Goal: Information Seeking & Learning: Compare options

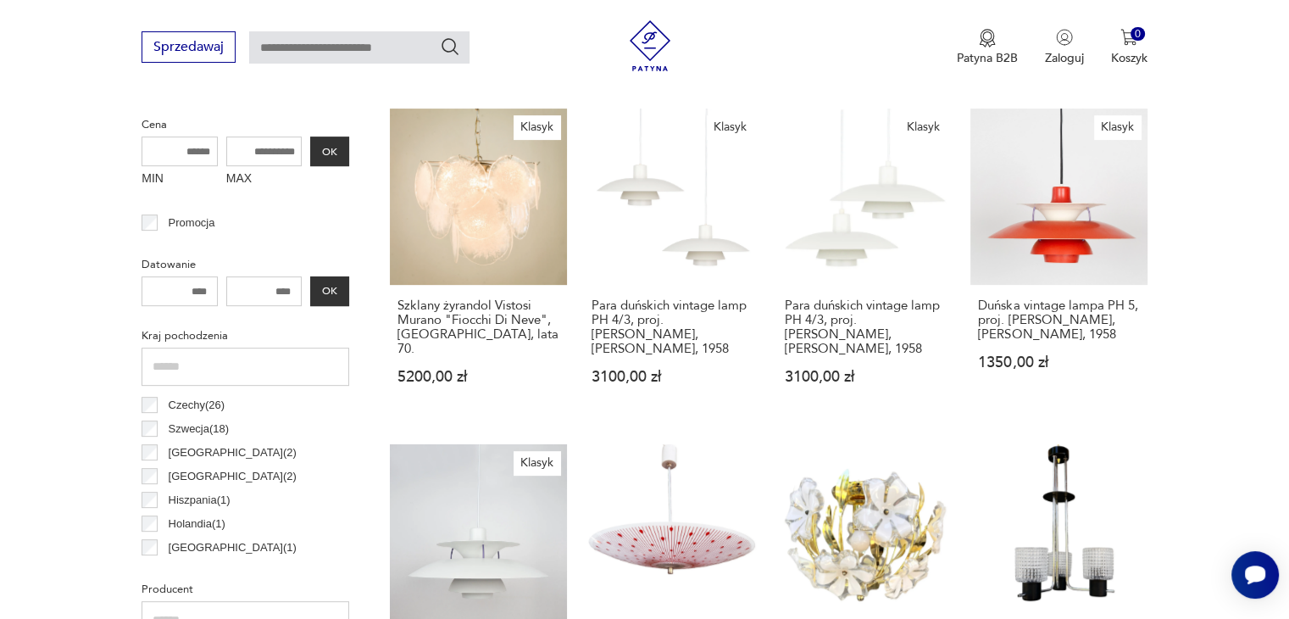
scroll to position [618, 0]
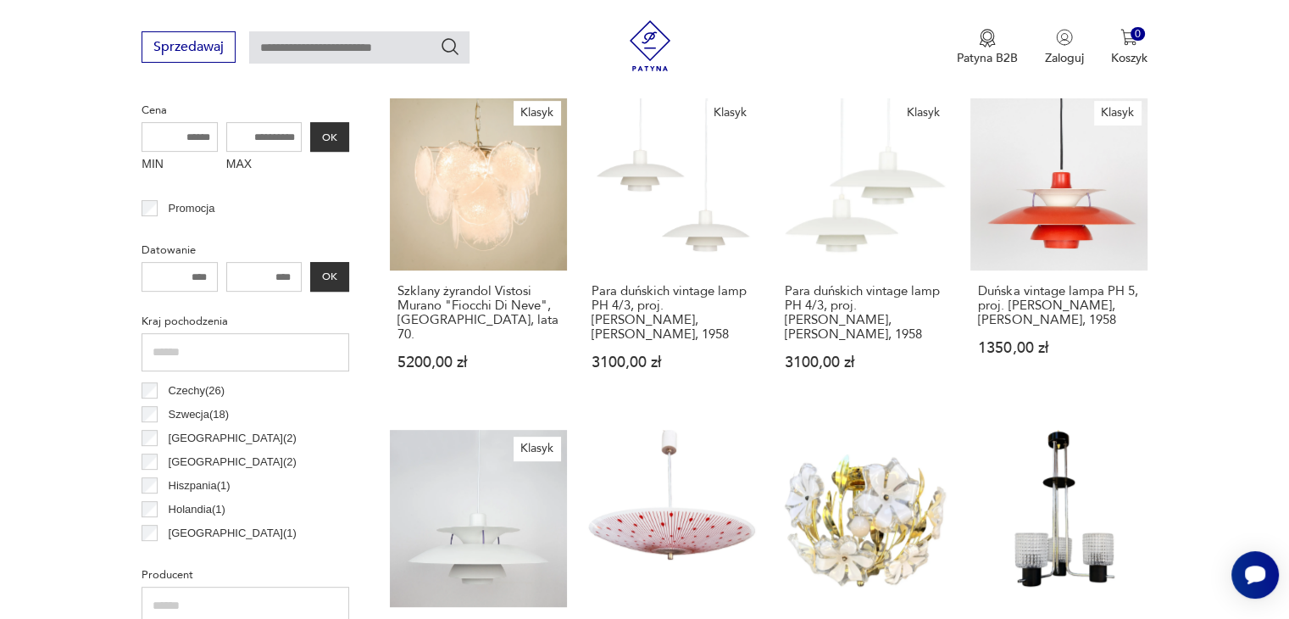
drag, startPoint x: 268, startPoint y: 270, endPoint x: 253, endPoint y: 272, distance: 15.4
click at [253, 272] on input "number" at bounding box center [264, 277] width 76 height 30
drag, startPoint x: 258, startPoint y: 272, endPoint x: 270, endPoint y: 273, distance: 12.7
click at [259, 272] on input "number" at bounding box center [264, 277] width 76 height 30
click at [286, 274] on input "number" at bounding box center [264, 277] width 76 height 30
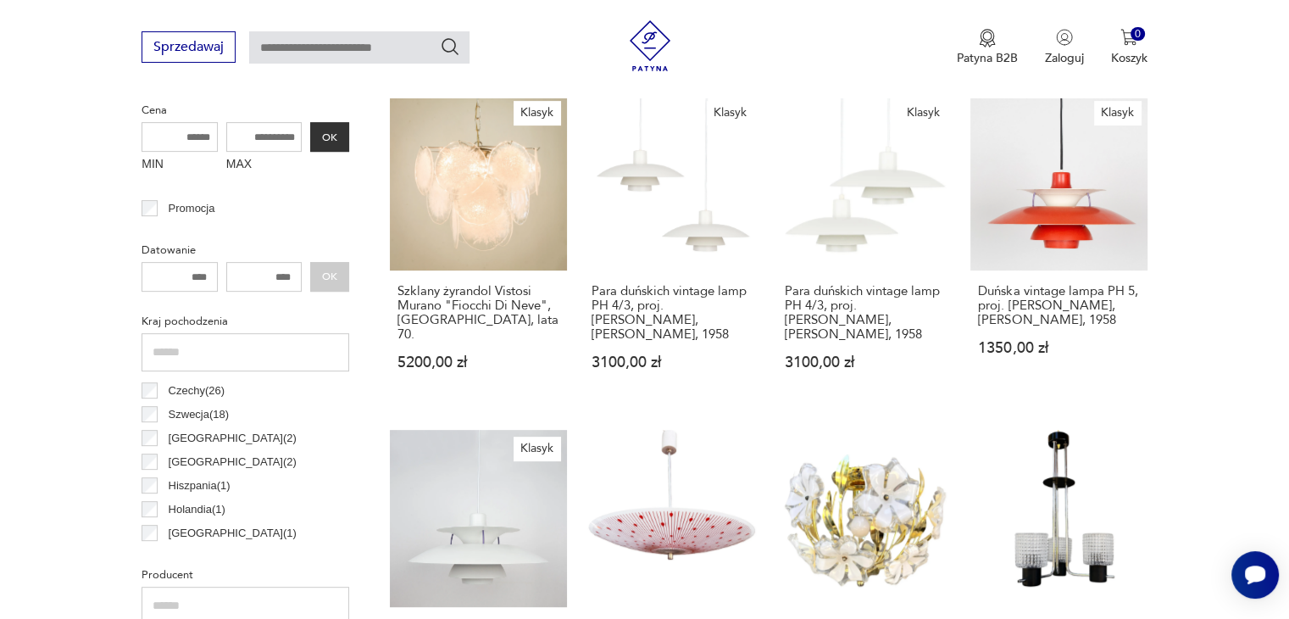
type input "****"
click at [183, 280] on input "number" at bounding box center [180, 277] width 76 height 30
type input "****"
click at [319, 272] on button "OK" at bounding box center [329, 277] width 39 height 30
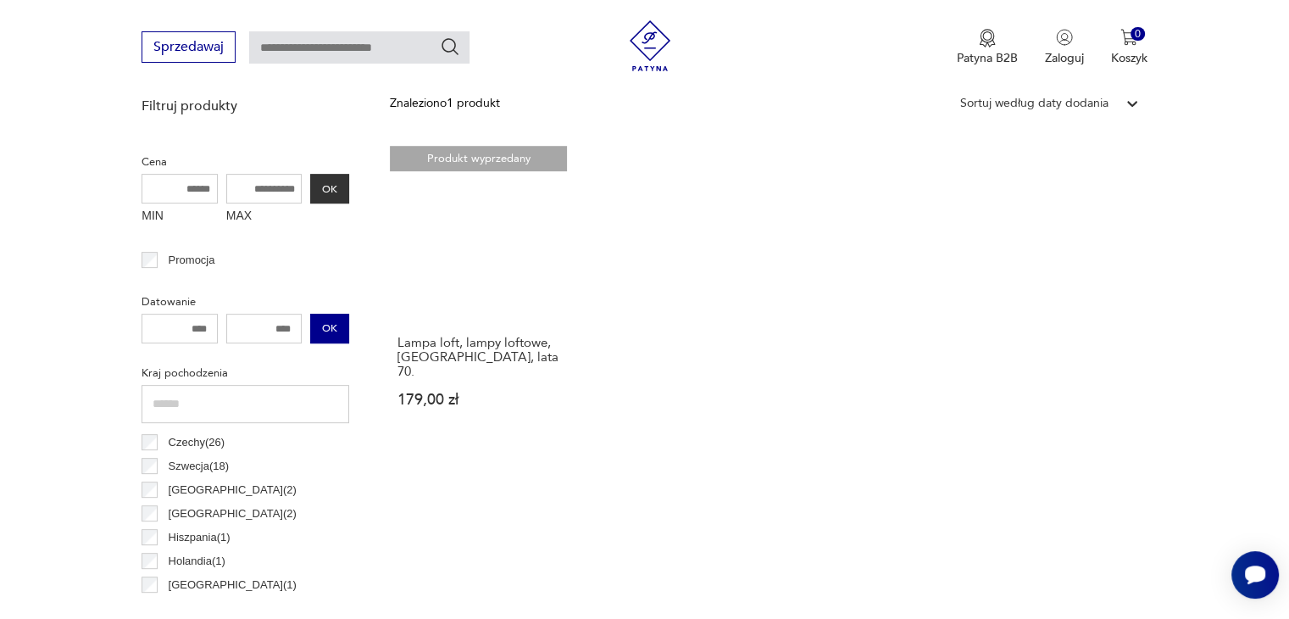
scroll to position [569, 0]
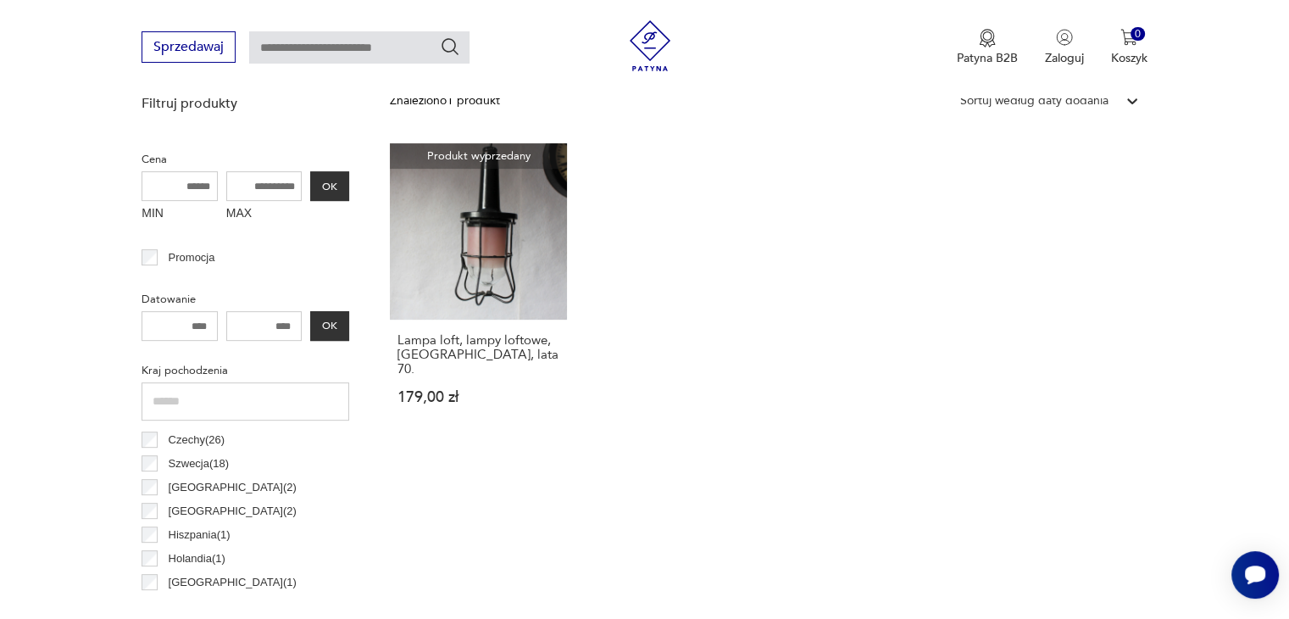
drag, startPoint x: 295, startPoint y: 325, endPoint x: 255, endPoint y: 322, distance: 39.9
click at [255, 322] on input "****" at bounding box center [264, 326] width 76 height 30
type input "****"
click at [337, 321] on button "OK" at bounding box center [329, 326] width 39 height 30
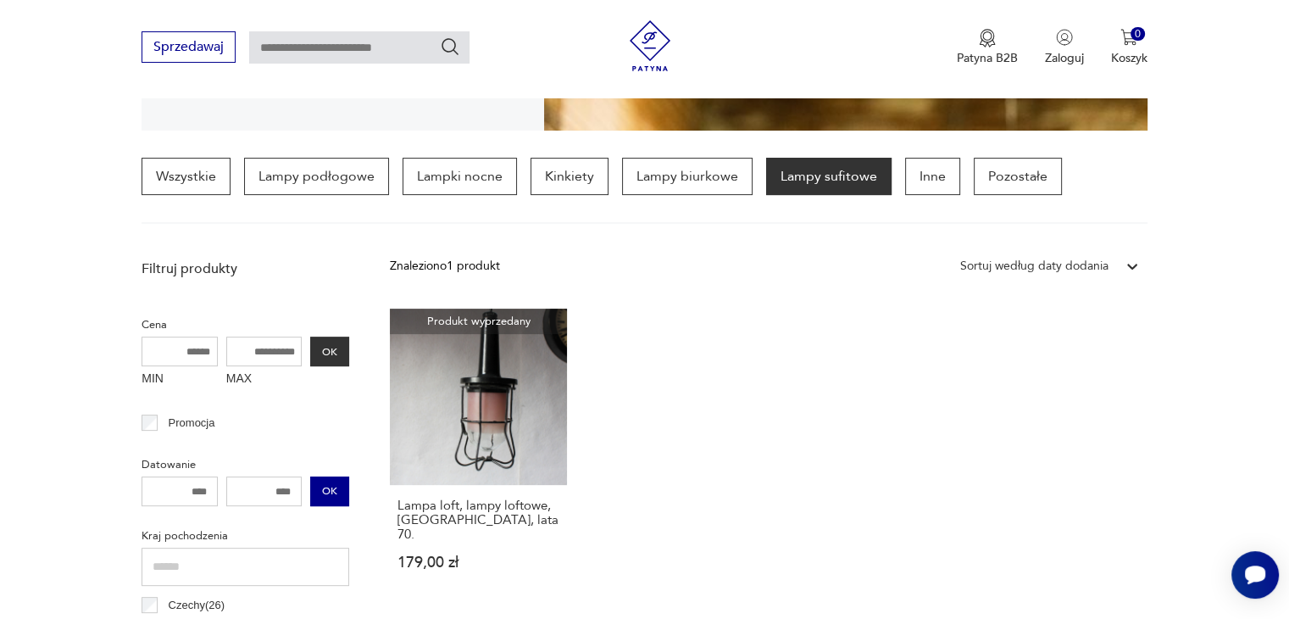
scroll to position [399, 0]
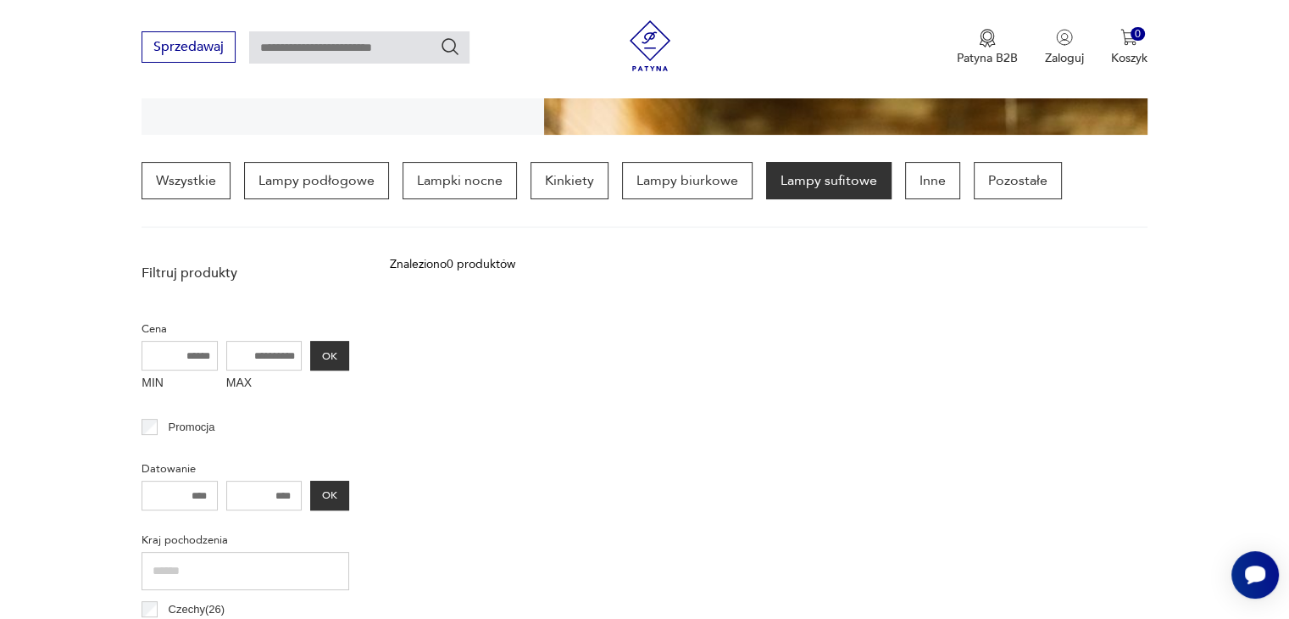
drag, startPoint x: 257, startPoint y: 490, endPoint x: 355, endPoint y: 488, distance: 98.3
drag, startPoint x: 166, startPoint y: 492, endPoint x: 275, endPoint y: 485, distance: 108.7
click at [269, 489] on div "**** OK" at bounding box center [246, 496] width 208 height 30
click at [330, 420] on div "Promocja" at bounding box center [246, 427] width 208 height 24
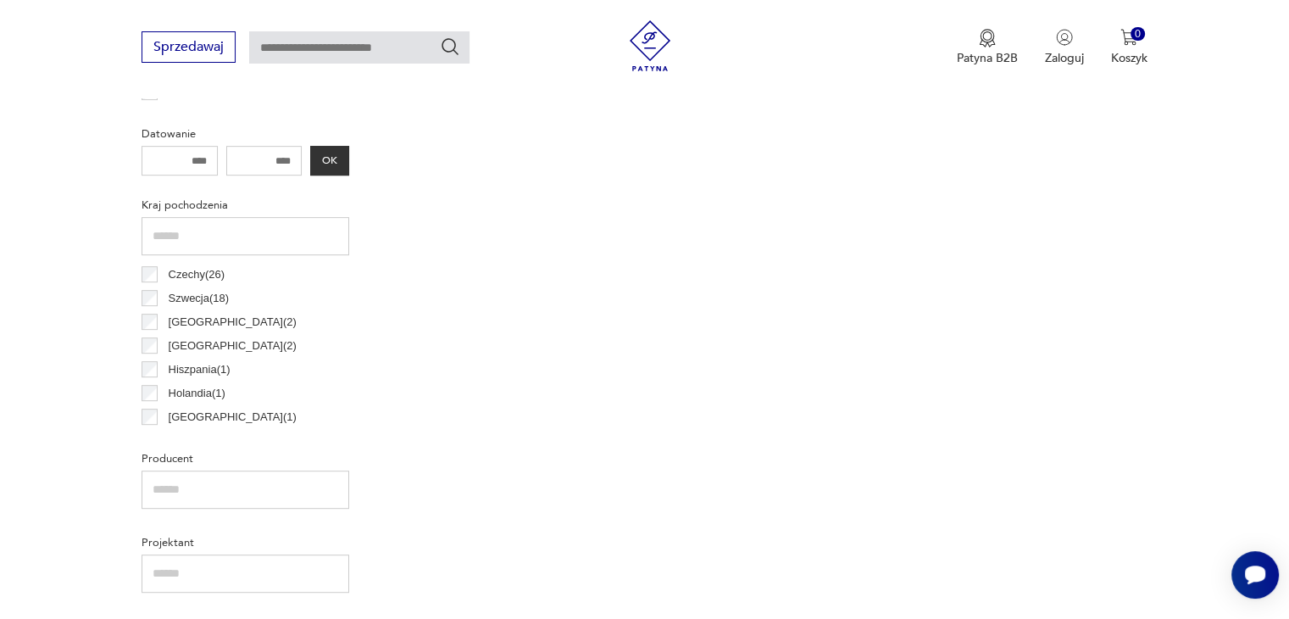
scroll to position [738, 0]
type input "****"
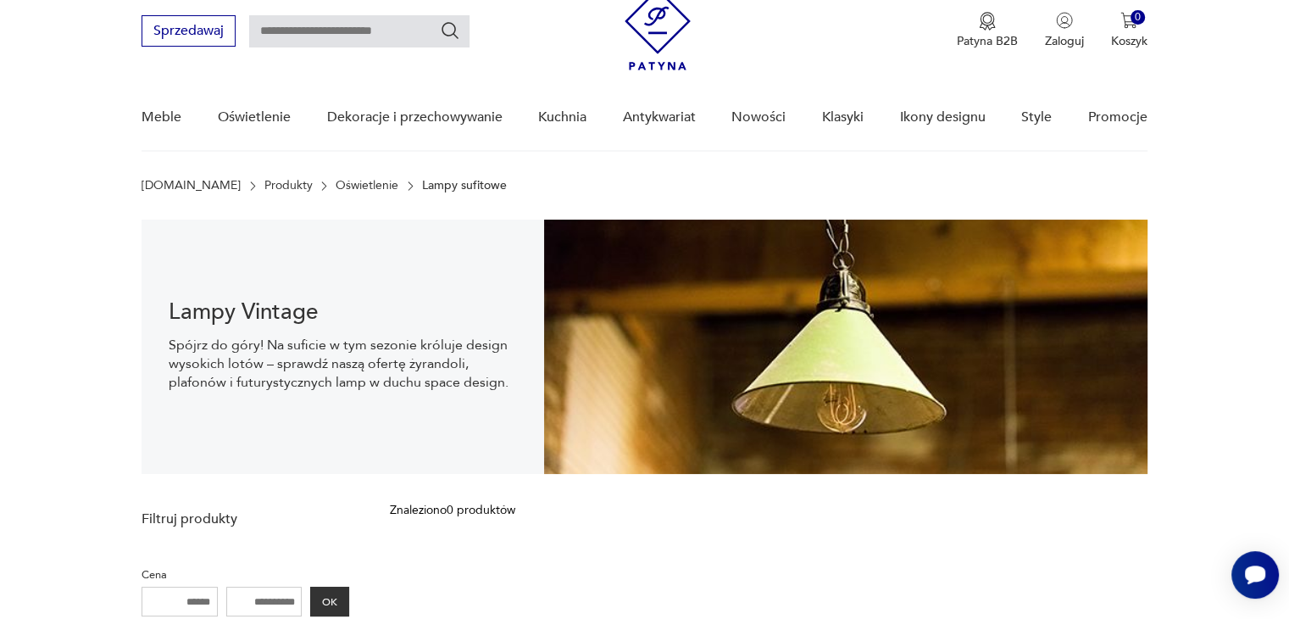
scroll to position [484, 0]
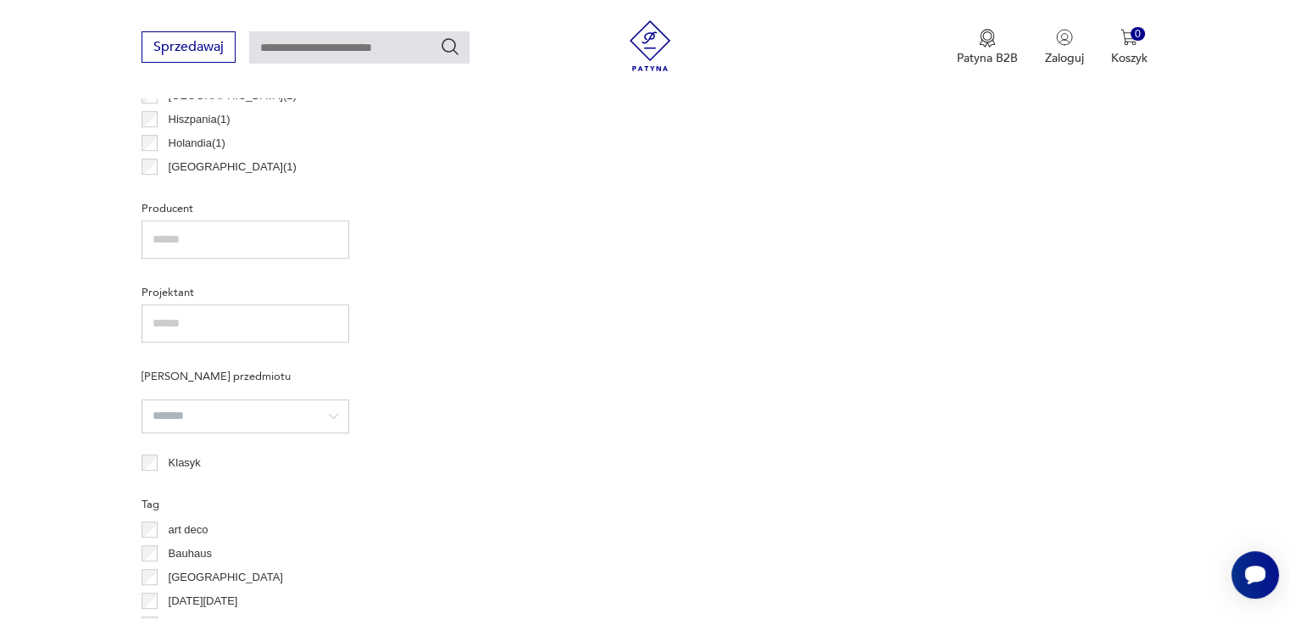
scroll to position [1408, 0]
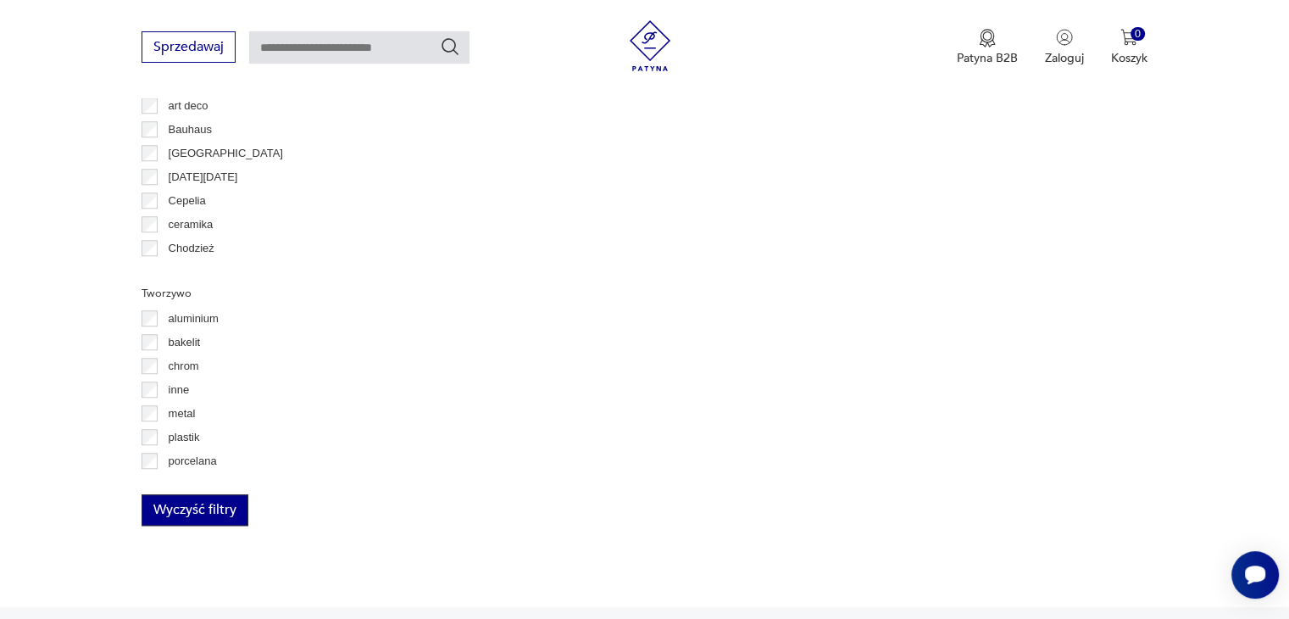
click at [237, 503] on button "Wyczyść filtry" at bounding box center [195, 509] width 107 height 31
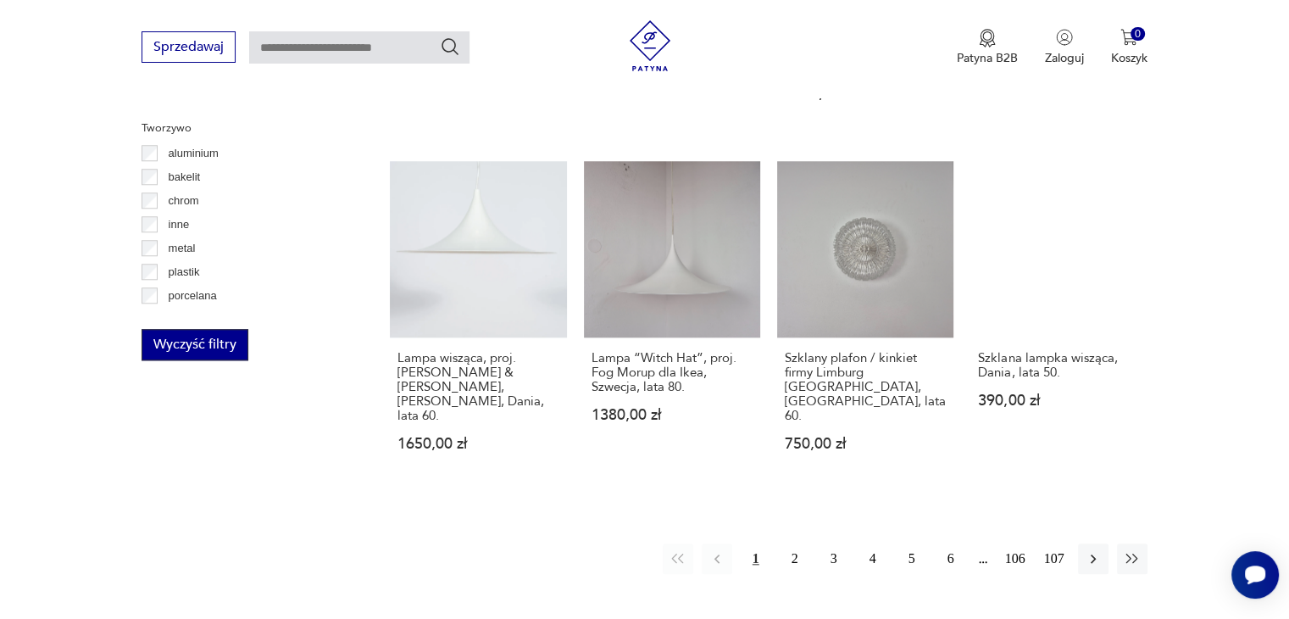
scroll to position [1840, 0]
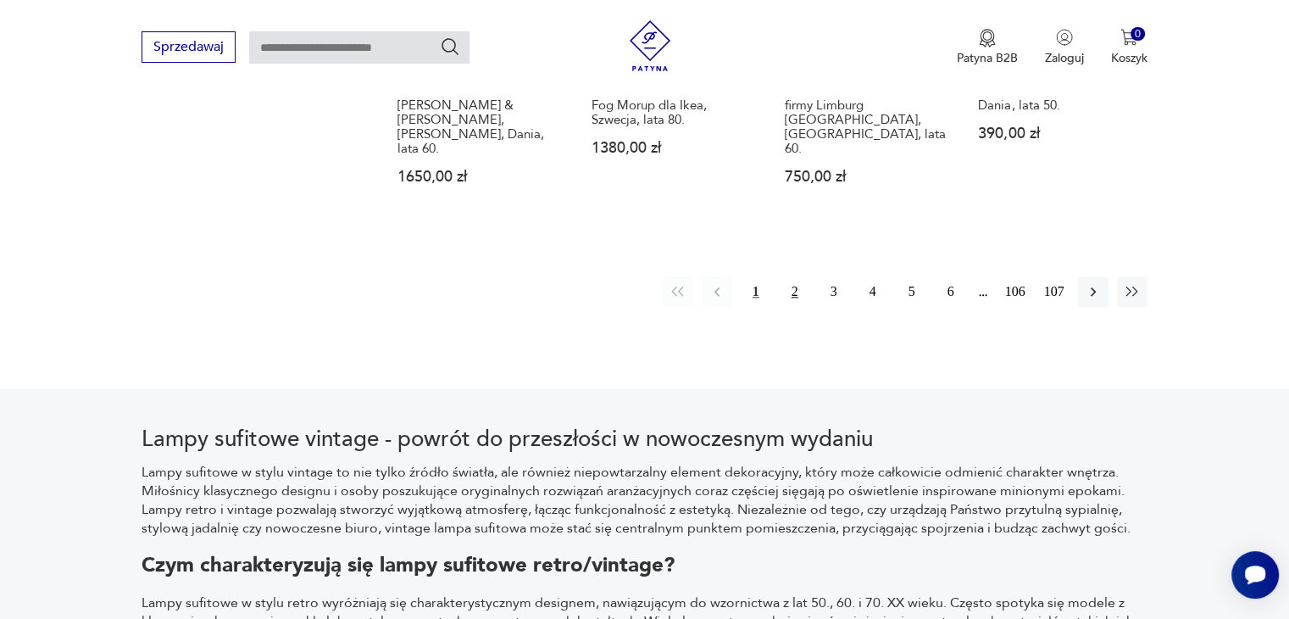
click at [799, 276] on button "2" at bounding box center [795, 291] width 31 height 31
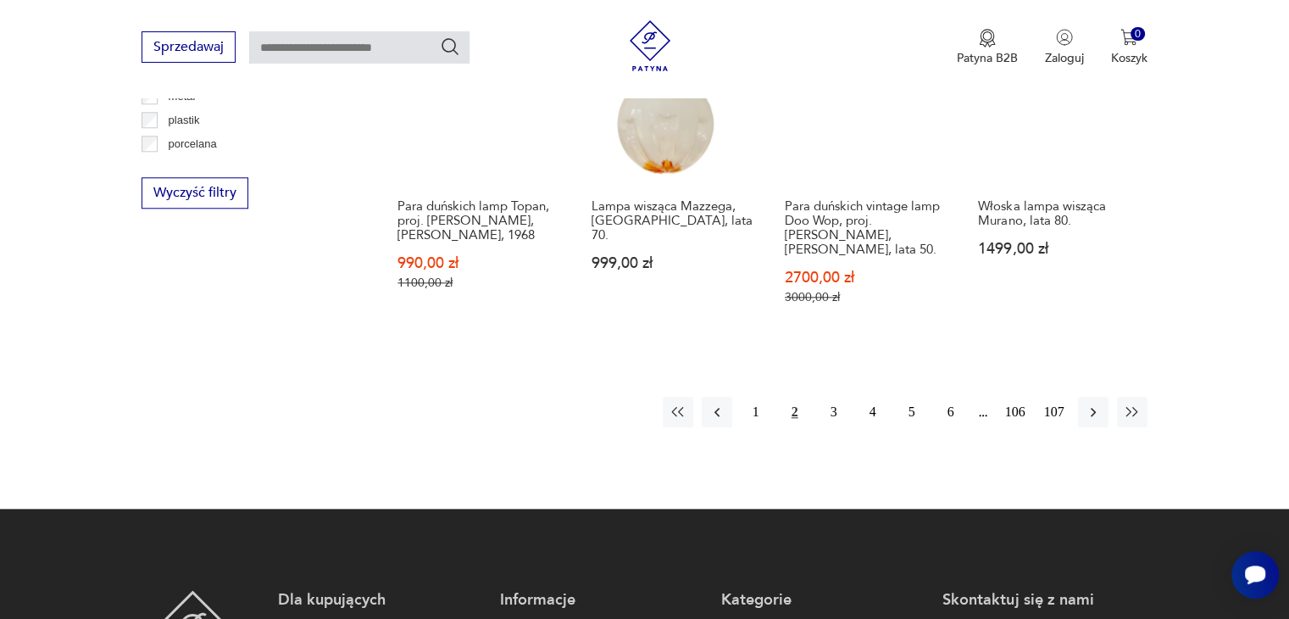
scroll to position [1755, 0]
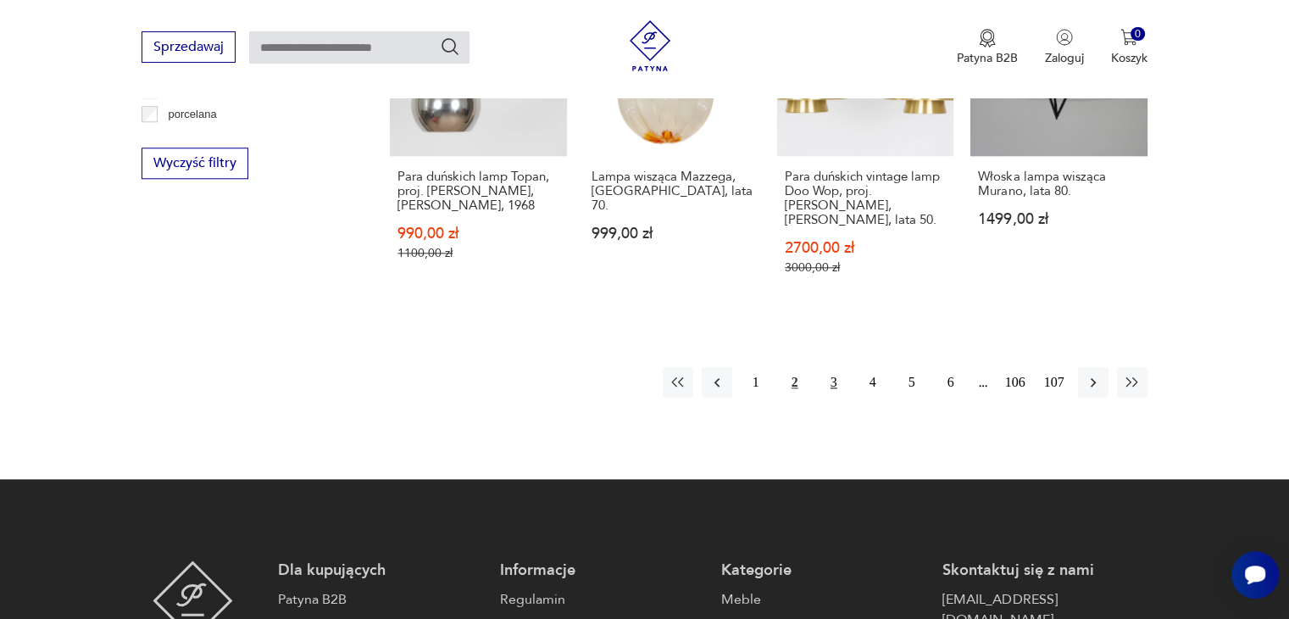
click at [832, 367] on button "3" at bounding box center [834, 382] width 31 height 31
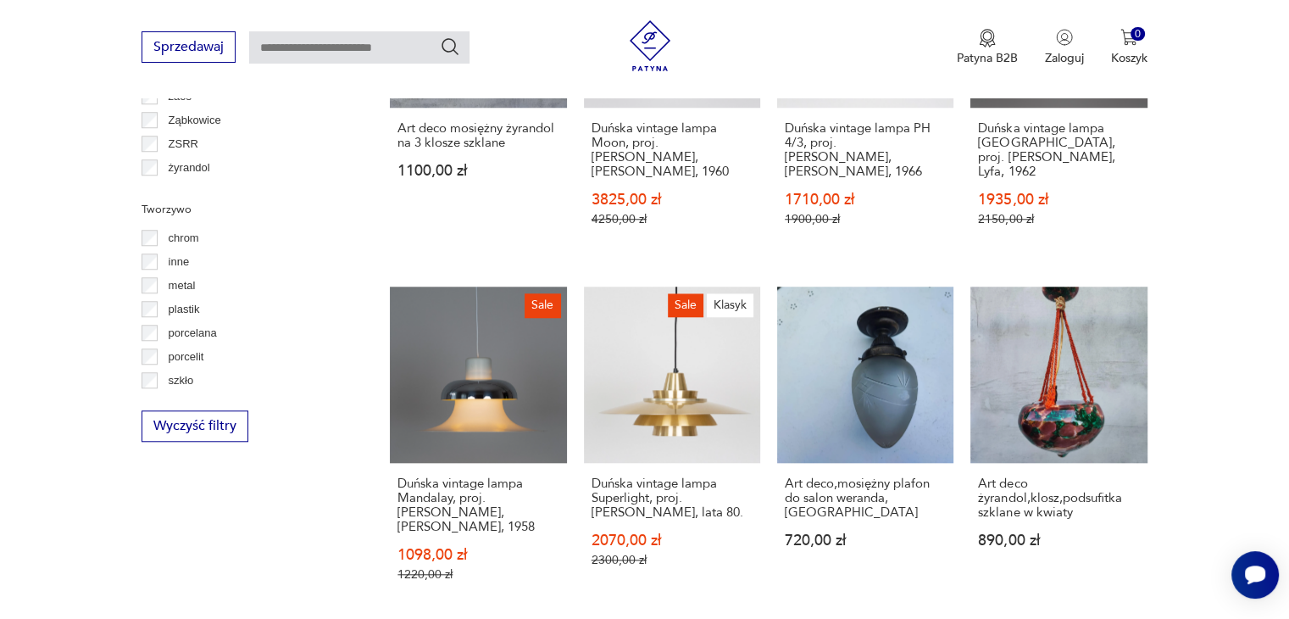
scroll to position [1499, 0]
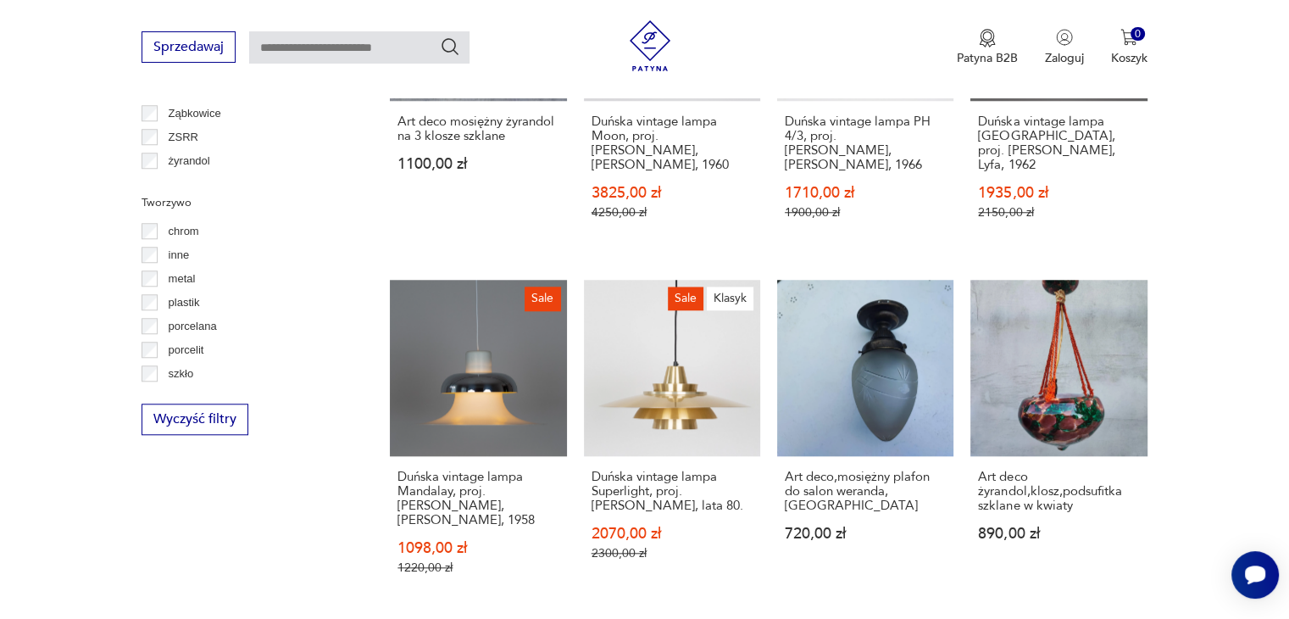
click at [179, 374] on p "szkło" at bounding box center [181, 374] width 25 height 19
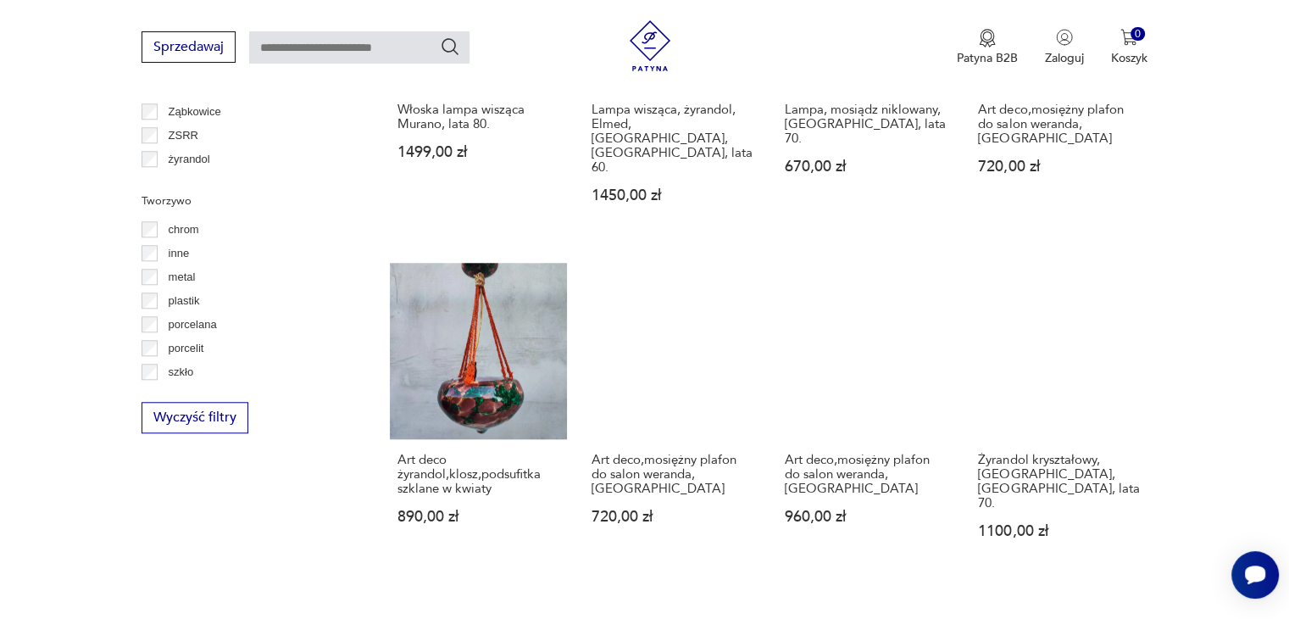
scroll to position [1501, 0]
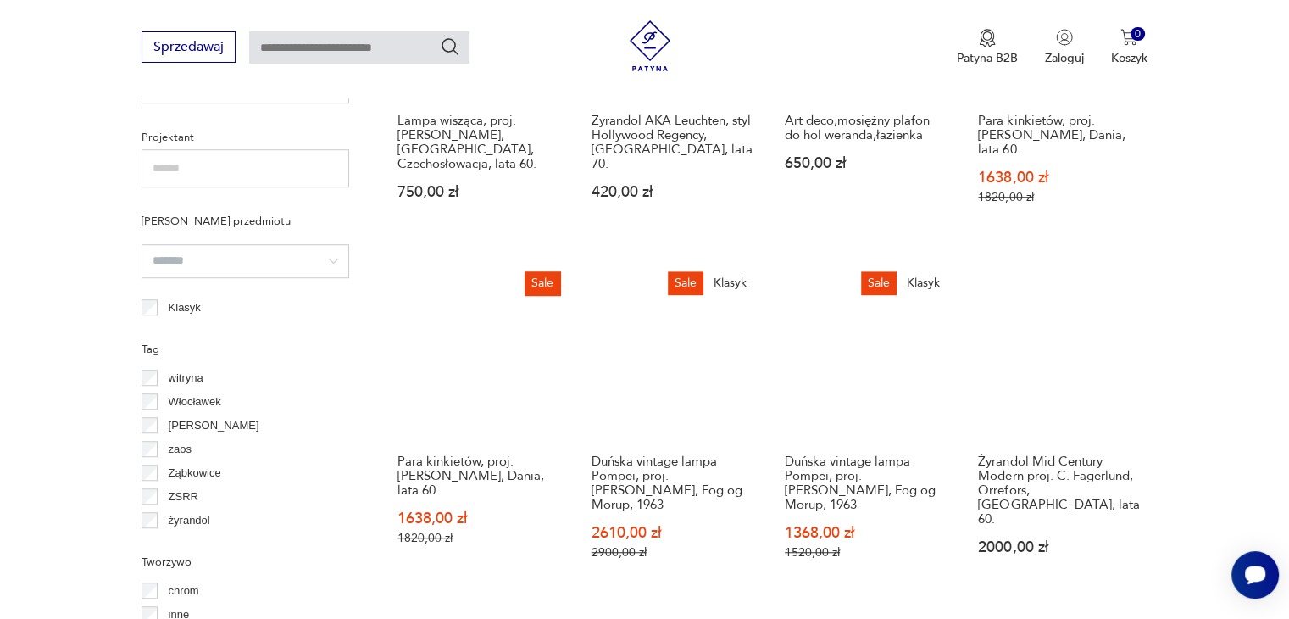
scroll to position [1161, 0]
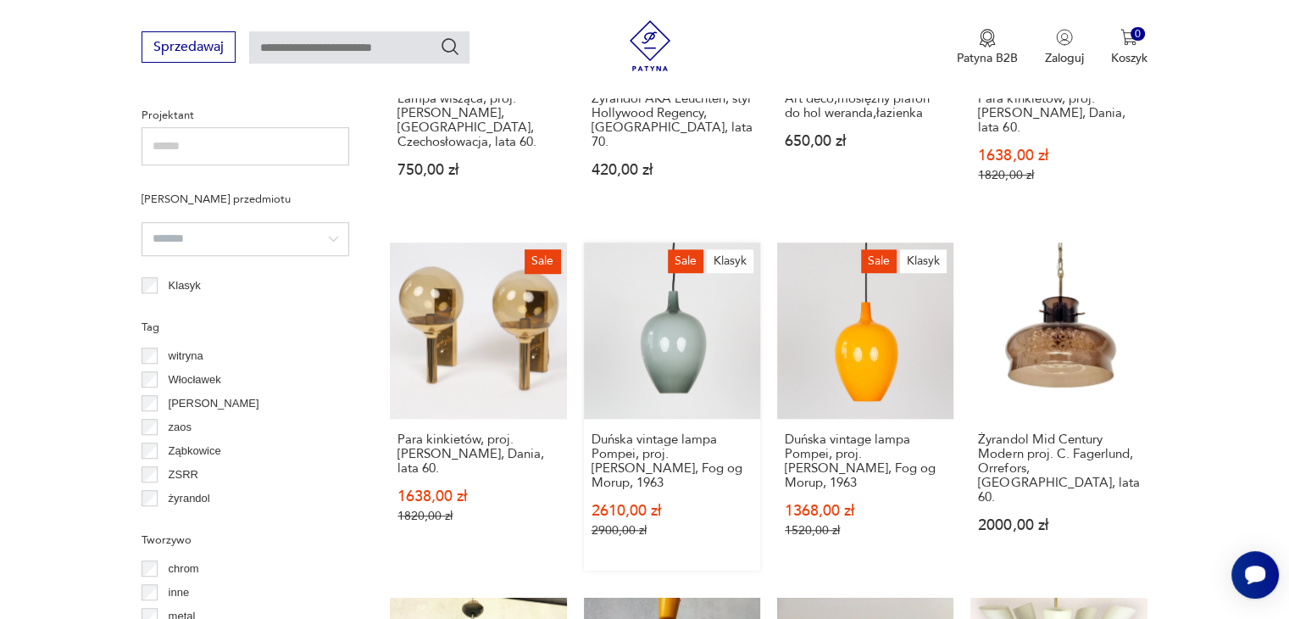
click at [682, 292] on link "Sale Klasyk Duńska vintage lampa Pompei, proj. [PERSON_NAME], Fog og Morup, 196…" at bounding box center [672, 406] width 176 height 328
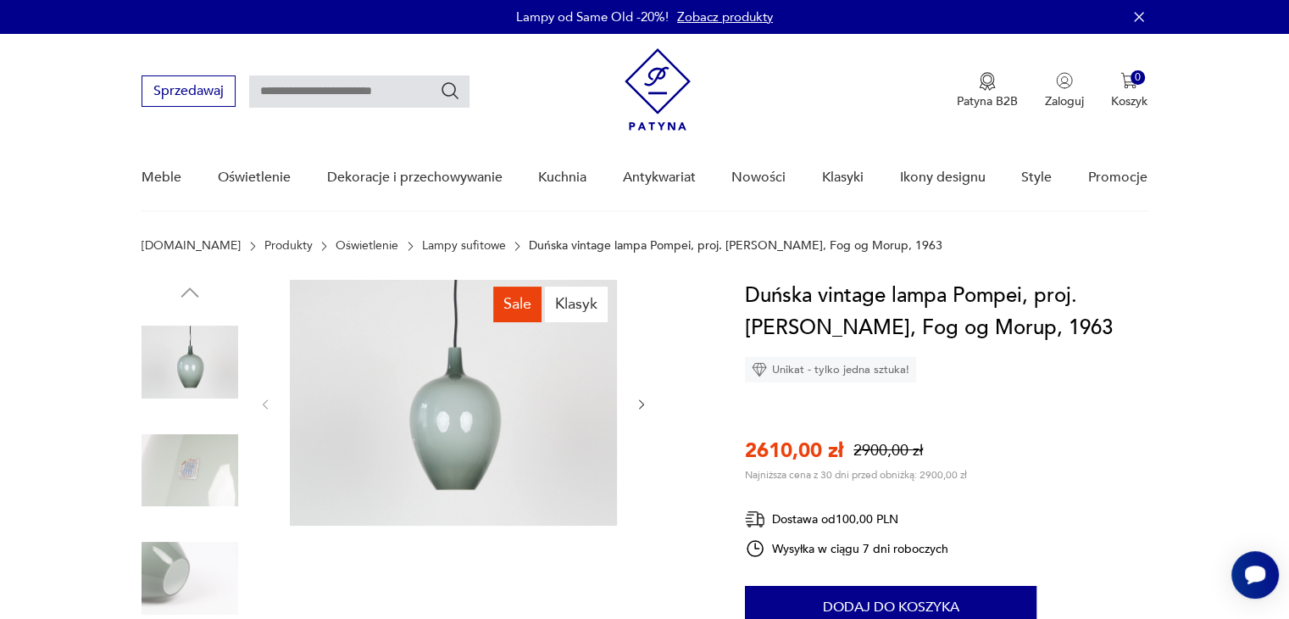
click at [172, 576] on img at bounding box center [190, 578] width 97 height 97
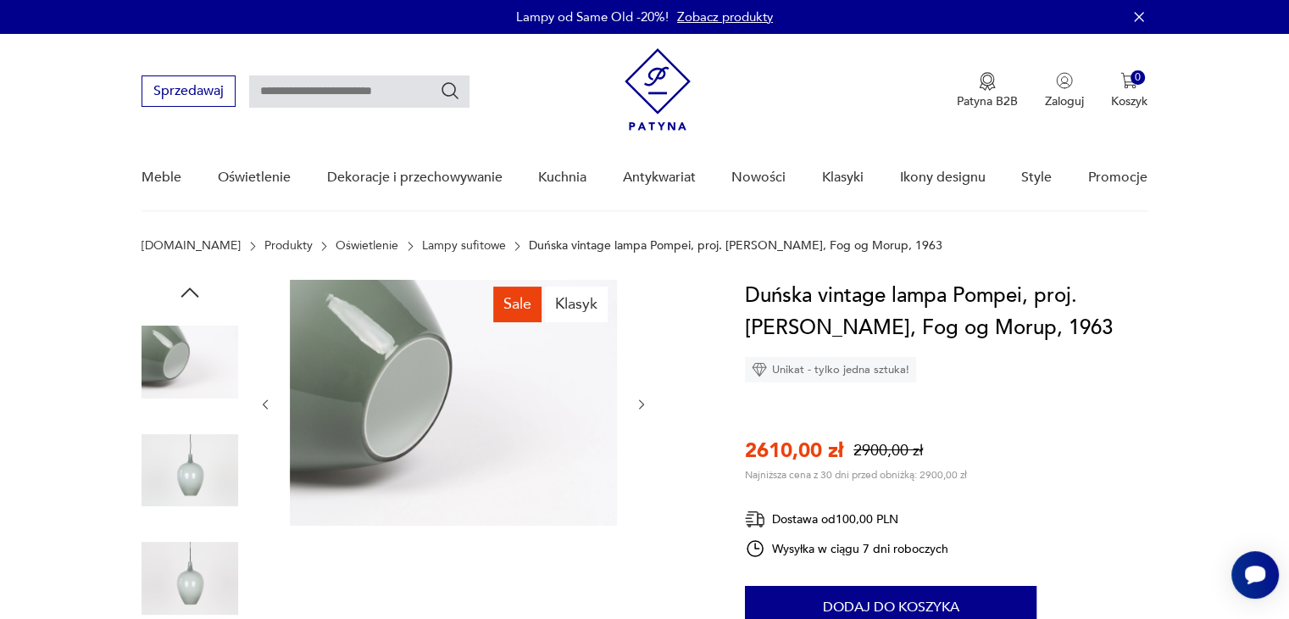
click at [168, 370] on img at bounding box center [190, 362] width 97 height 97
click at [157, 359] on img at bounding box center [190, 362] width 97 height 97
click at [193, 478] on img at bounding box center [190, 470] width 97 height 97
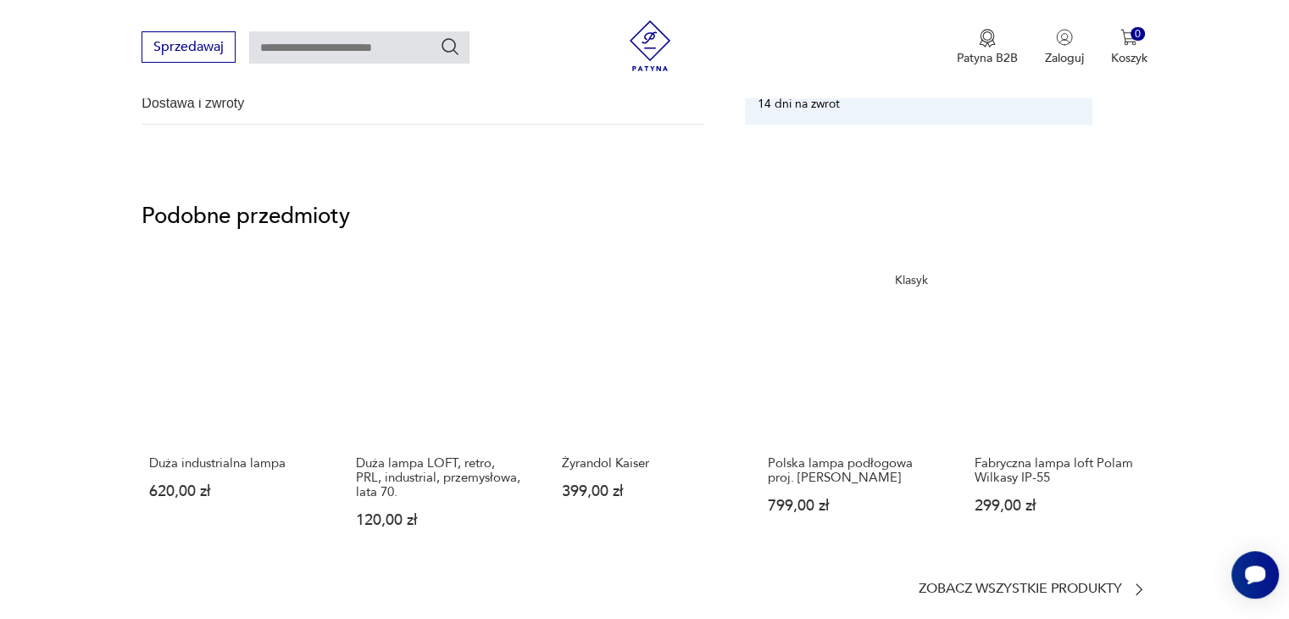
scroll to position [1187, 0]
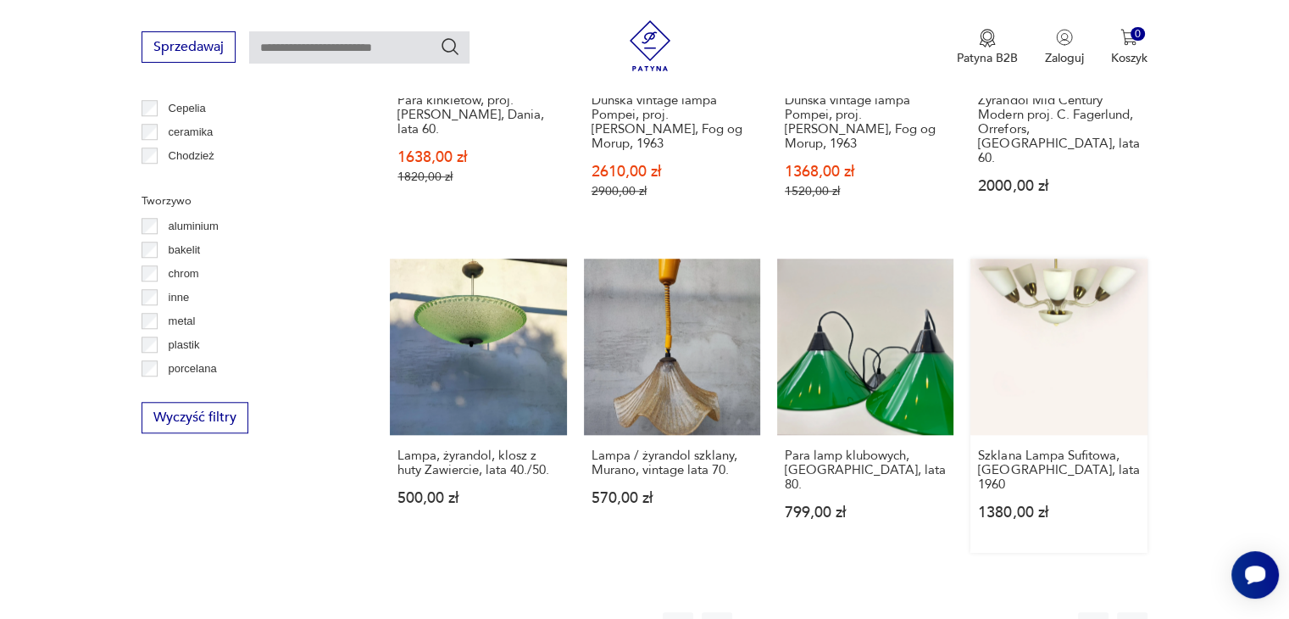
scroll to position [1657, 0]
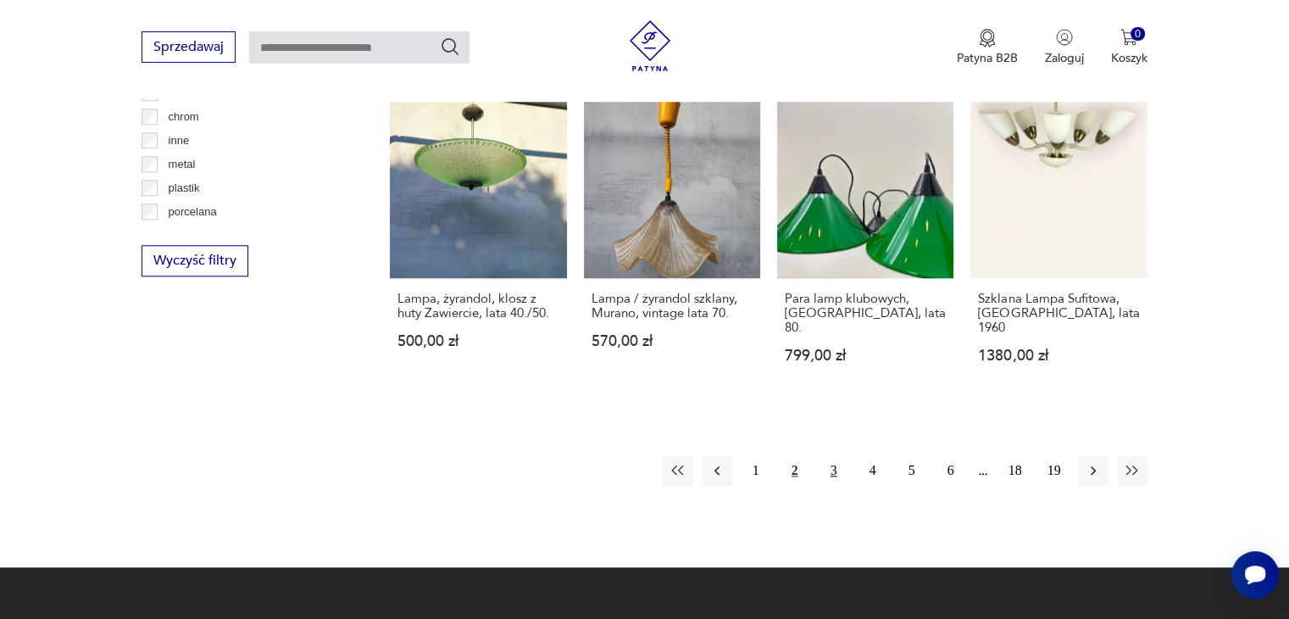
click at [835, 455] on button "3" at bounding box center [834, 470] width 31 height 31
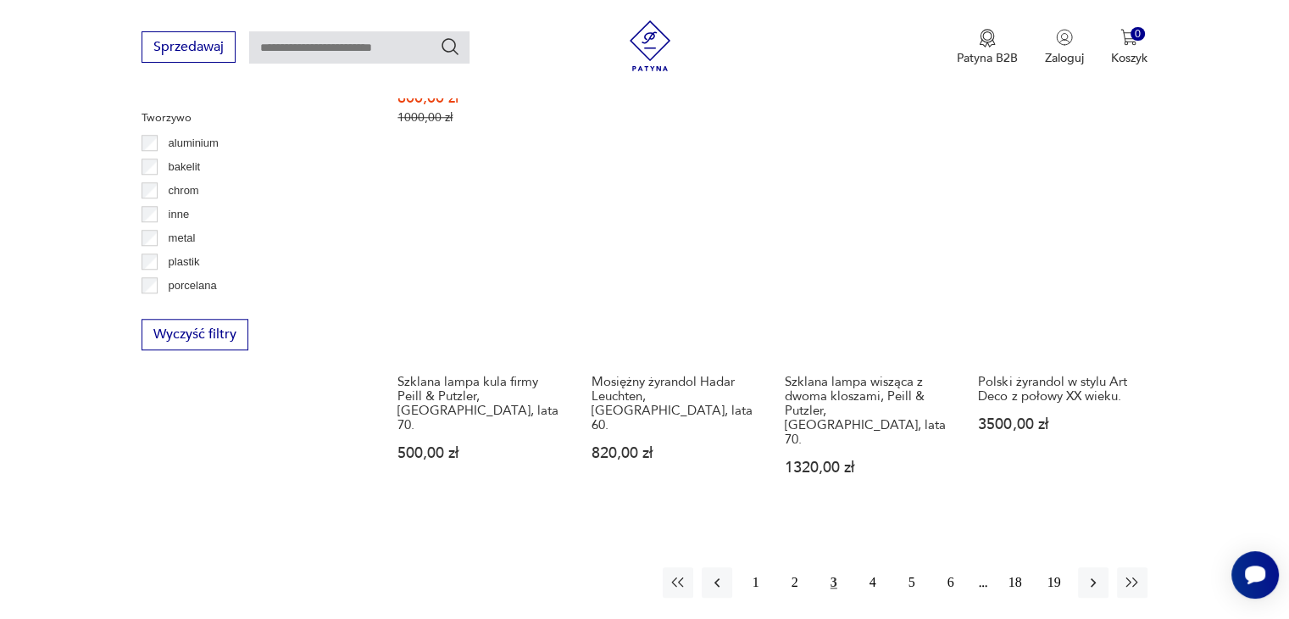
scroll to position [1585, 0]
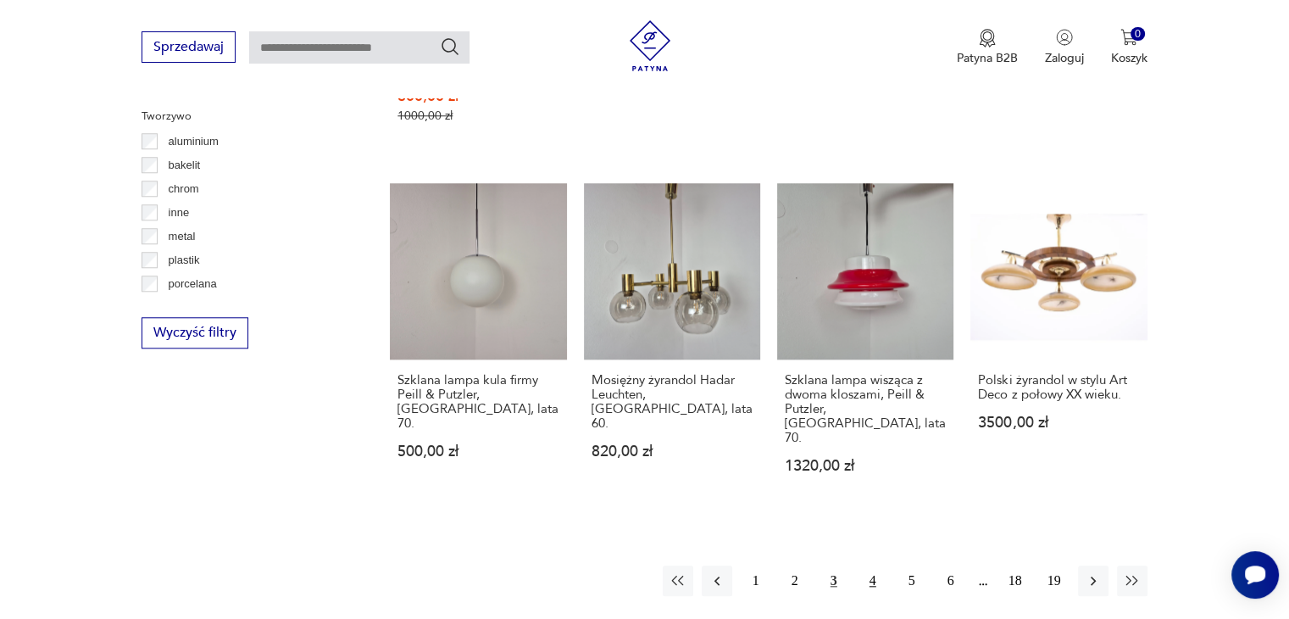
click at [872, 565] on button "4" at bounding box center [873, 580] width 31 height 31
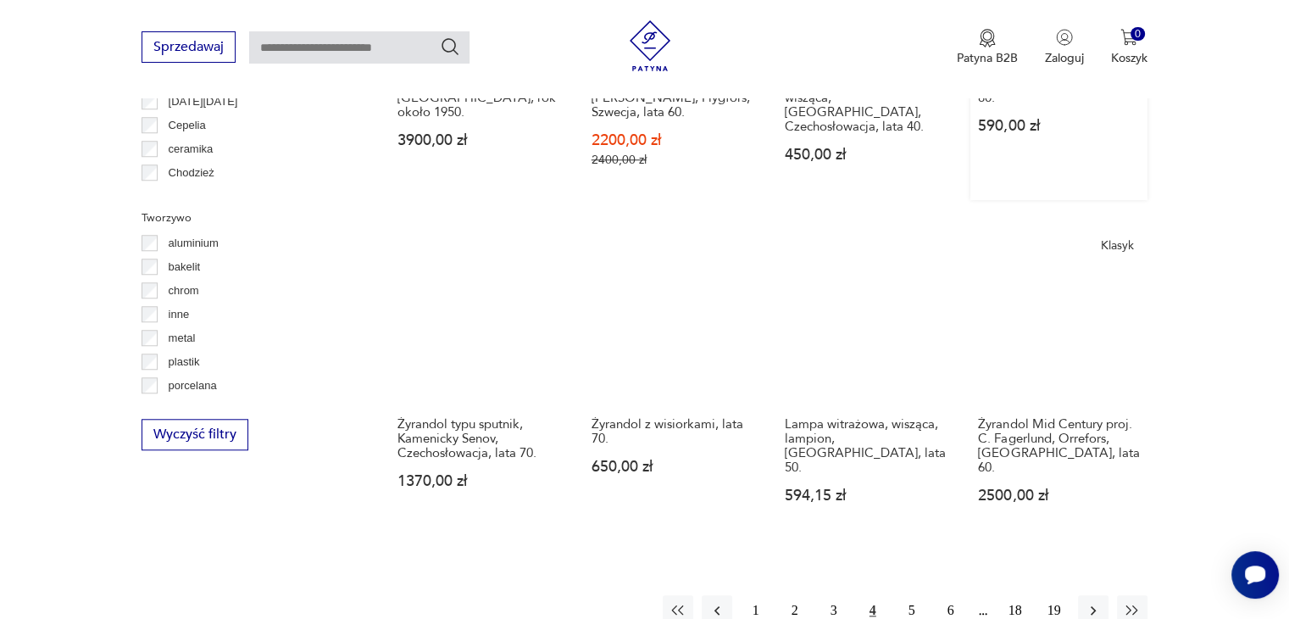
scroll to position [1501, 0]
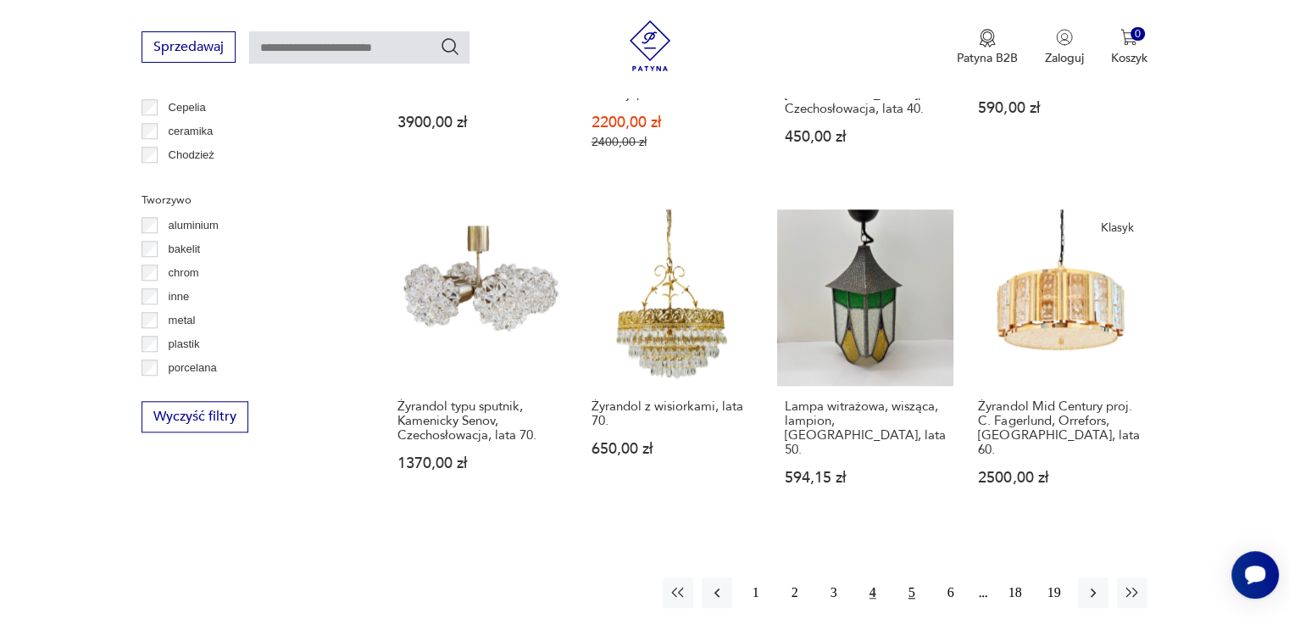
click at [912, 577] on button "5" at bounding box center [912, 592] width 31 height 31
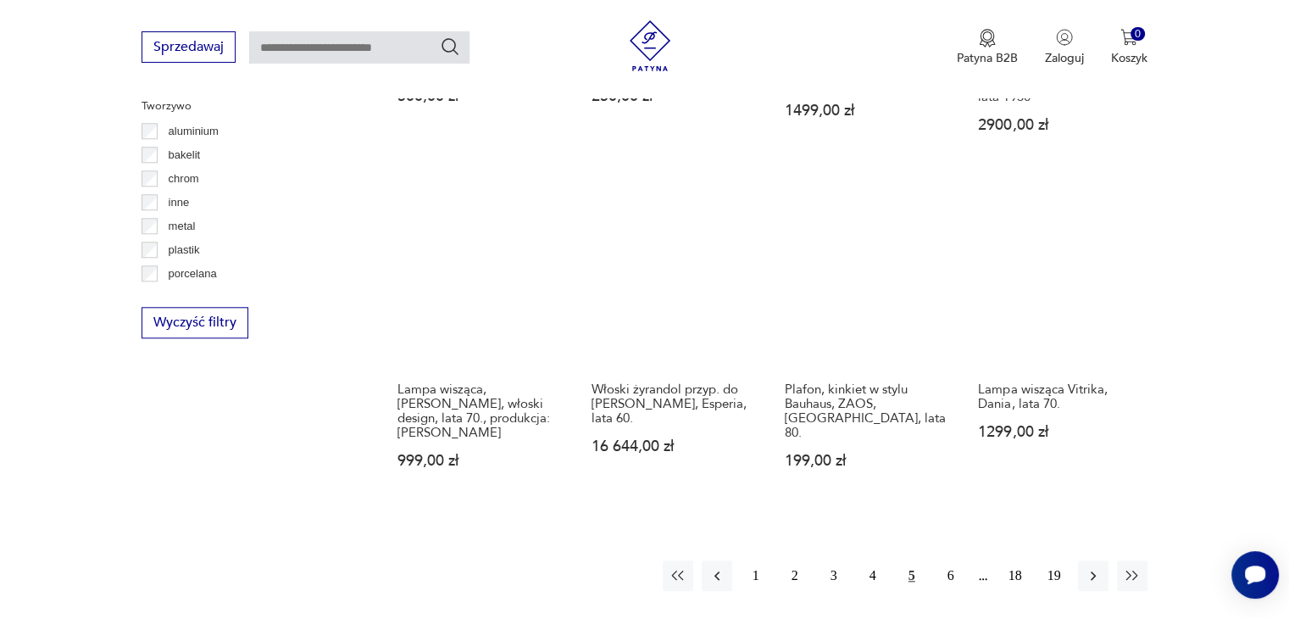
scroll to position [1670, 0]
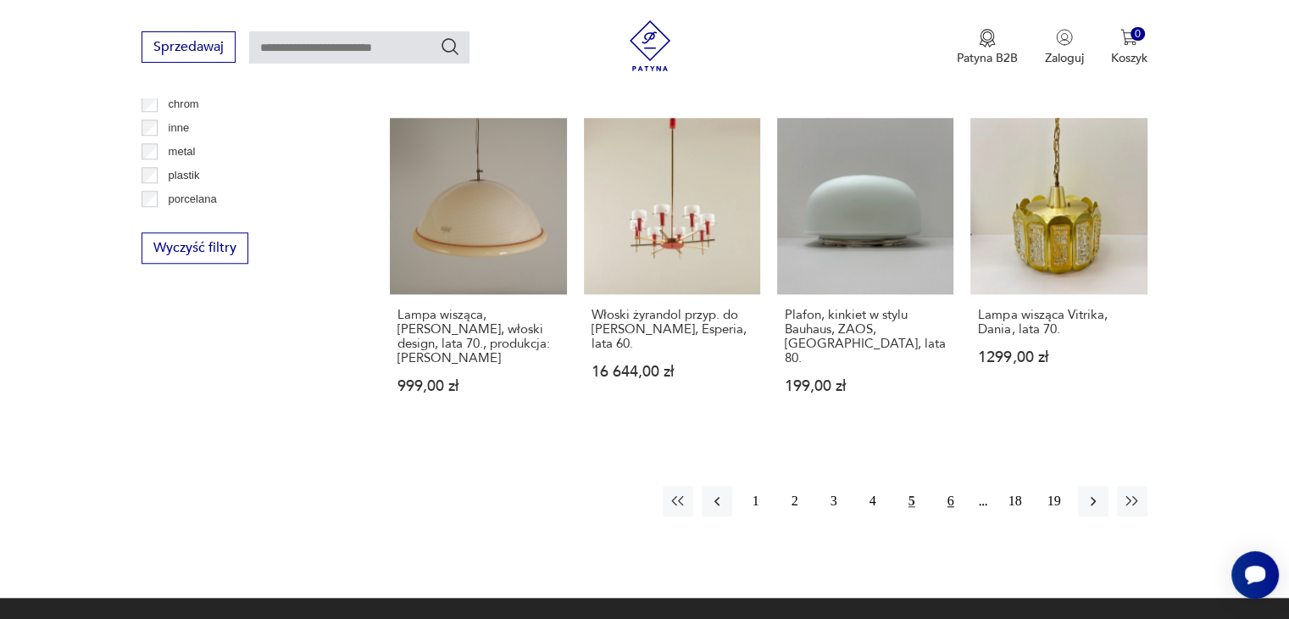
click at [948, 486] on button "6" at bounding box center [951, 501] width 31 height 31
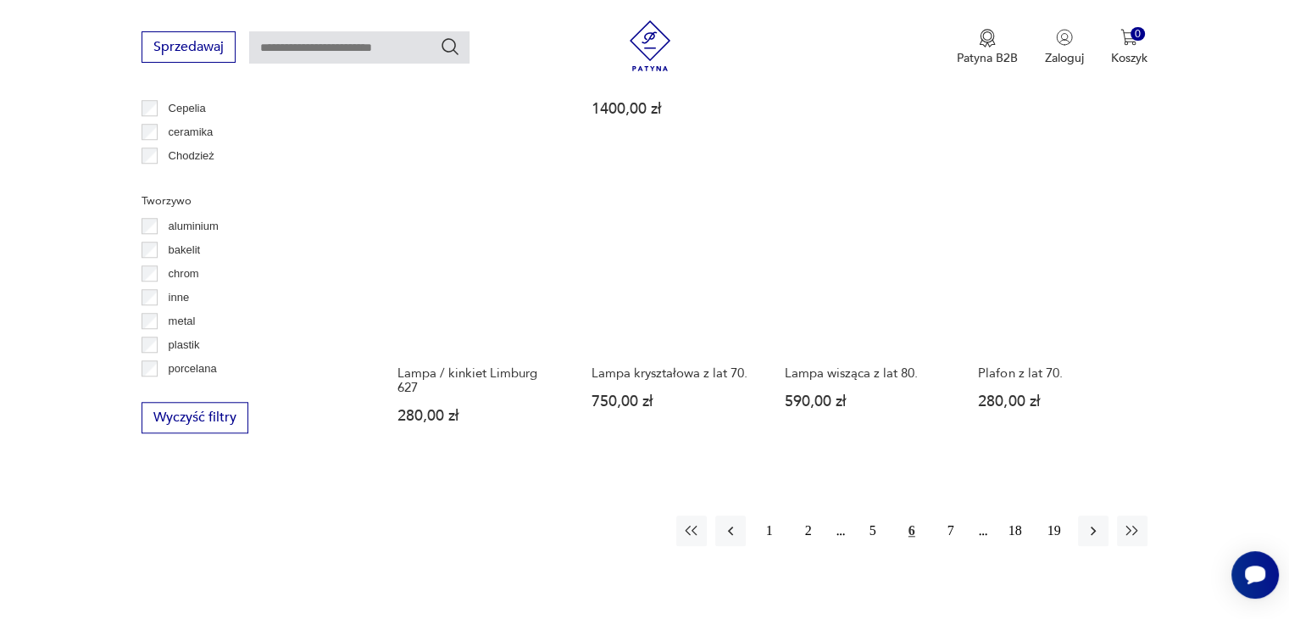
scroll to position [1501, 0]
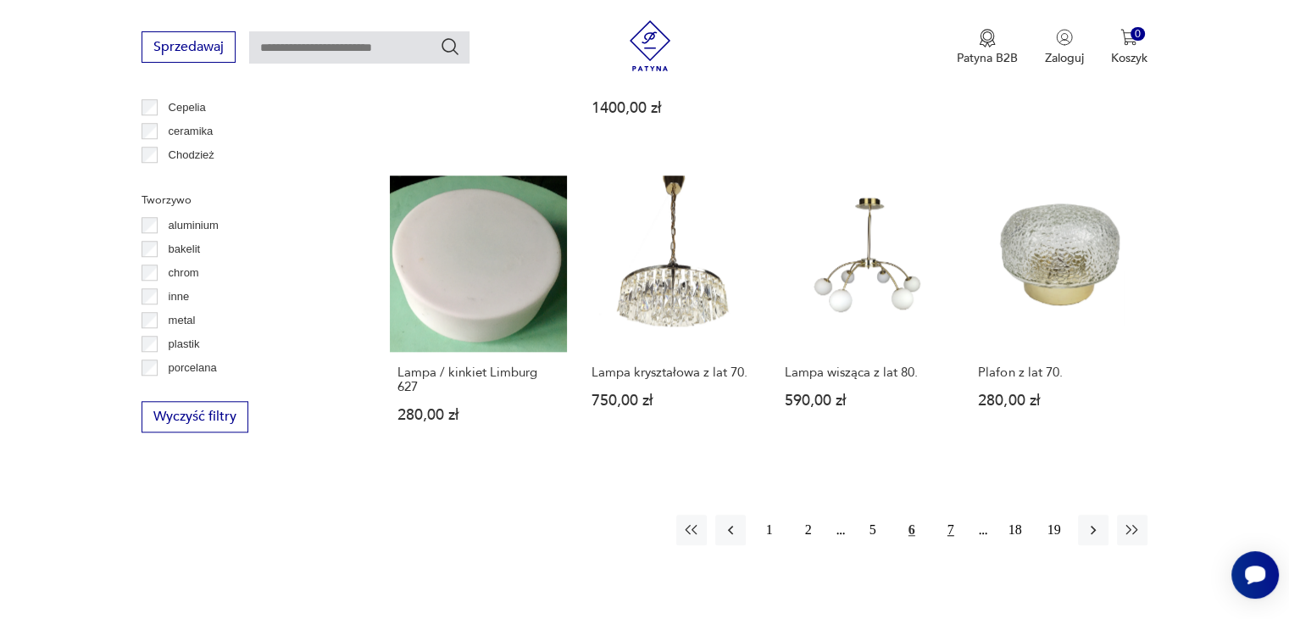
click at [953, 520] on button "7" at bounding box center [951, 530] width 31 height 31
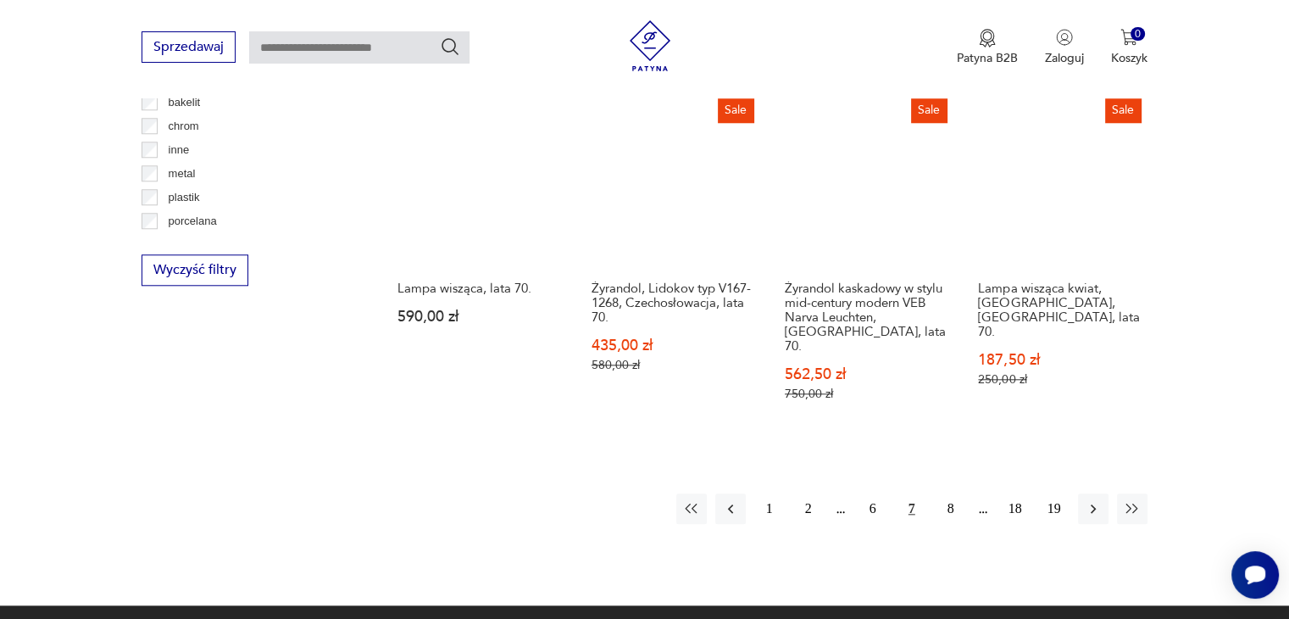
scroll to position [1670, 0]
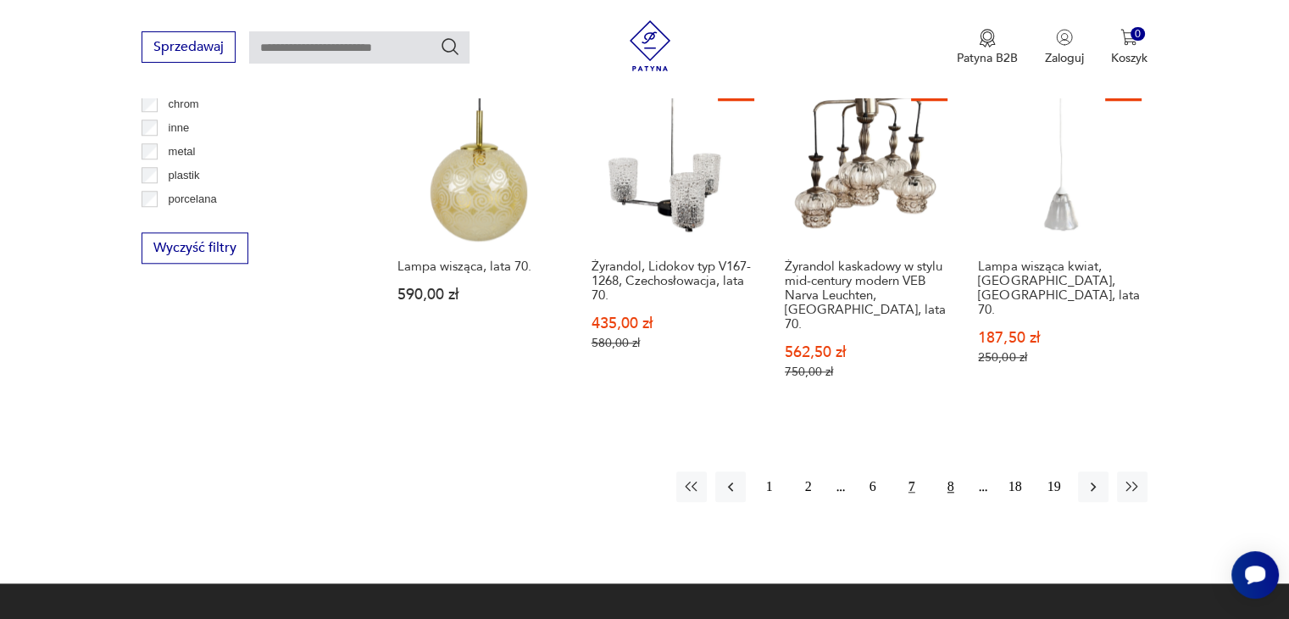
click at [954, 471] on button "8" at bounding box center [951, 486] width 31 height 31
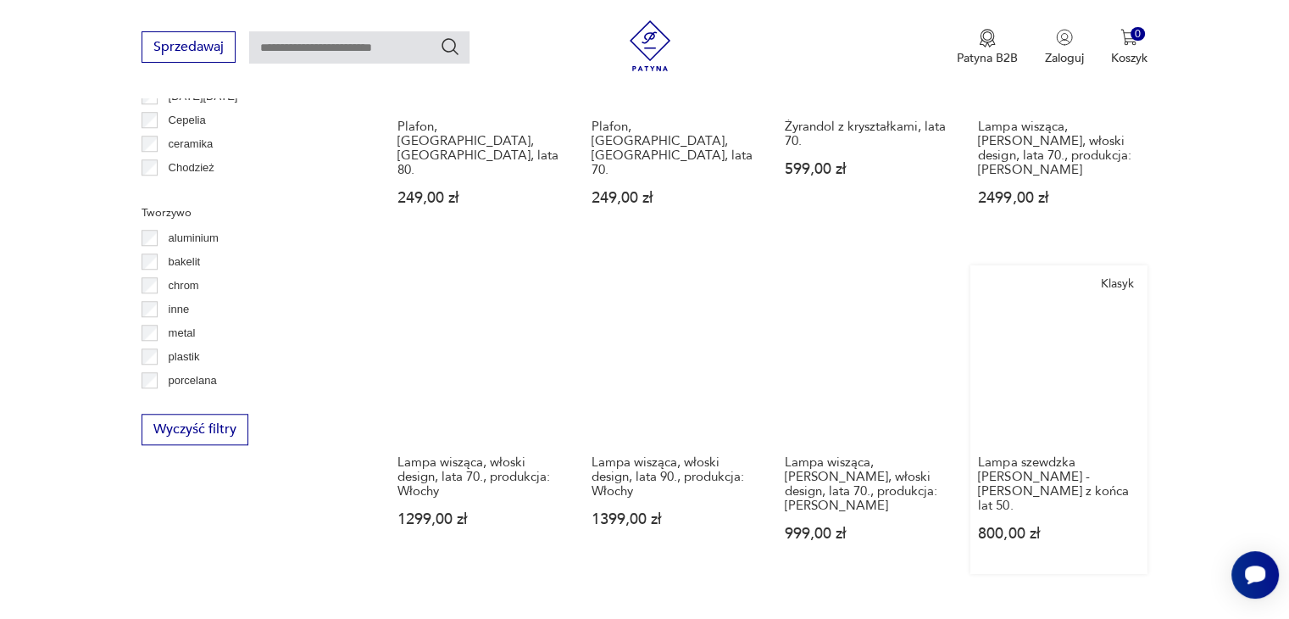
scroll to position [1501, 0]
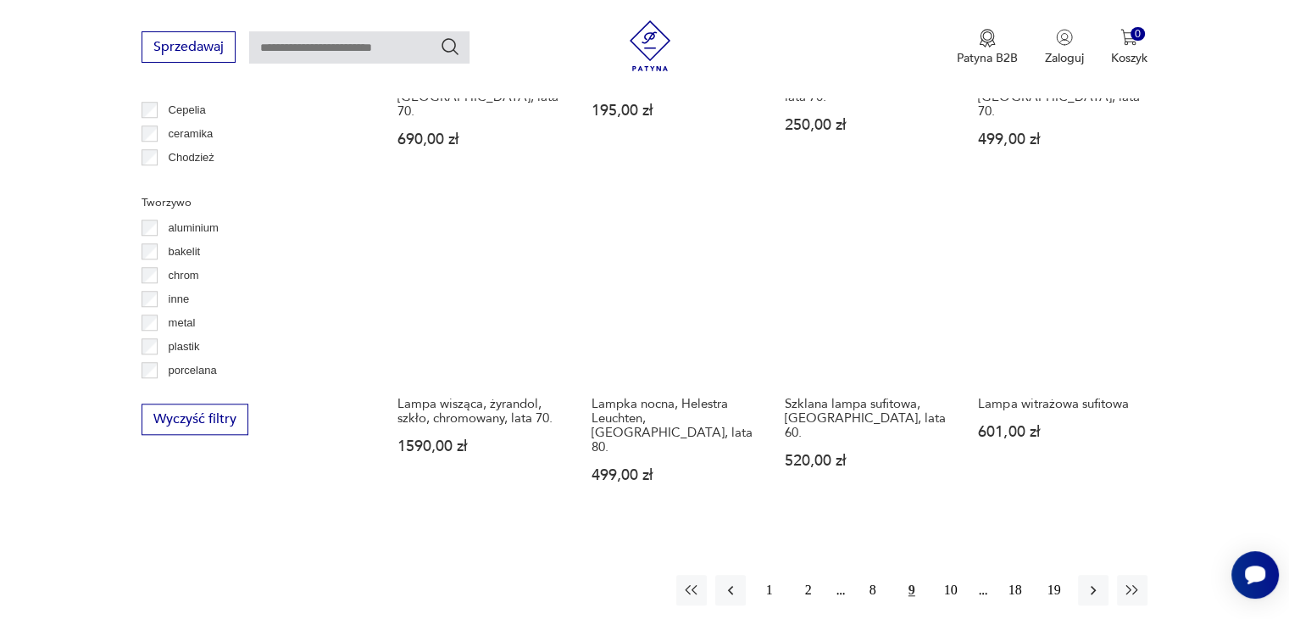
scroll to position [1500, 0]
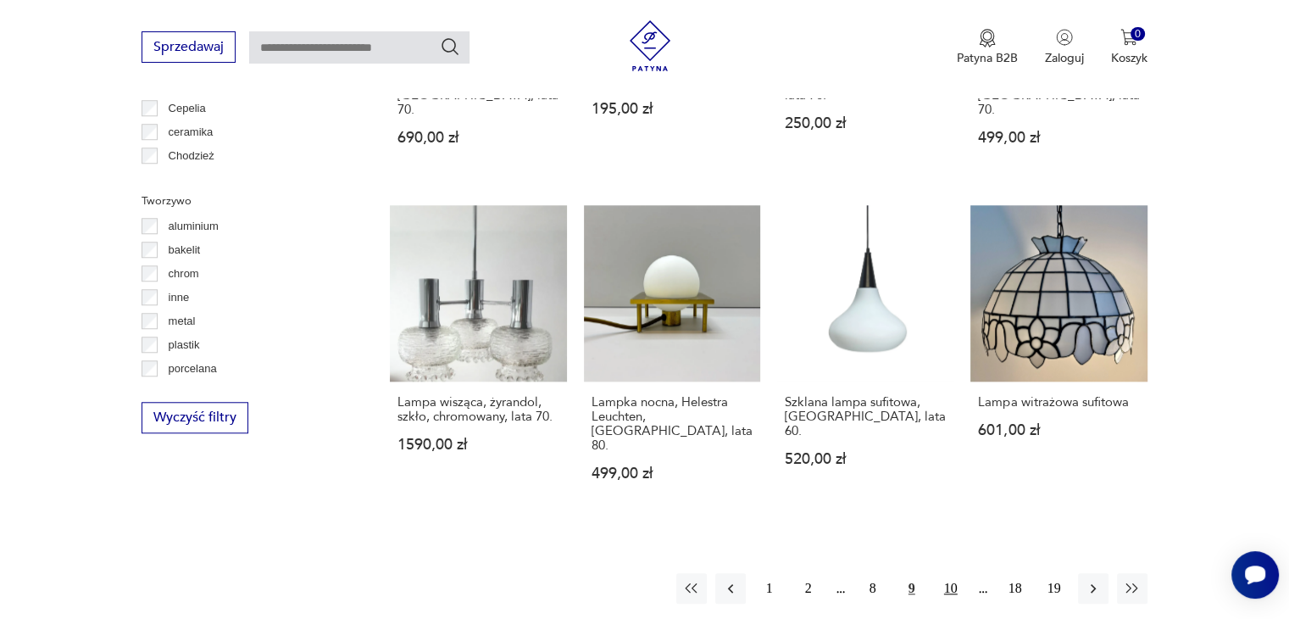
click at [951, 573] on button "10" at bounding box center [951, 588] width 31 height 31
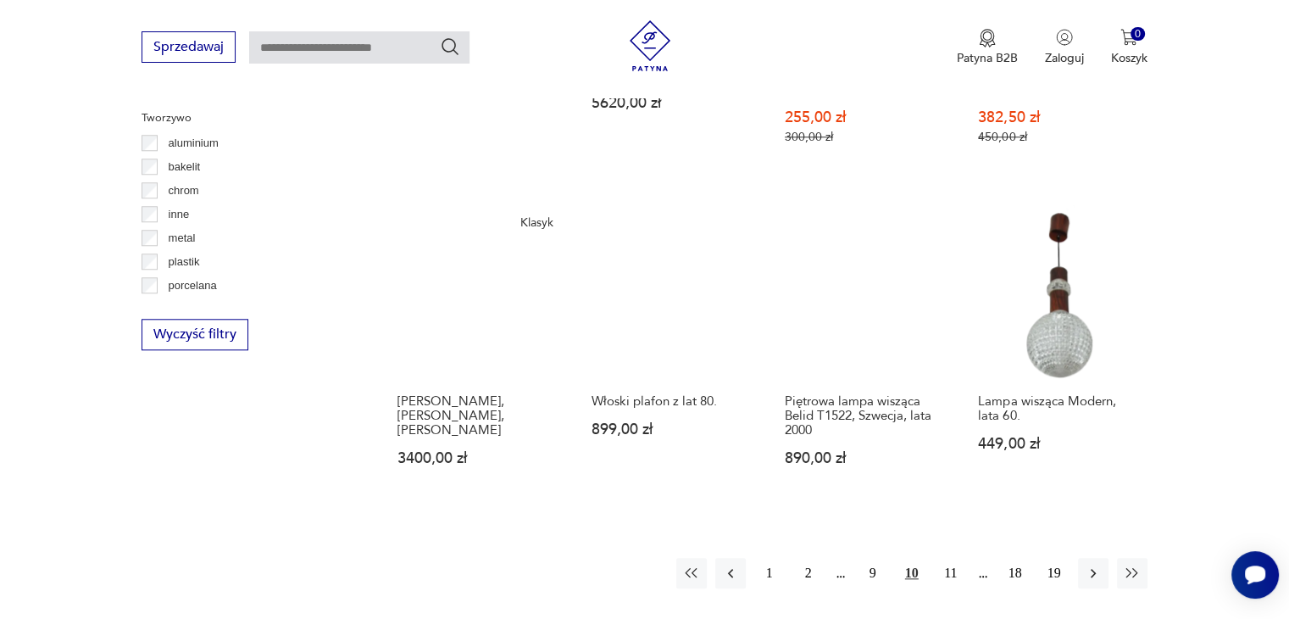
scroll to position [1586, 0]
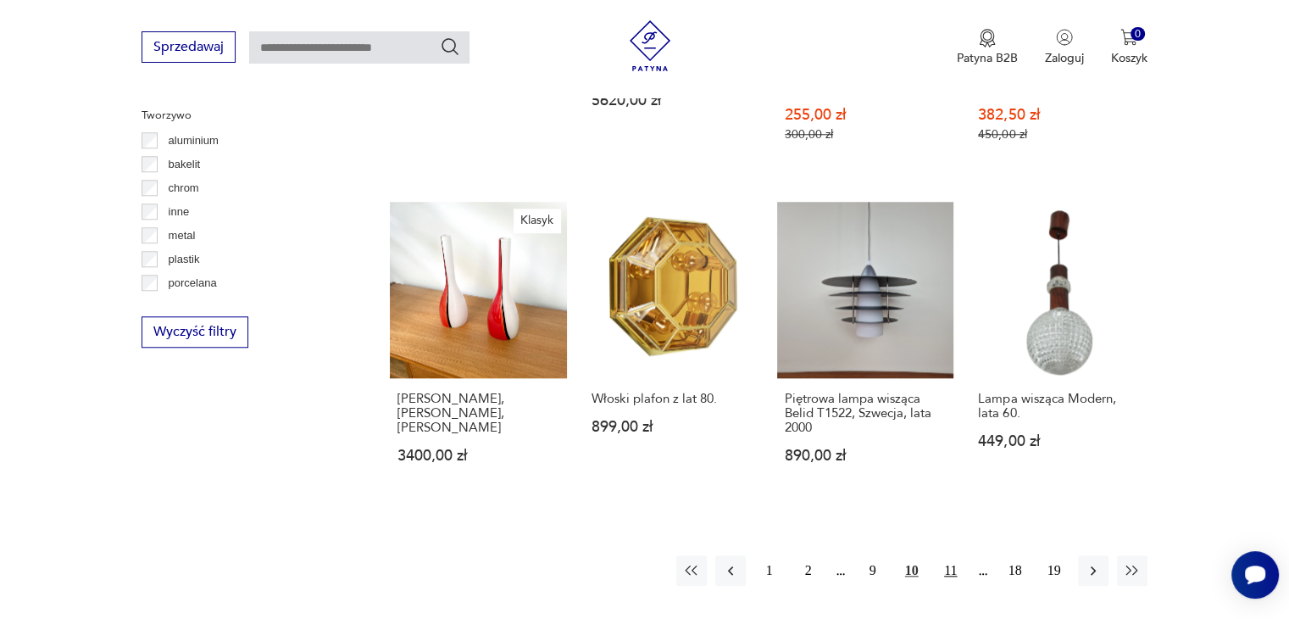
click at [950, 555] on button "11" at bounding box center [951, 570] width 31 height 31
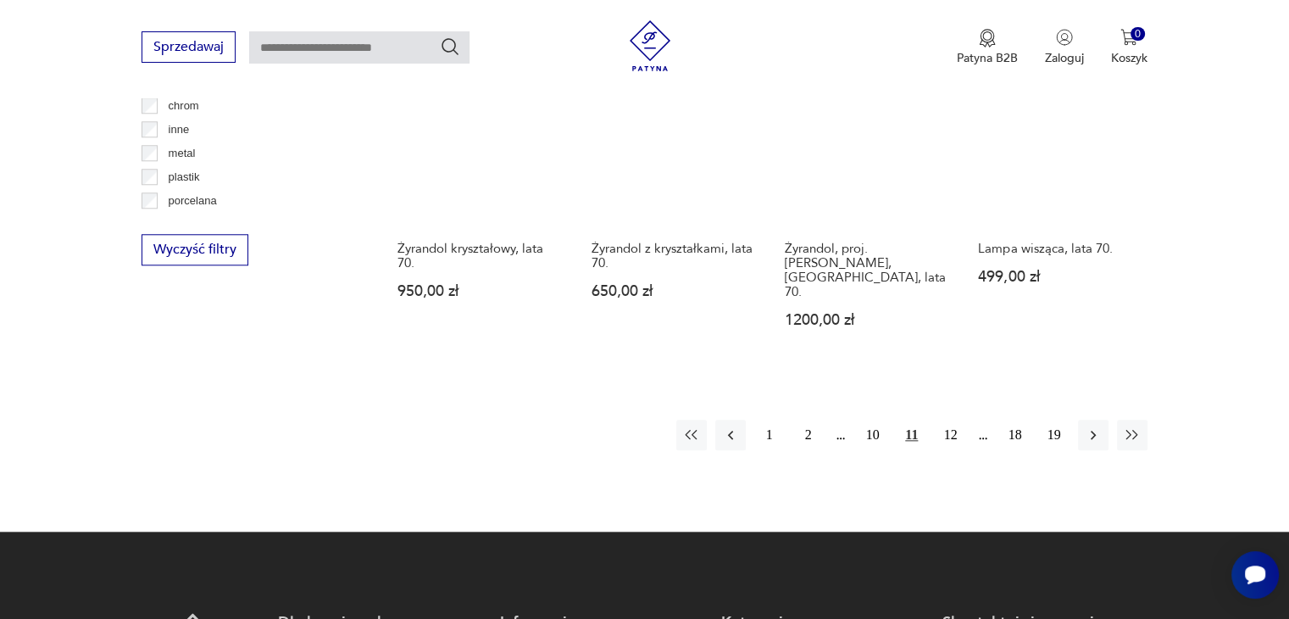
scroll to position [1670, 0]
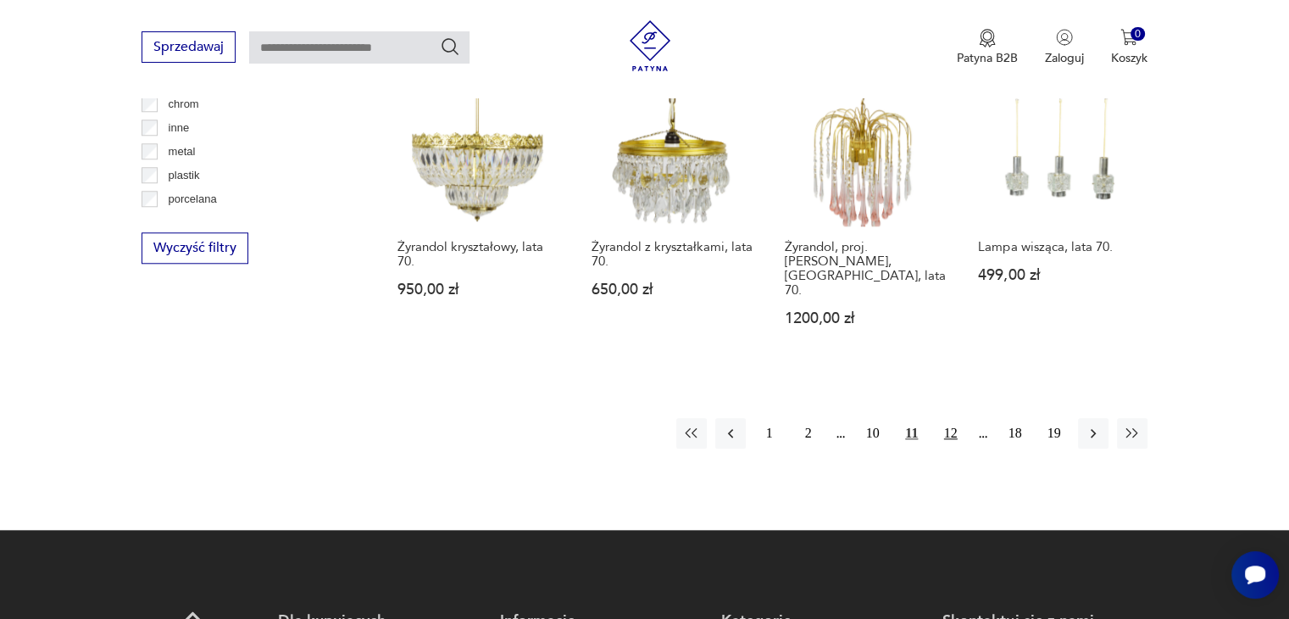
click at [955, 418] on button "12" at bounding box center [951, 433] width 31 height 31
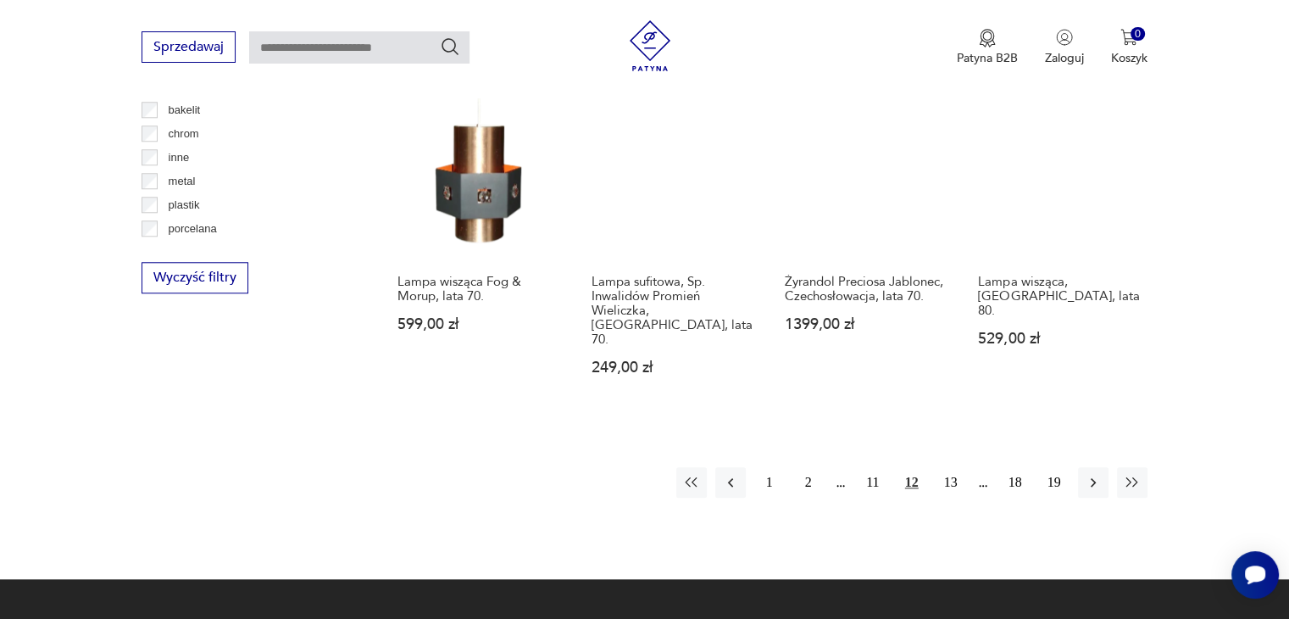
scroll to position [1671, 0]
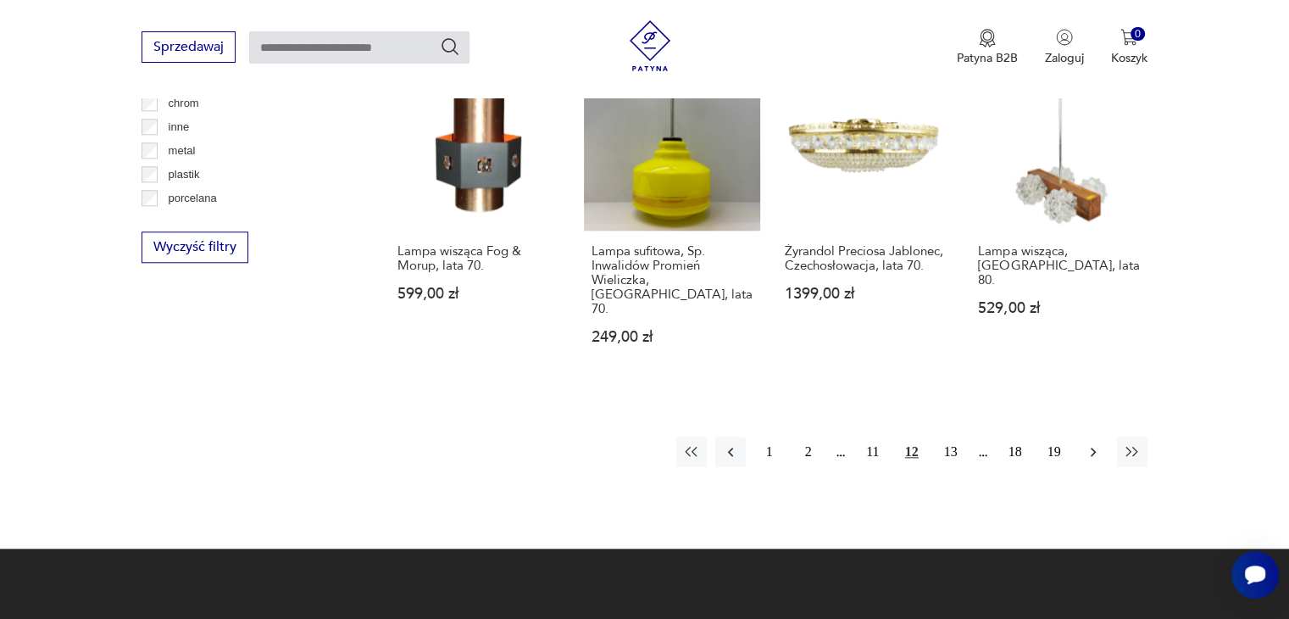
click at [1085, 443] on icon "button" at bounding box center [1093, 451] width 17 height 17
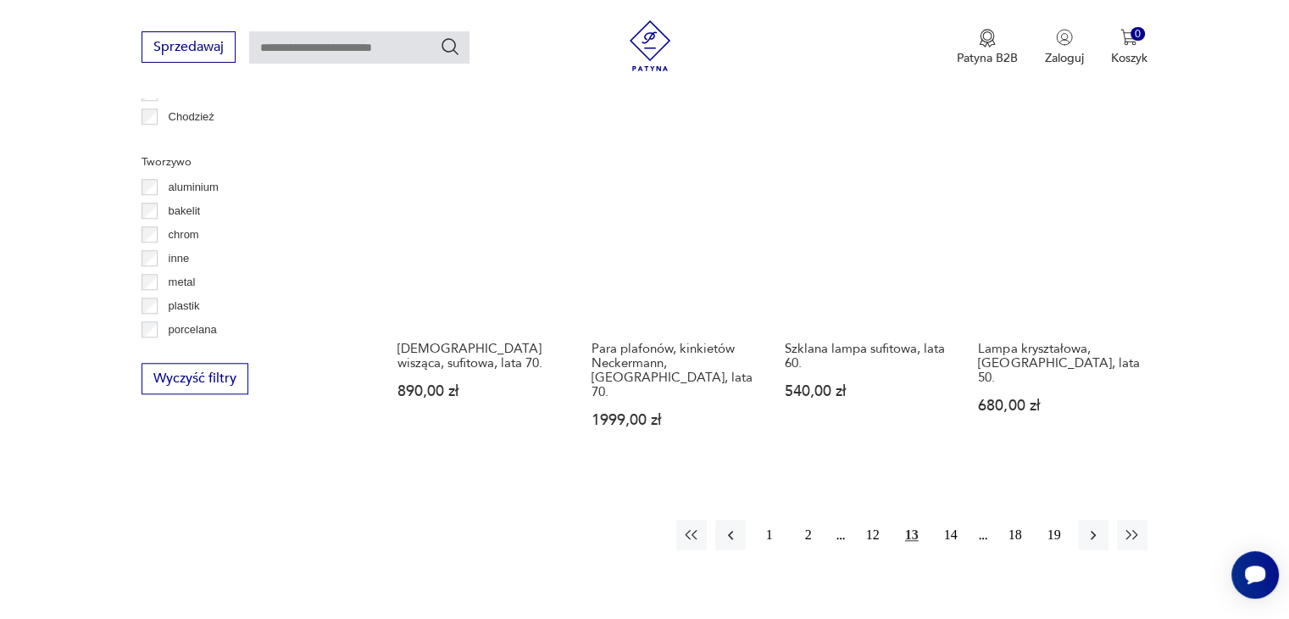
scroll to position [1585, 0]
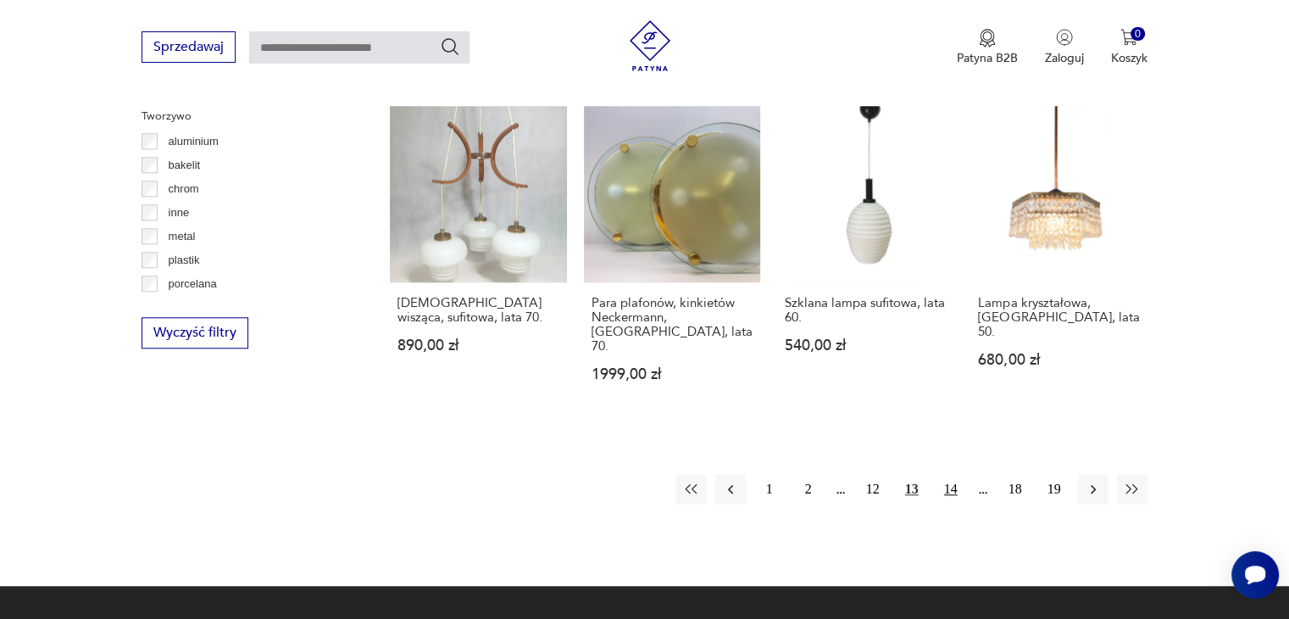
click at [945, 474] on button "14" at bounding box center [951, 489] width 31 height 31
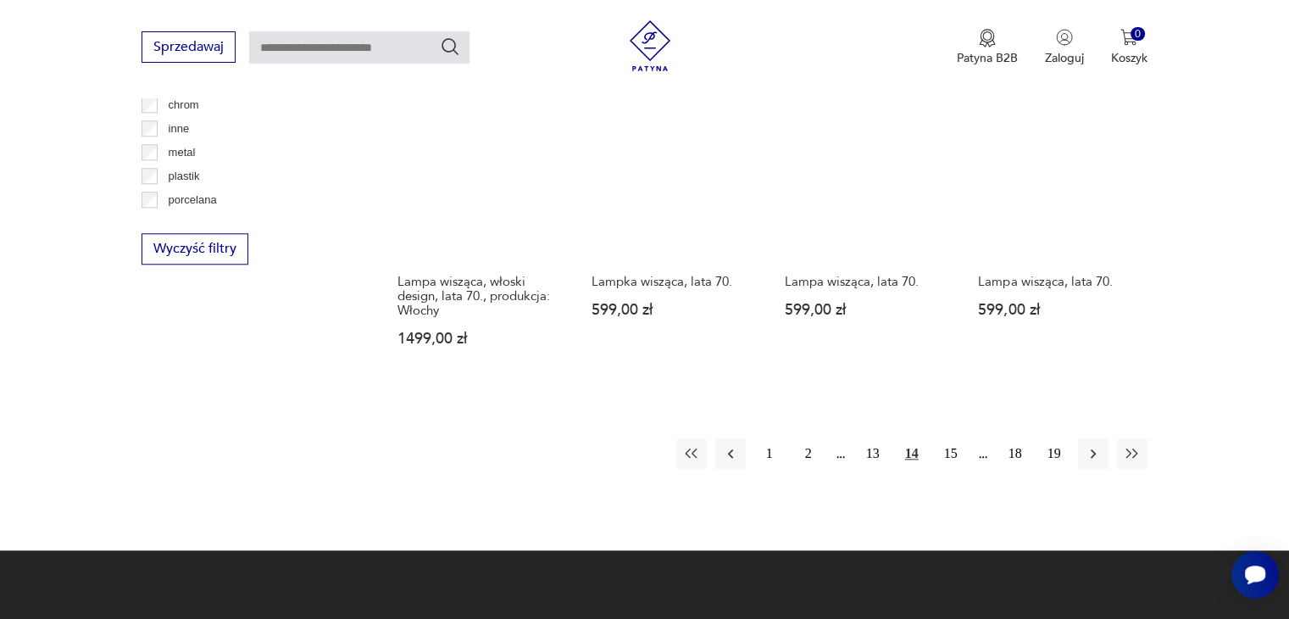
scroll to position [1671, 0]
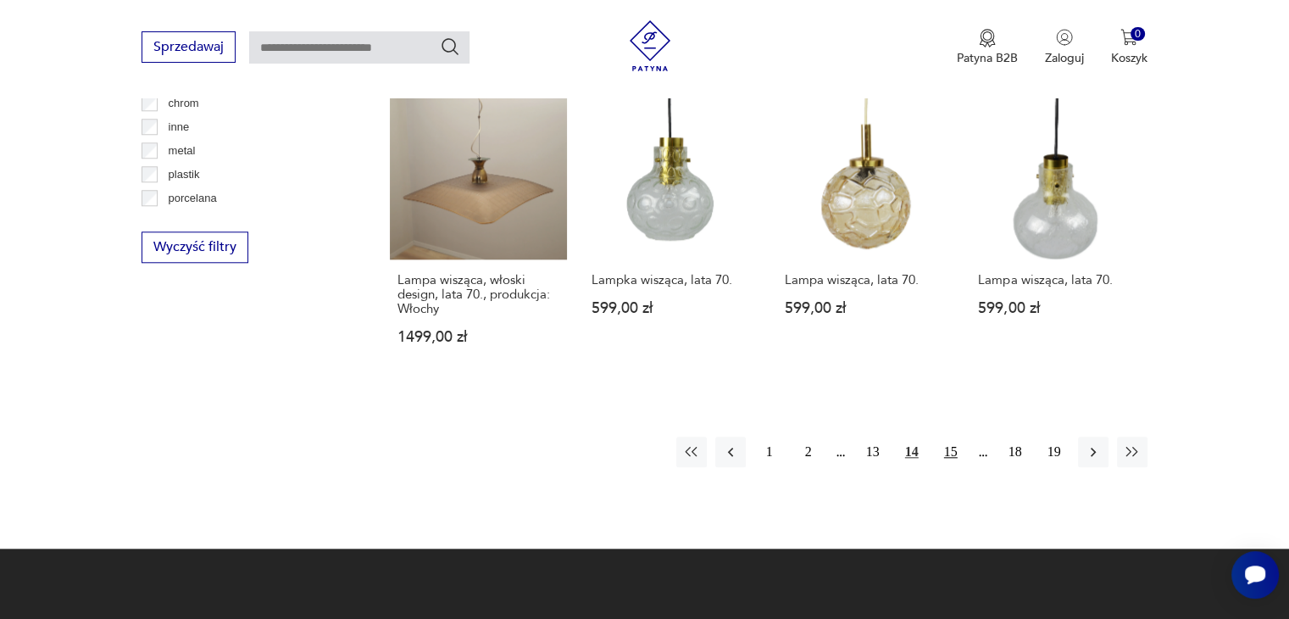
click at [949, 437] on button "15" at bounding box center [951, 452] width 31 height 31
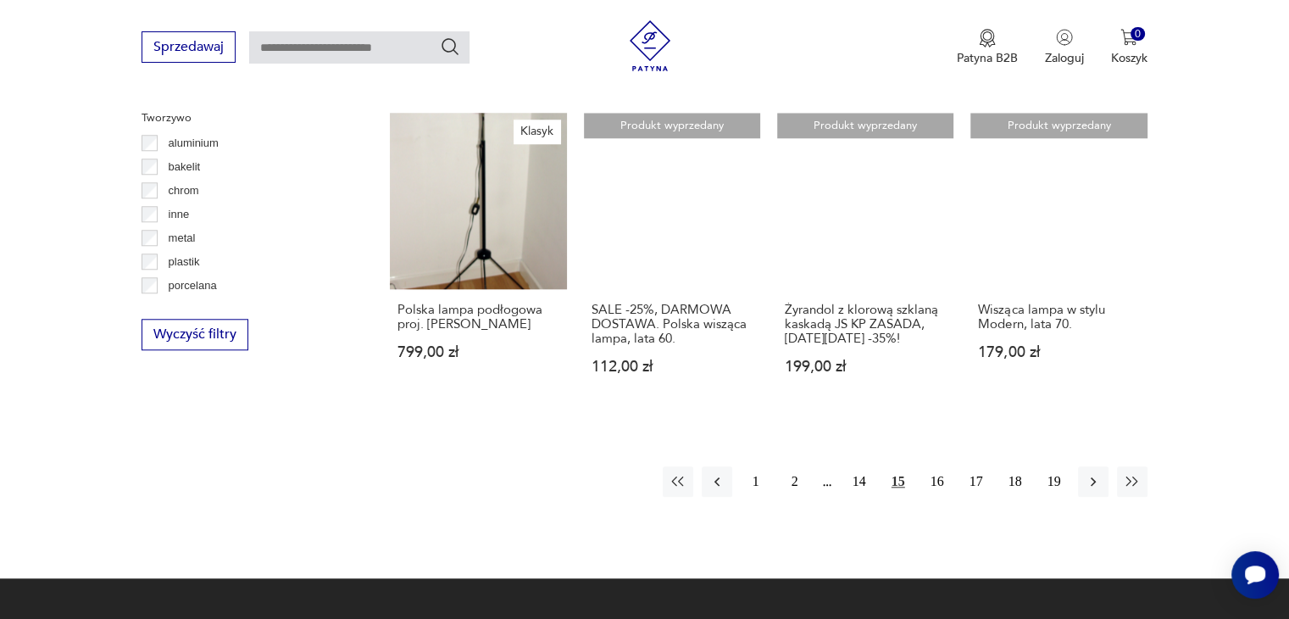
scroll to position [1585, 0]
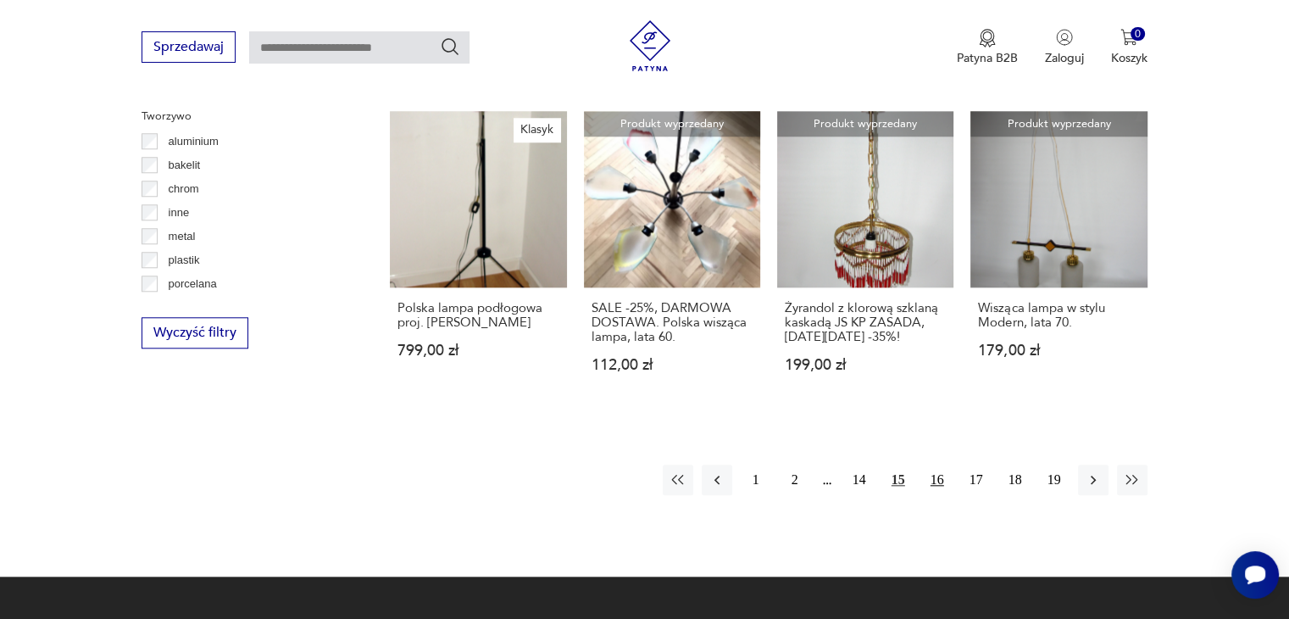
click at [943, 465] on button "16" at bounding box center [937, 480] width 31 height 31
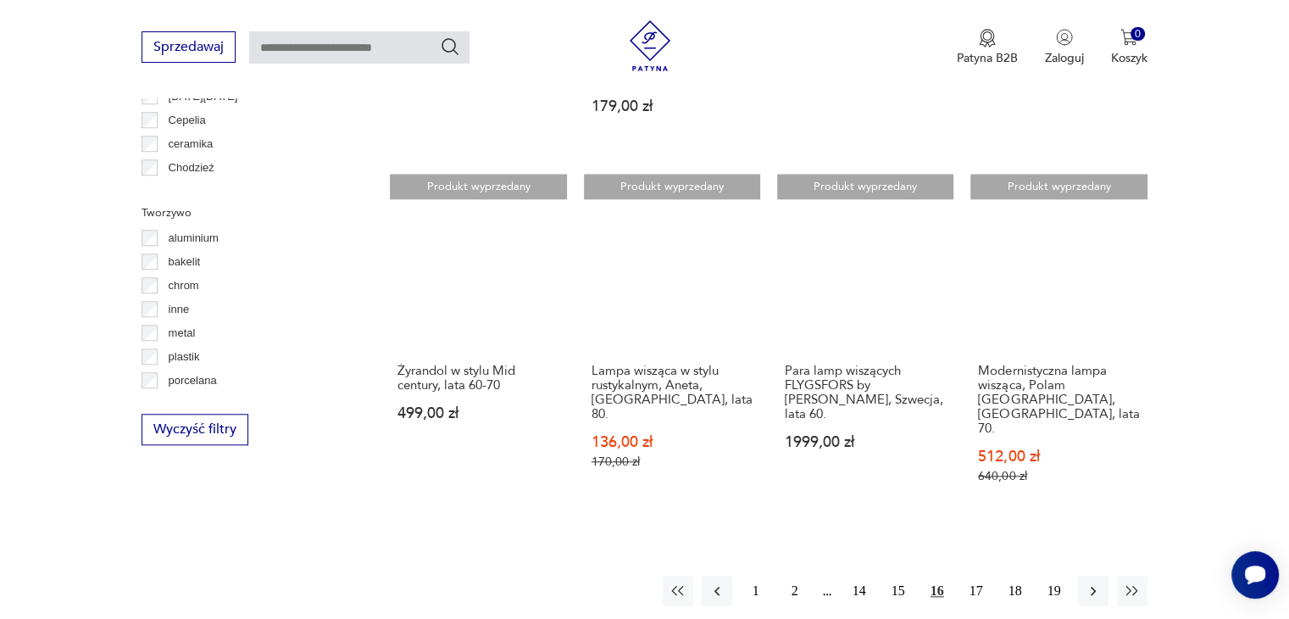
scroll to position [1756, 0]
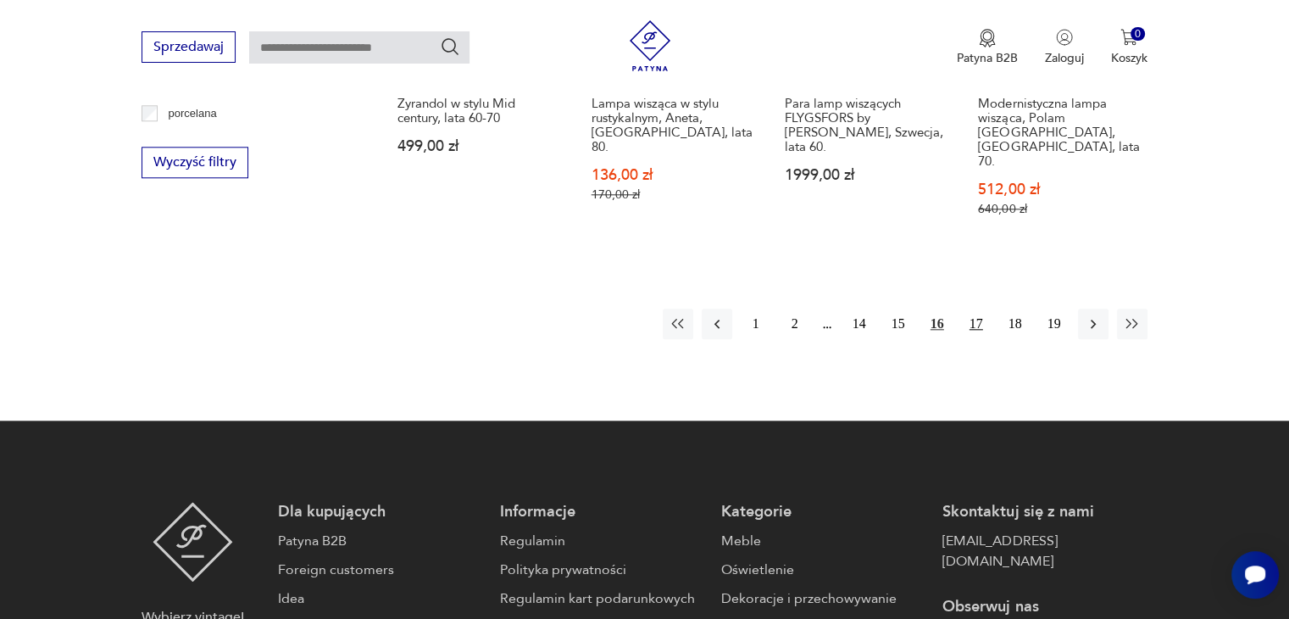
click at [973, 309] on button "17" at bounding box center [976, 324] width 31 height 31
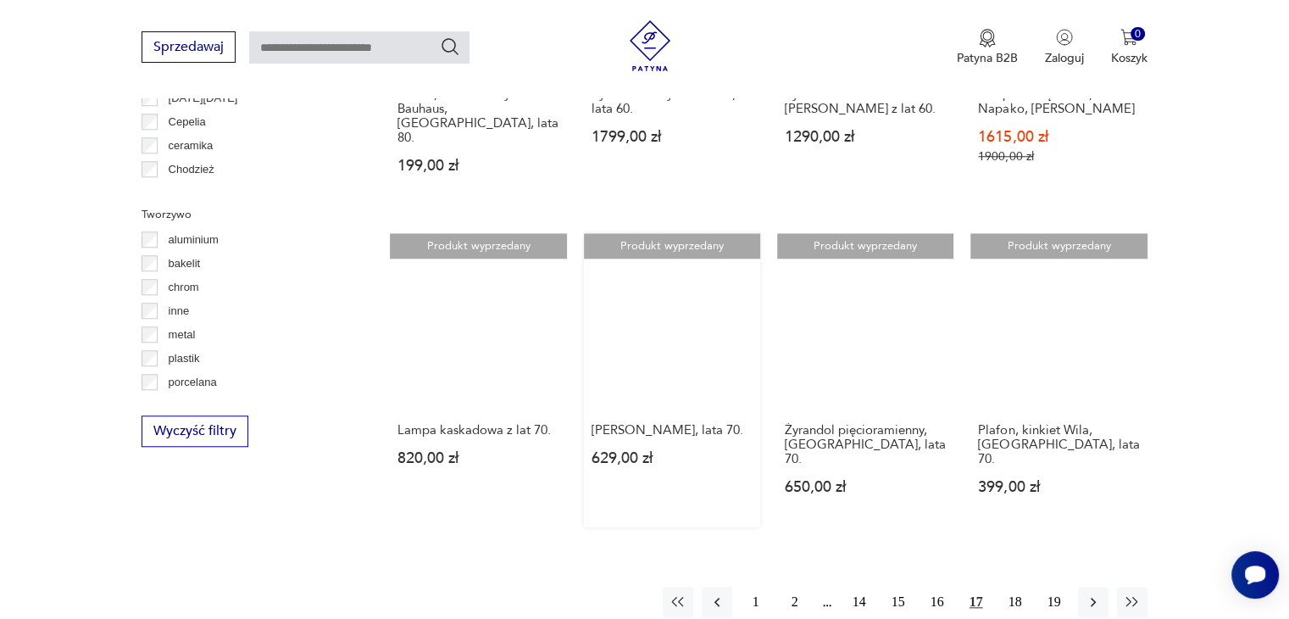
scroll to position [1500, 0]
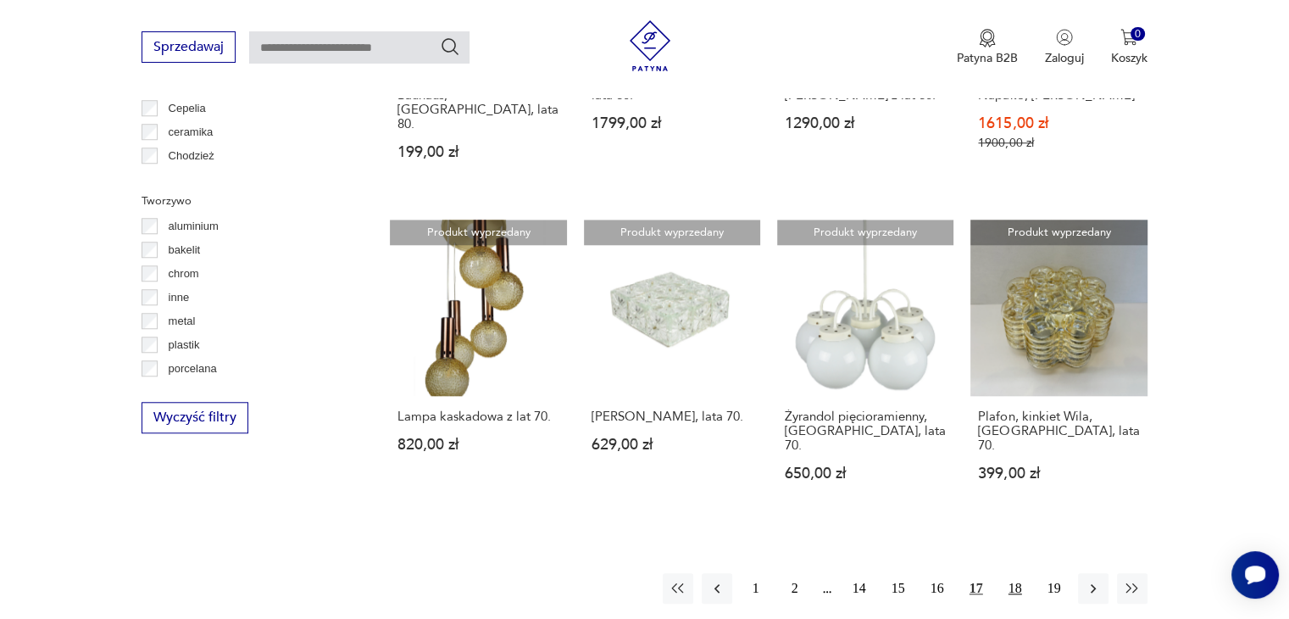
click at [1007, 573] on button "18" at bounding box center [1015, 588] width 31 height 31
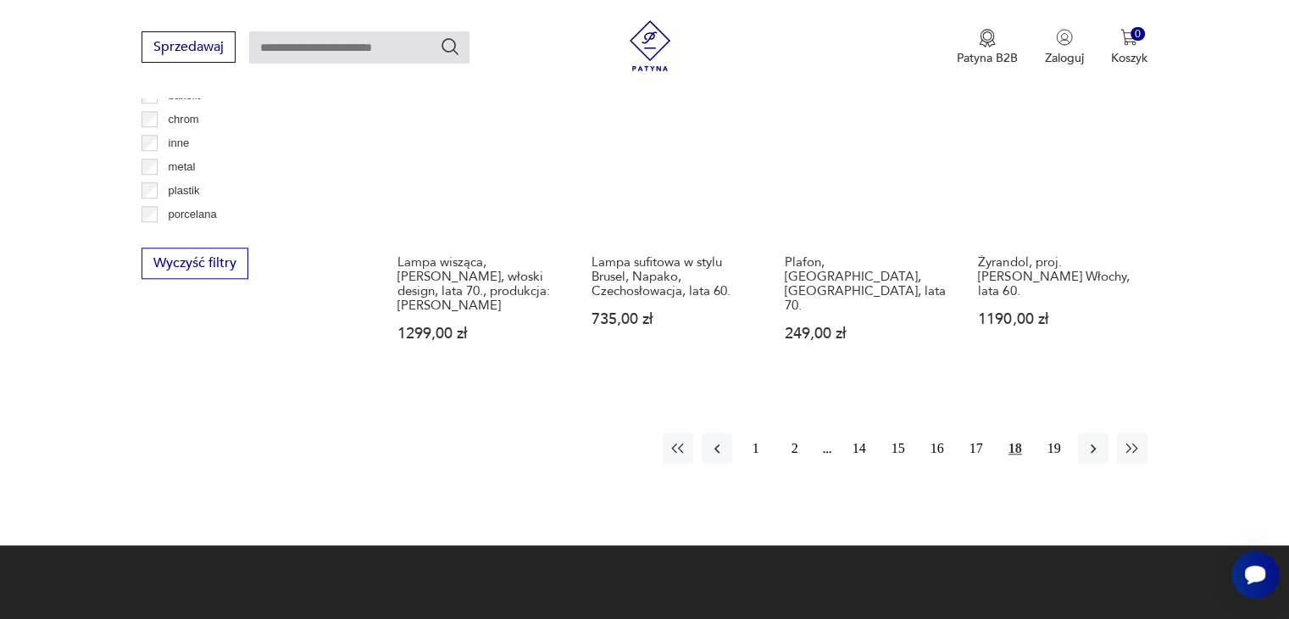
scroll to position [1671, 0]
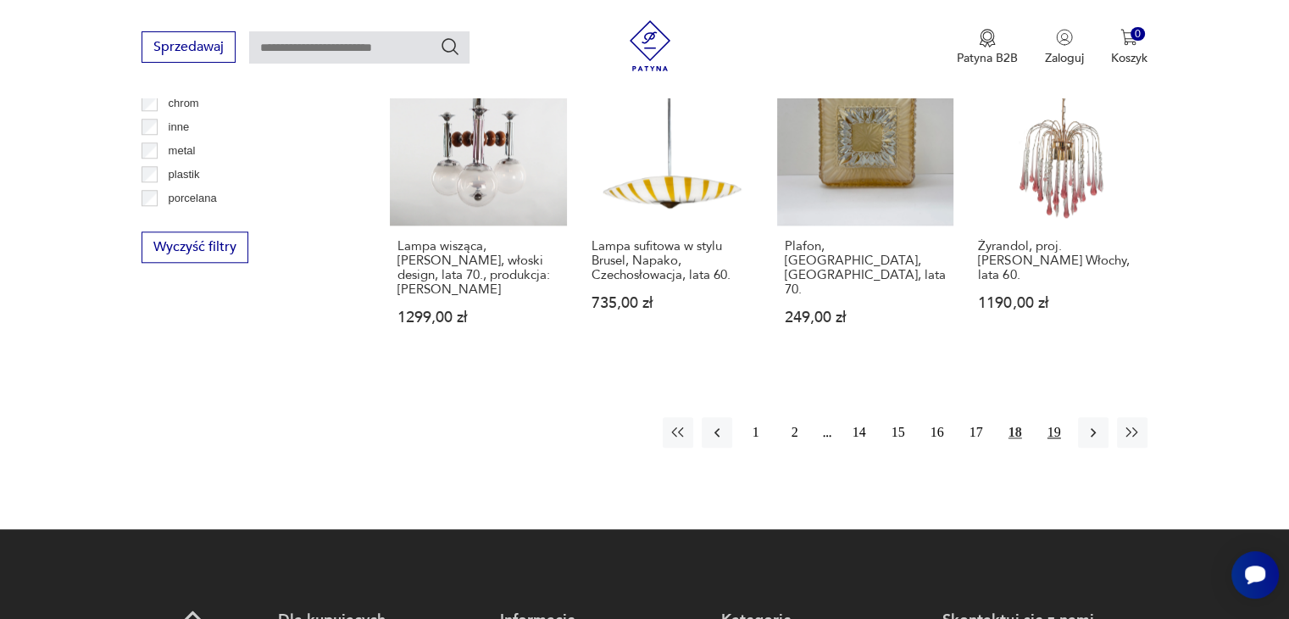
click at [1049, 417] on button "19" at bounding box center [1054, 432] width 31 height 31
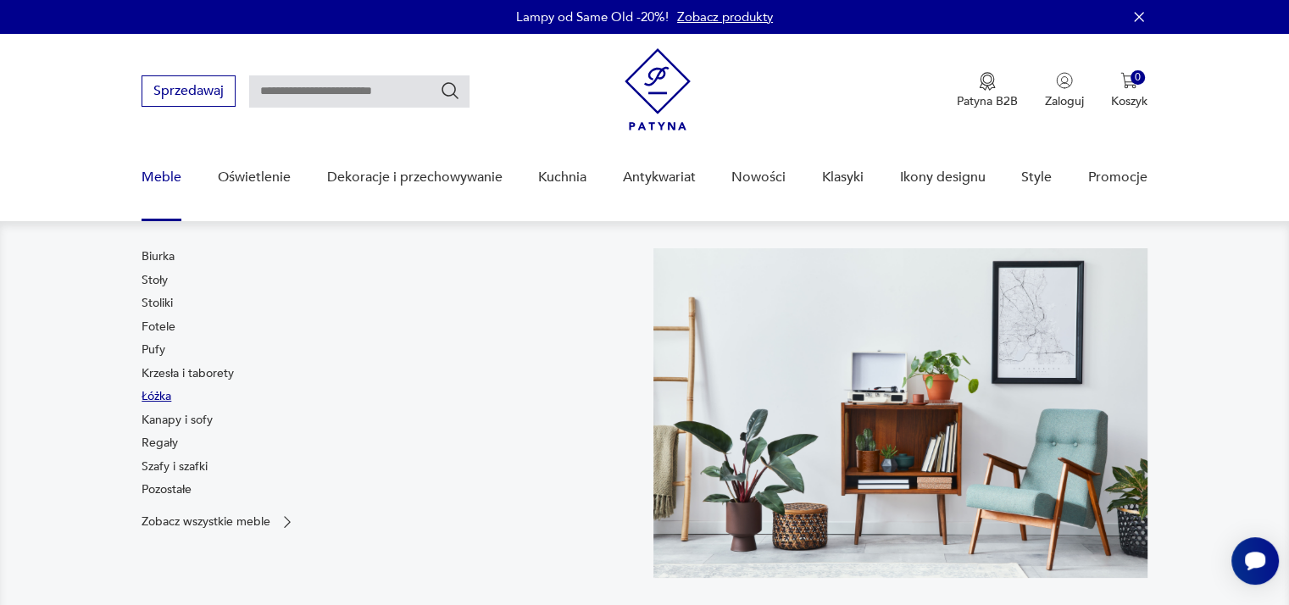
click at [158, 398] on link "Łóżka" at bounding box center [157, 396] width 30 height 17
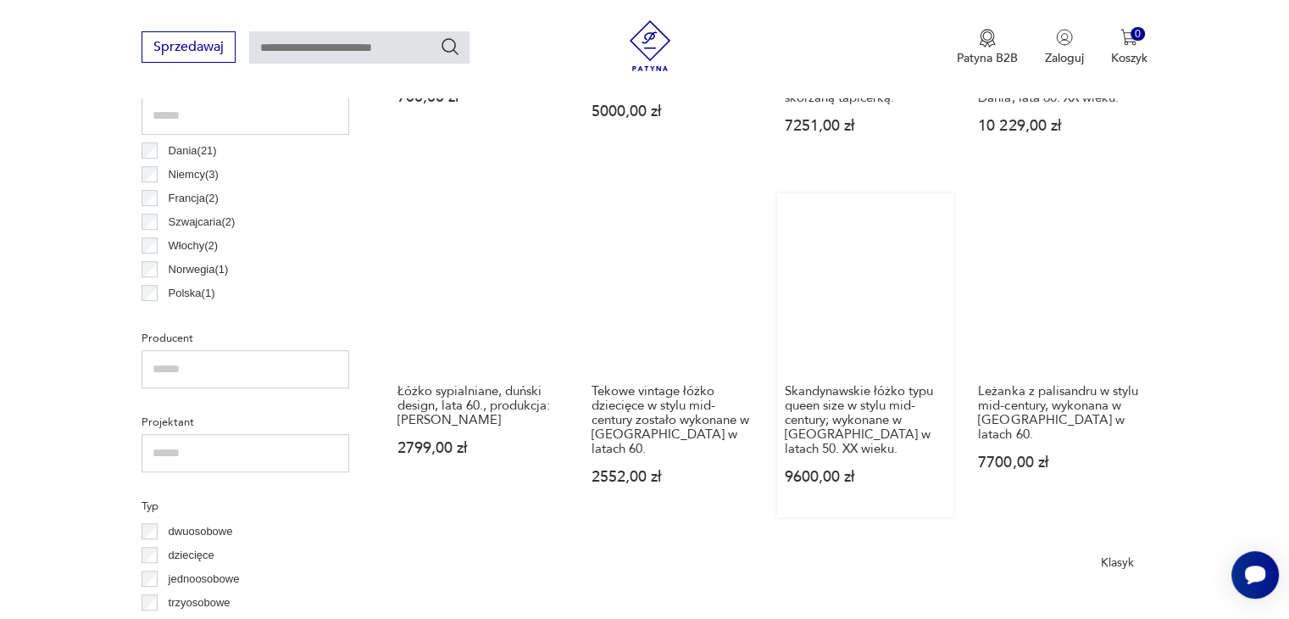
scroll to position [908, 0]
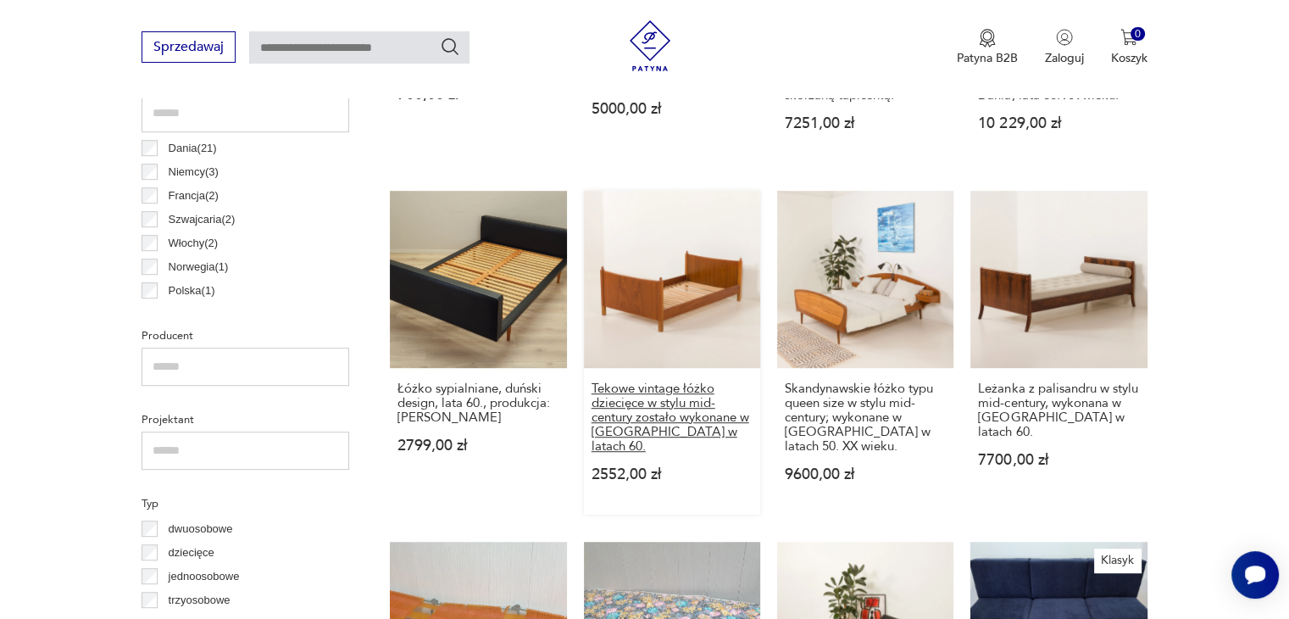
click at [659, 409] on h3 "Tekowe vintage łóżko dziecięce w stylu mid-century zostało wykonane w [GEOGRAPH…" at bounding box center [672, 417] width 161 height 72
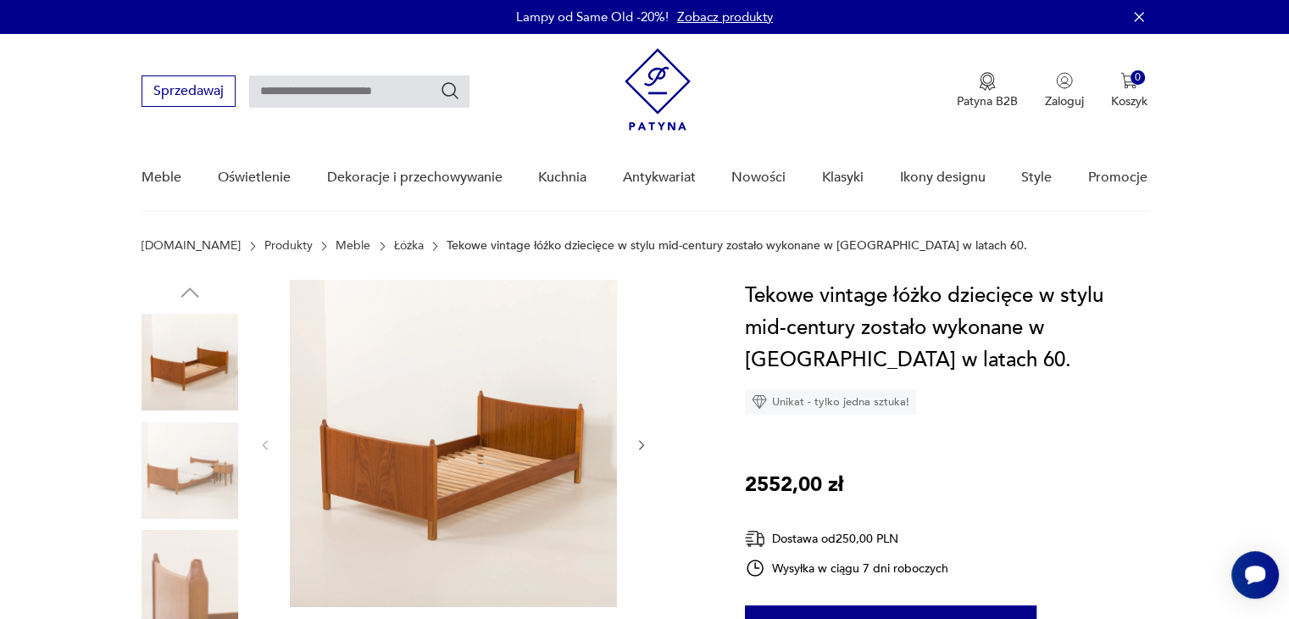
click at [175, 451] on img at bounding box center [190, 470] width 97 height 97
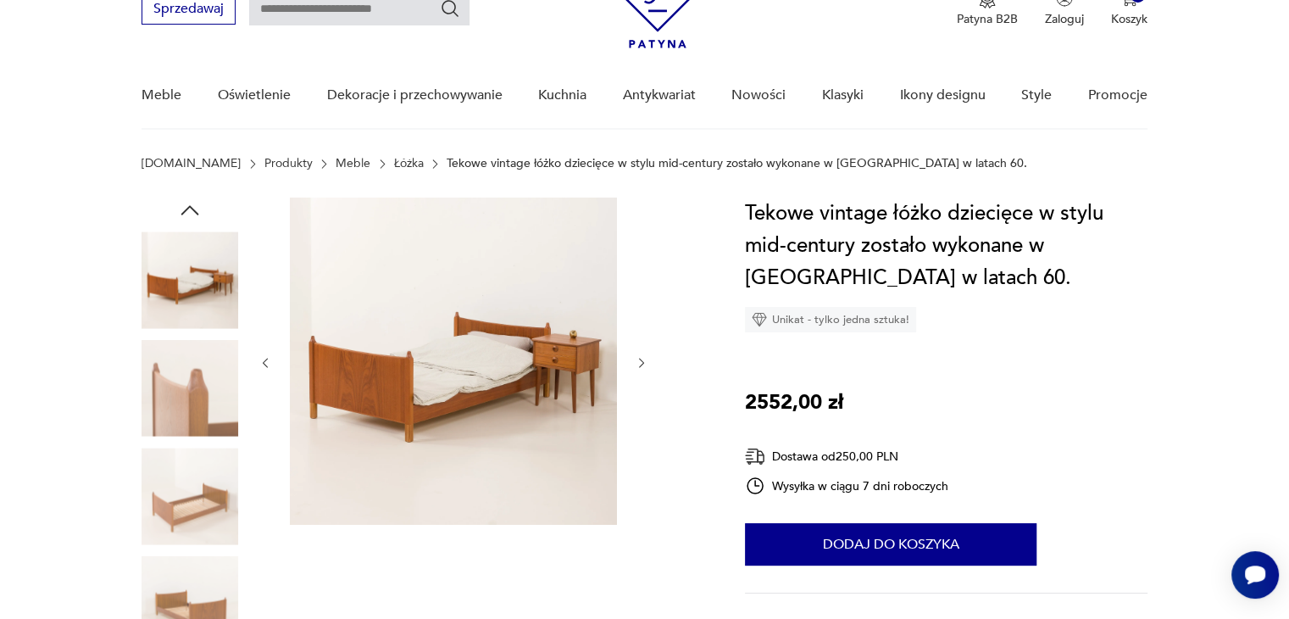
scroll to position [85, 0]
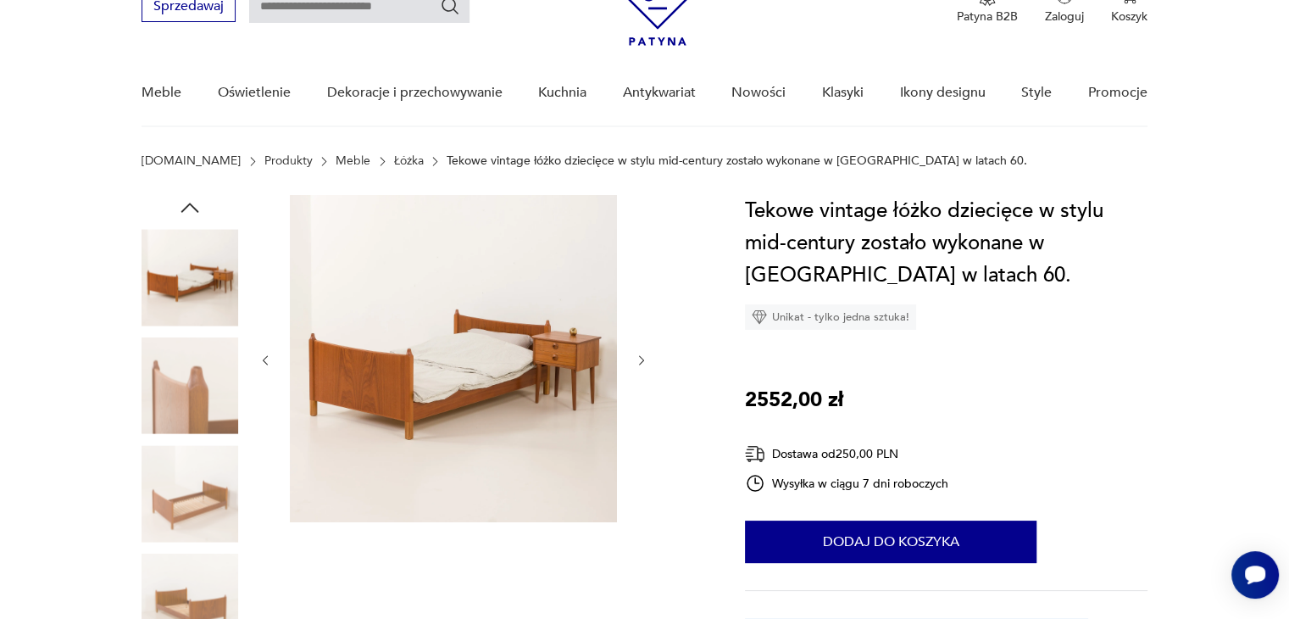
click at [182, 459] on img at bounding box center [190, 493] width 97 height 97
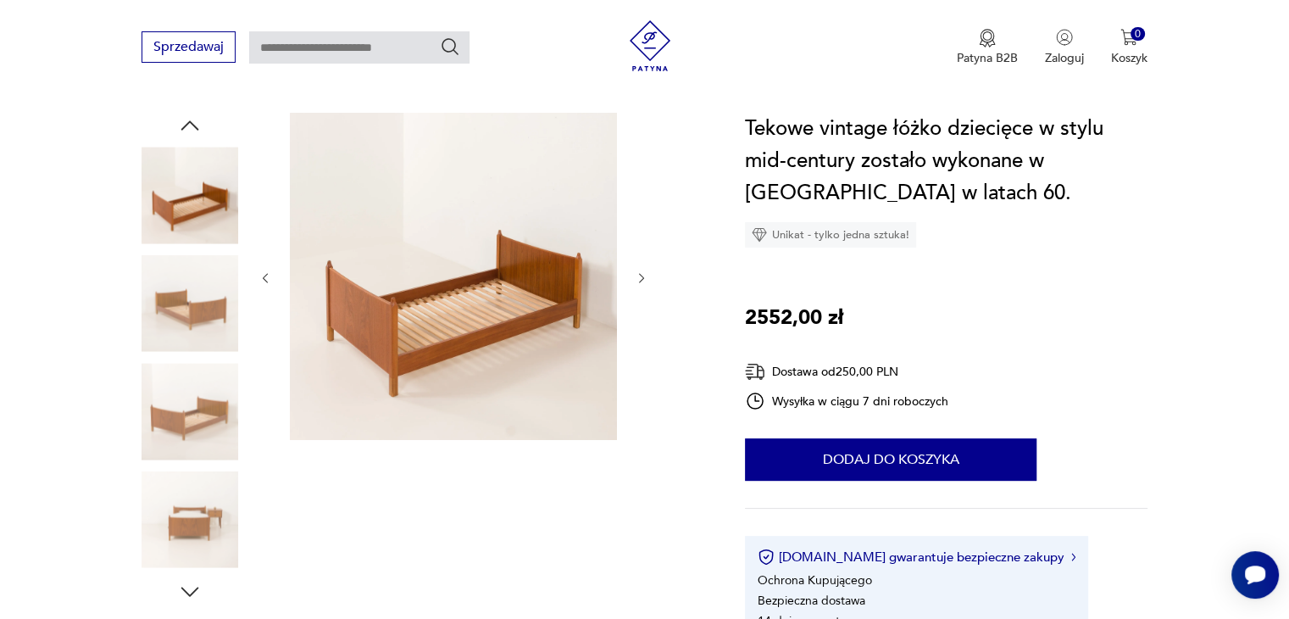
scroll to position [170, 0]
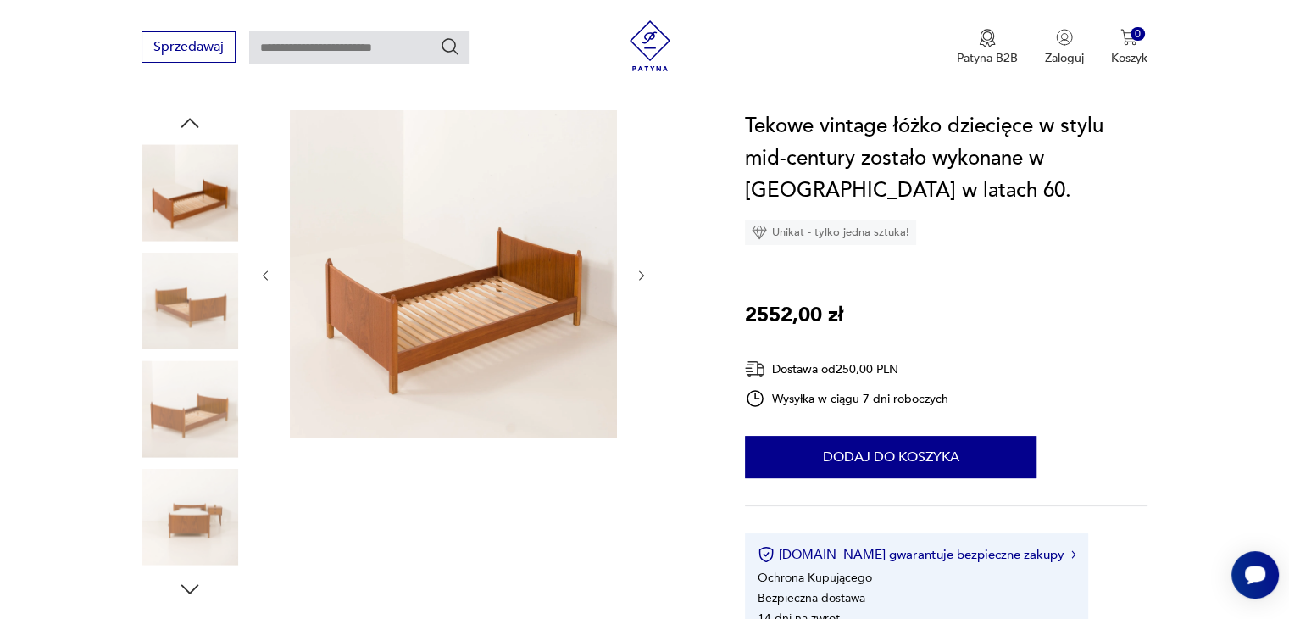
click at [188, 485] on img at bounding box center [190, 517] width 97 height 97
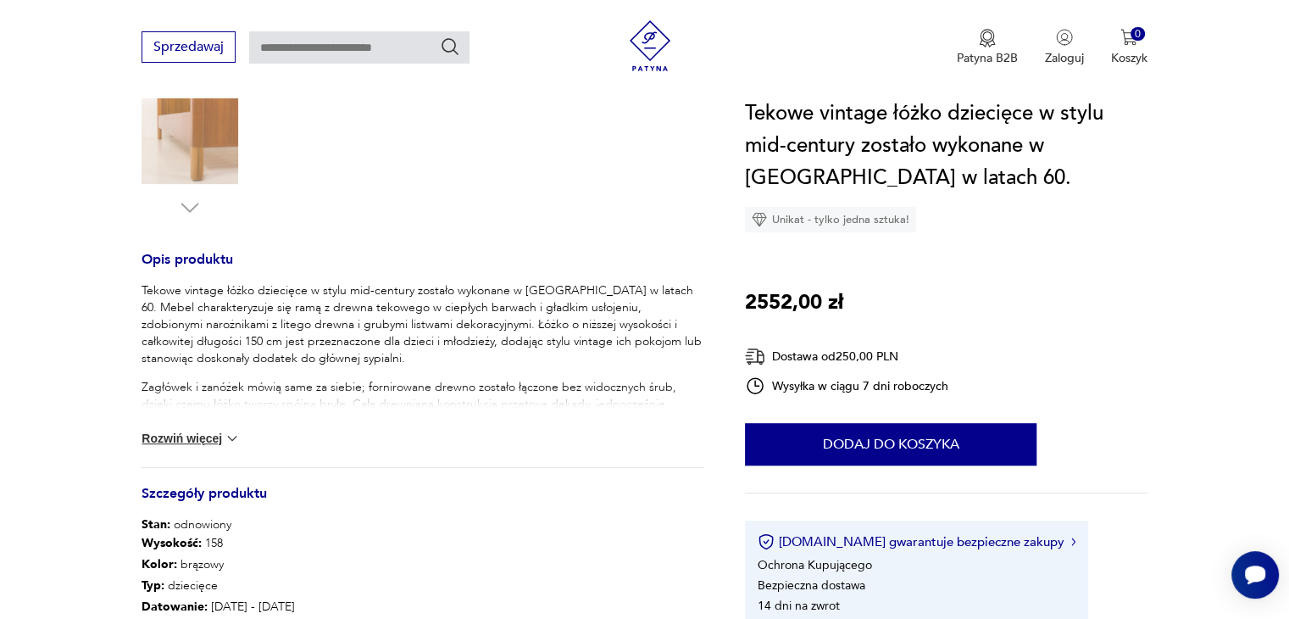
scroll to position [593, 0]
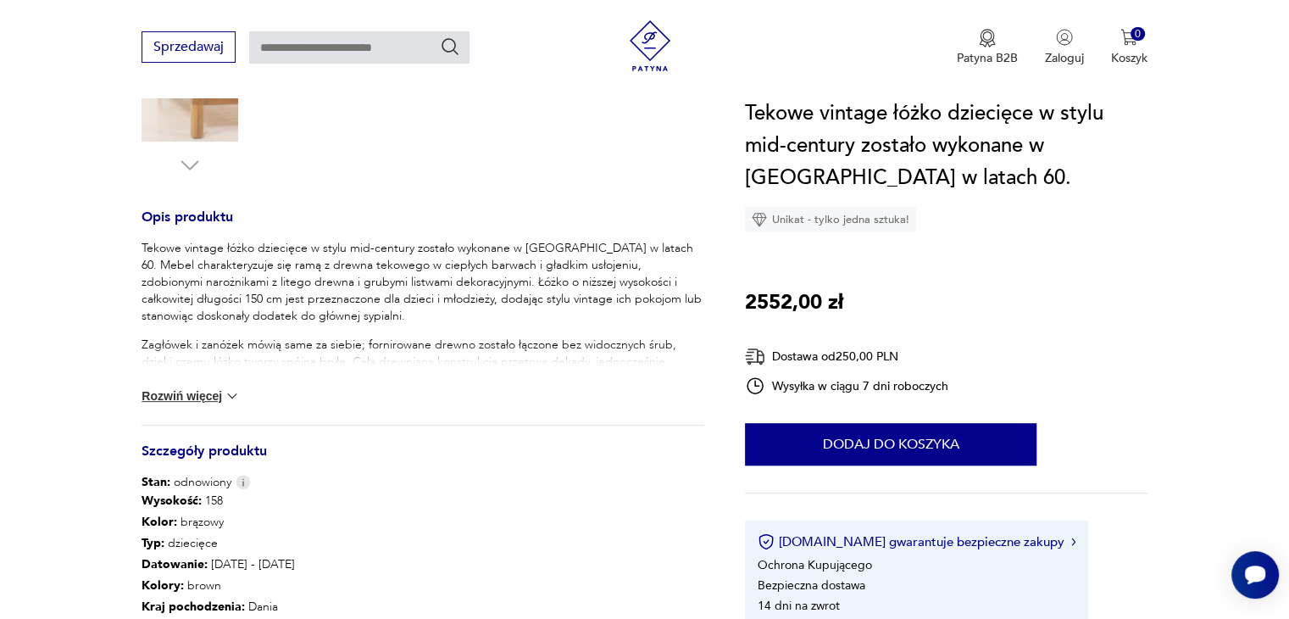
click at [206, 393] on button "Rozwiń więcej" at bounding box center [191, 395] width 98 height 17
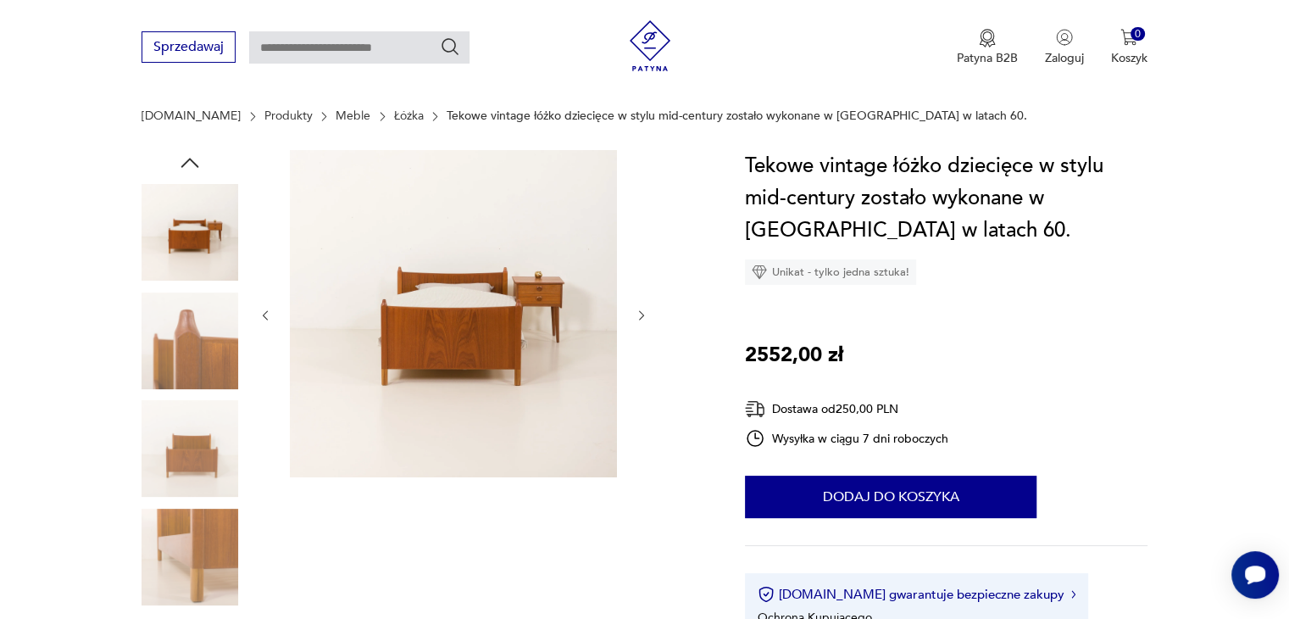
scroll to position [0, 0]
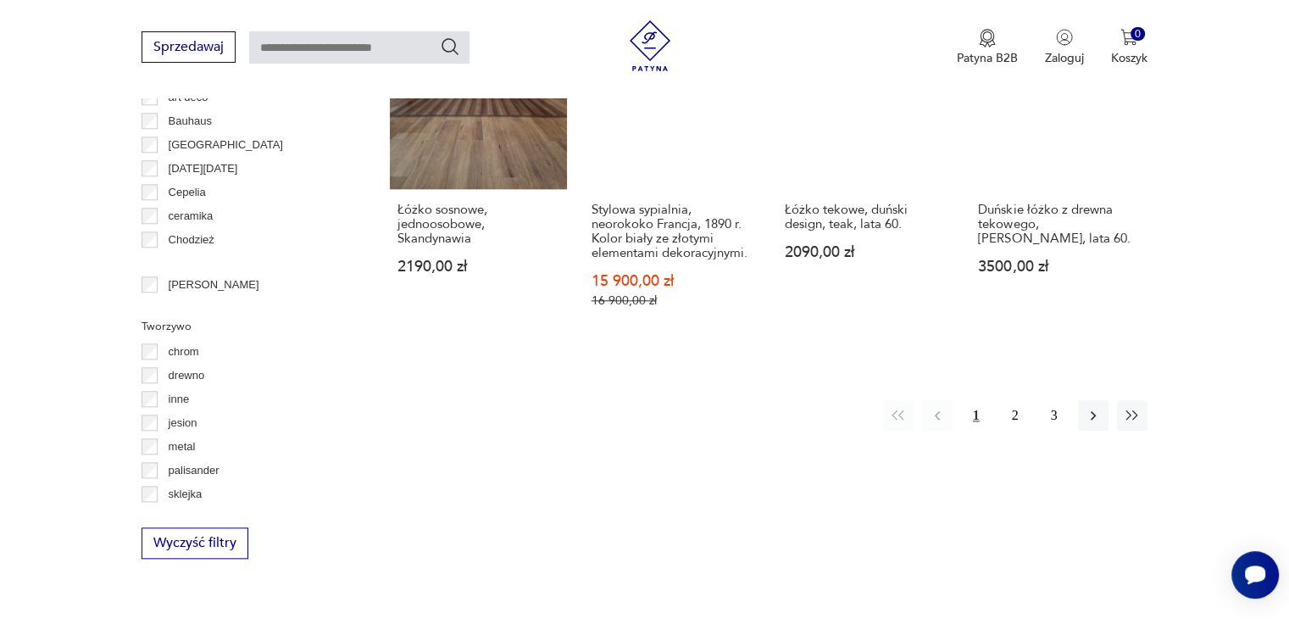
scroll to position [1790, 0]
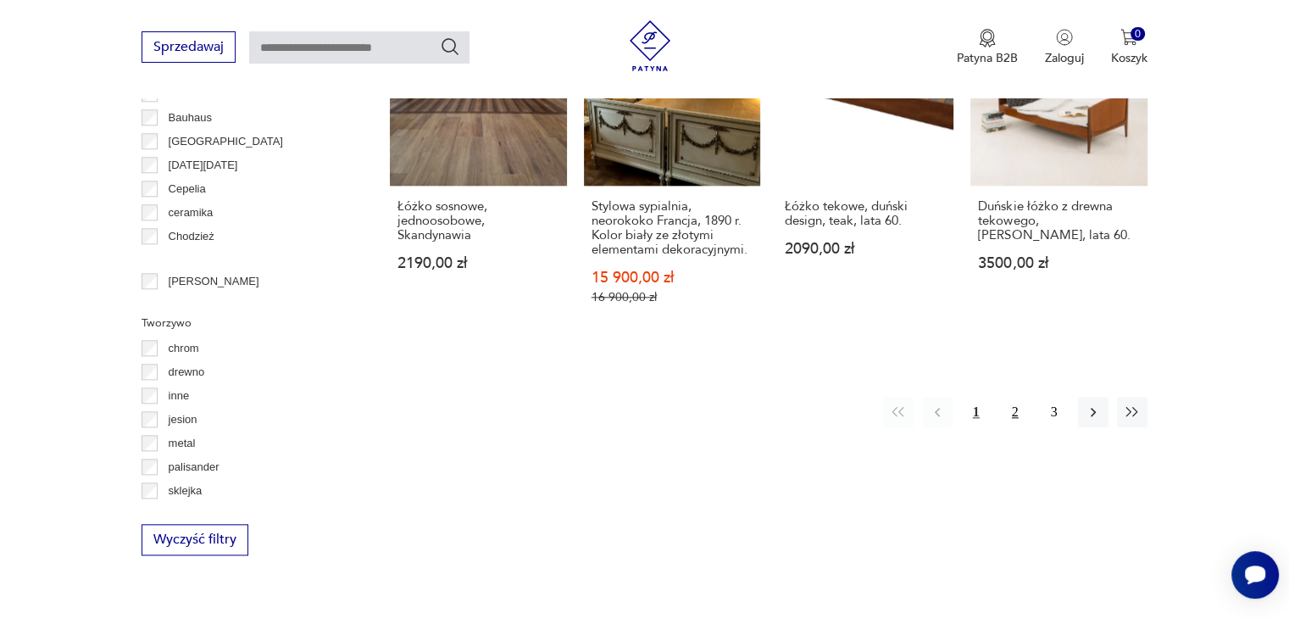
click at [1012, 397] on button "2" at bounding box center [1015, 412] width 31 height 31
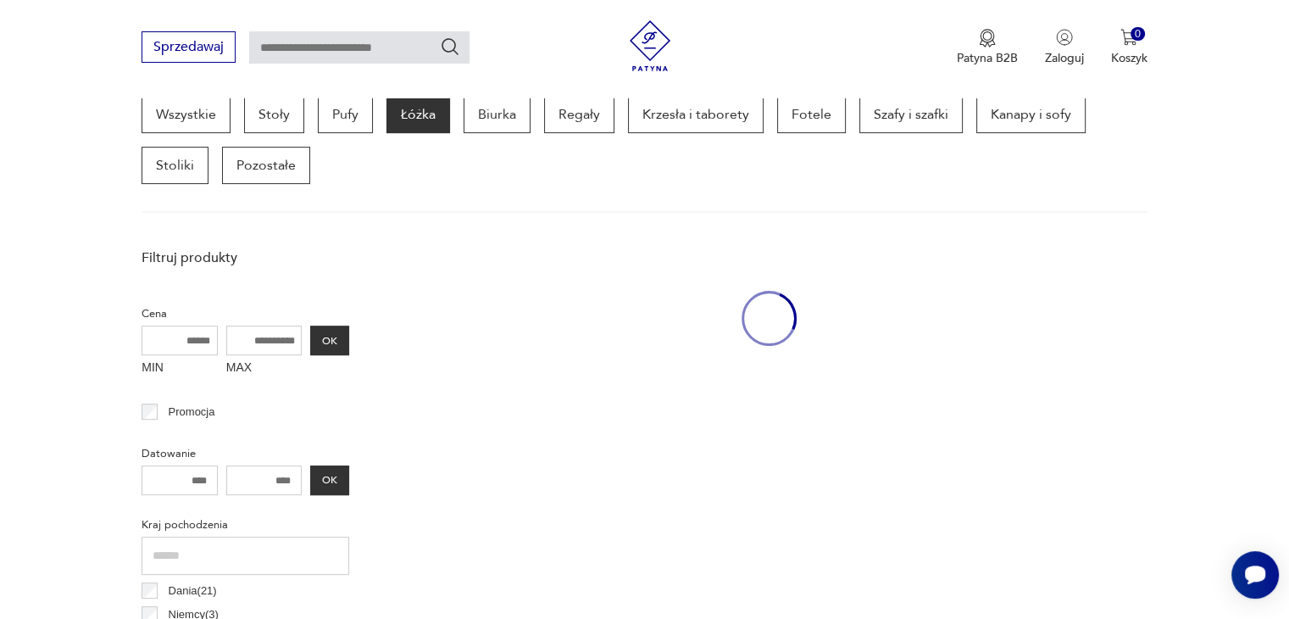
scroll to position [449, 0]
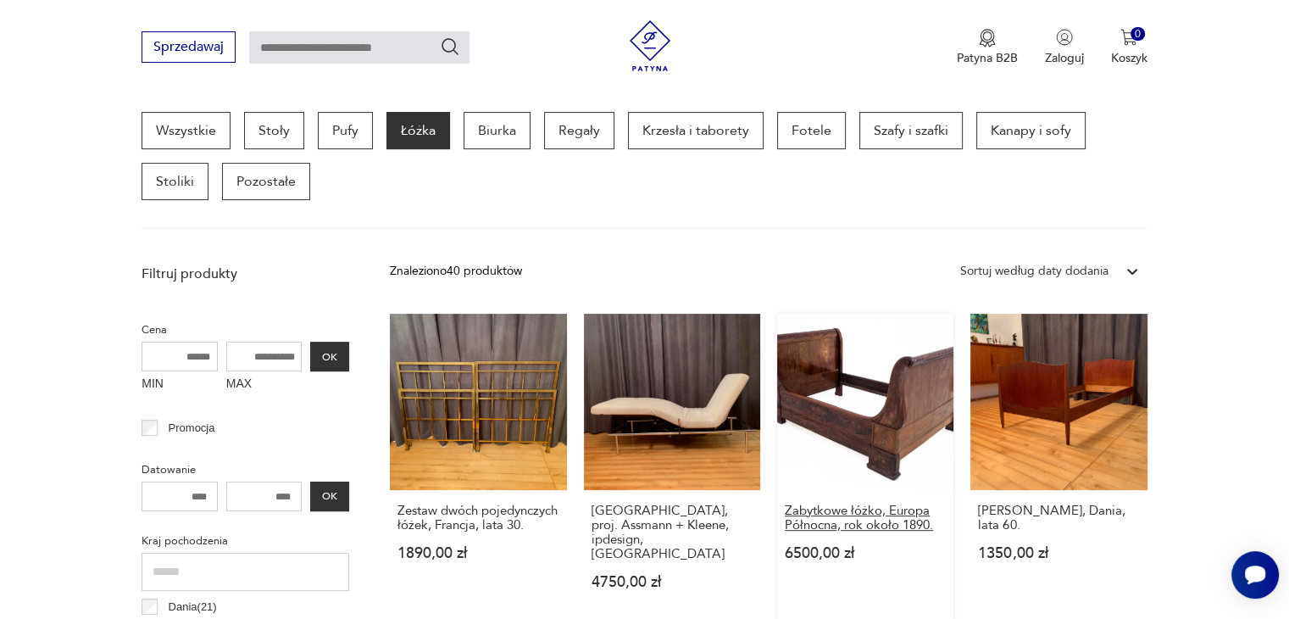
click at [874, 520] on h3 "Zabytkowe łóżko, Europa Północna, rok około 1890." at bounding box center [865, 518] width 161 height 29
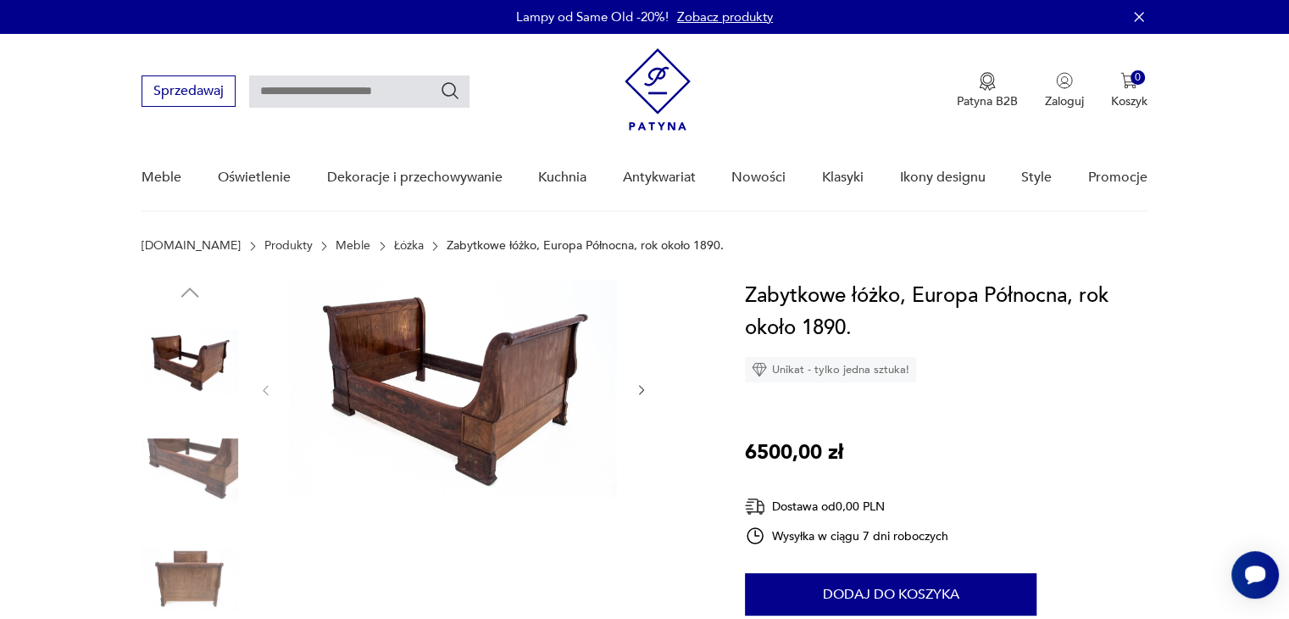
click at [210, 448] on img at bounding box center [190, 470] width 97 height 97
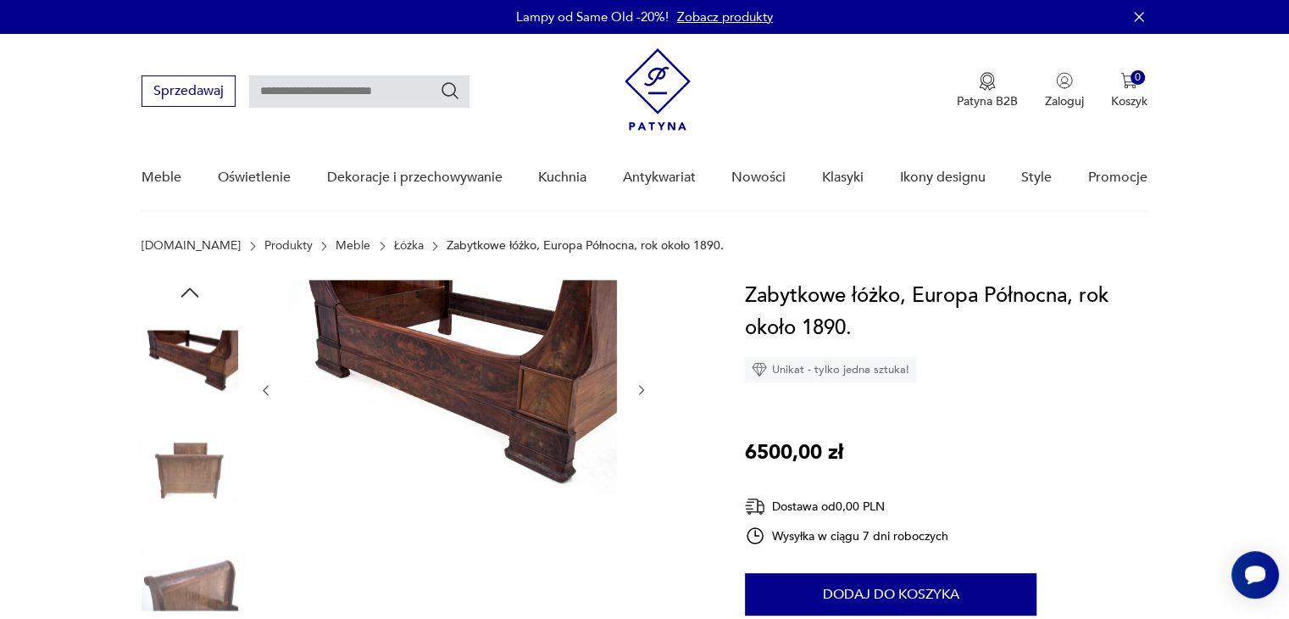
click at [201, 468] on img at bounding box center [190, 470] width 97 height 97
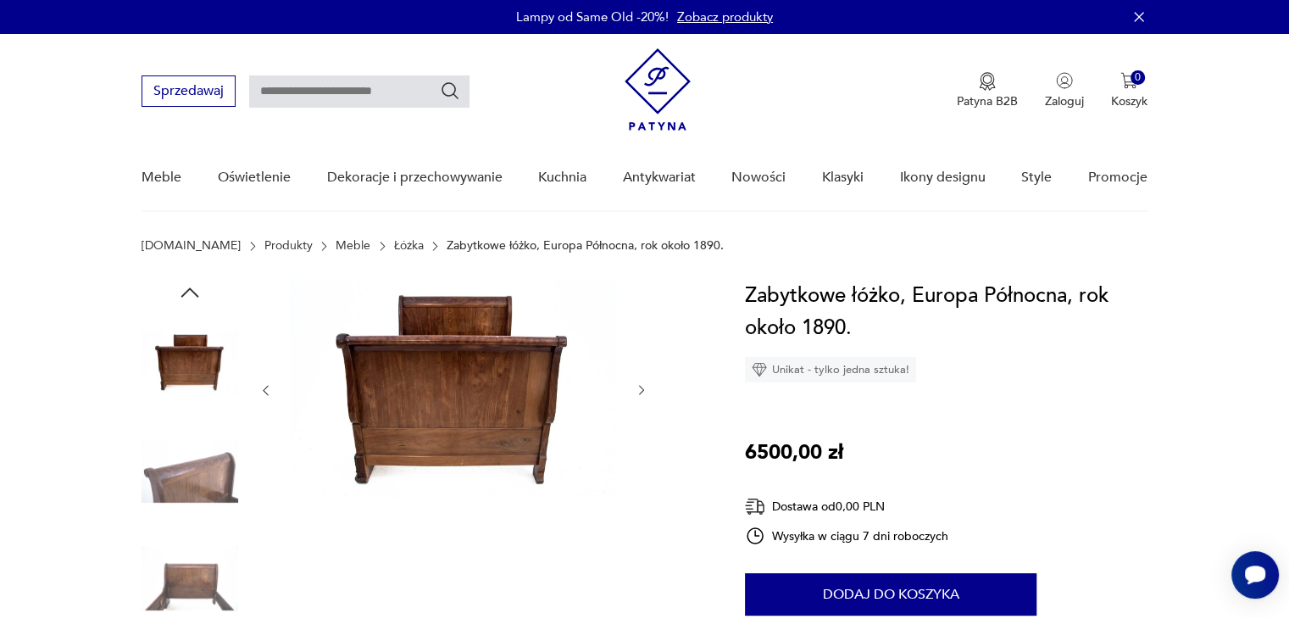
click at [196, 487] on img at bounding box center [190, 470] width 97 height 97
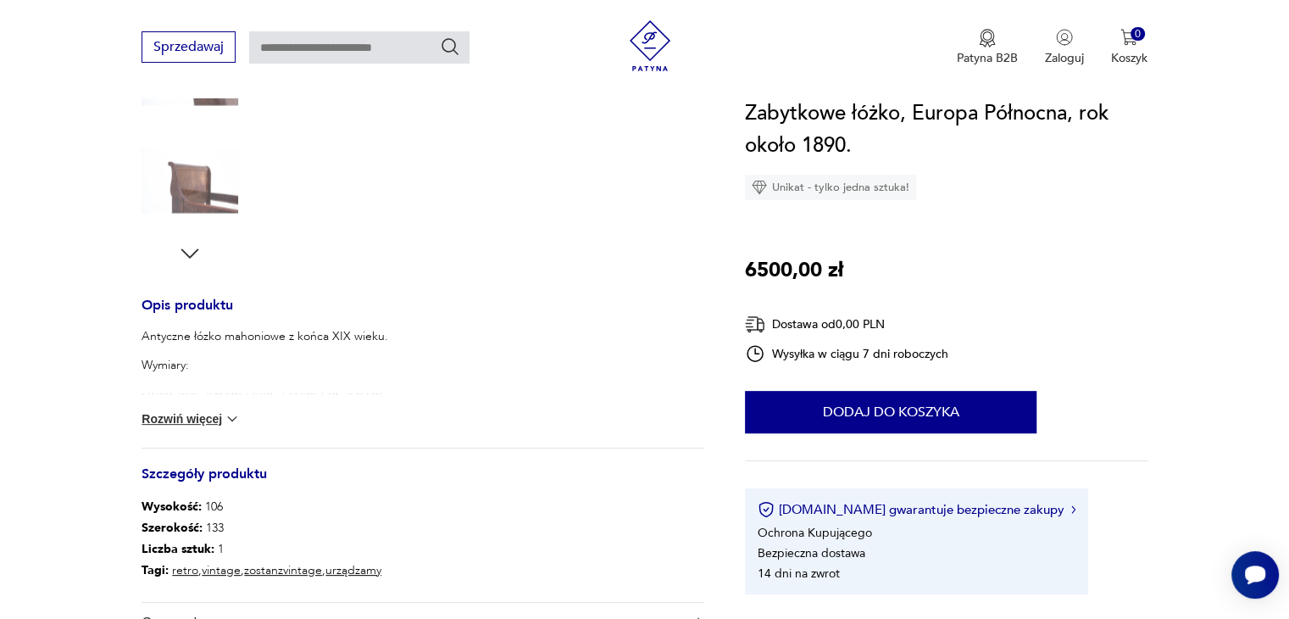
scroll to position [509, 0]
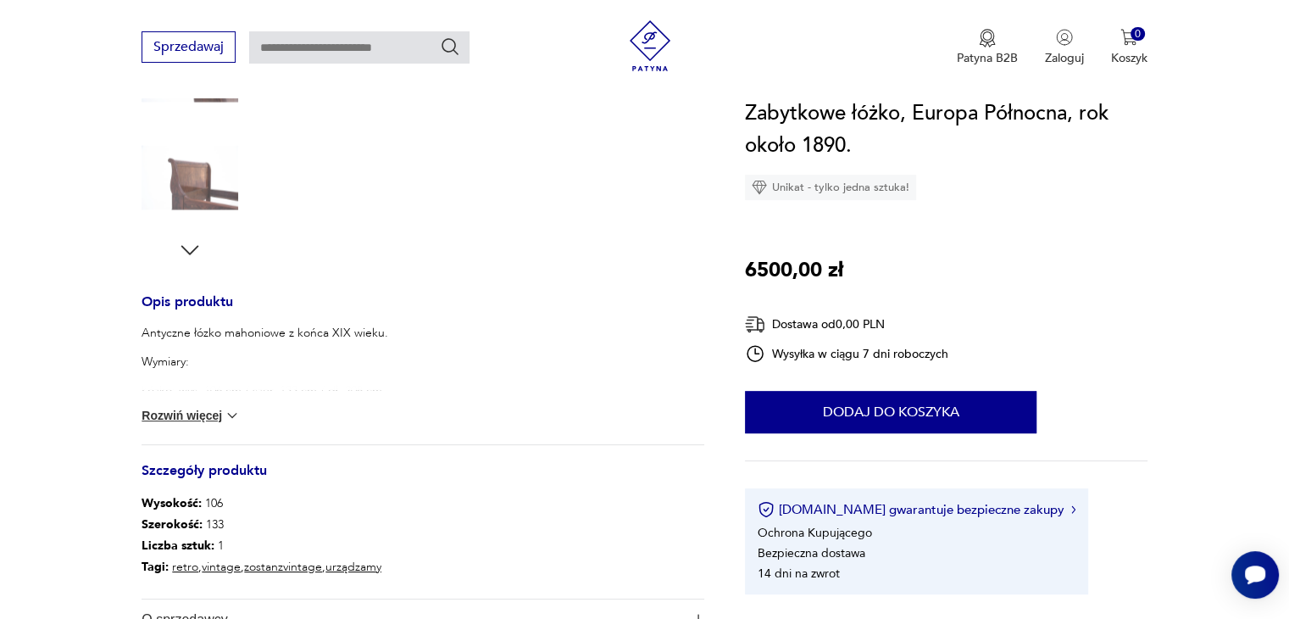
click at [190, 409] on button "Rozwiń więcej" at bounding box center [191, 415] width 98 height 17
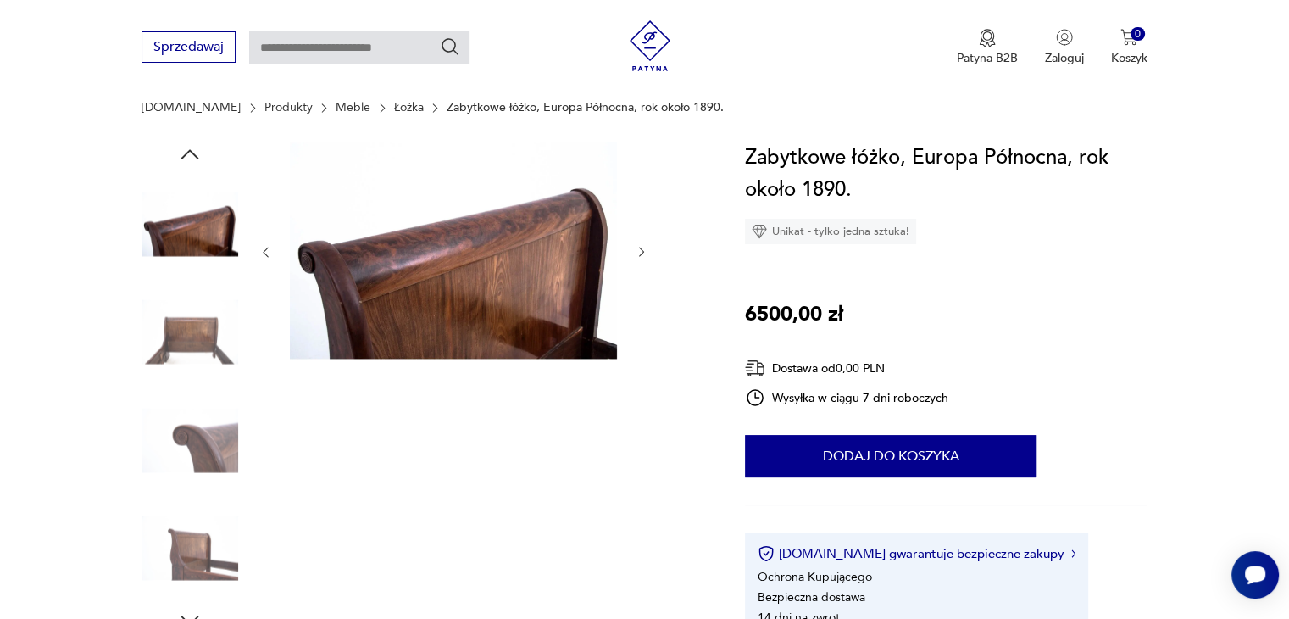
scroll to position [0, 0]
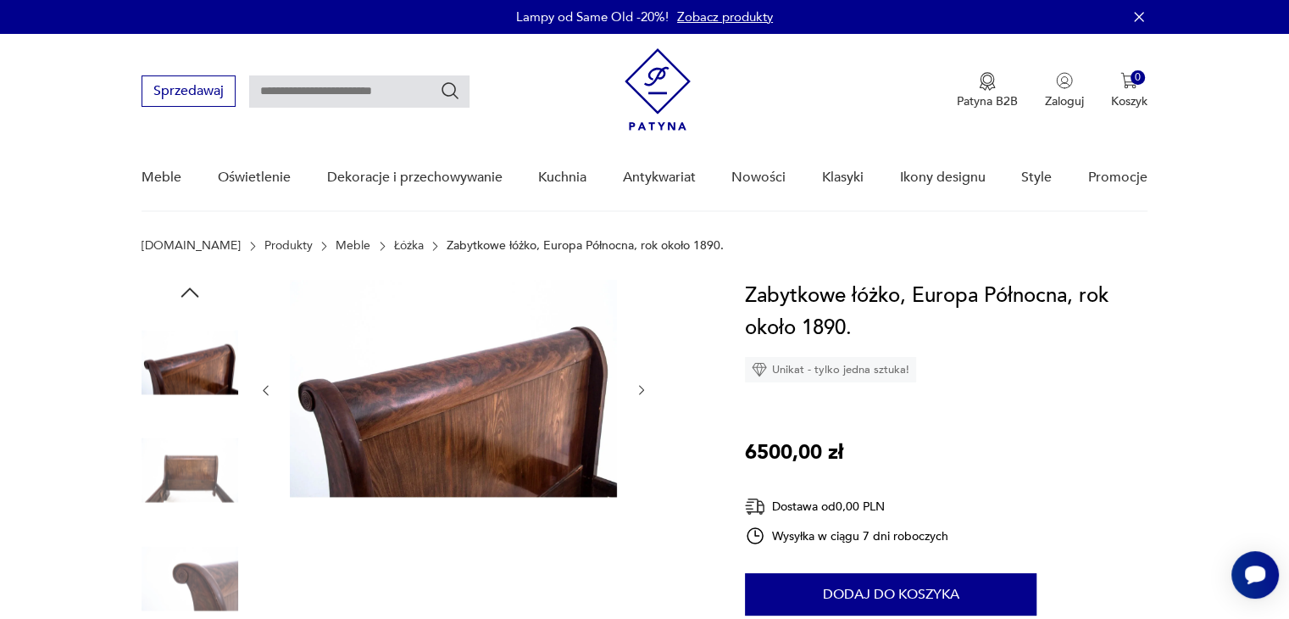
click at [188, 456] on img at bounding box center [190, 470] width 97 height 97
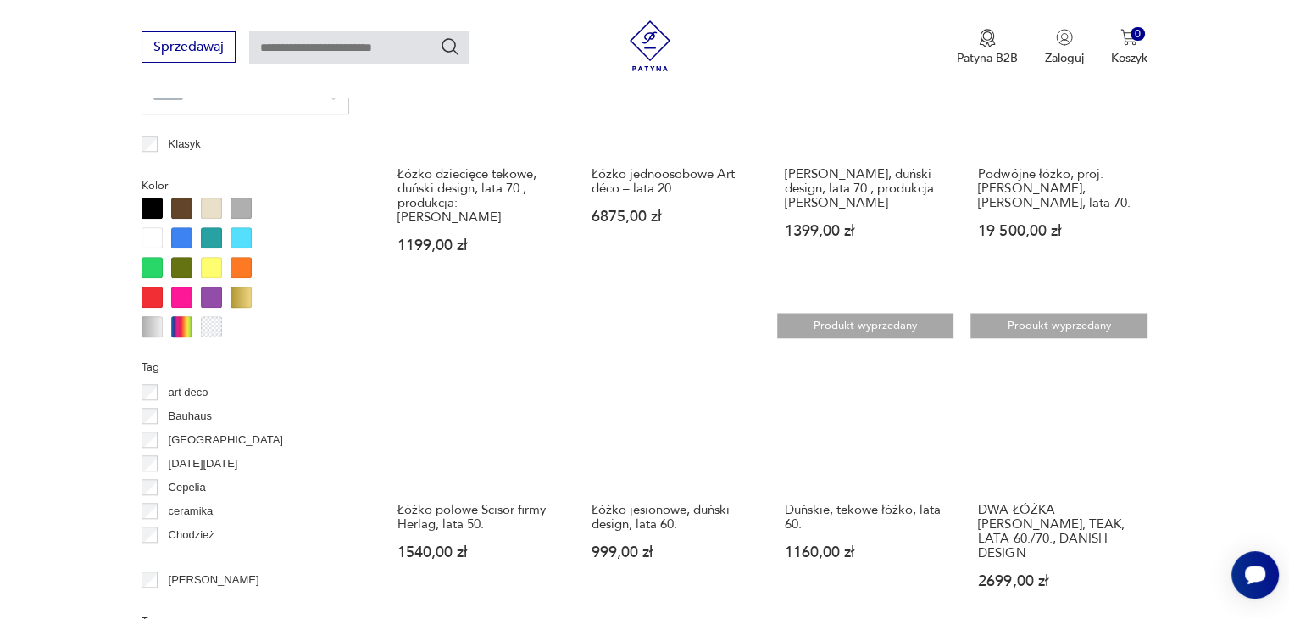
scroll to position [1635, 0]
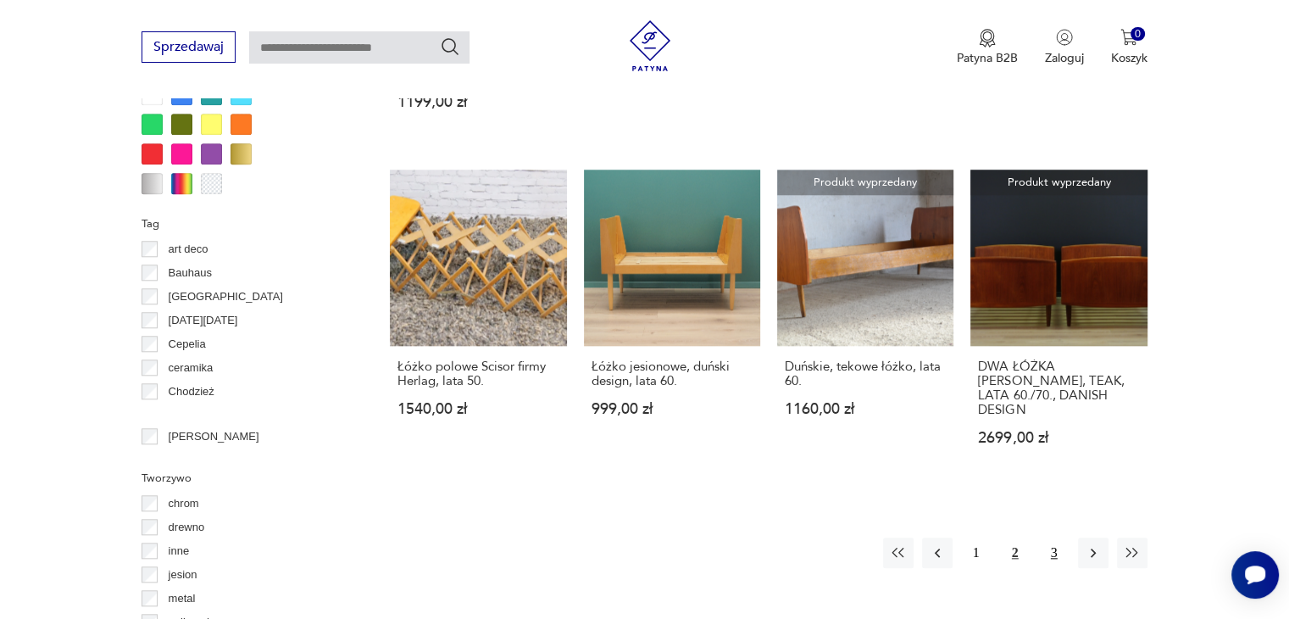
click at [1049, 537] on button "3" at bounding box center [1054, 552] width 31 height 31
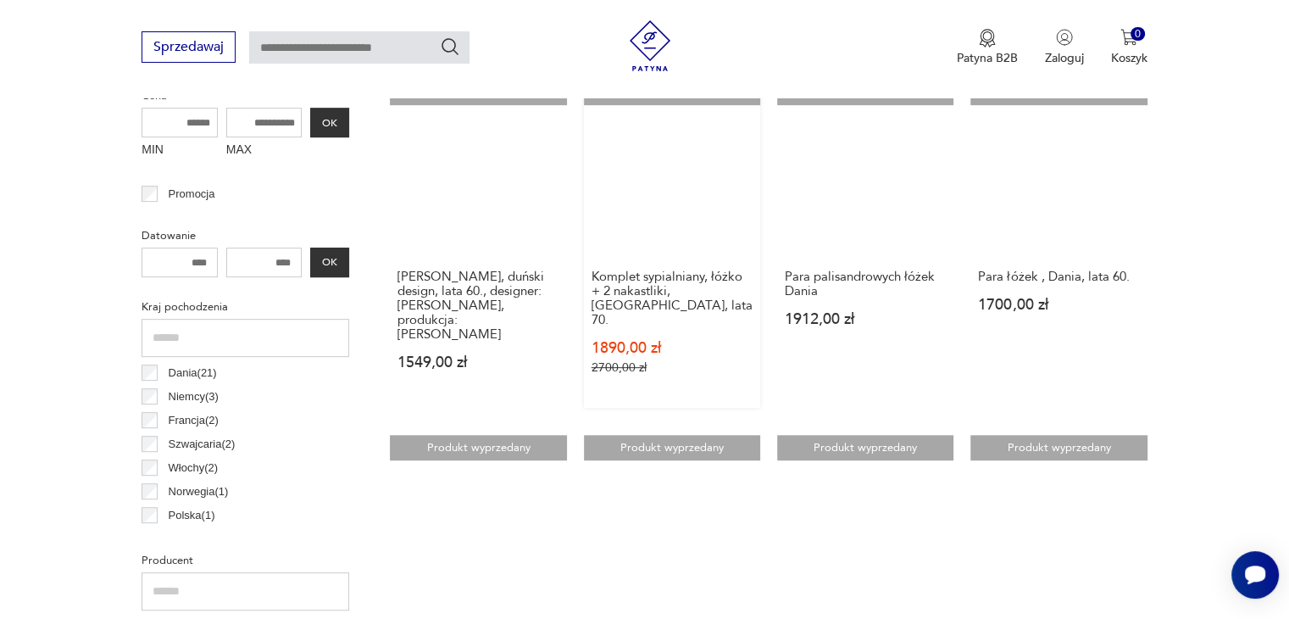
scroll to position [704, 0]
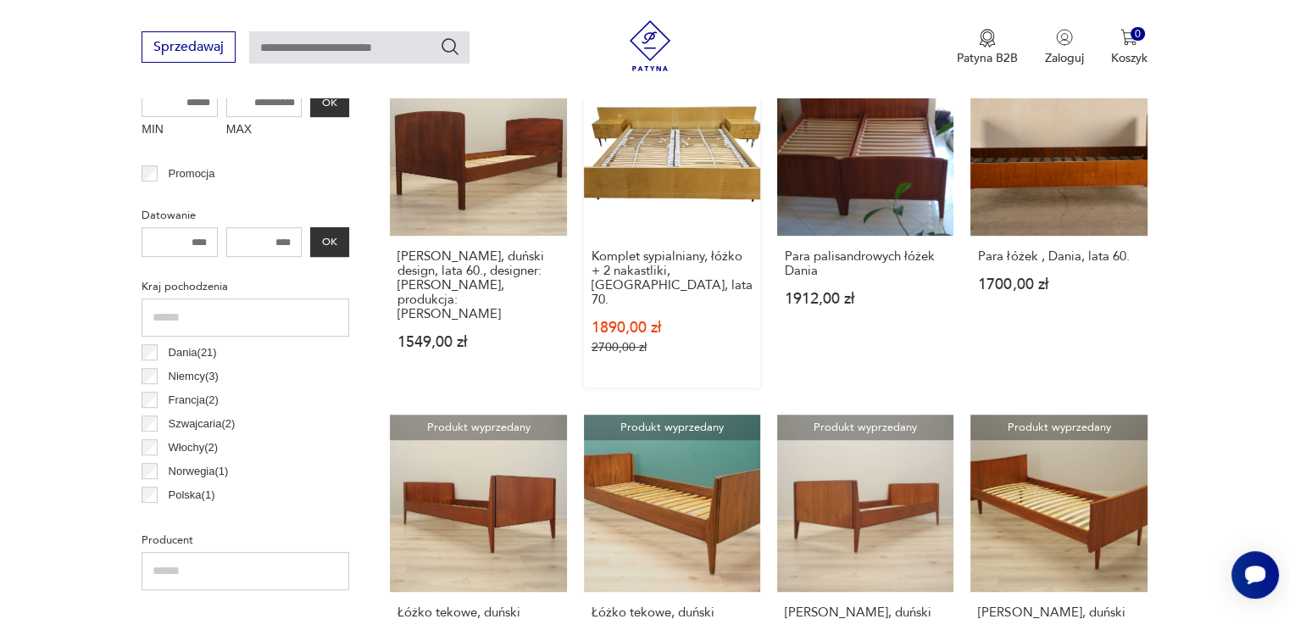
click at [676, 171] on link "Produkt wyprzedany Komplet sypialniany, łóżko + 2 nakastliki, [GEOGRAPHIC_DATA]…" at bounding box center [672, 223] width 176 height 328
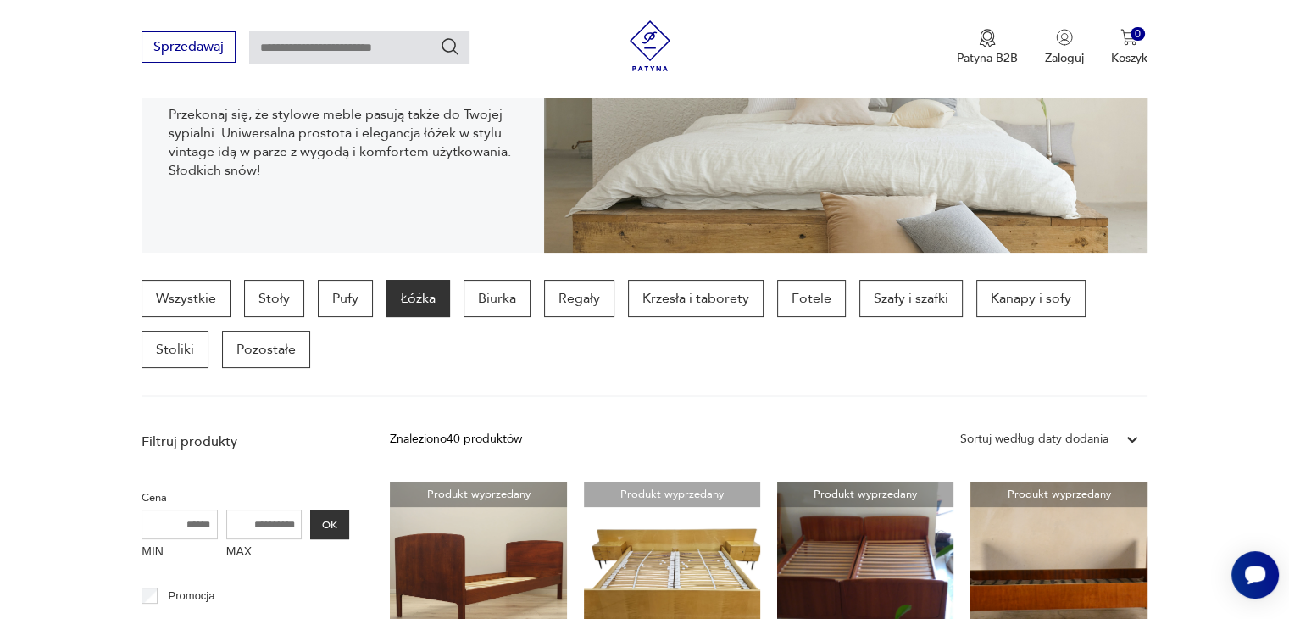
scroll to position [279, 0]
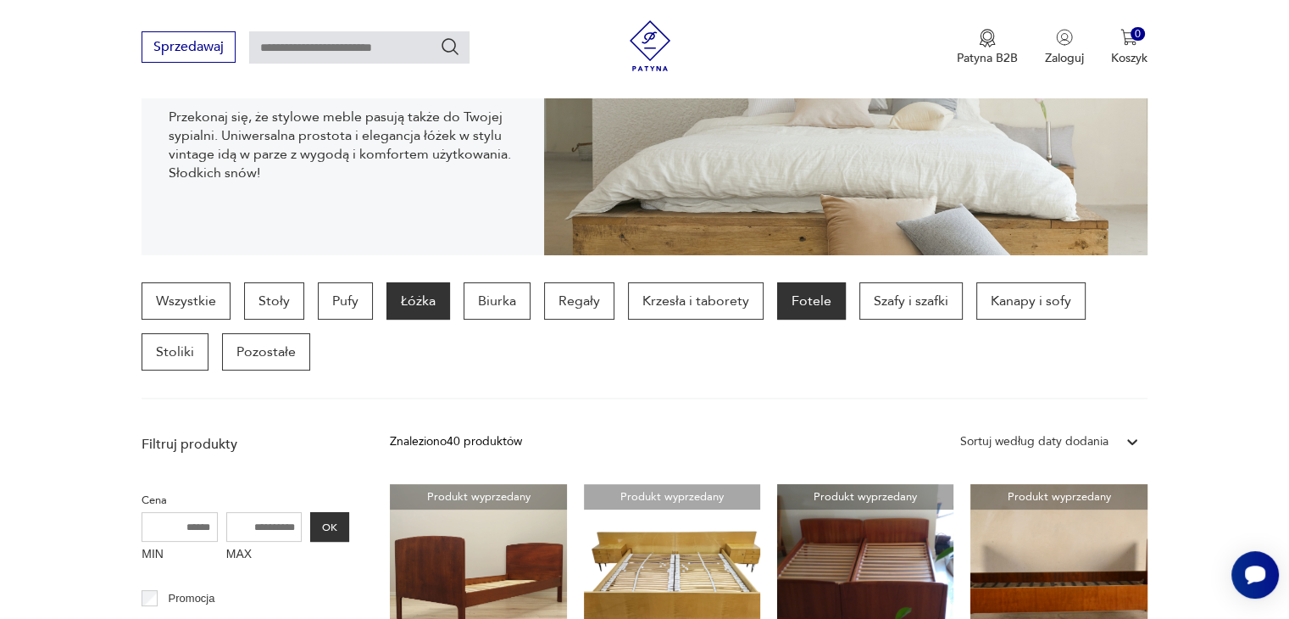
click at [821, 304] on p "Fotele" at bounding box center [811, 300] width 69 height 37
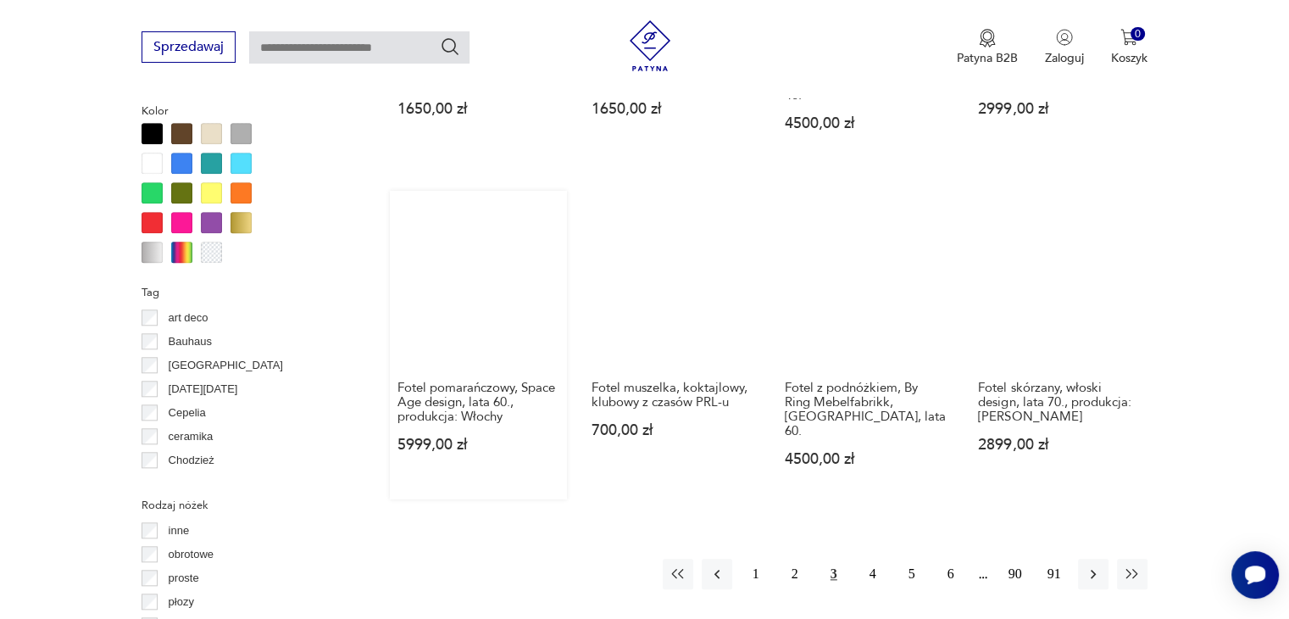
scroll to position [1636, 0]
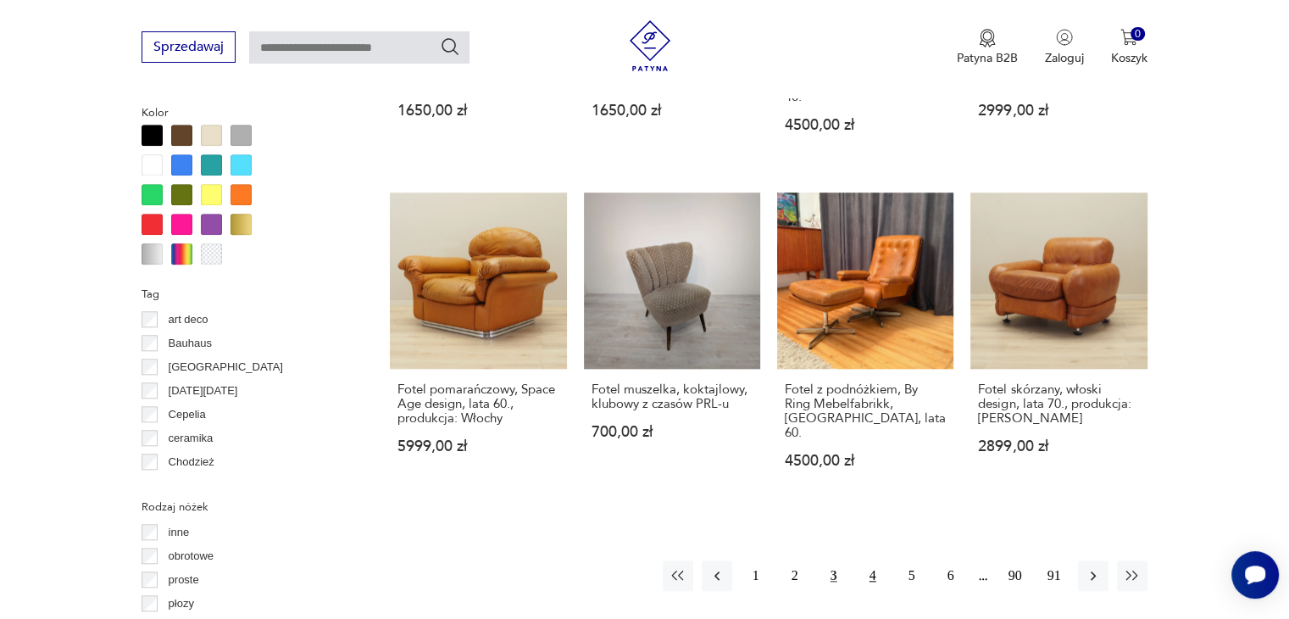
click at [869, 560] on button "4" at bounding box center [873, 575] width 31 height 31
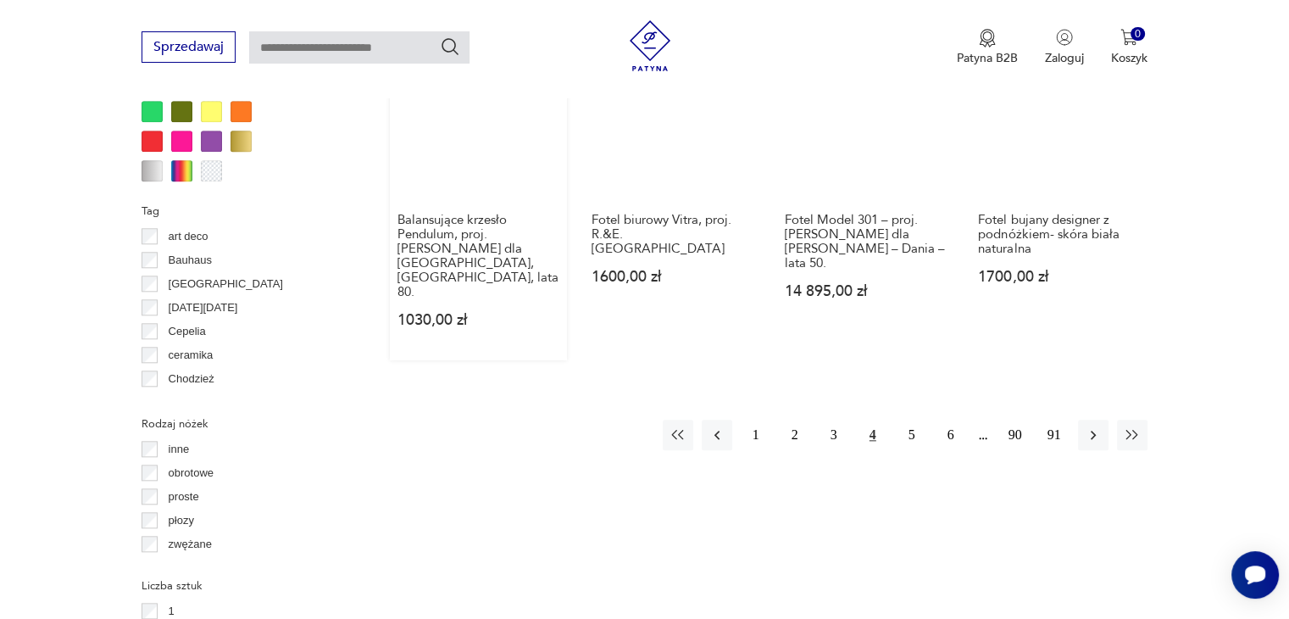
scroll to position [1721, 0]
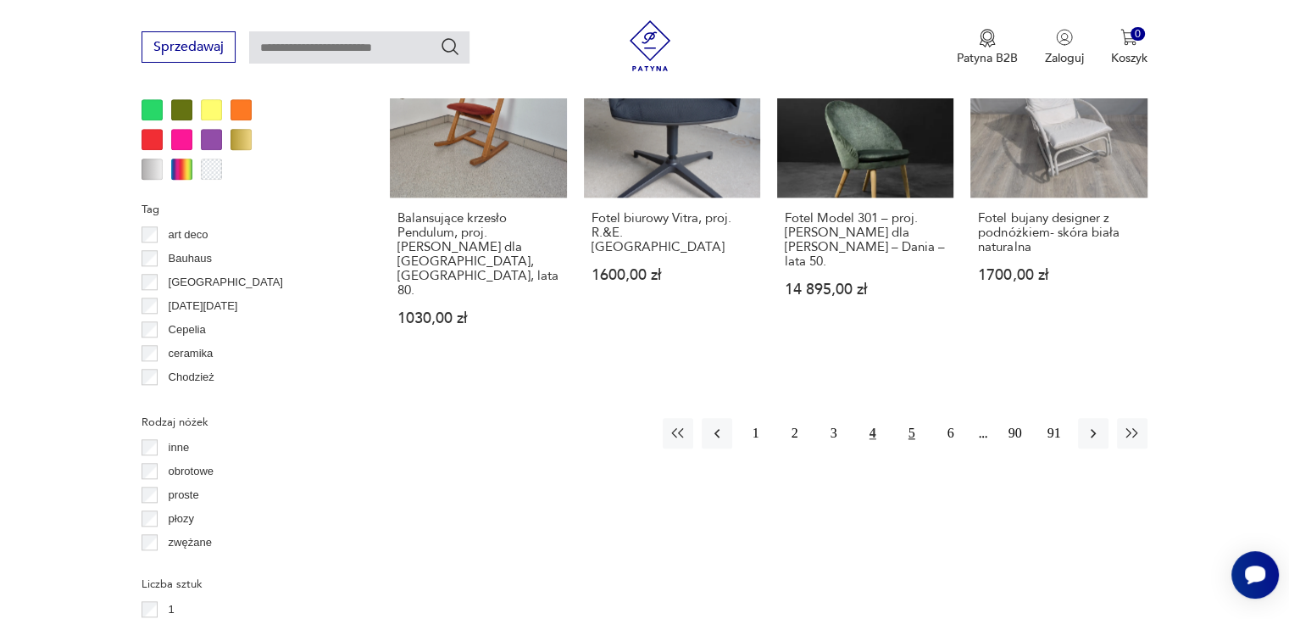
click at [910, 418] on button "5" at bounding box center [912, 433] width 31 height 31
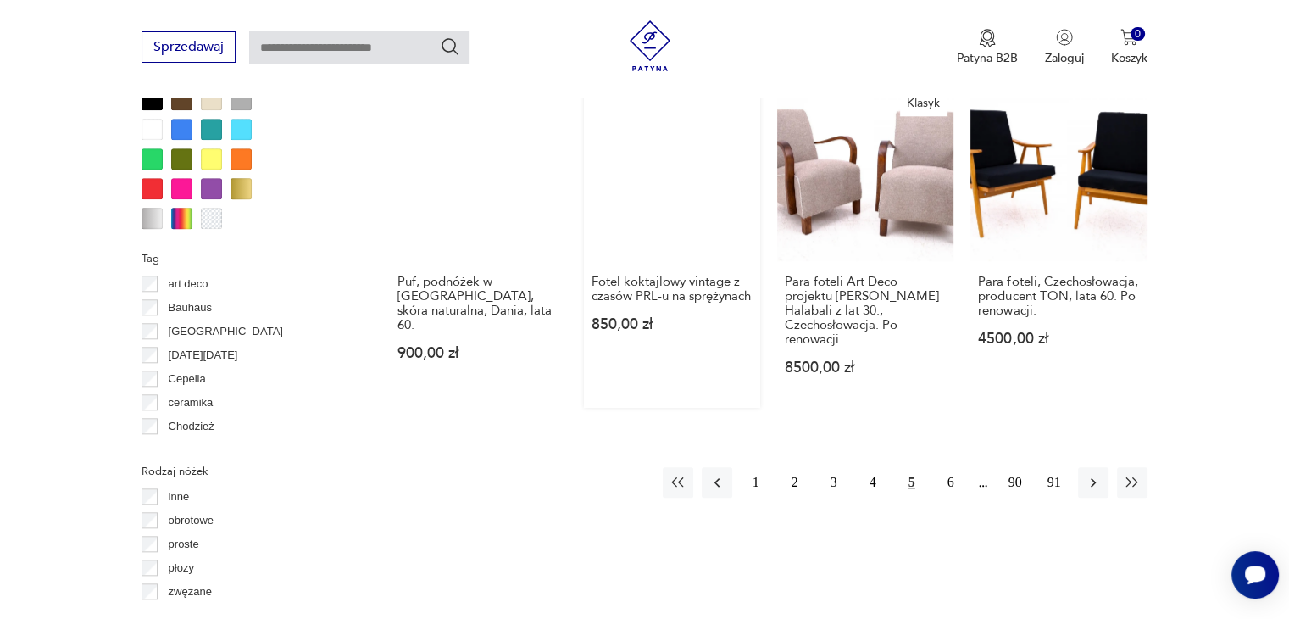
scroll to position [1721, 0]
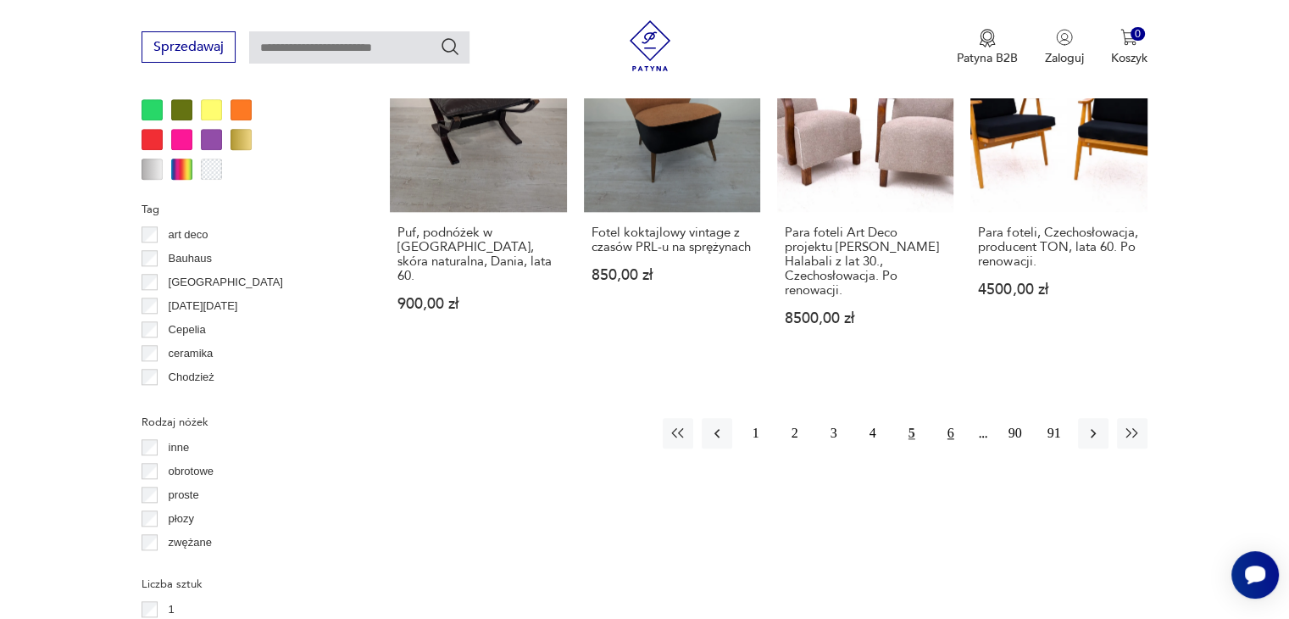
click at [953, 418] on button "6" at bounding box center [951, 433] width 31 height 31
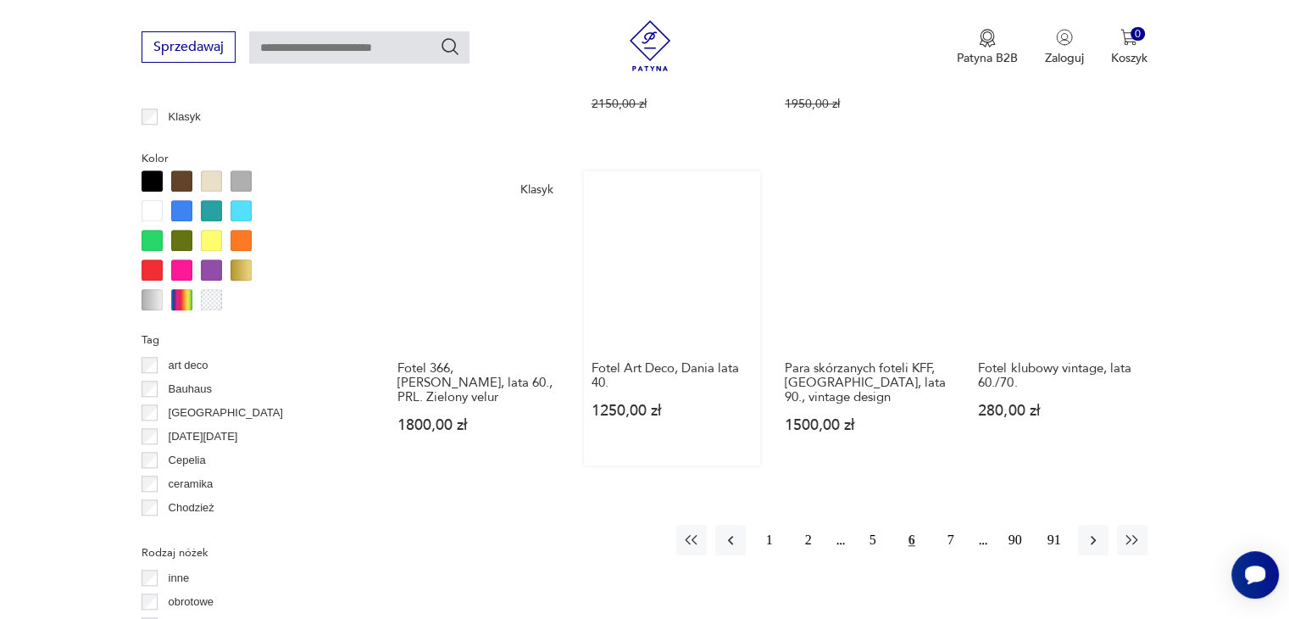
scroll to position [1636, 0]
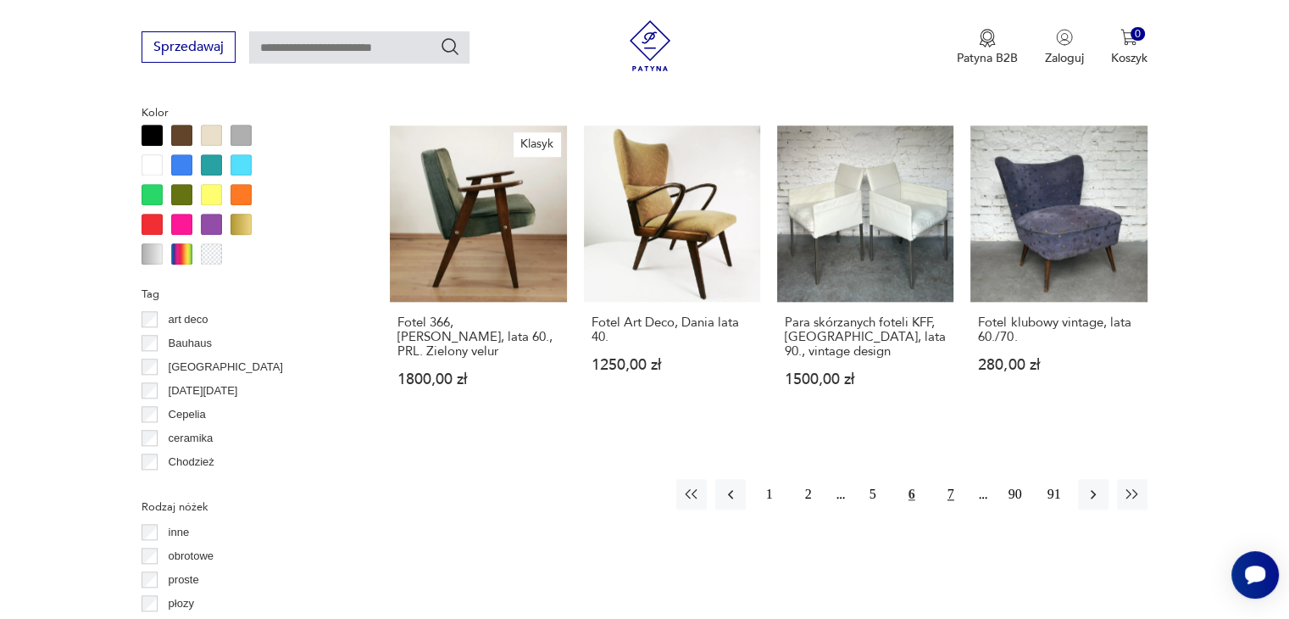
click at [948, 479] on button "7" at bounding box center [951, 494] width 31 height 31
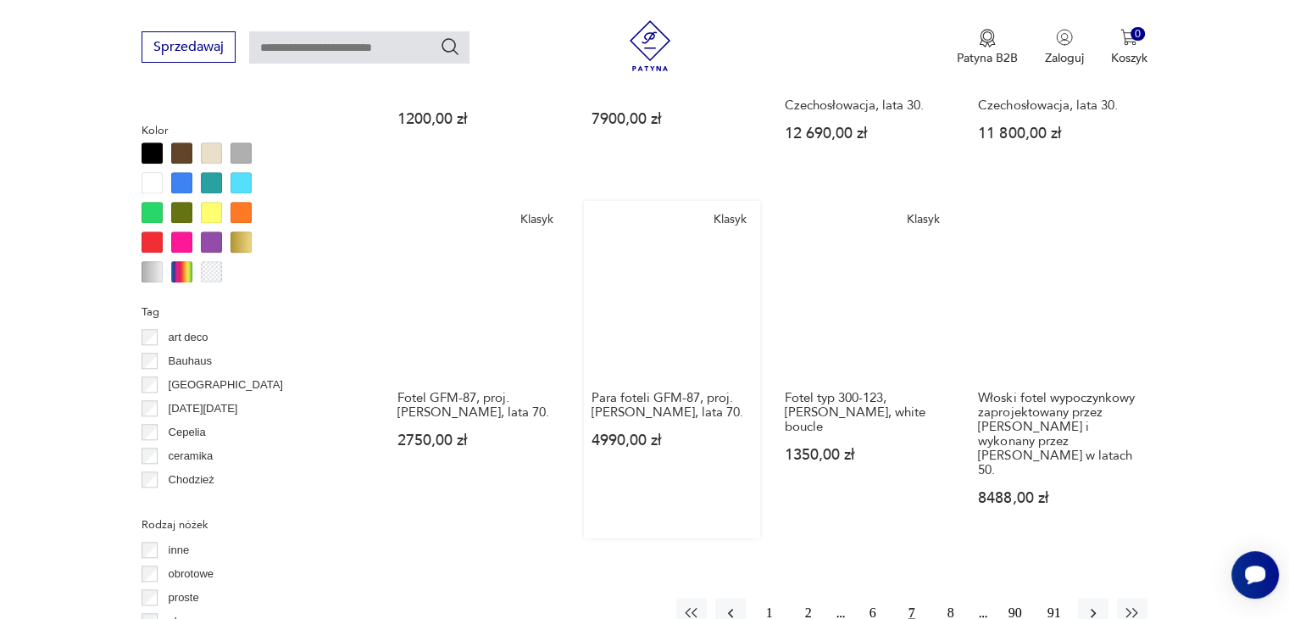
scroll to position [1636, 0]
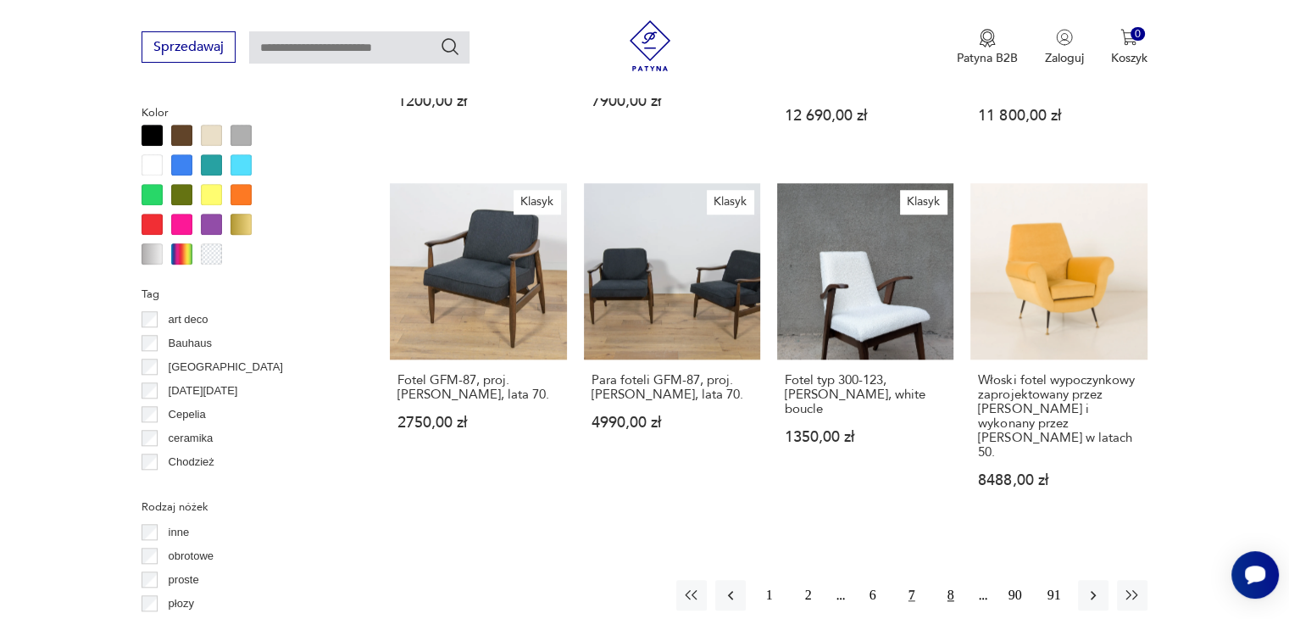
click at [945, 580] on button "8" at bounding box center [951, 595] width 31 height 31
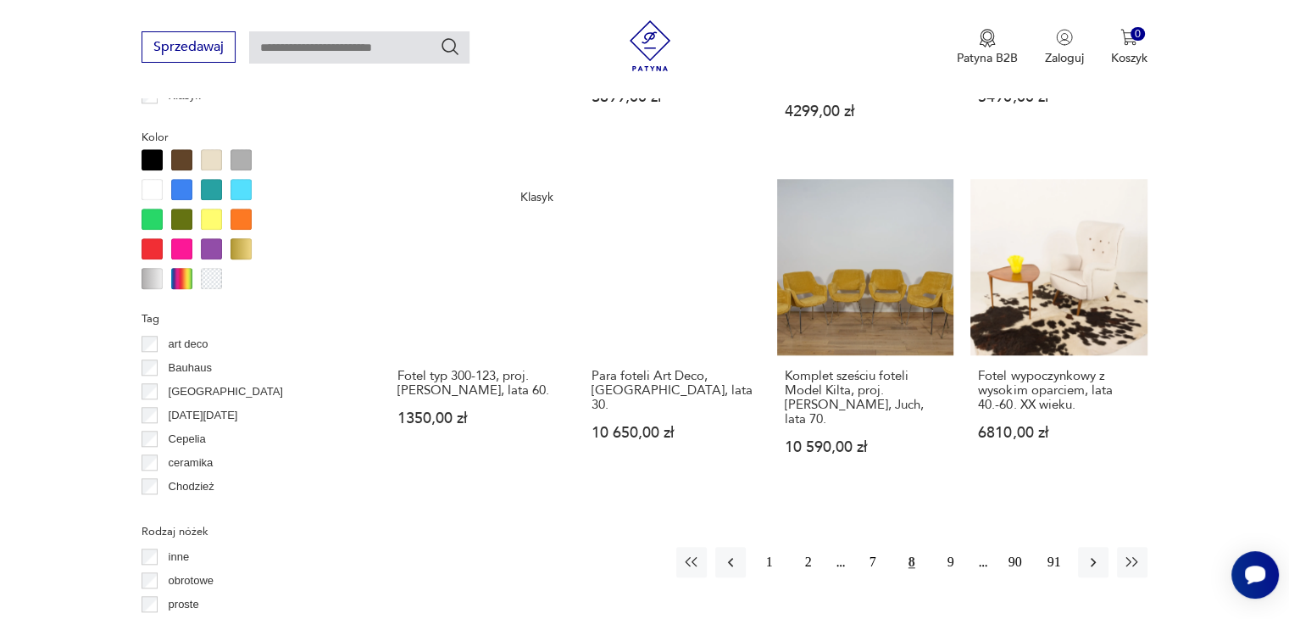
scroll to position [1636, 0]
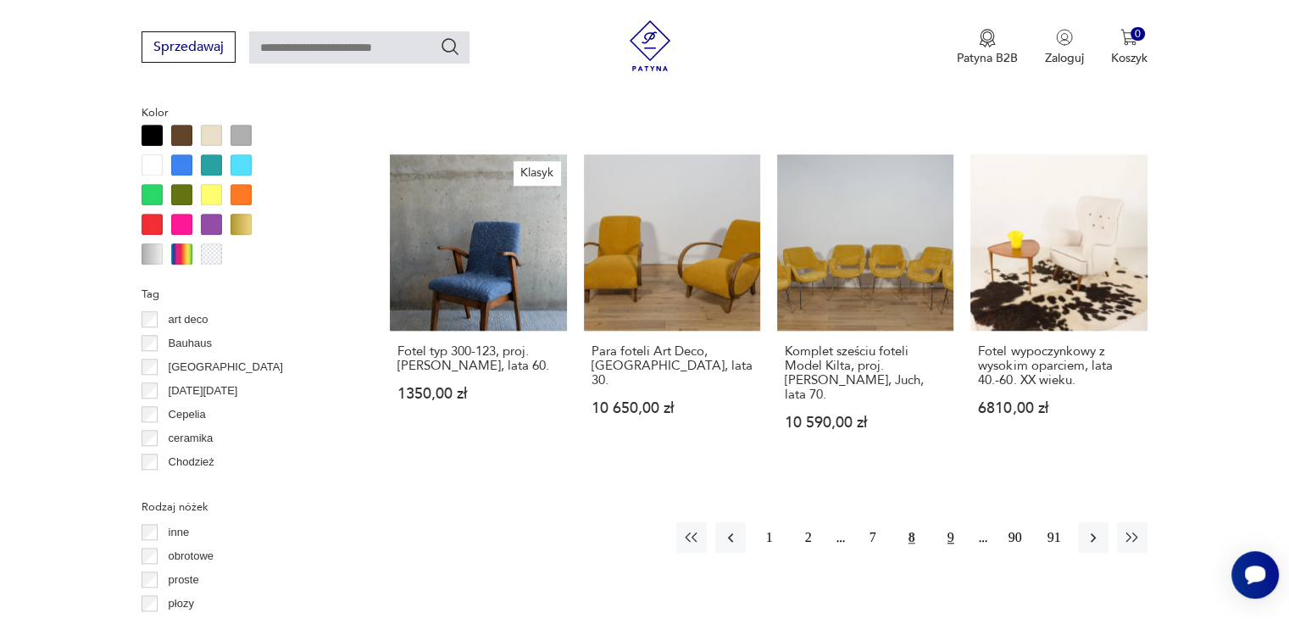
click at [942, 522] on button "9" at bounding box center [951, 537] width 31 height 31
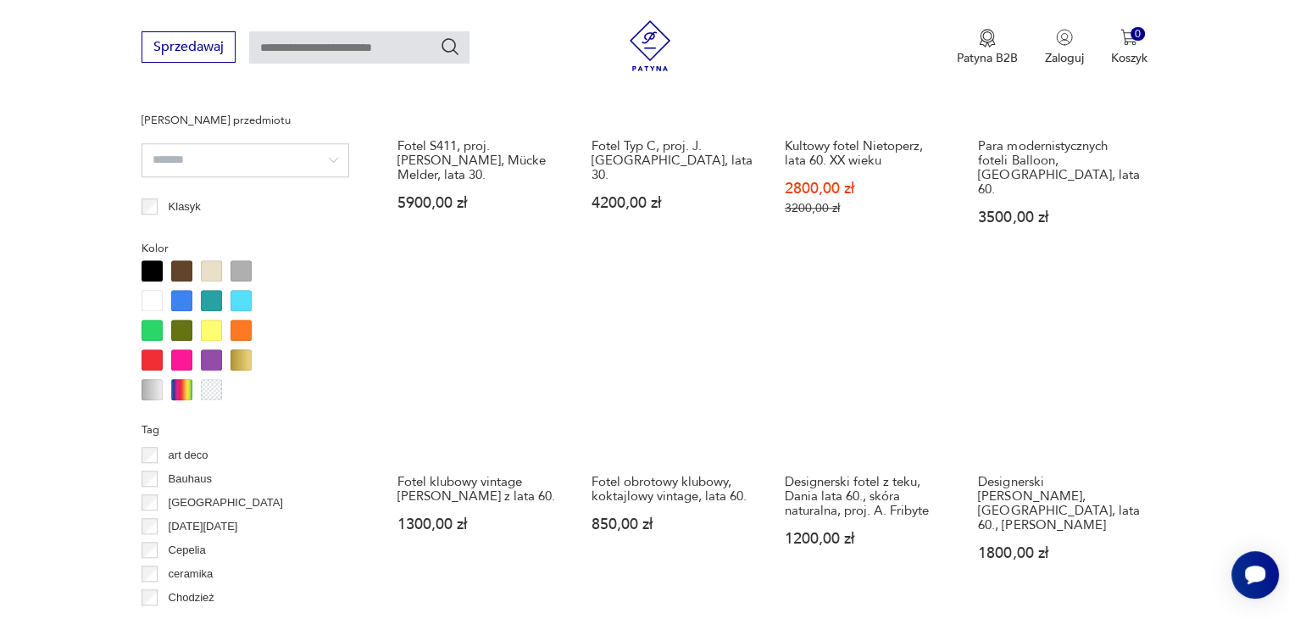
scroll to position [1551, 0]
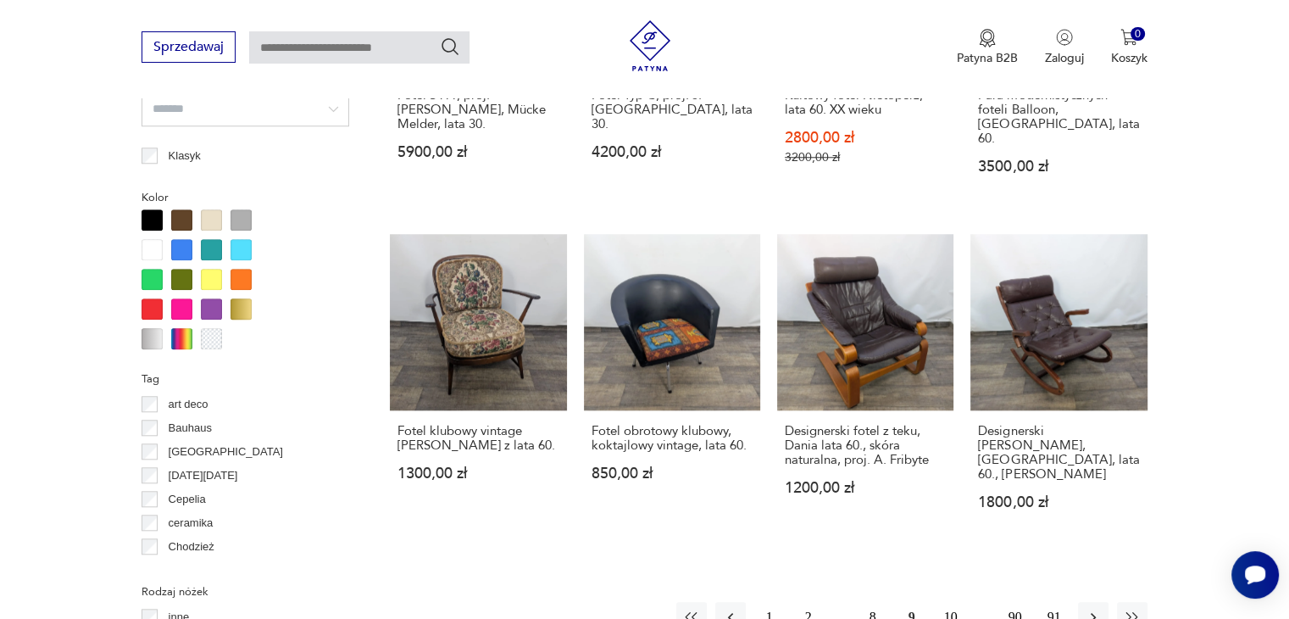
click at [946, 602] on button "10" at bounding box center [951, 617] width 31 height 31
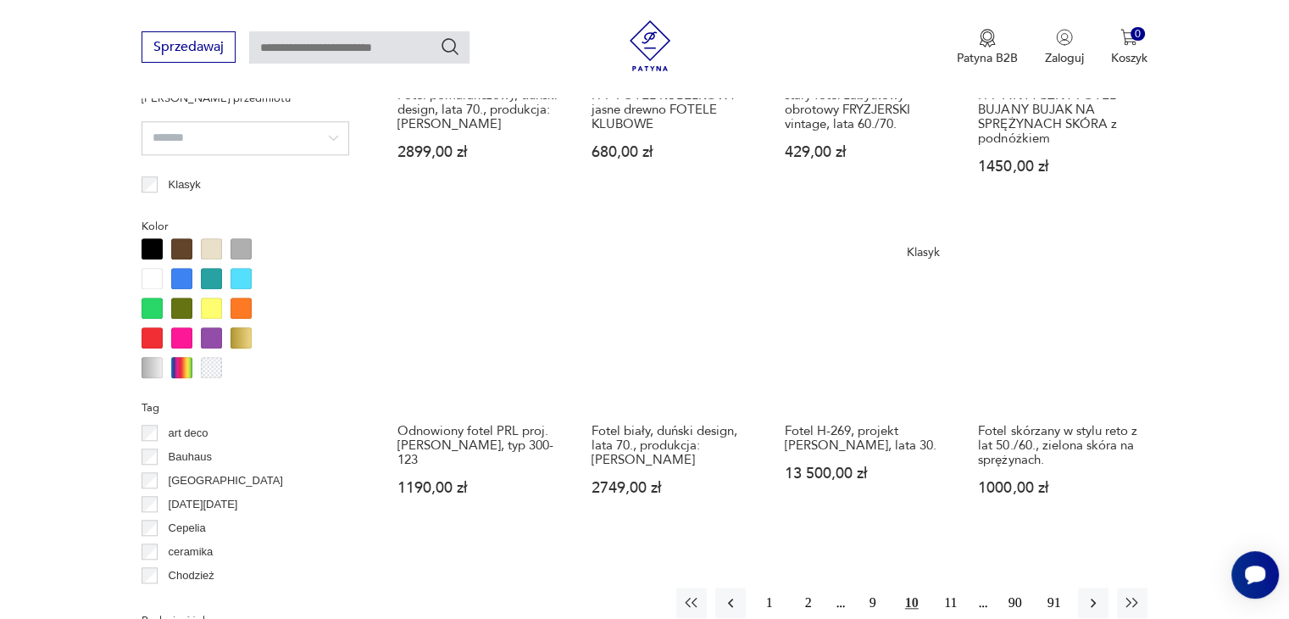
scroll to position [1551, 0]
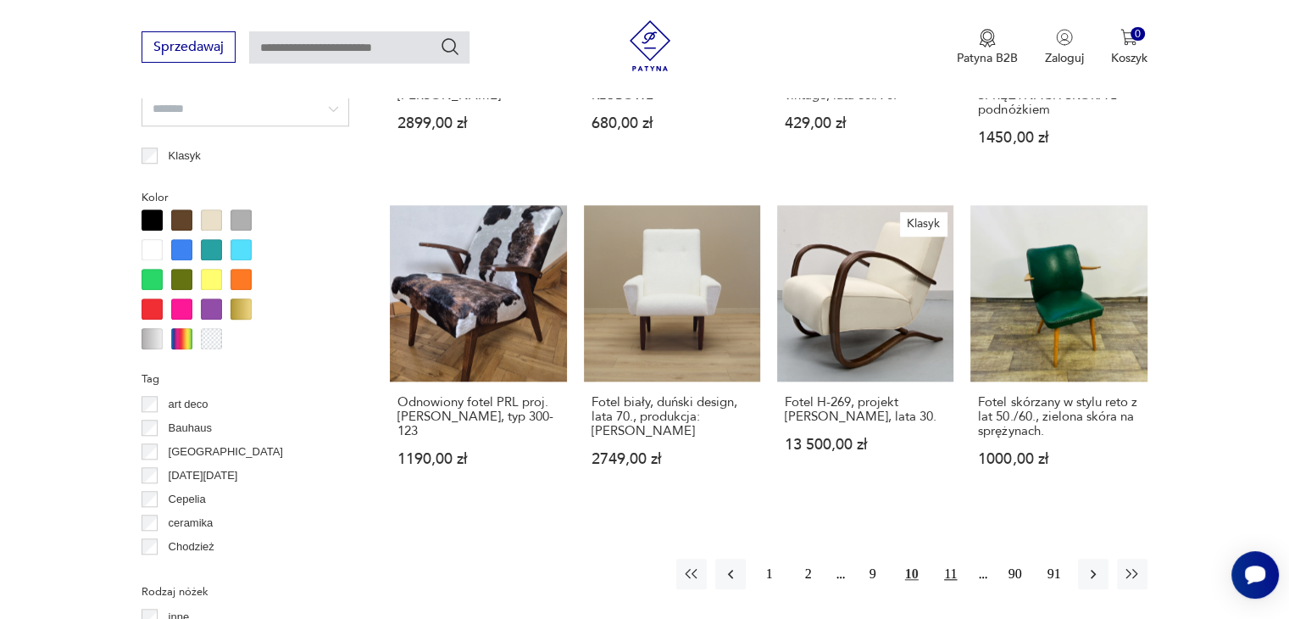
click at [948, 576] on button "11" at bounding box center [951, 574] width 31 height 31
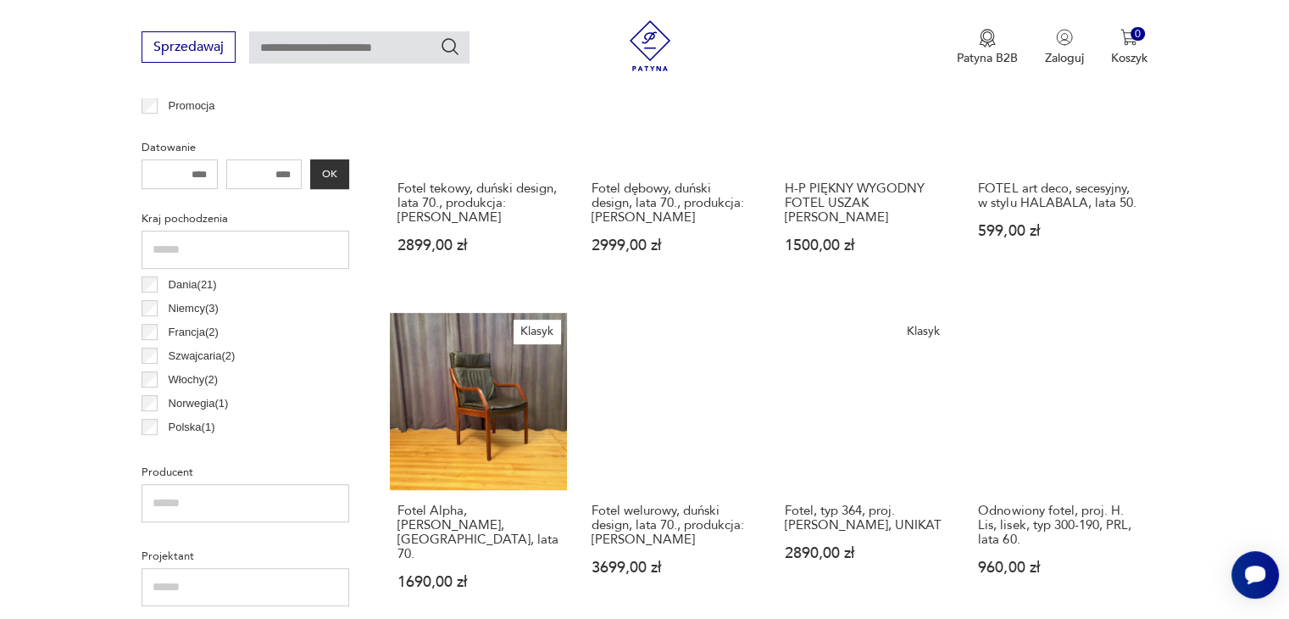
scroll to position [788, 0]
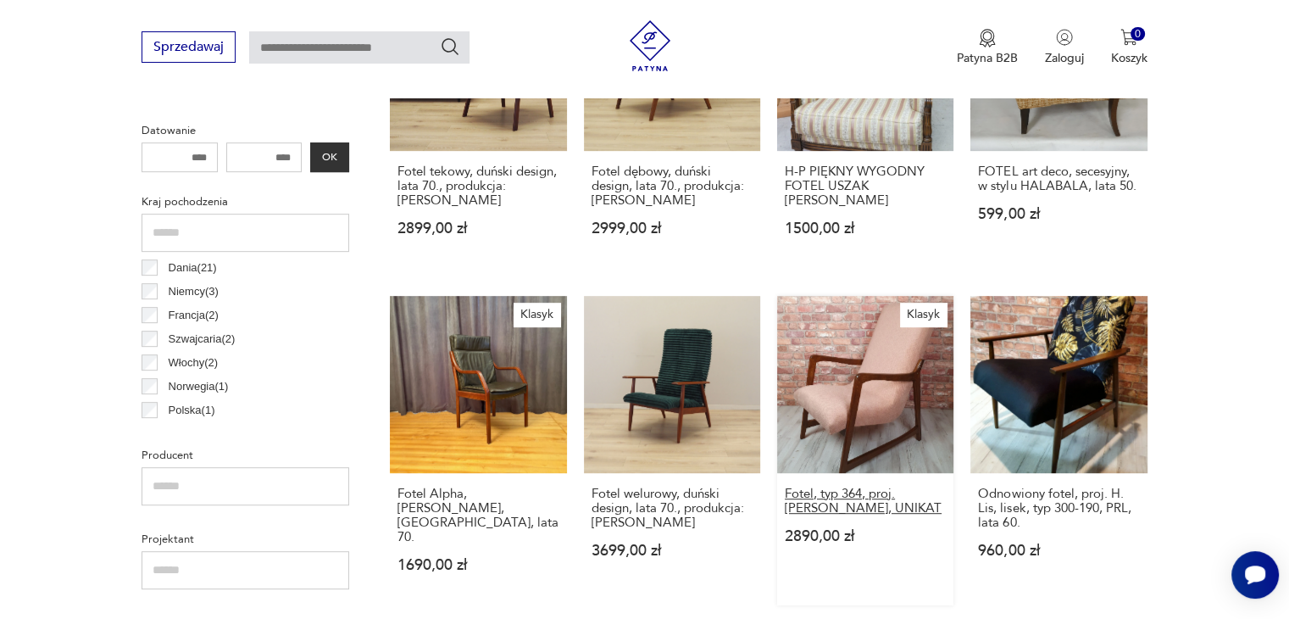
click at [871, 499] on h3 "Fotel, typ 364, proj. [PERSON_NAME], UNIKAT" at bounding box center [865, 501] width 161 height 29
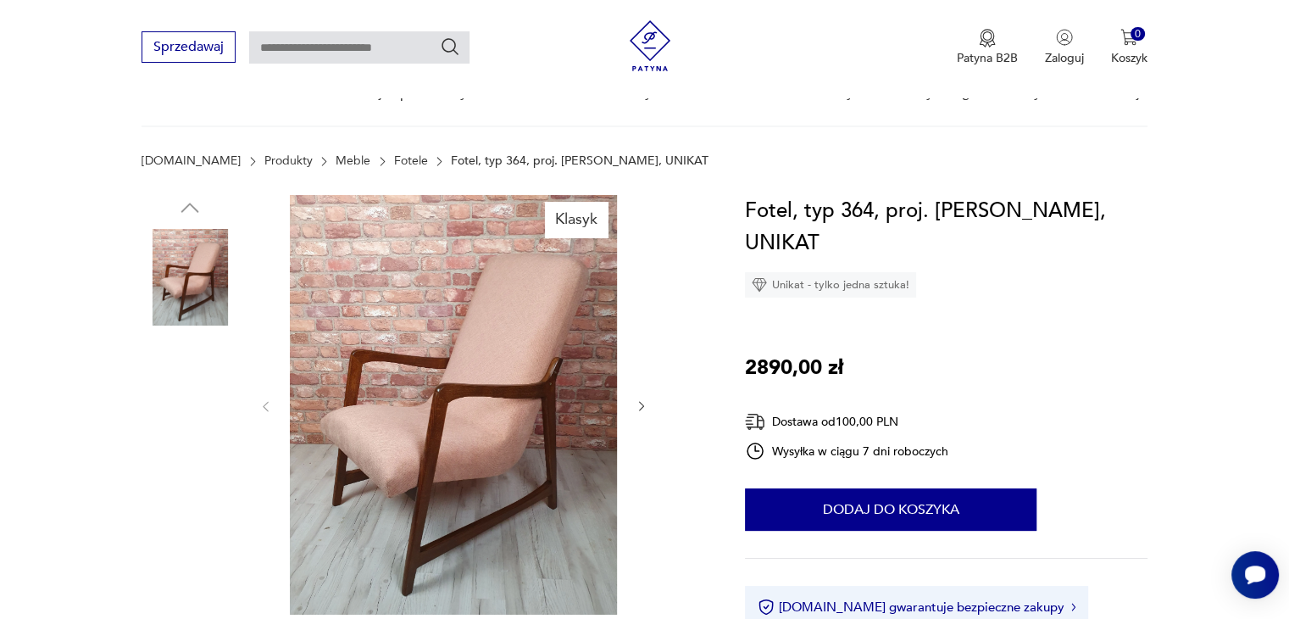
scroll to position [170, 0]
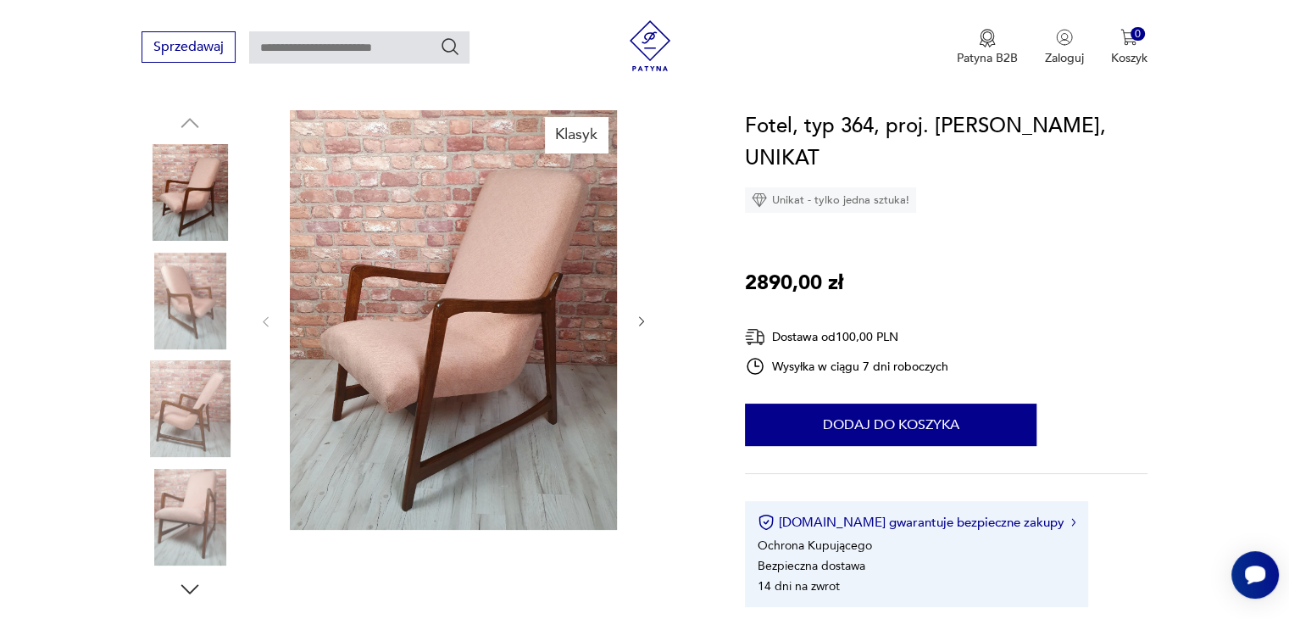
click at [184, 279] on img at bounding box center [190, 301] width 97 height 97
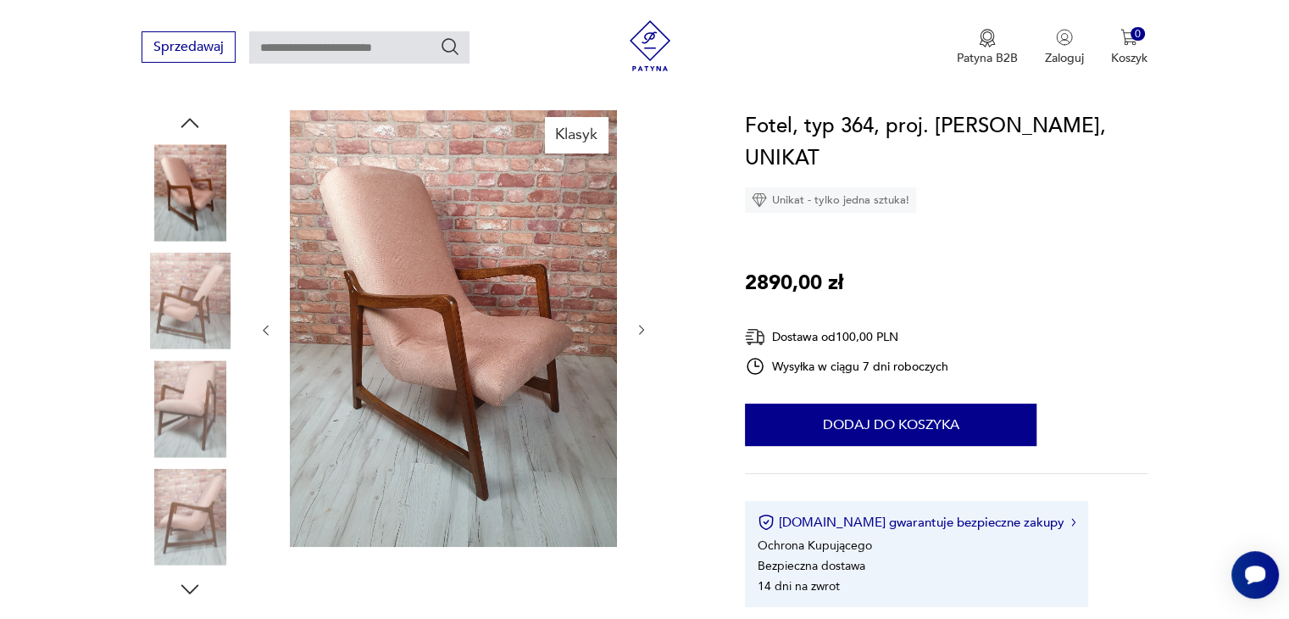
click at [182, 381] on img at bounding box center [190, 408] width 97 height 97
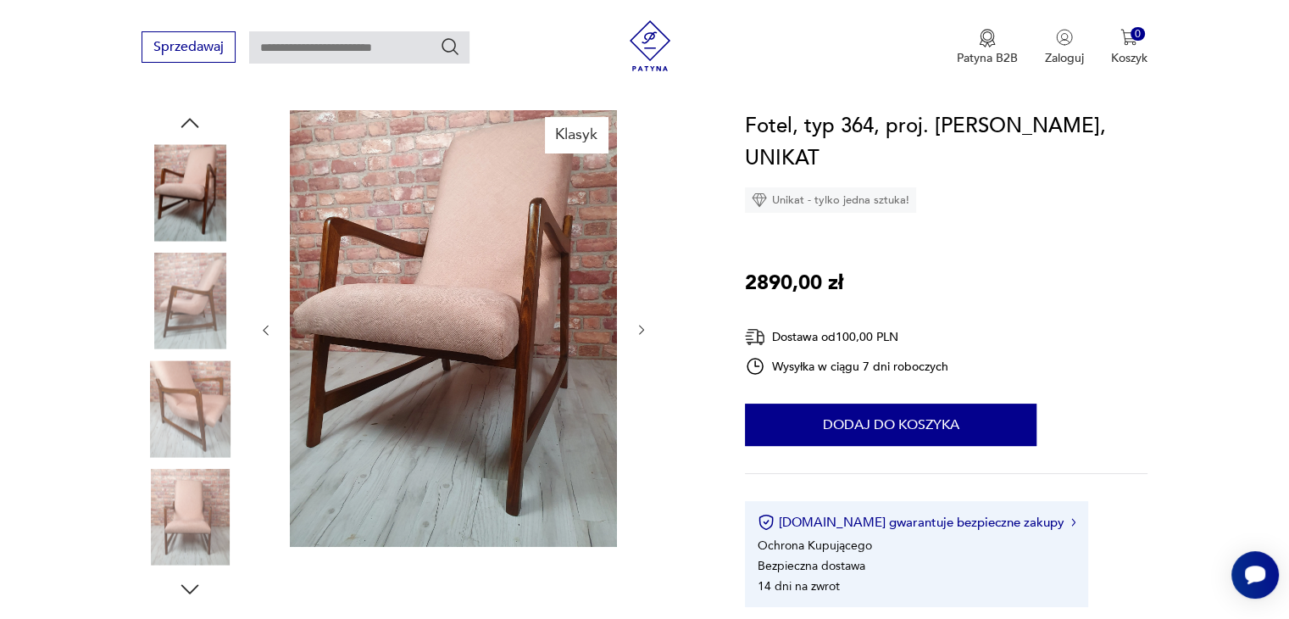
click at [190, 498] on img at bounding box center [190, 517] width 97 height 97
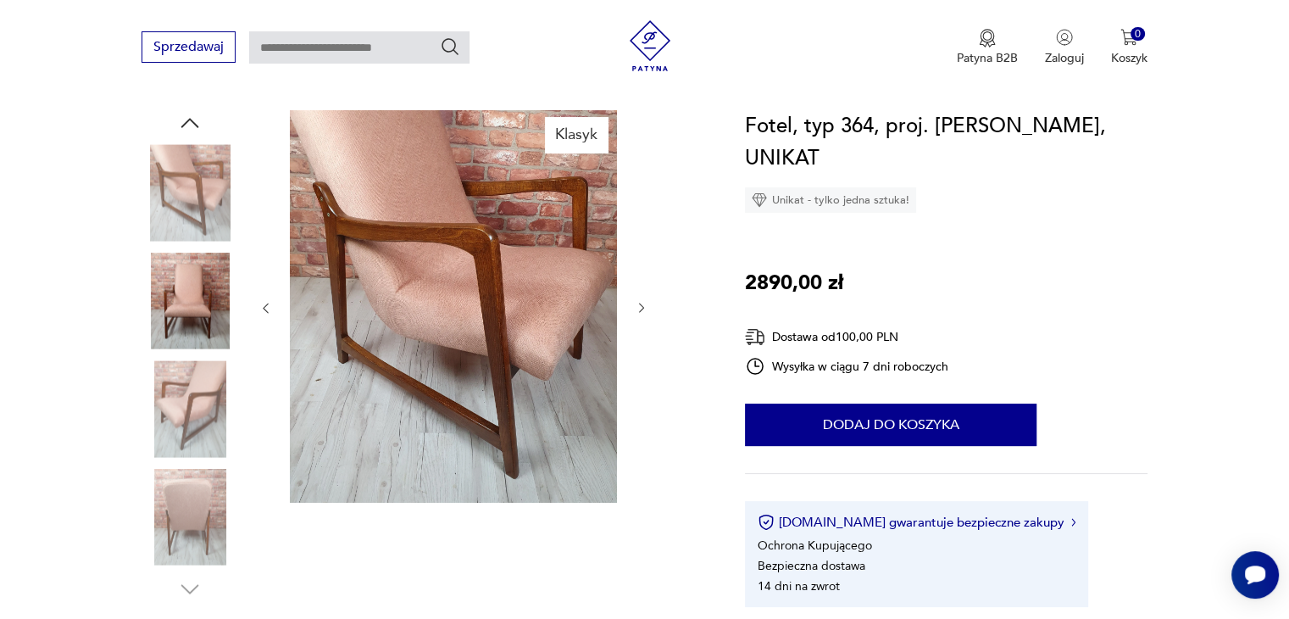
click at [186, 425] on img at bounding box center [190, 408] width 97 height 97
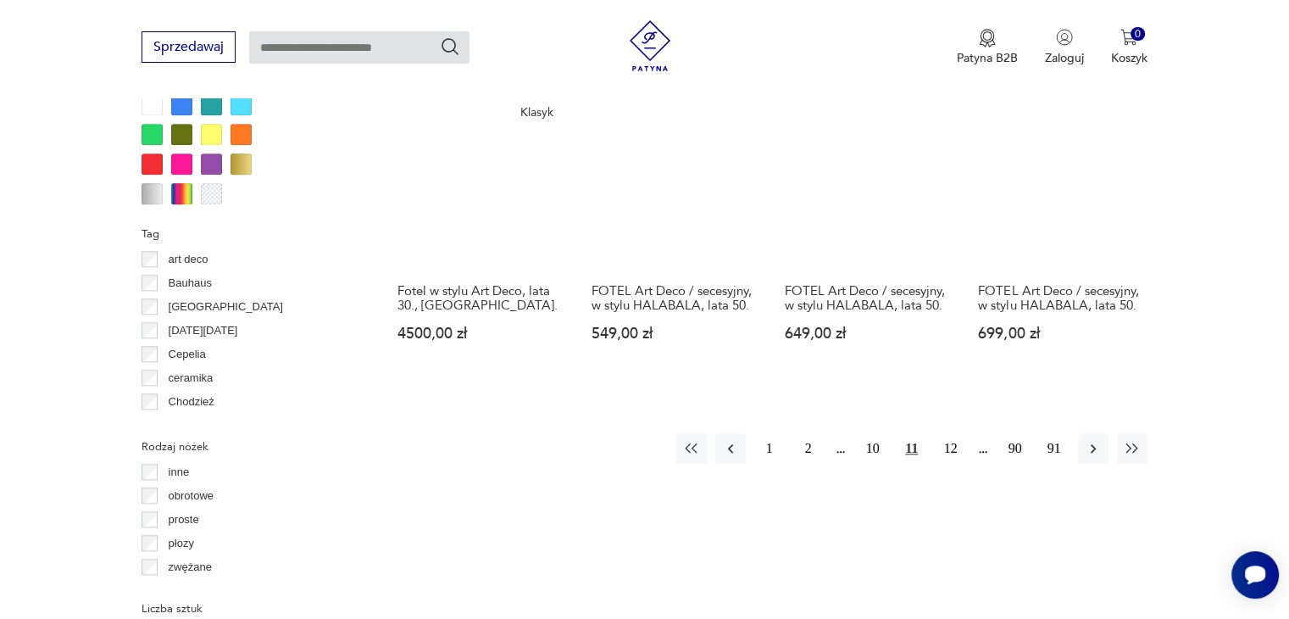
scroll to position [1721, 0]
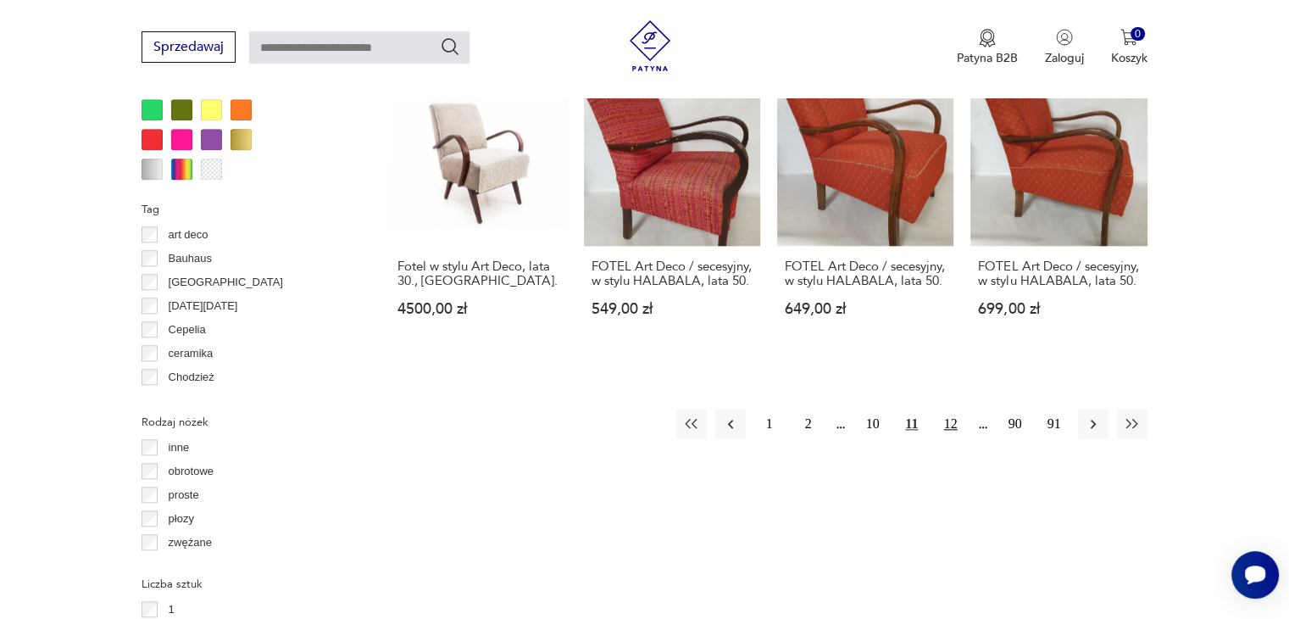
click at [947, 409] on button "12" at bounding box center [951, 424] width 31 height 31
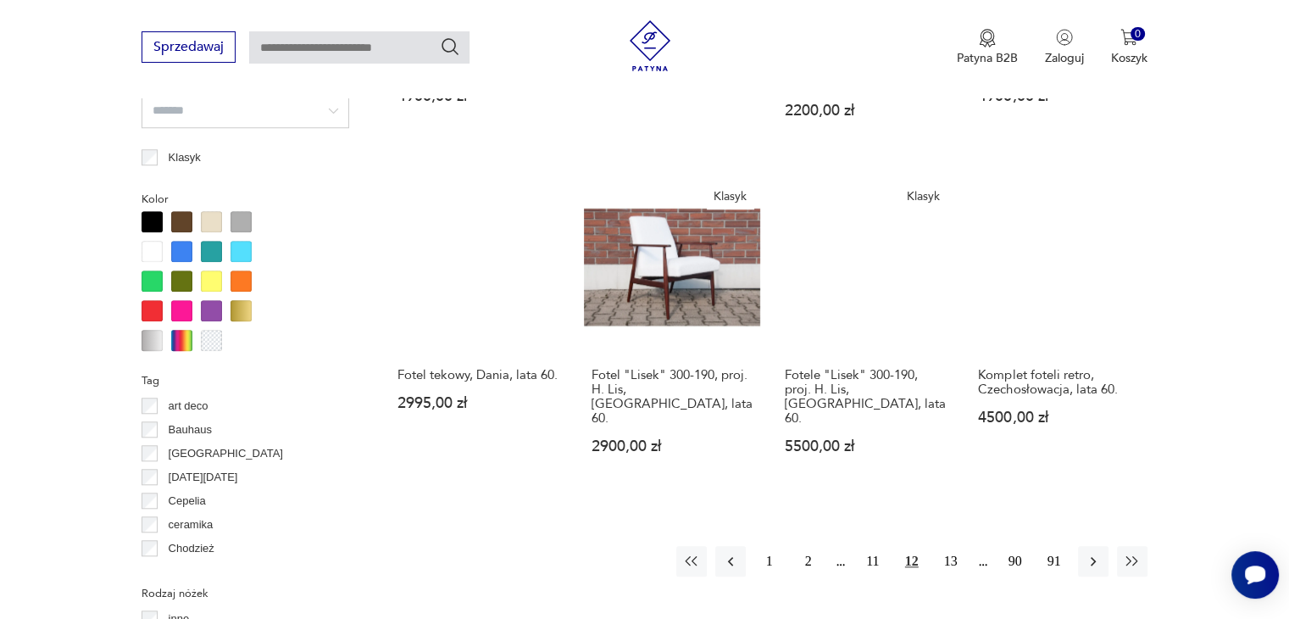
scroll to position [1551, 0]
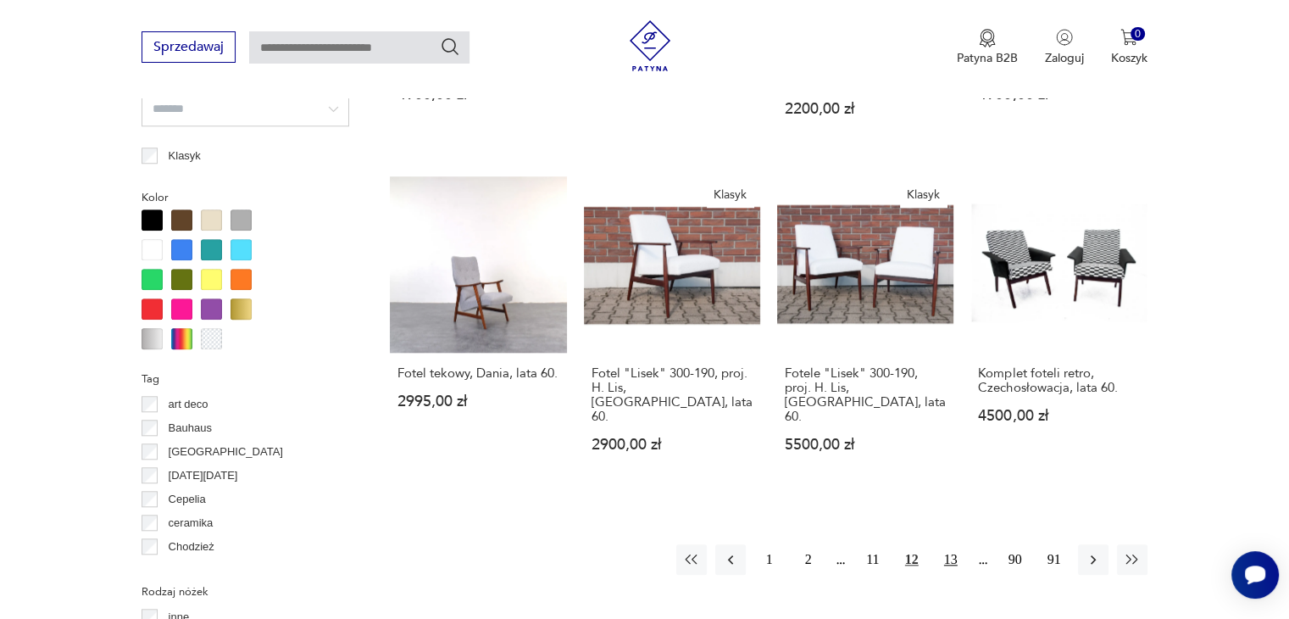
click at [955, 544] on button "13" at bounding box center [951, 559] width 31 height 31
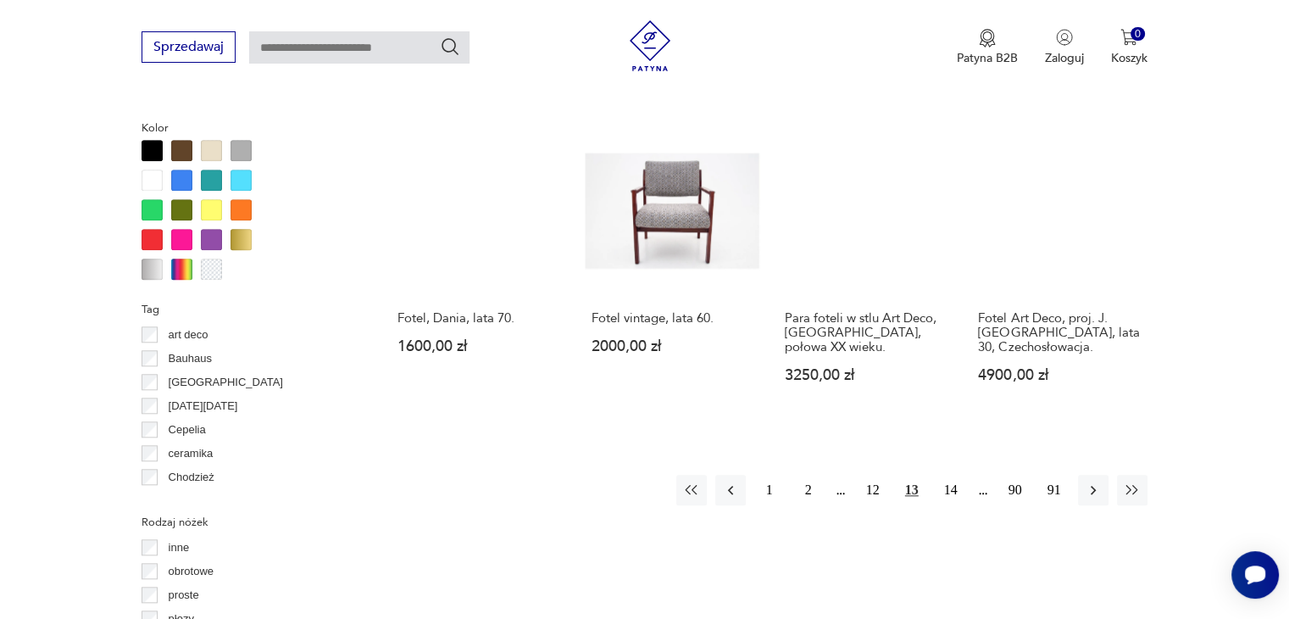
scroll to position [1636, 0]
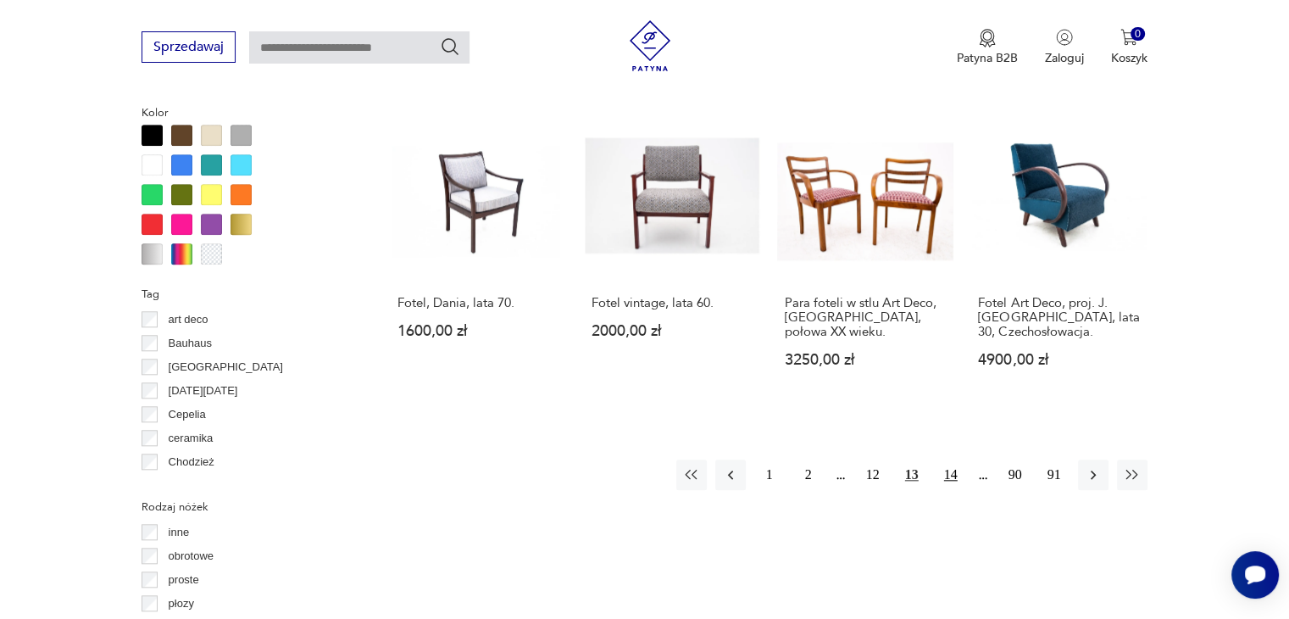
click at [953, 459] on button "14" at bounding box center [951, 474] width 31 height 31
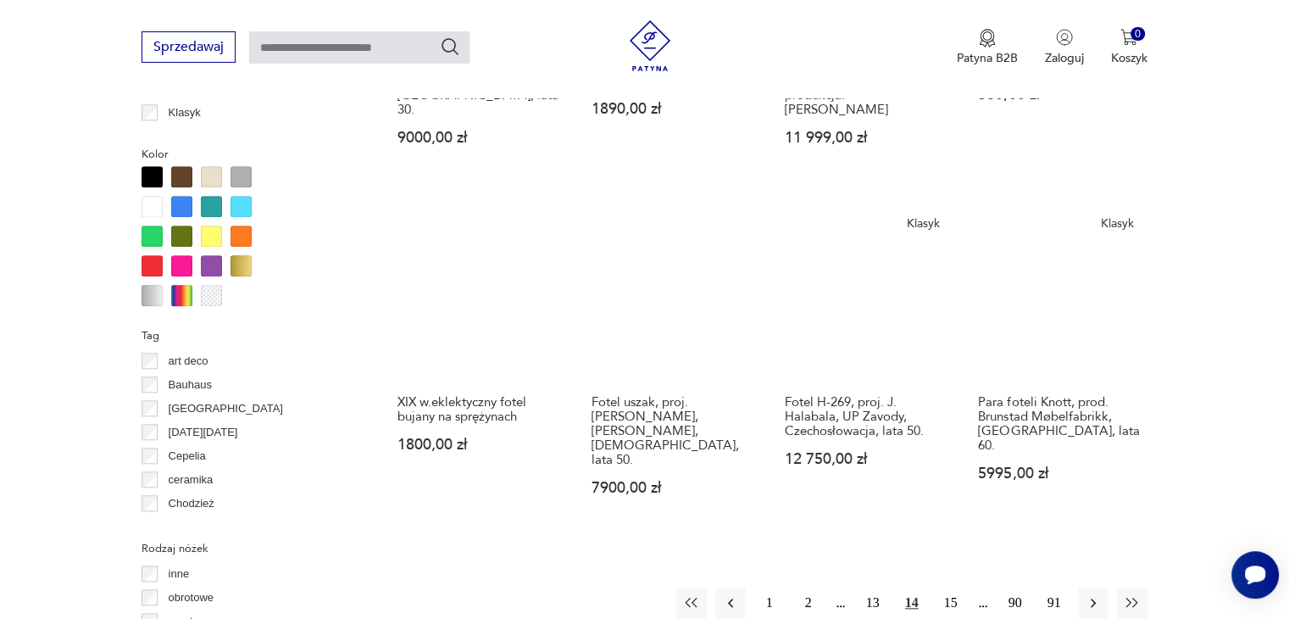
scroll to position [1721, 0]
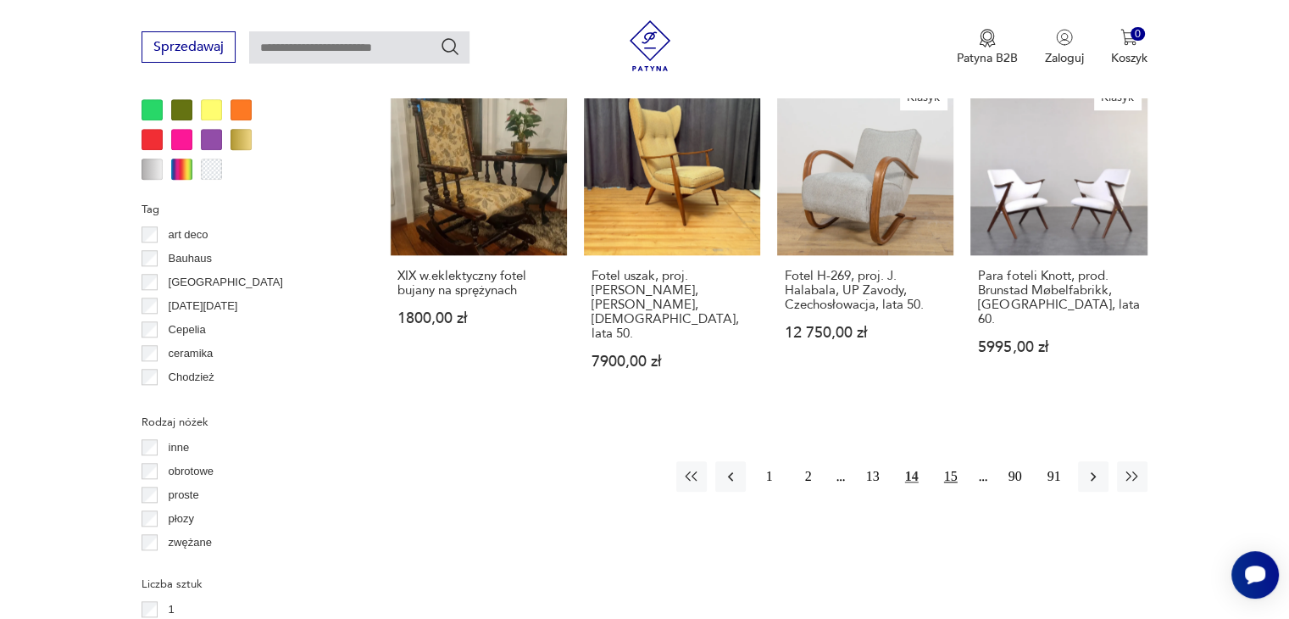
click at [947, 461] on button "15" at bounding box center [951, 476] width 31 height 31
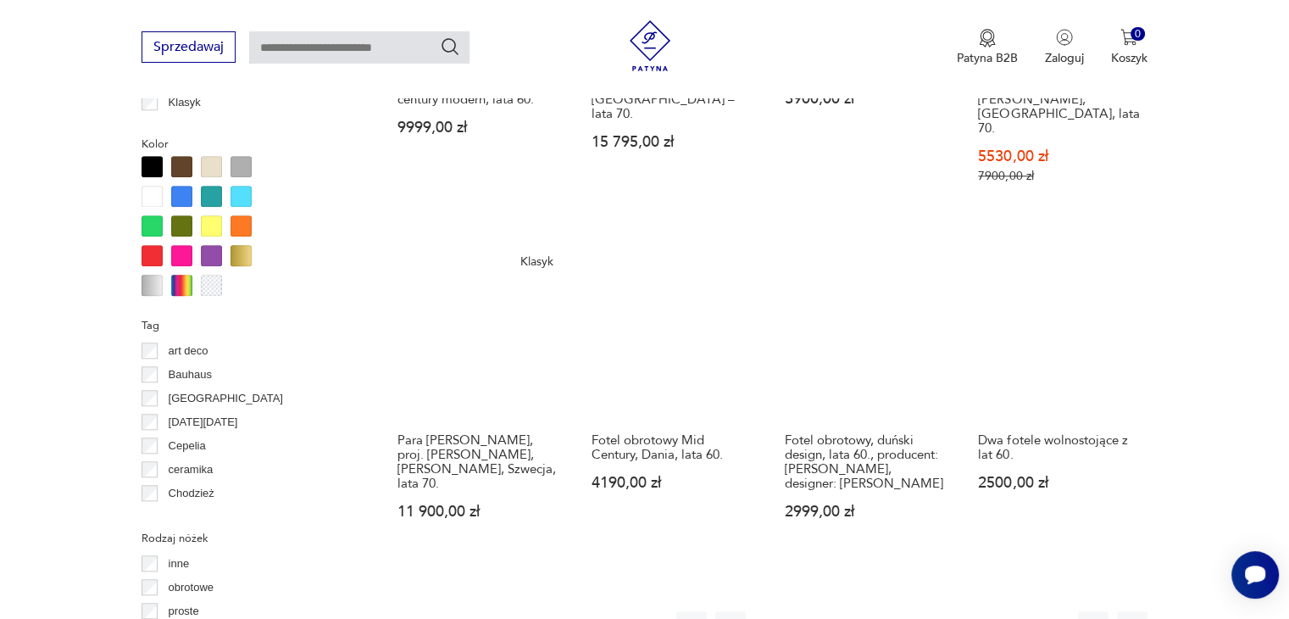
scroll to position [1636, 0]
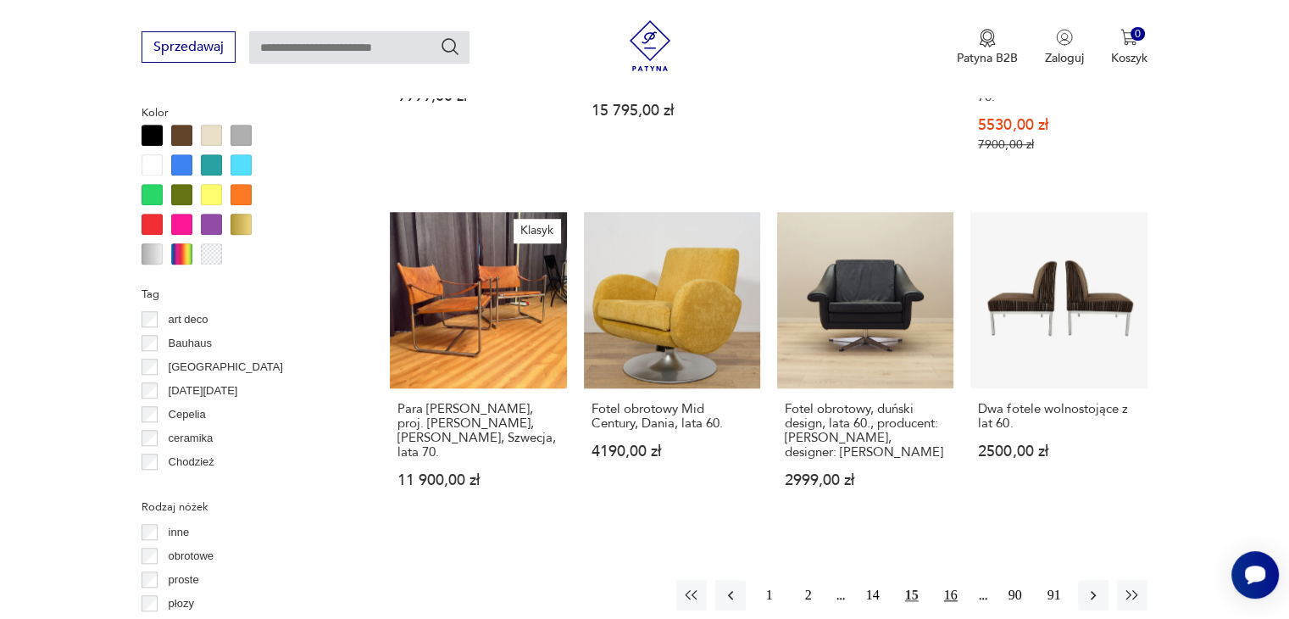
click at [956, 580] on button "16" at bounding box center [951, 595] width 31 height 31
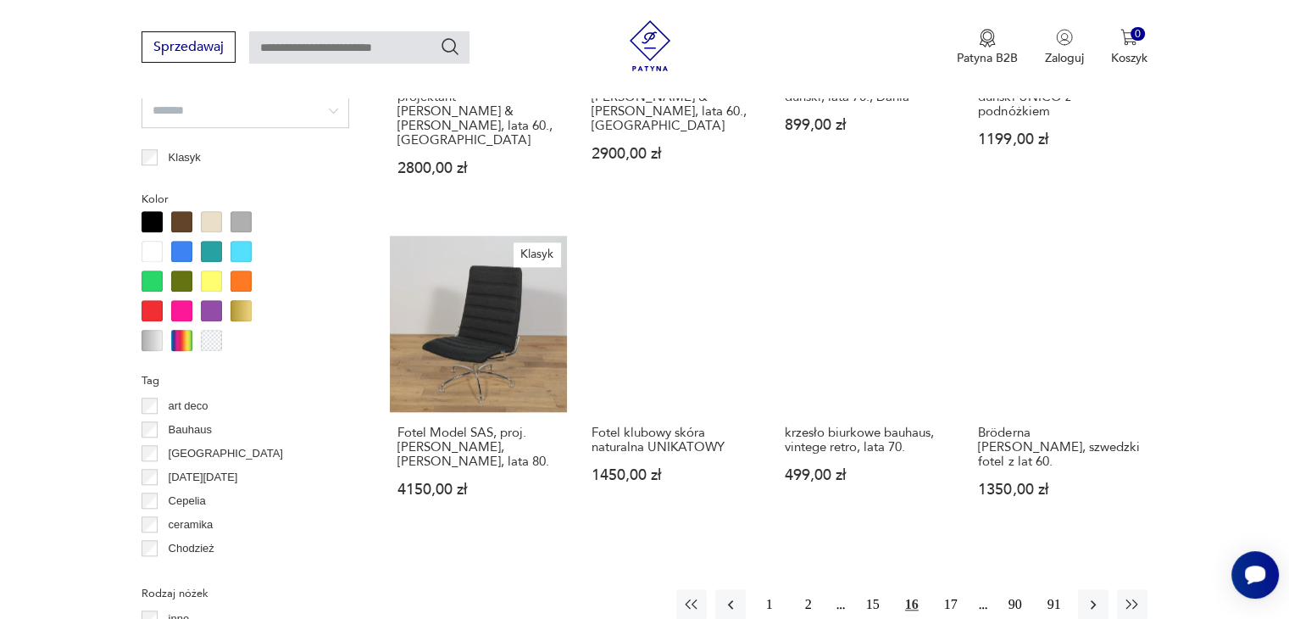
scroll to position [1551, 0]
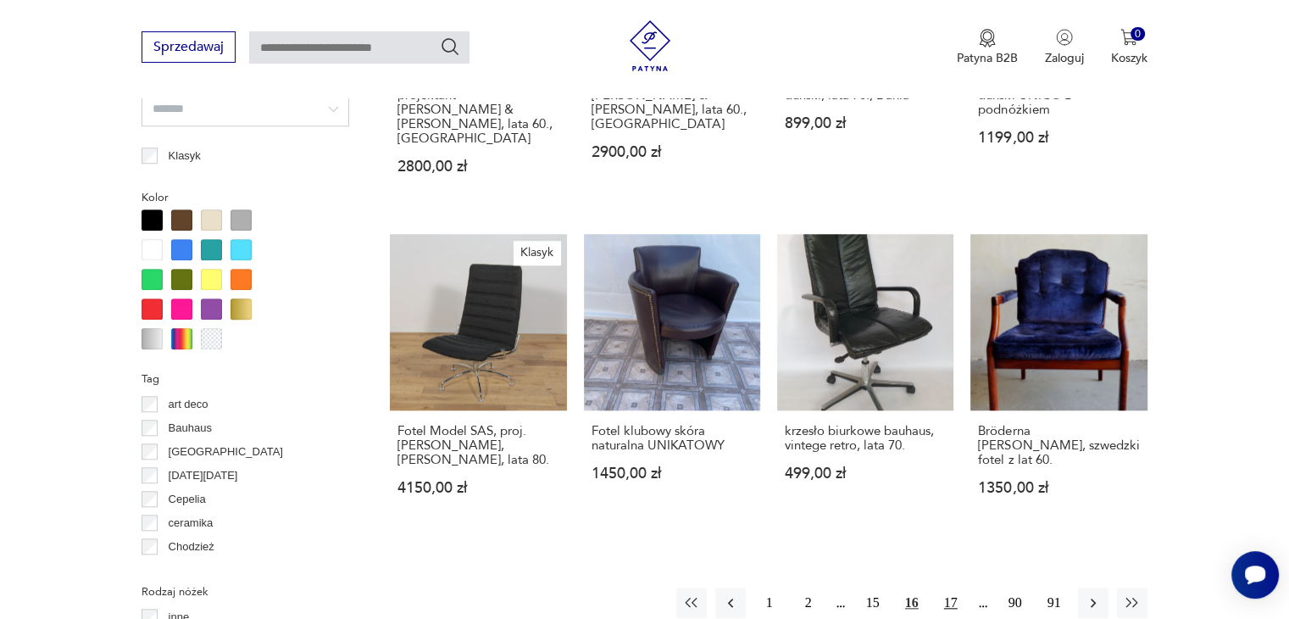
click at [959, 587] on button "17" at bounding box center [951, 602] width 31 height 31
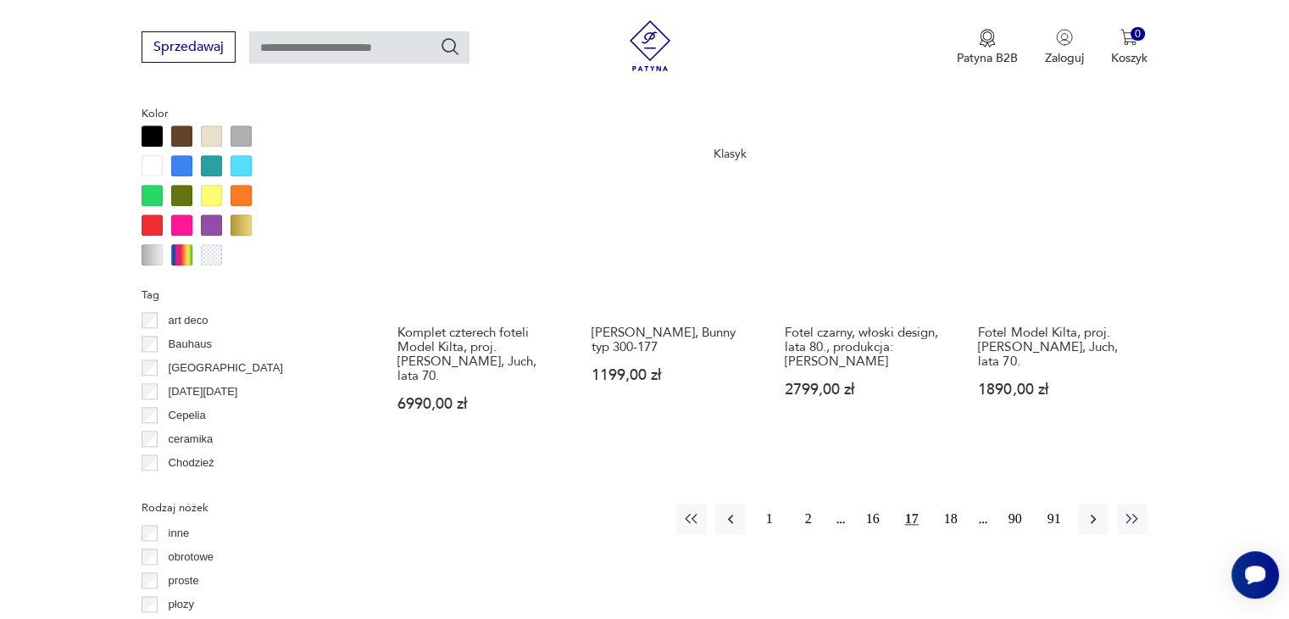
scroll to position [1636, 0]
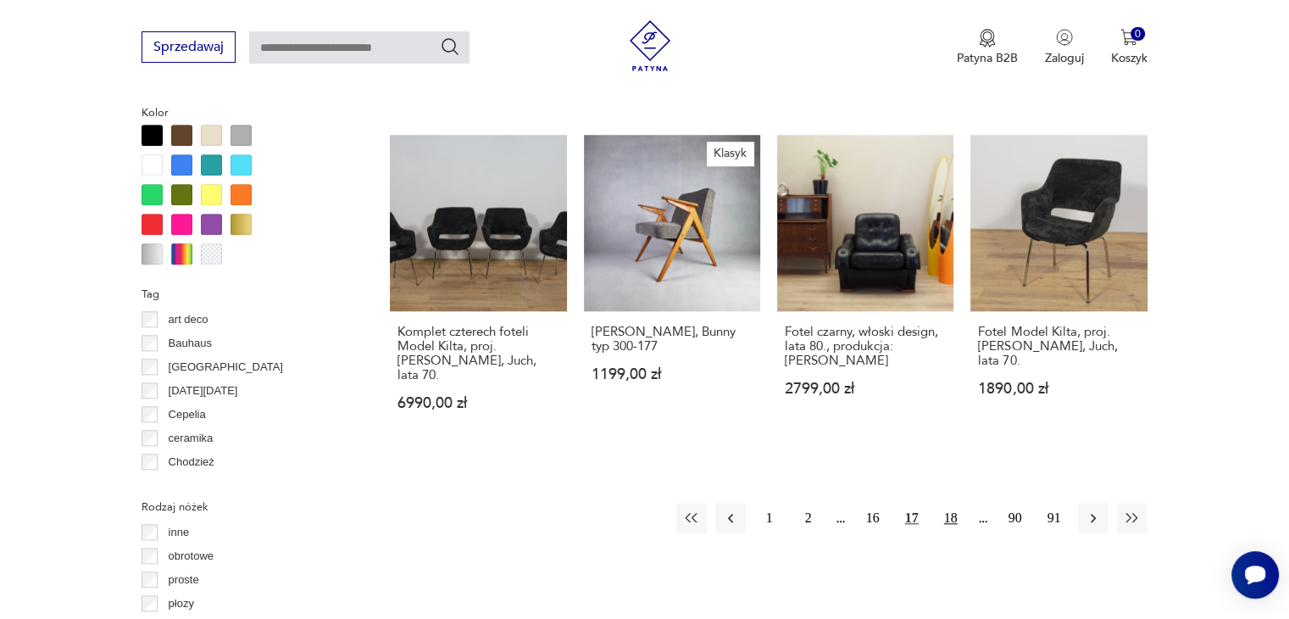
click at [947, 503] on button "18" at bounding box center [951, 518] width 31 height 31
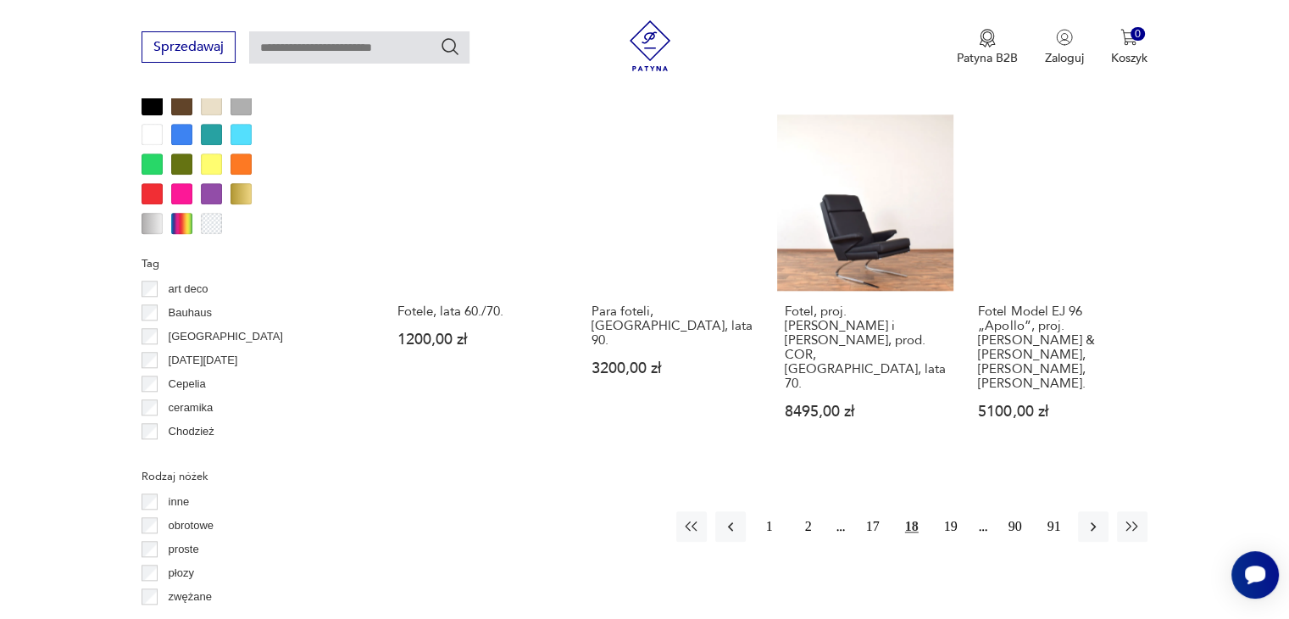
scroll to position [1721, 0]
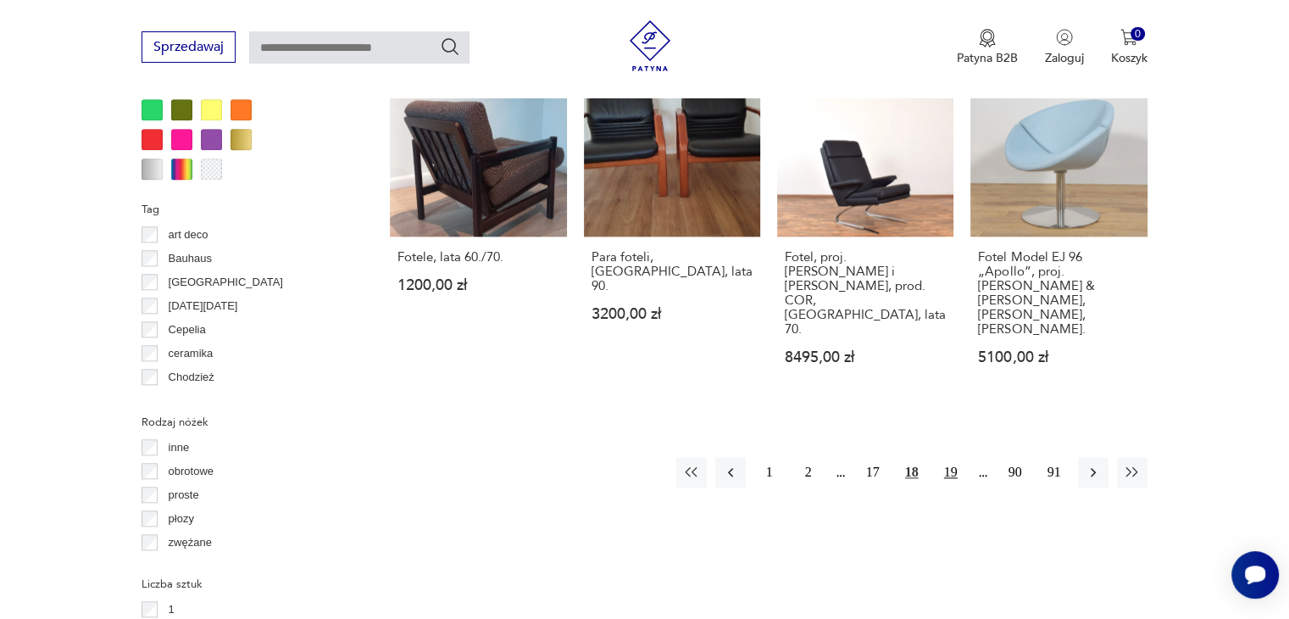
click at [956, 457] on button "19" at bounding box center [951, 472] width 31 height 31
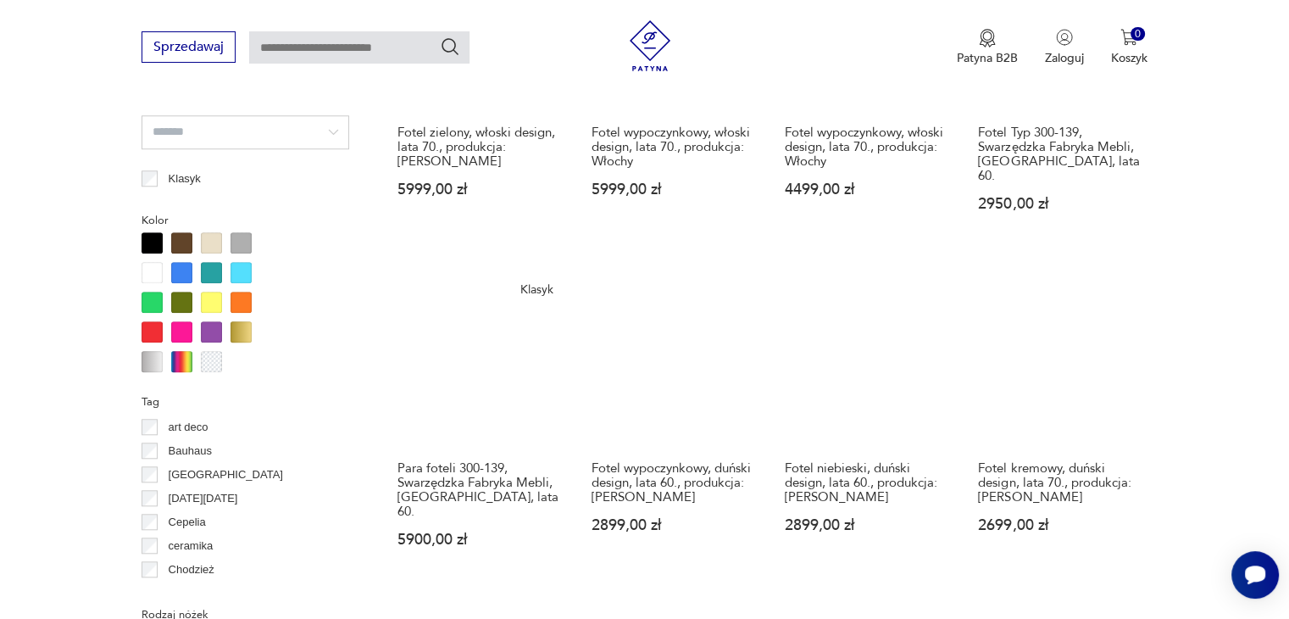
scroll to position [1721, 0]
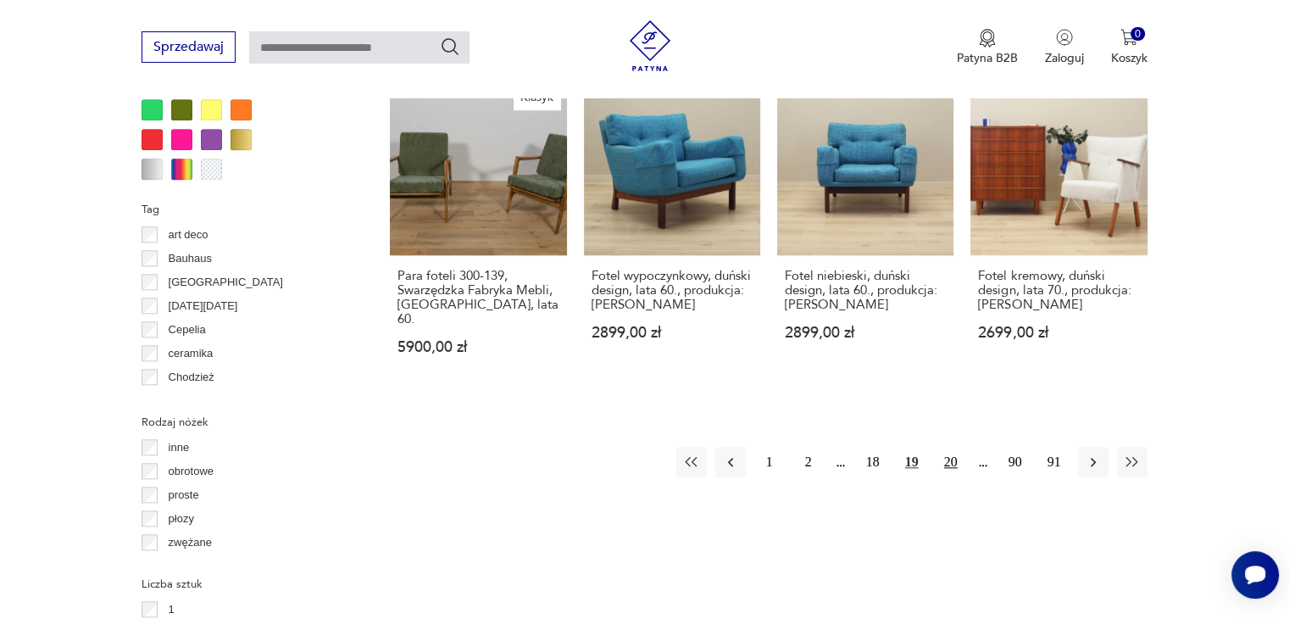
click at [955, 447] on button "20" at bounding box center [951, 462] width 31 height 31
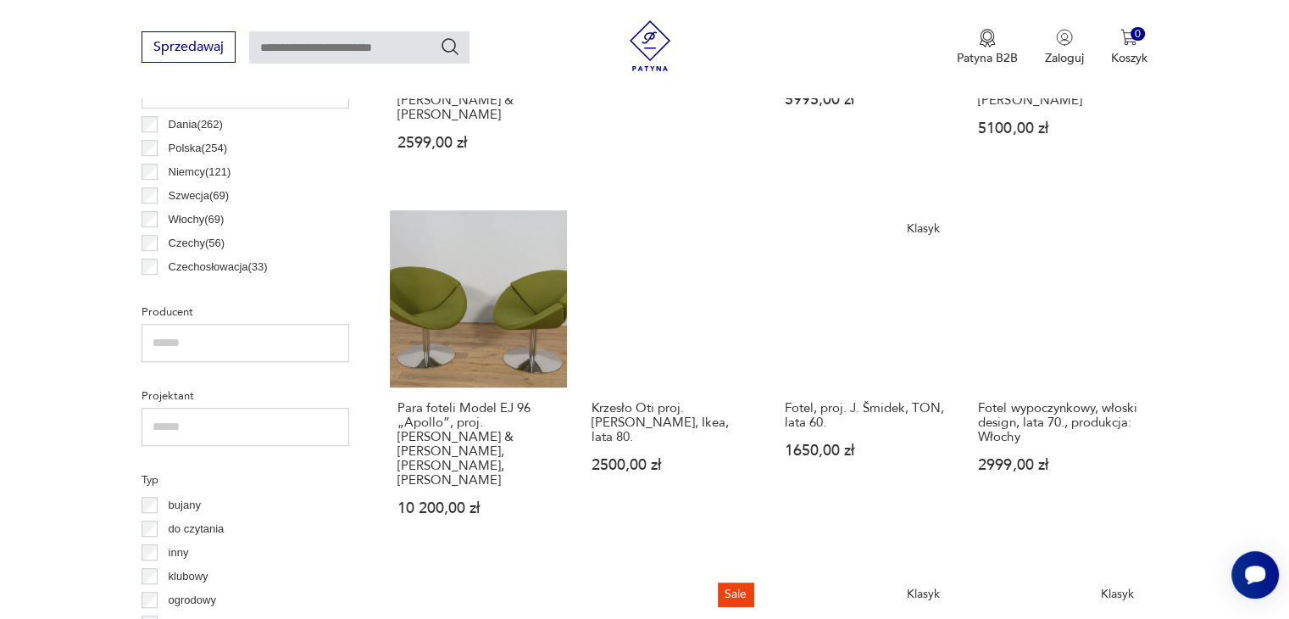
scroll to position [958, 0]
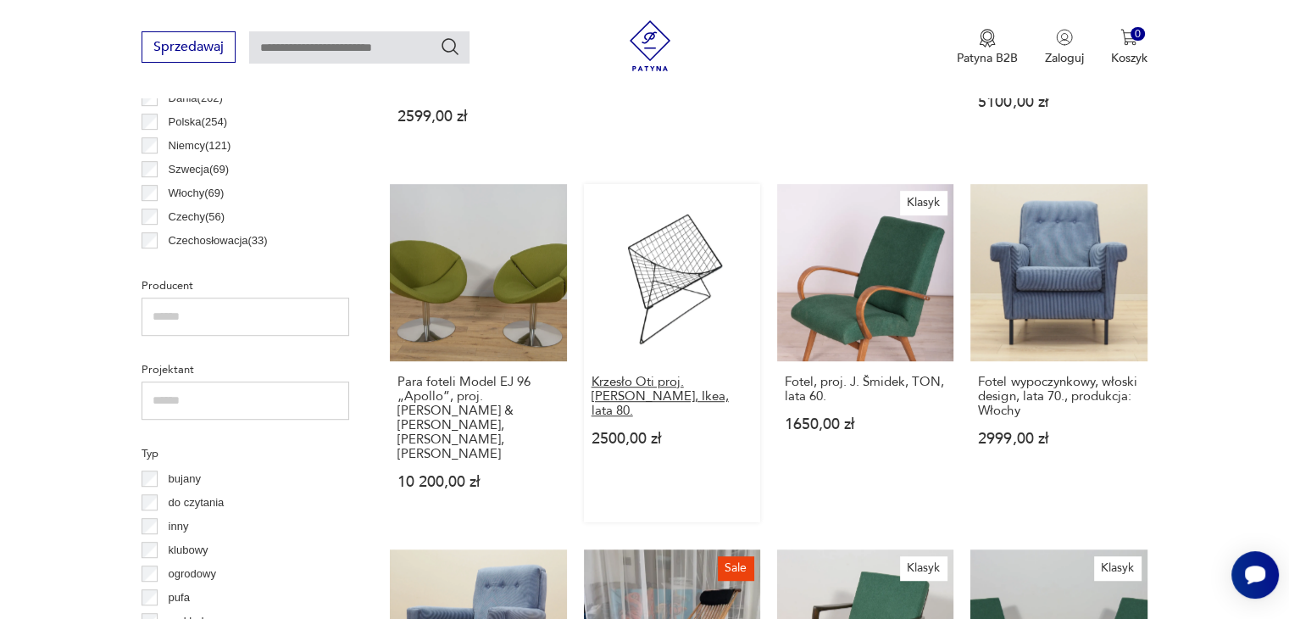
click at [671, 375] on h3 "Krzesło Oti proj. [PERSON_NAME], Ikea, lata 80." at bounding box center [672, 396] width 161 height 43
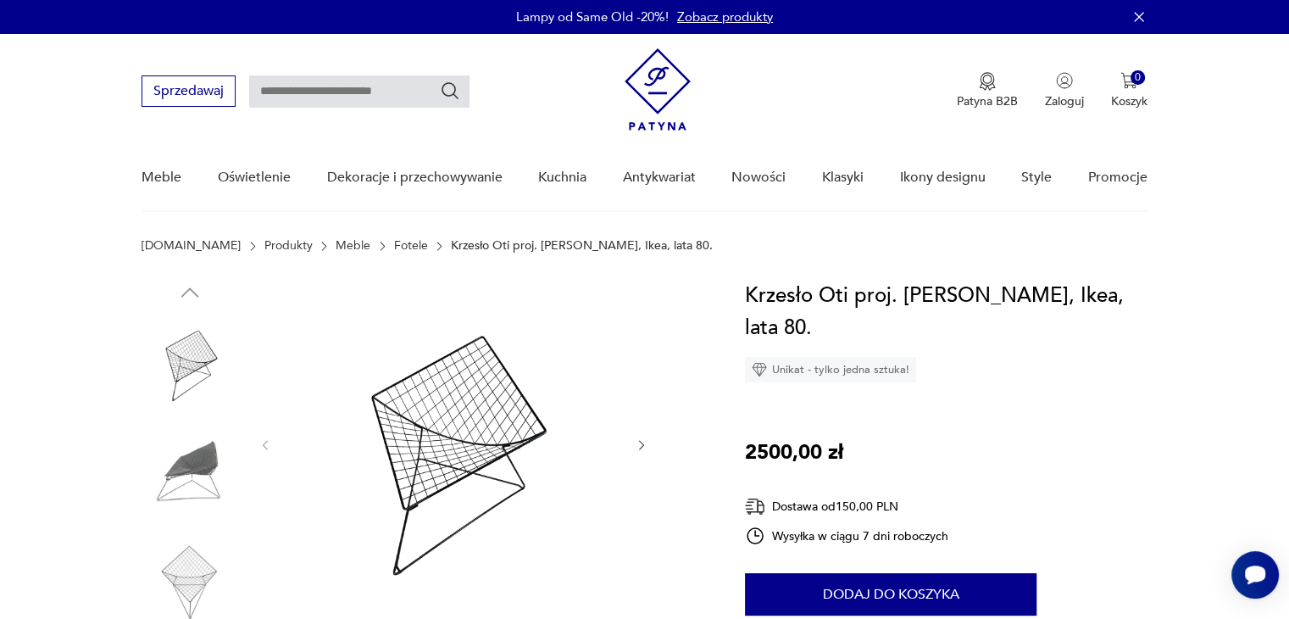
click at [185, 458] on img at bounding box center [190, 470] width 97 height 97
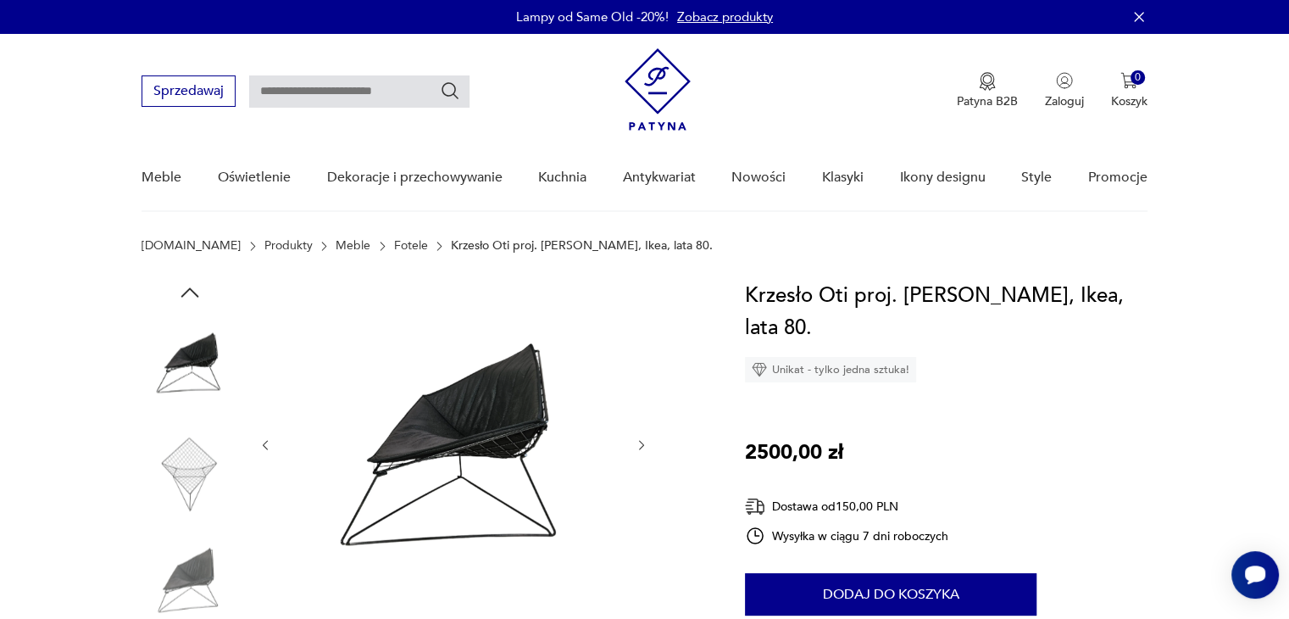
click at [184, 479] on img at bounding box center [190, 470] width 97 height 97
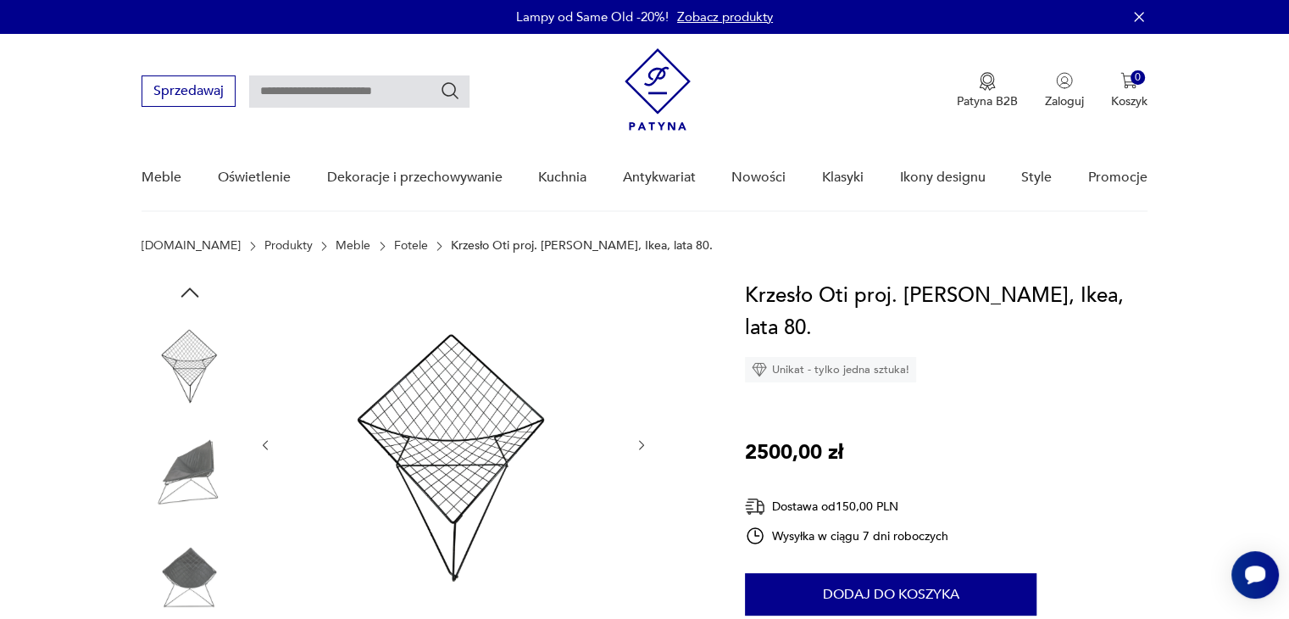
click at [193, 554] on img at bounding box center [190, 578] width 97 height 97
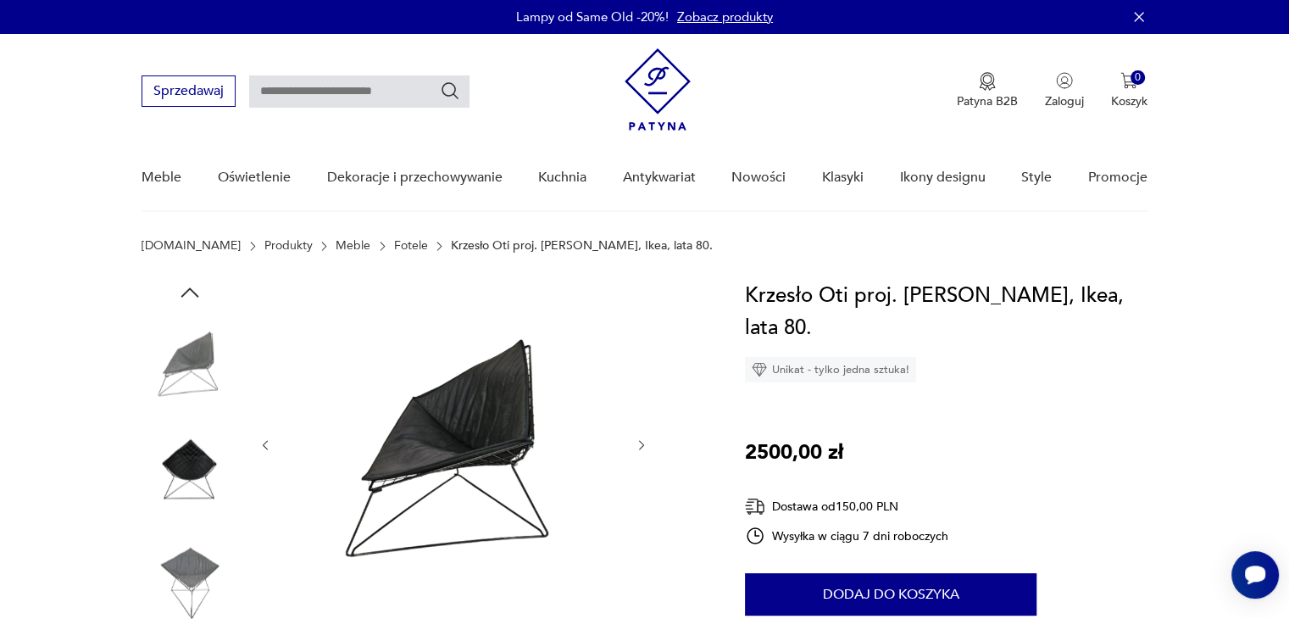
click at [190, 460] on img at bounding box center [190, 470] width 97 height 97
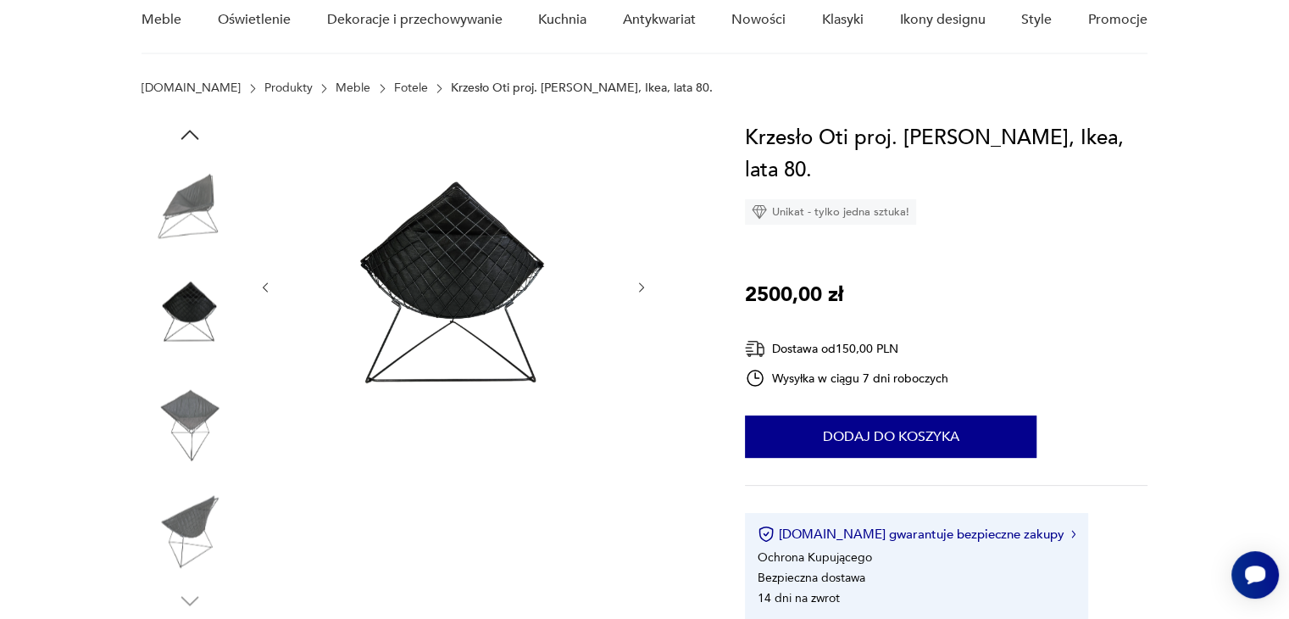
scroll to position [170, 0]
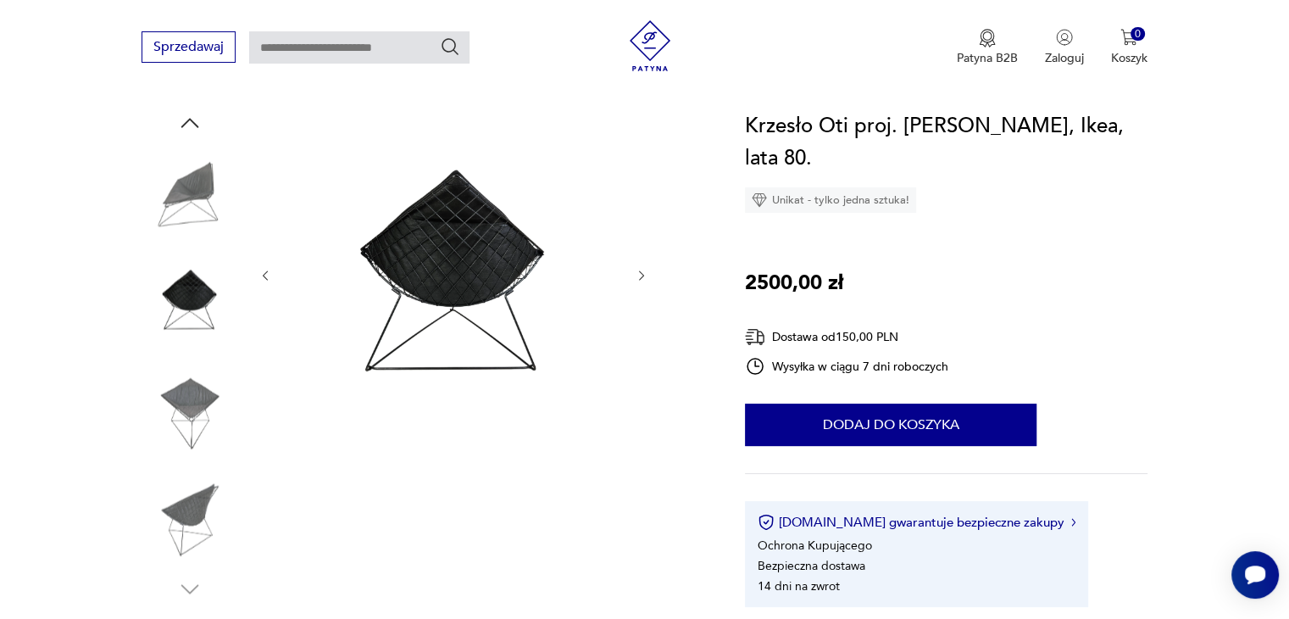
click at [186, 504] on img at bounding box center [190, 517] width 97 height 97
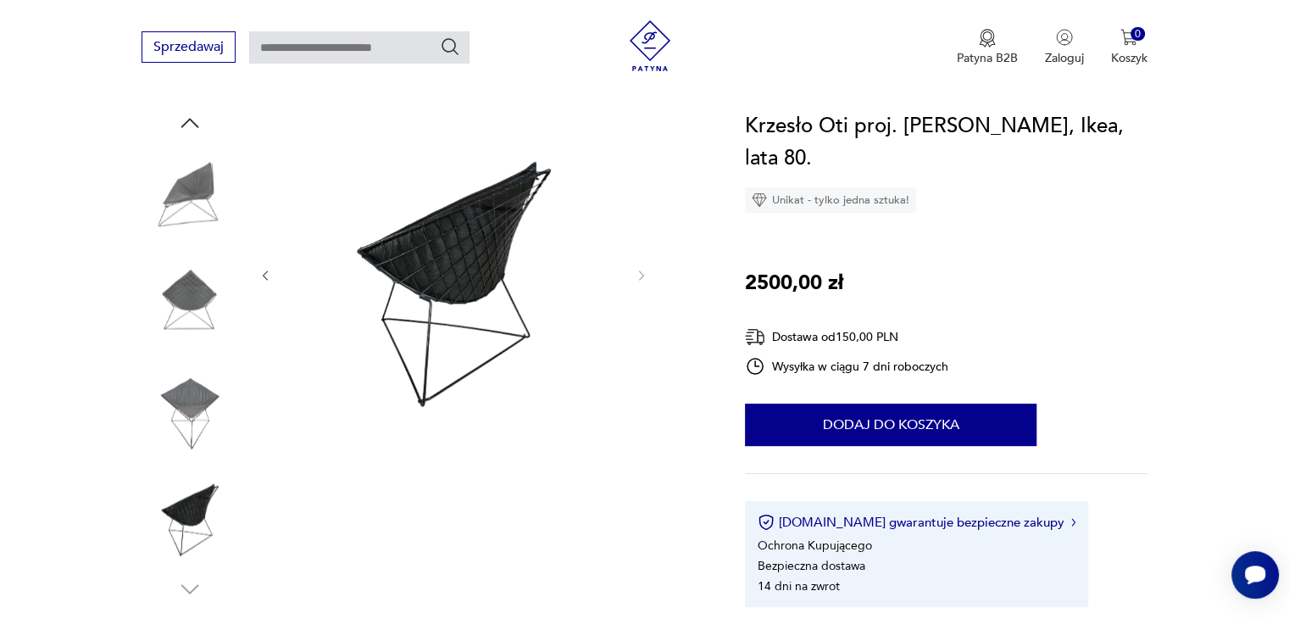
click at [186, 413] on img at bounding box center [190, 408] width 97 height 97
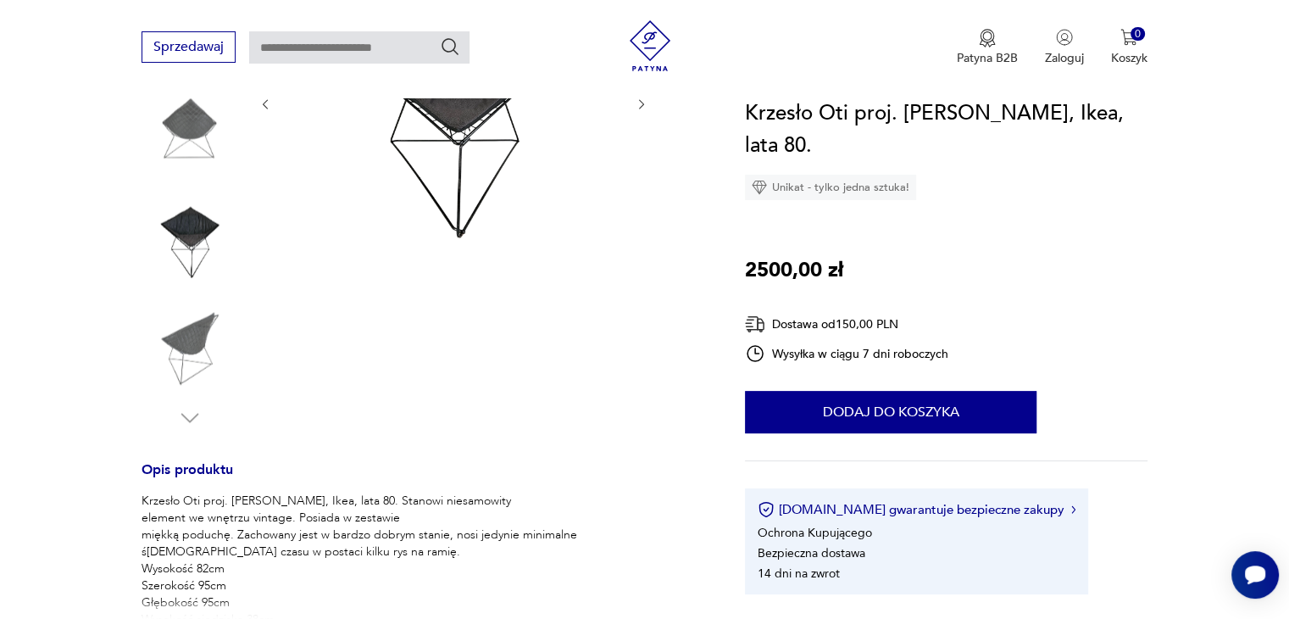
scroll to position [339, 0]
click at [185, 367] on img at bounding box center [190, 347] width 97 height 97
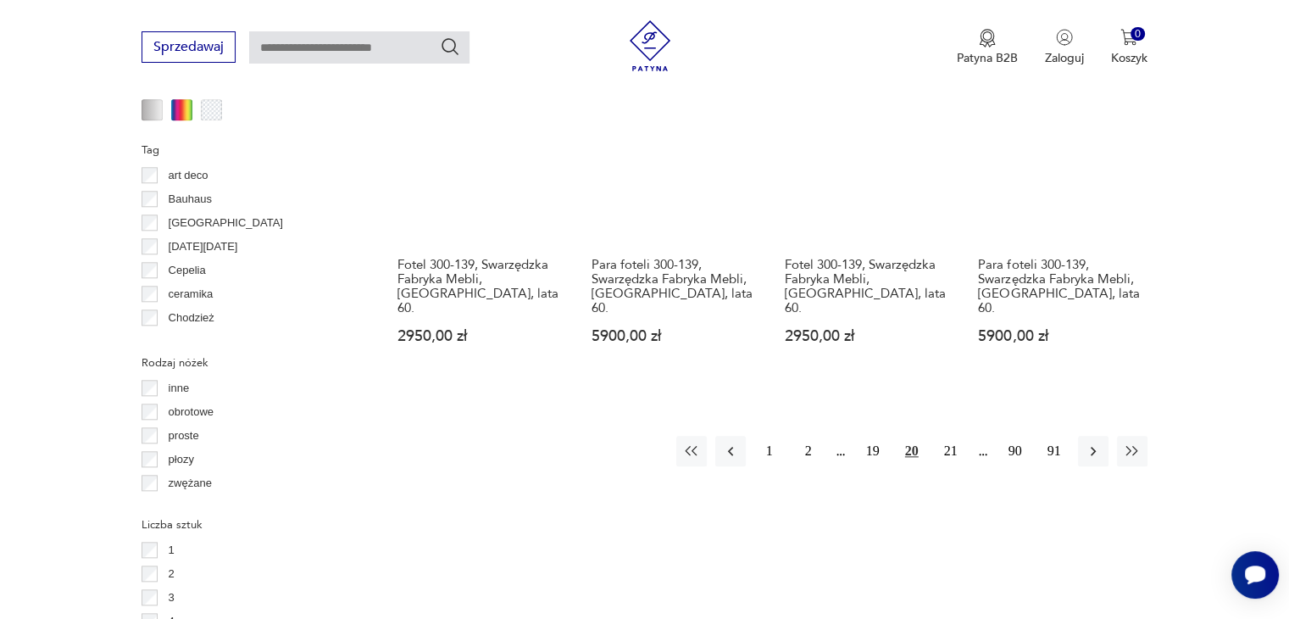
scroll to position [1805, 0]
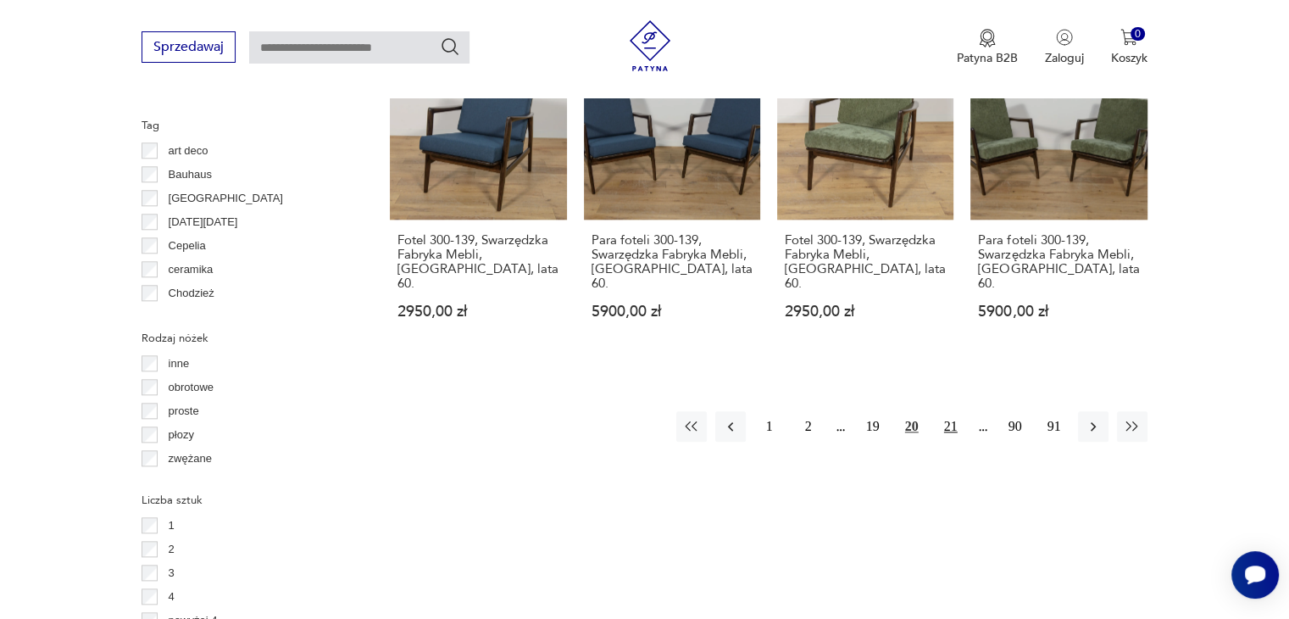
click at [945, 411] on button "21" at bounding box center [951, 426] width 31 height 31
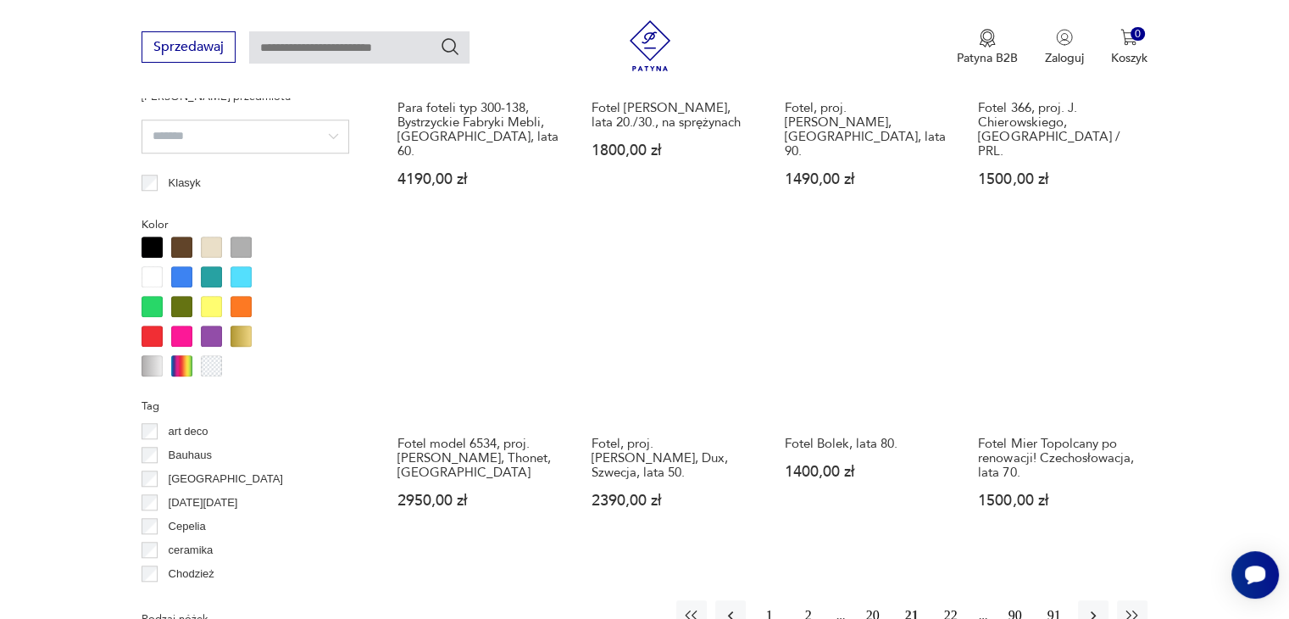
scroll to position [1551, 0]
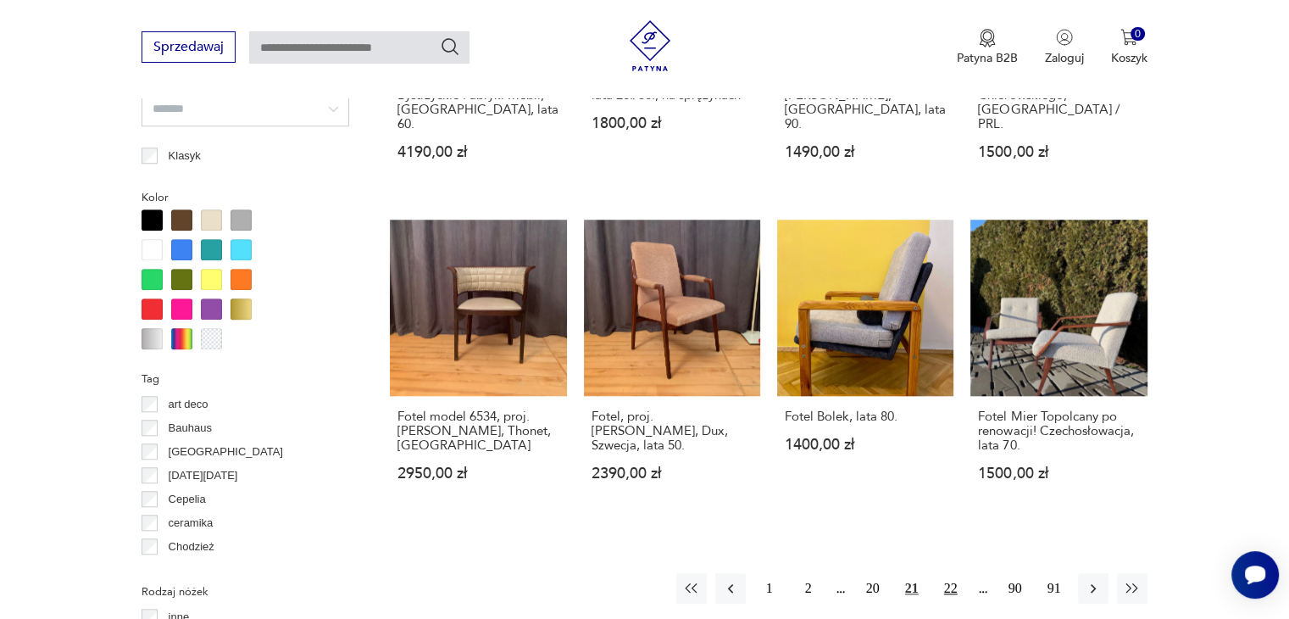
click at [946, 573] on button "22" at bounding box center [951, 588] width 31 height 31
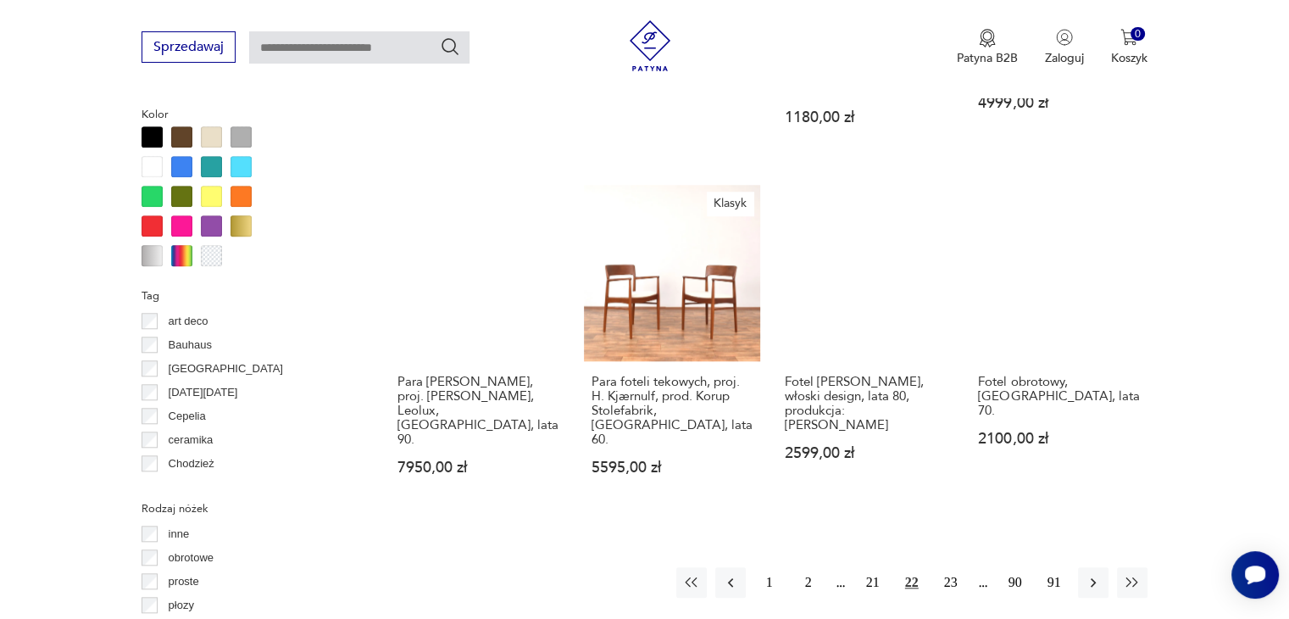
scroll to position [1636, 0]
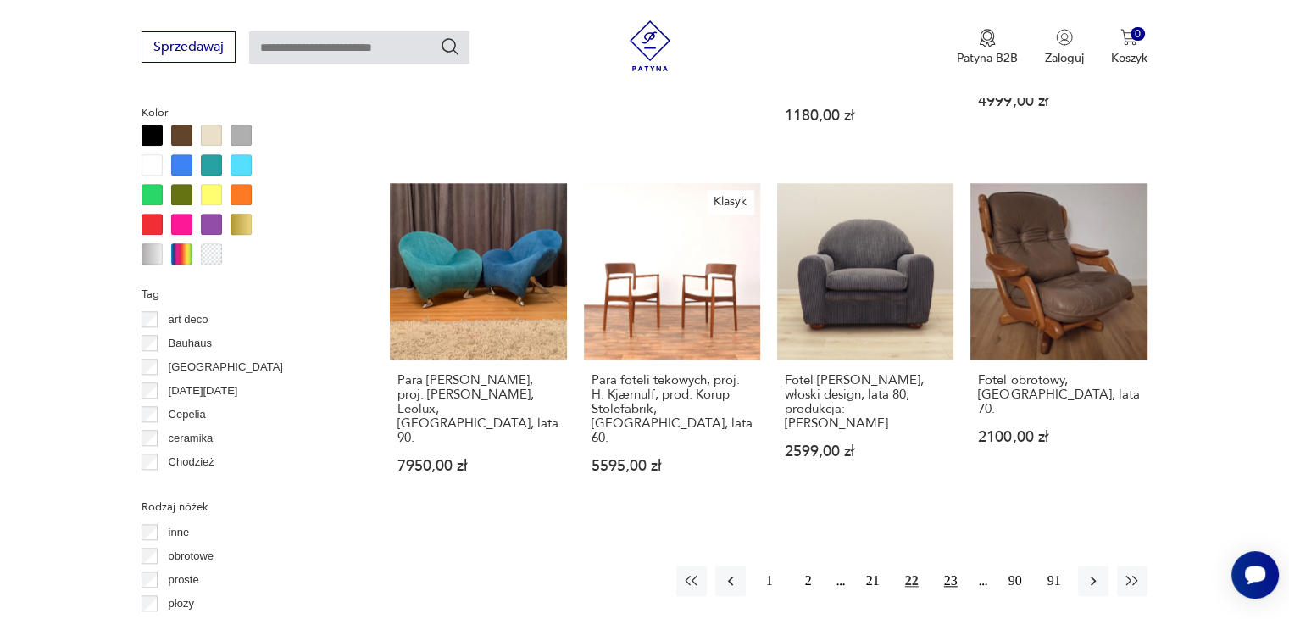
click at [947, 565] on button "23" at bounding box center [951, 580] width 31 height 31
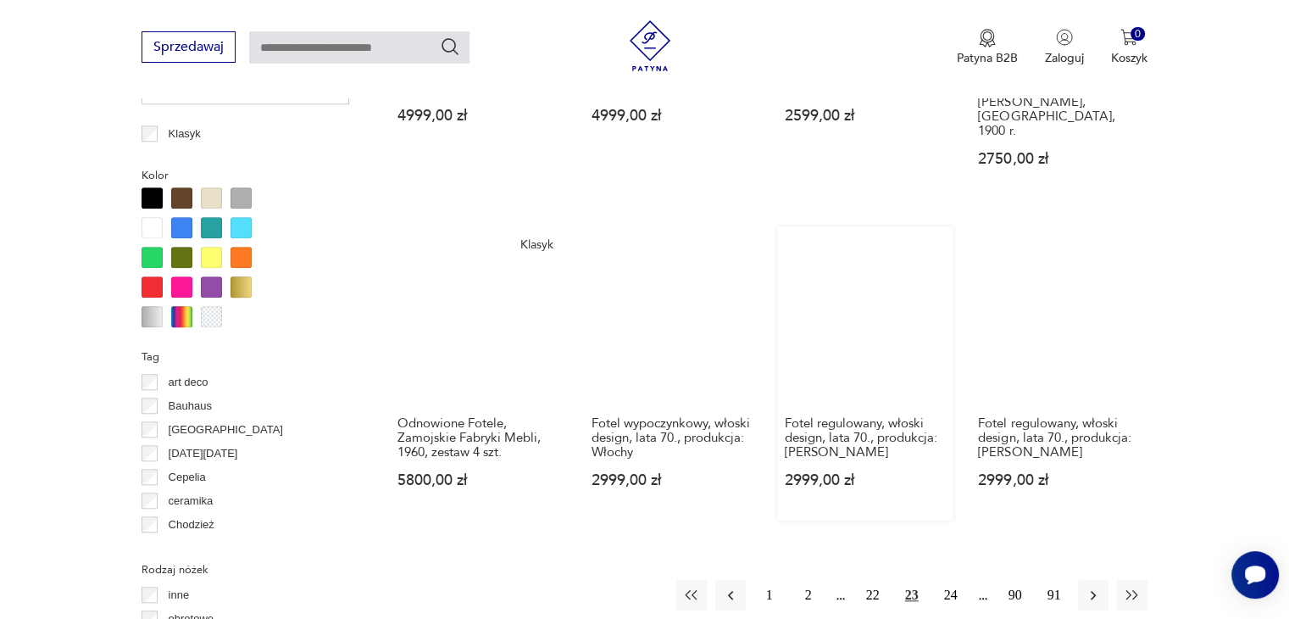
scroll to position [1636, 0]
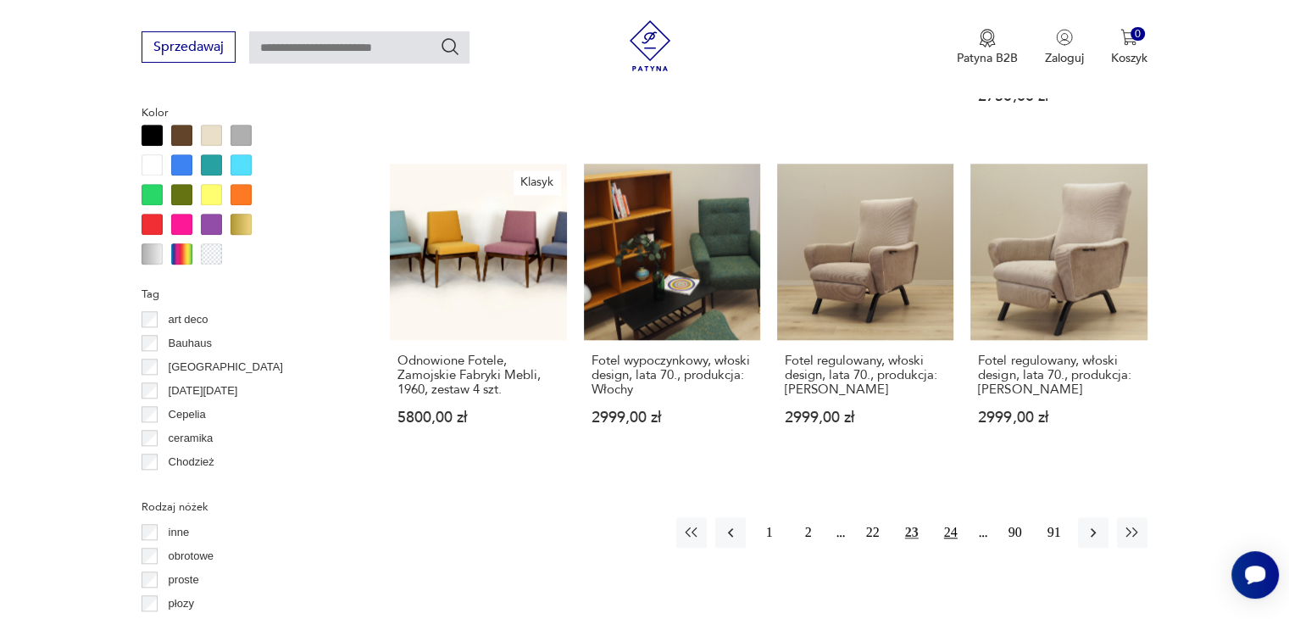
click at [949, 517] on button "24" at bounding box center [951, 532] width 31 height 31
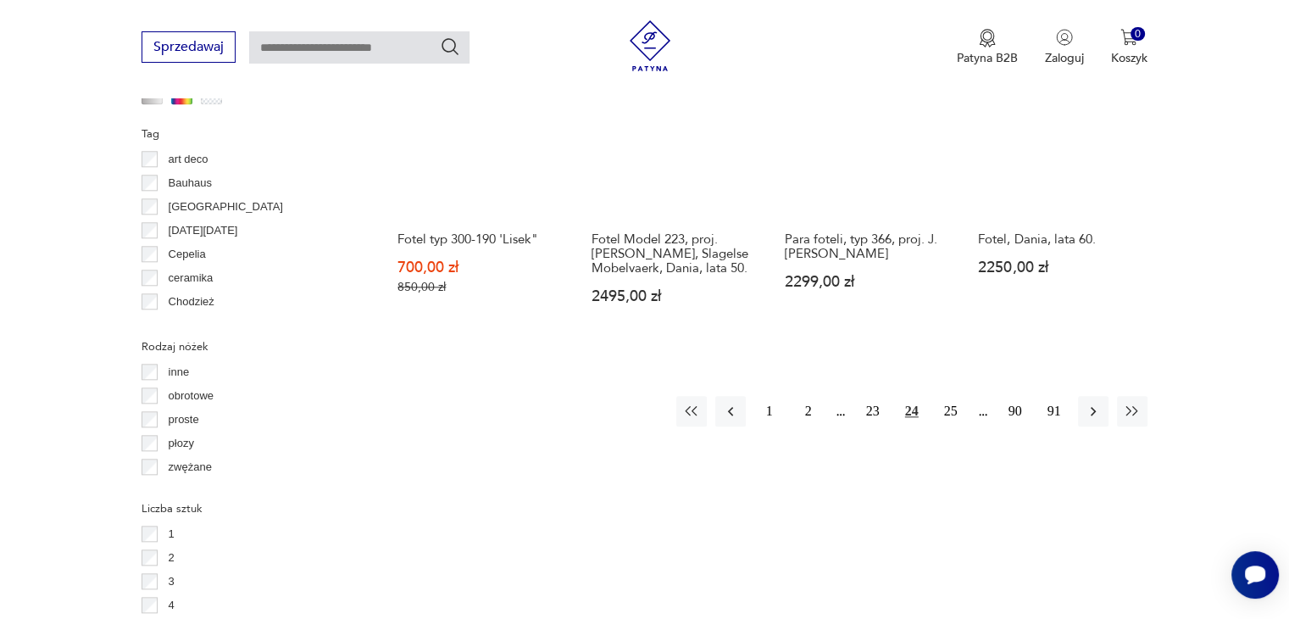
scroll to position [1806, 0]
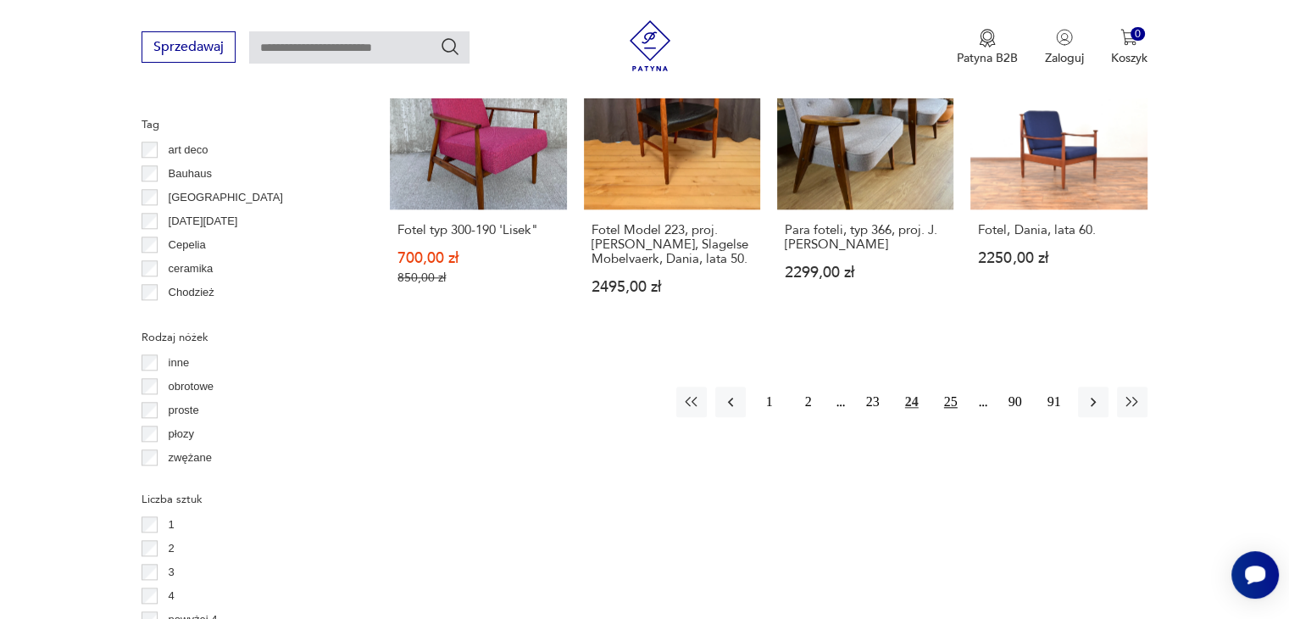
click at [938, 387] on button "25" at bounding box center [951, 402] width 31 height 31
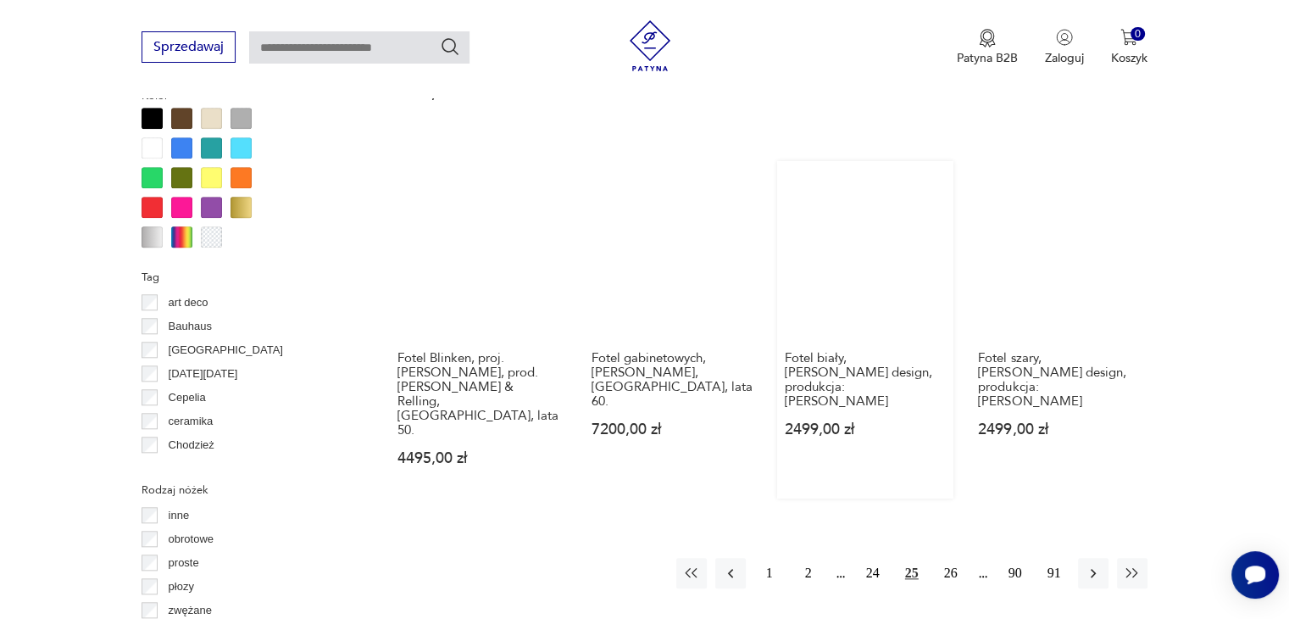
scroll to position [1636, 0]
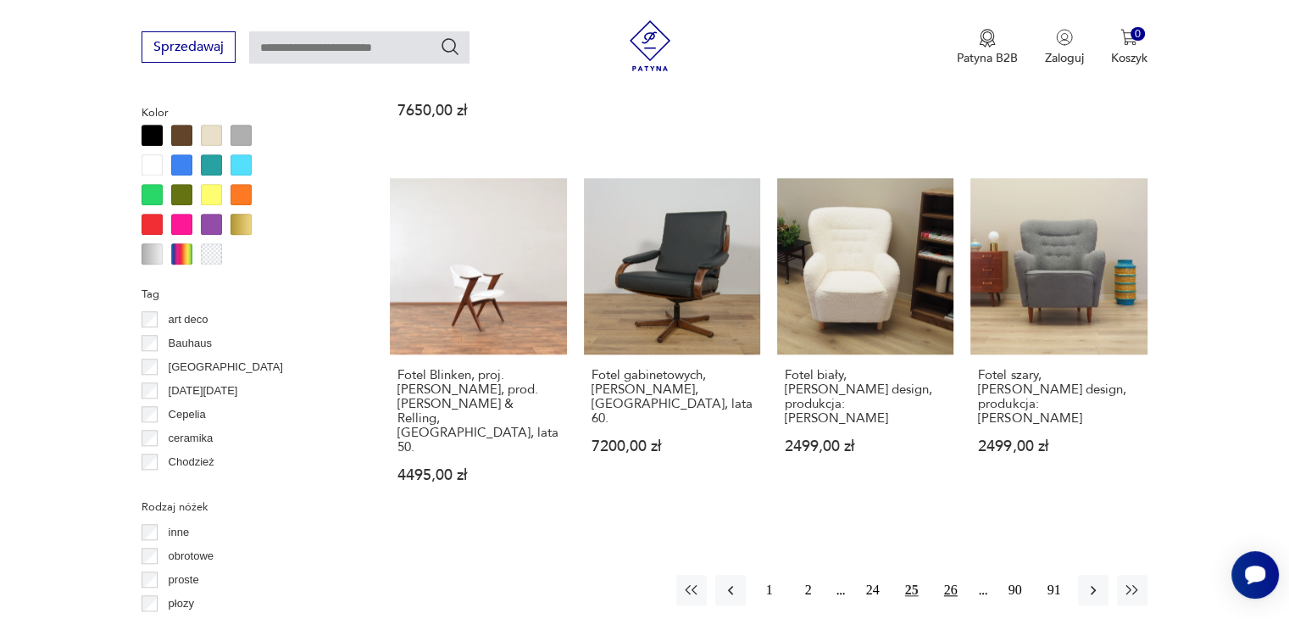
click at [955, 575] on button "26" at bounding box center [951, 590] width 31 height 31
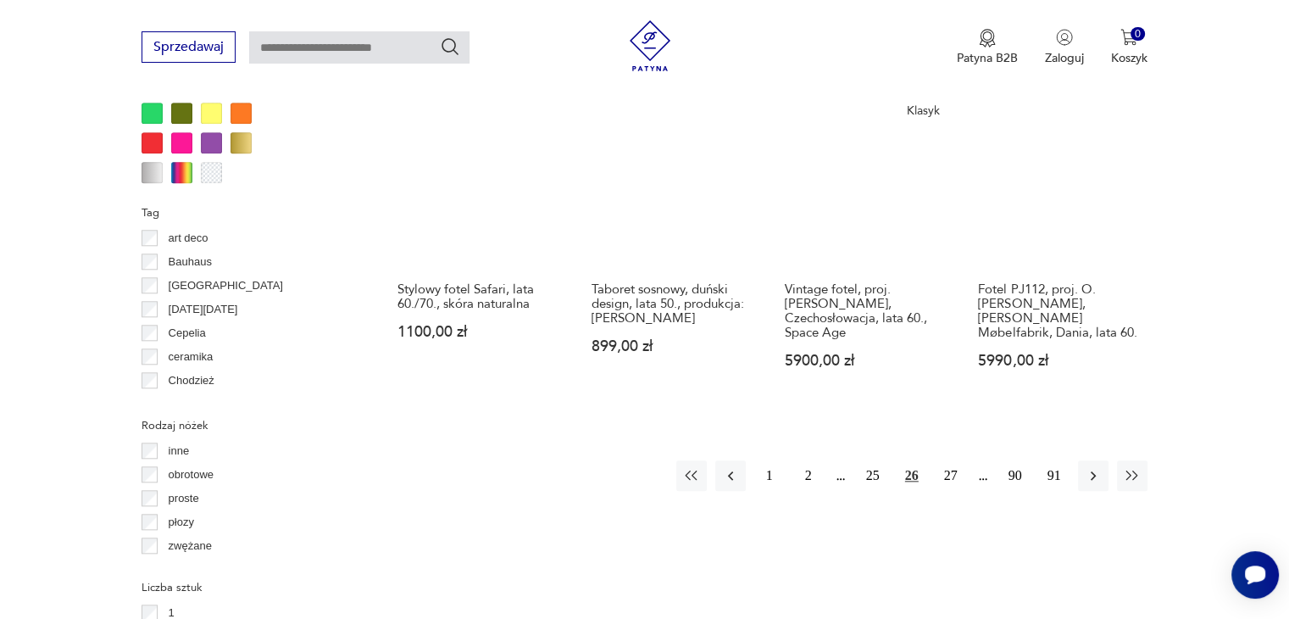
scroll to position [1721, 0]
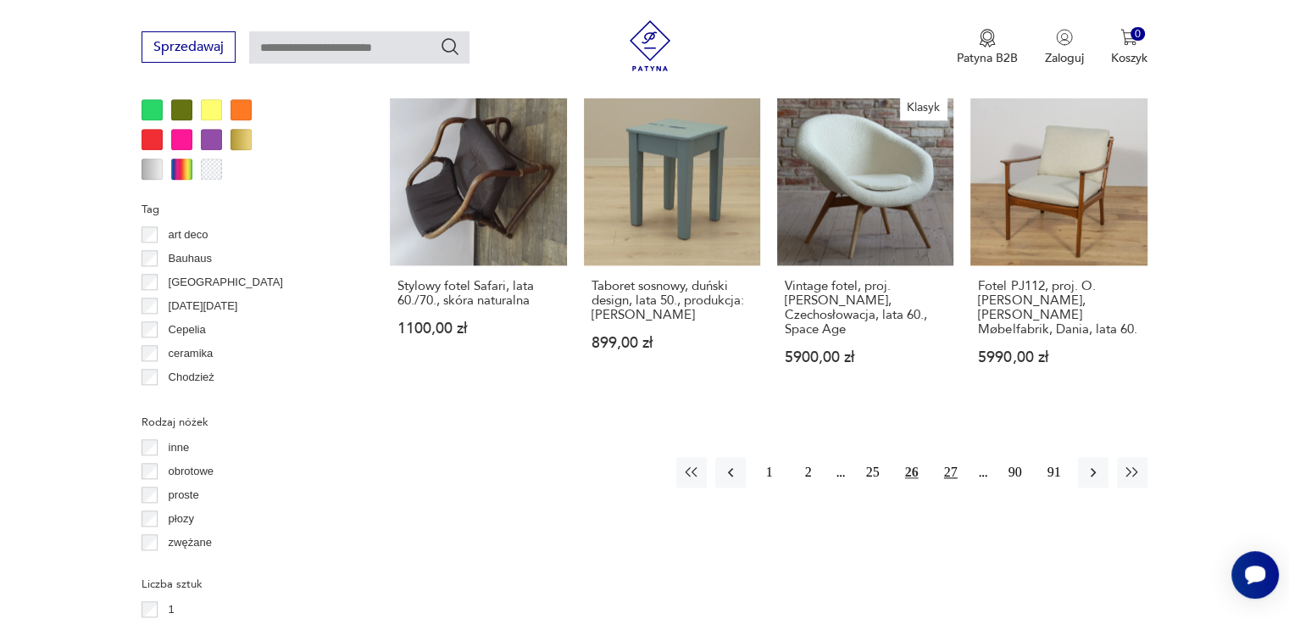
click at [949, 457] on button "27" at bounding box center [951, 472] width 31 height 31
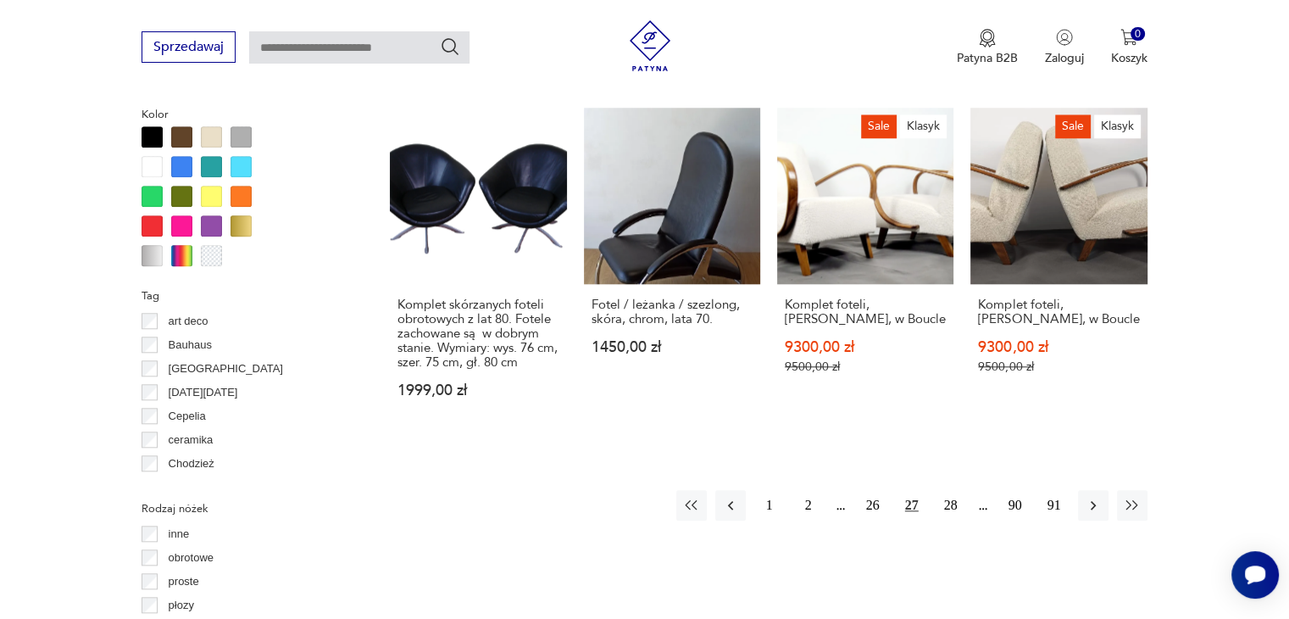
scroll to position [1636, 0]
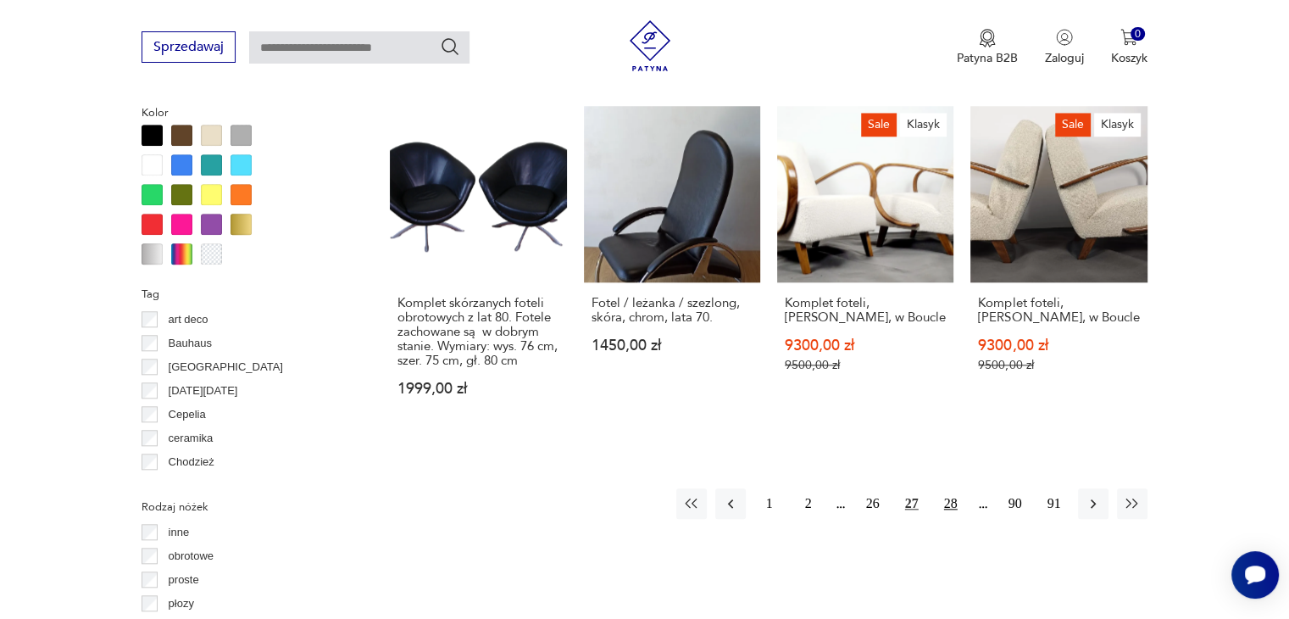
click at [943, 488] on button "28" at bounding box center [951, 503] width 31 height 31
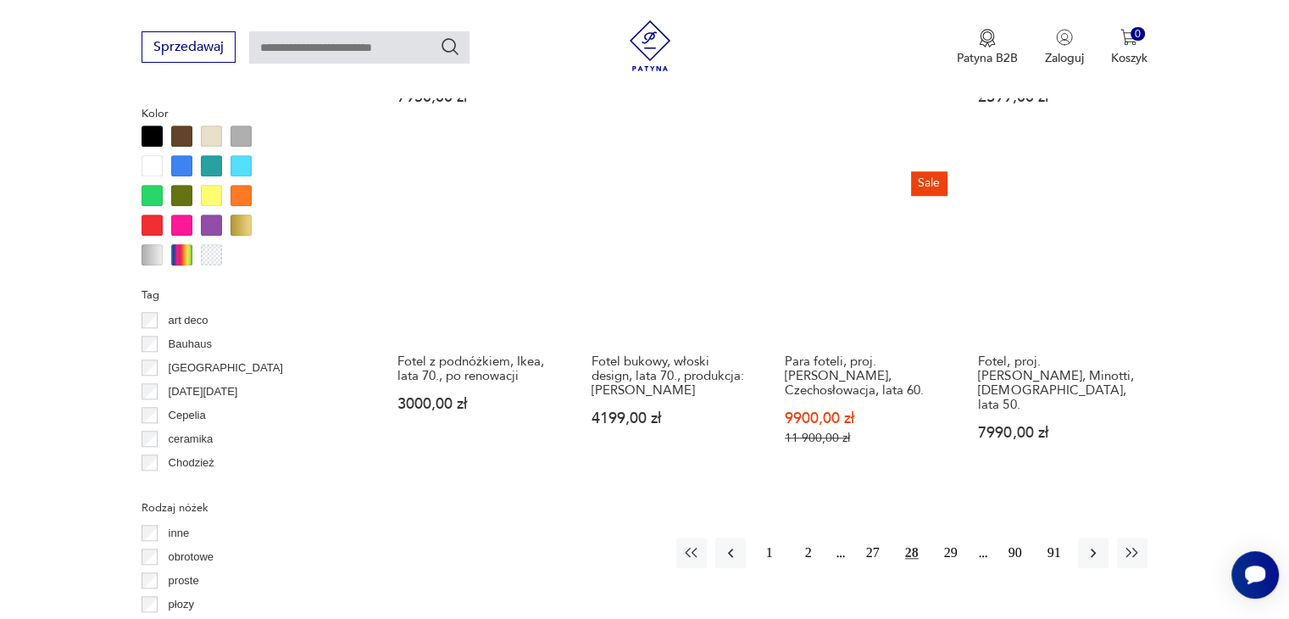
scroll to position [1636, 0]
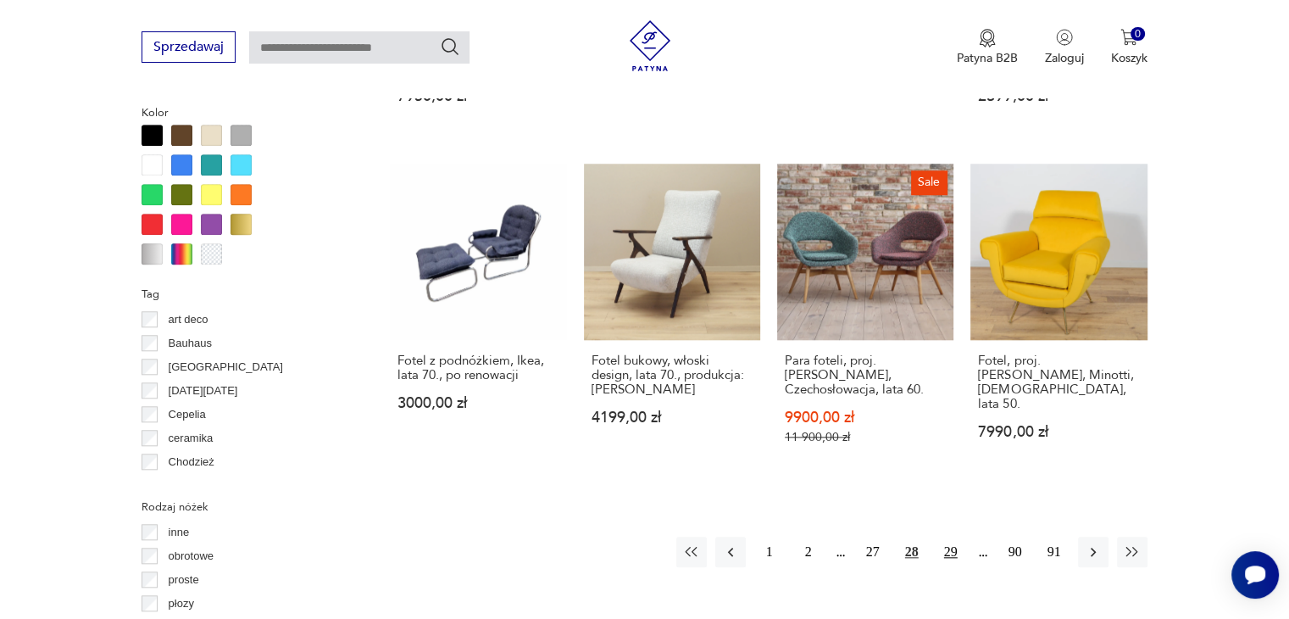
click at [943, 537] on button "29" at bounding box center [951, 552] width 31 height 31
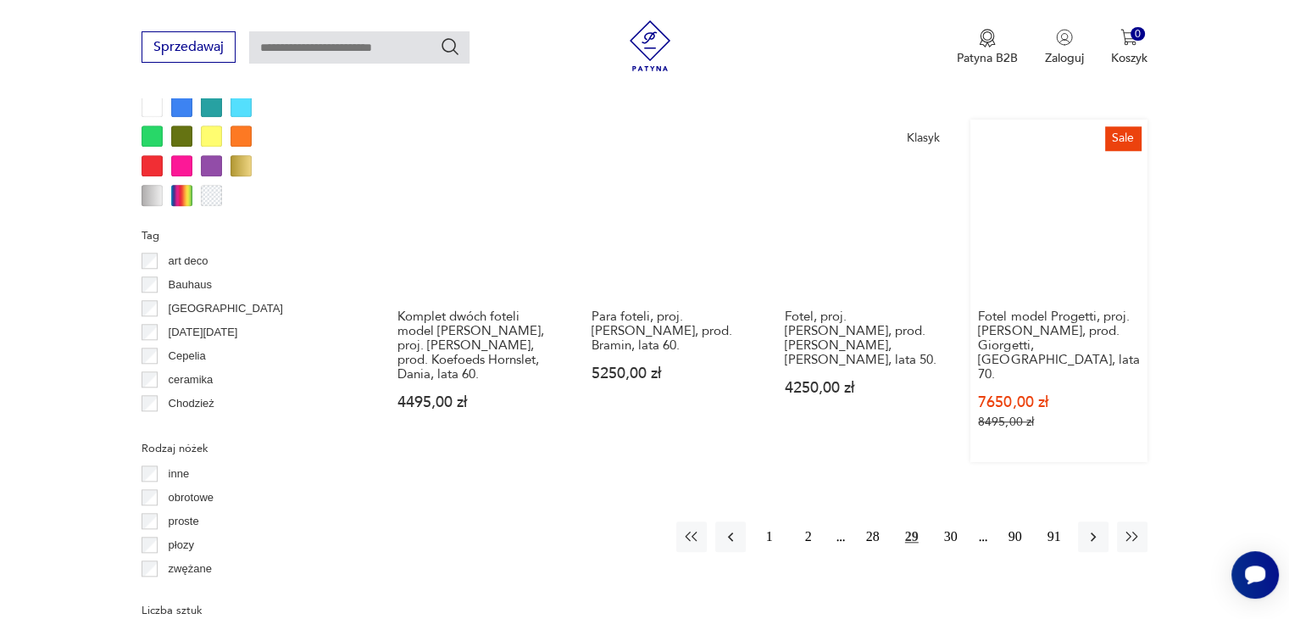
scroll to position [1721, 0]
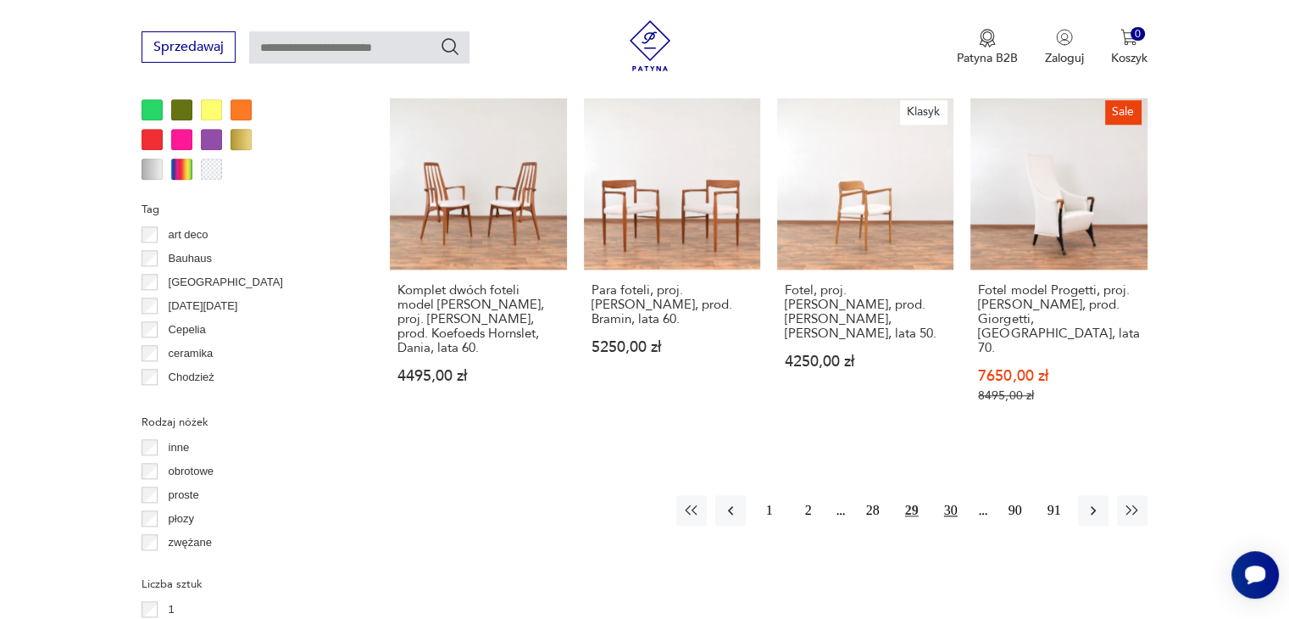
click at [954, 495] on button "30" at bounding box center [951, 510] width 31 height 31
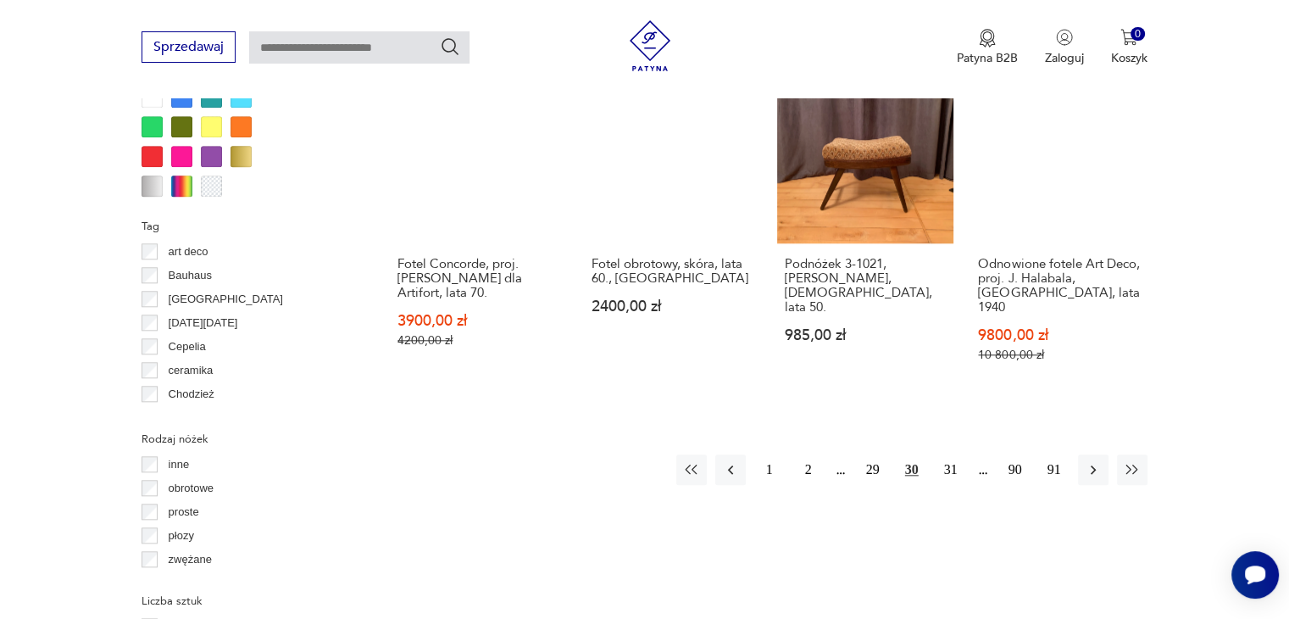
scroll to position [1721, 0]
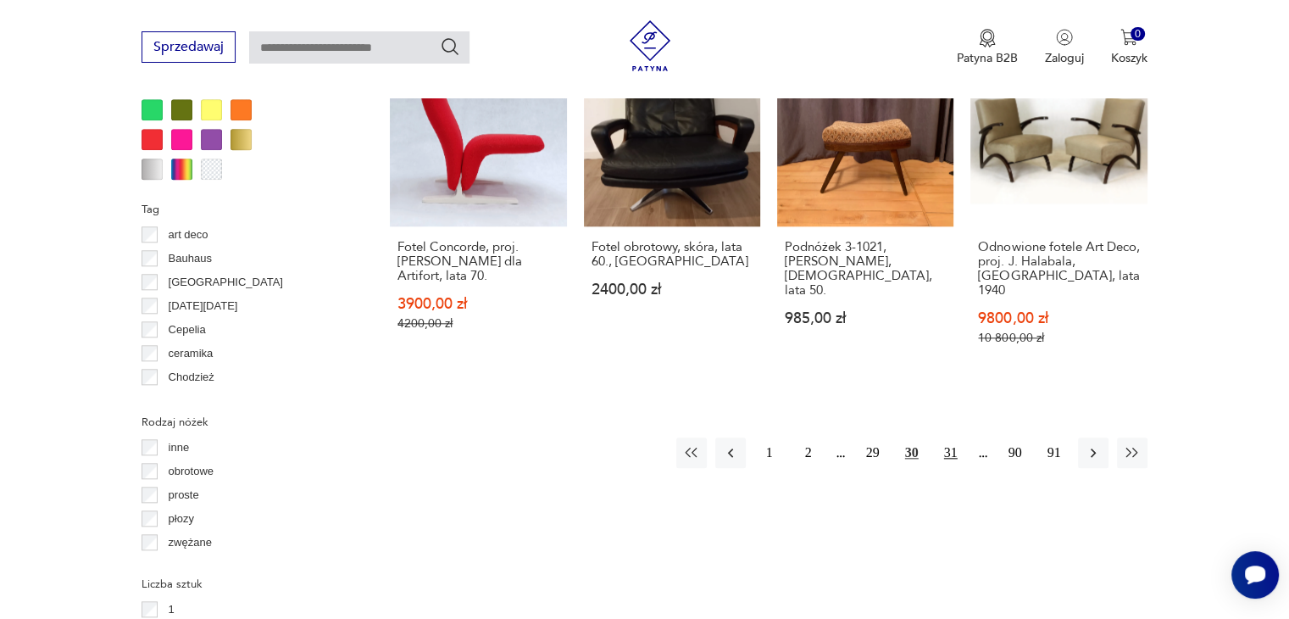
click at [953, 437] on button "31" at bounding box center [951, 452] width 31 height 31
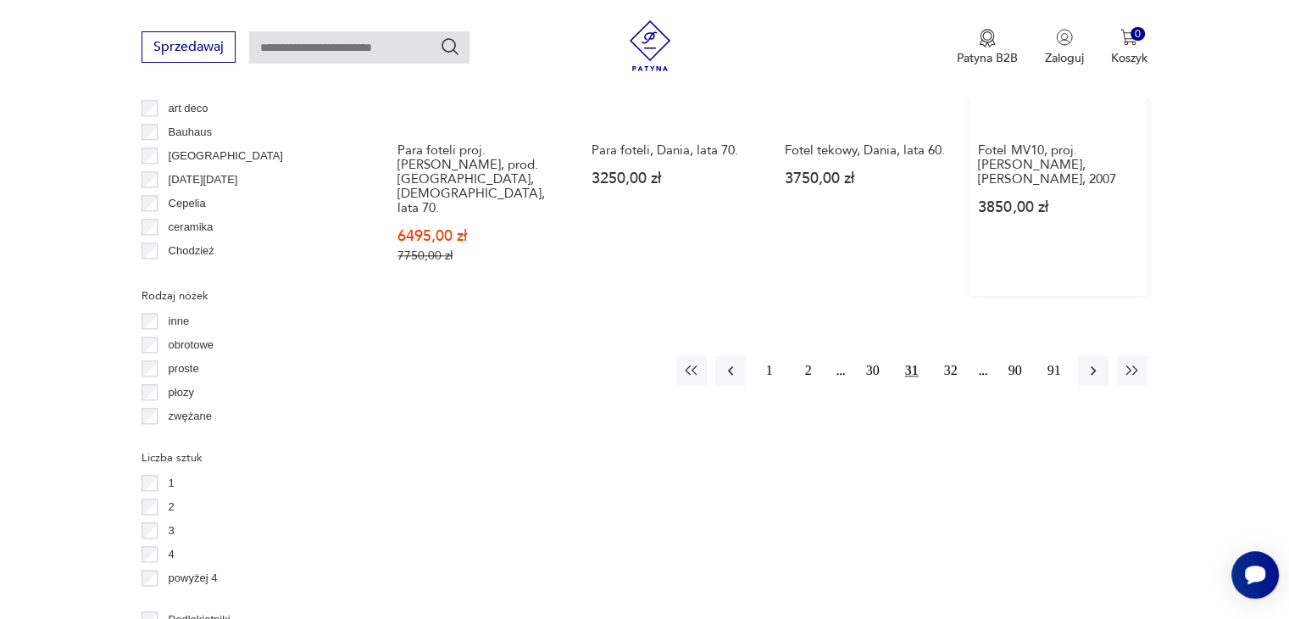
scroll to position [1890, 0]
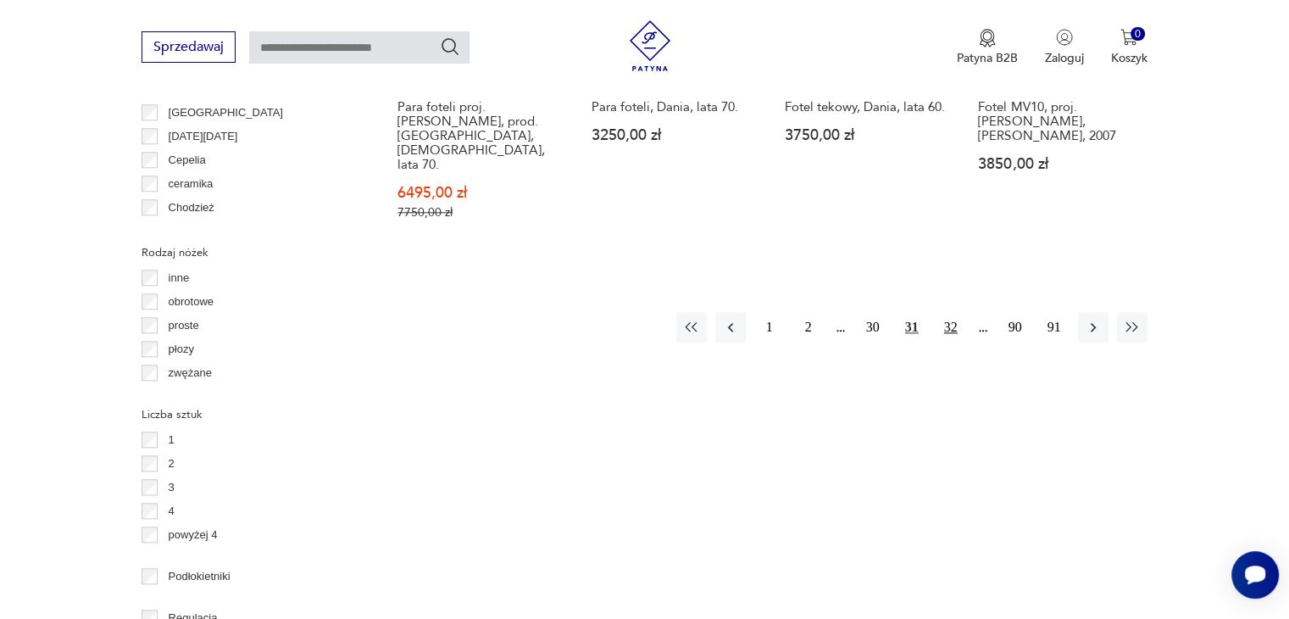
click at [960, 312] on button "32" at bounding box center [951, 327] width 31 height 31
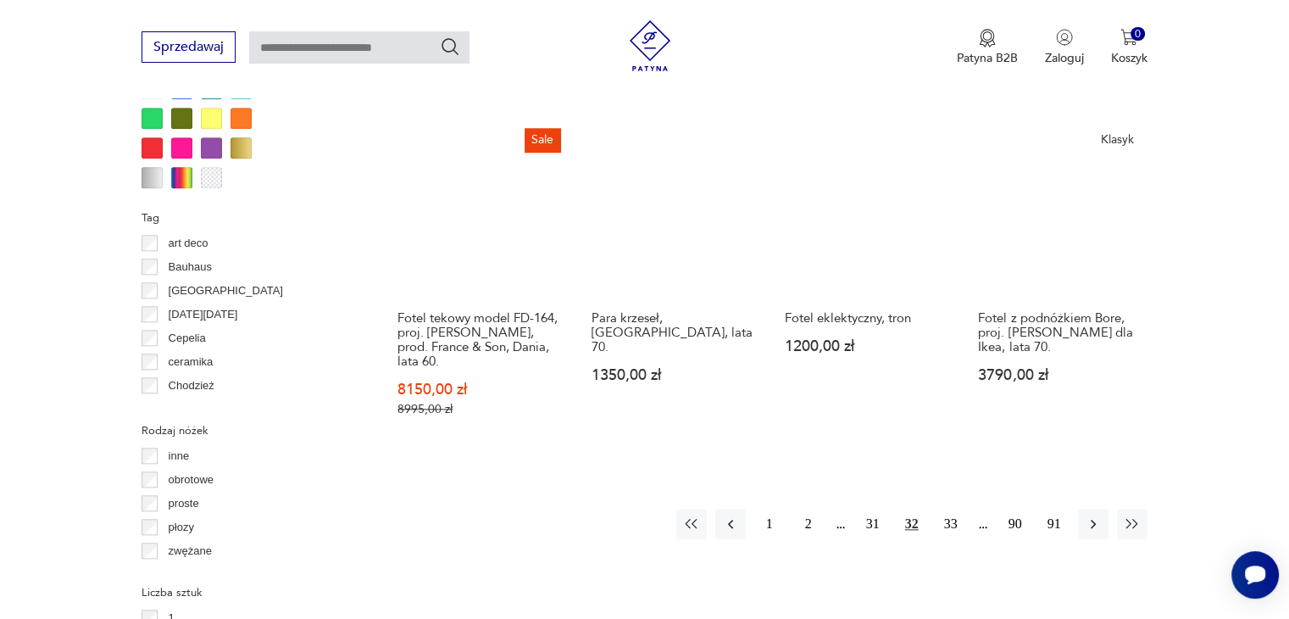
scroll to position [1721, 0]
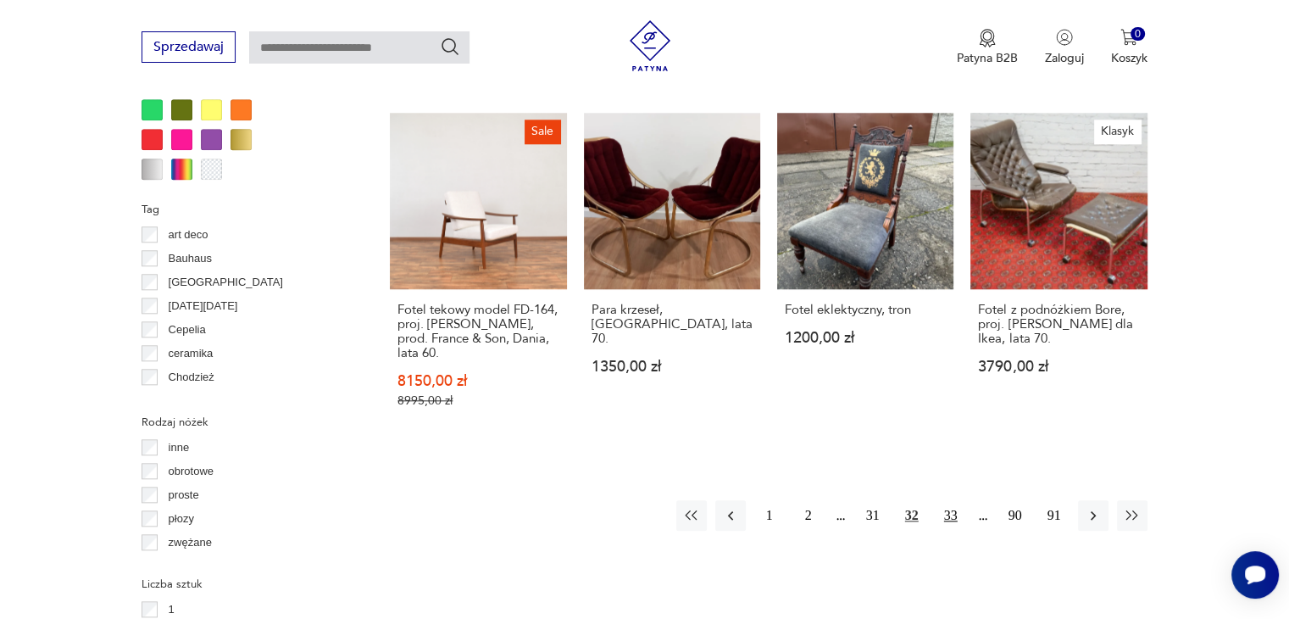
click at [949, 500] on button "33" at bounding box center [951, 515] width 31 height 31
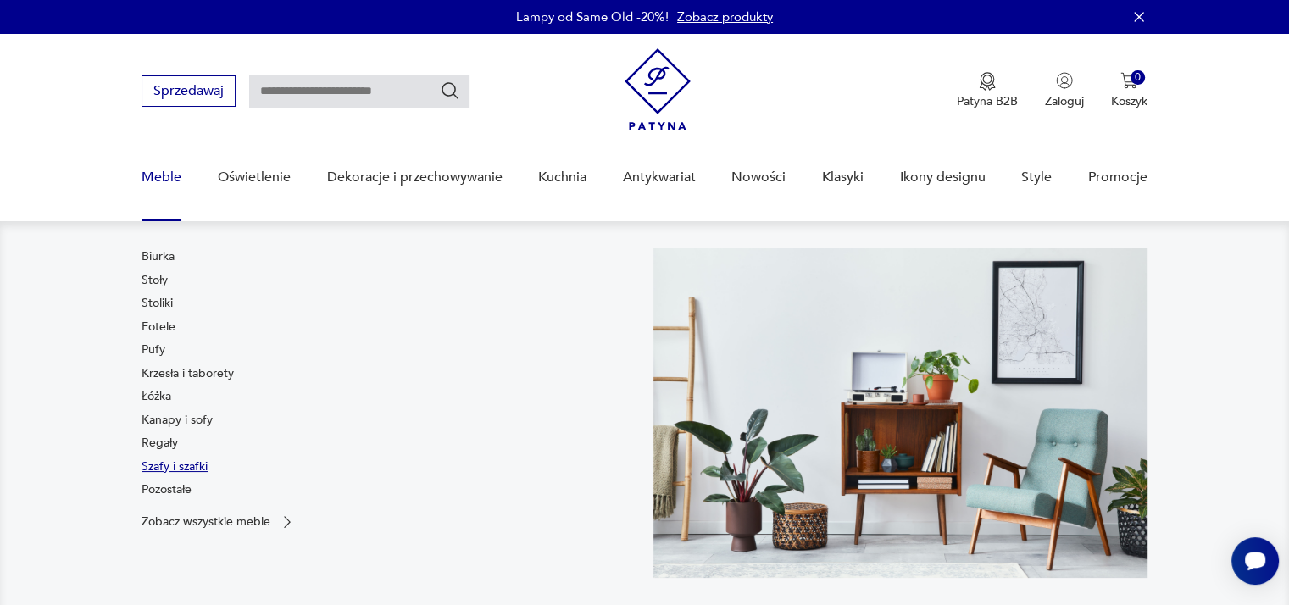
click at [183, 461] on link "Szafy i szafki" at bounding box center [175, 467] width 66 height 17
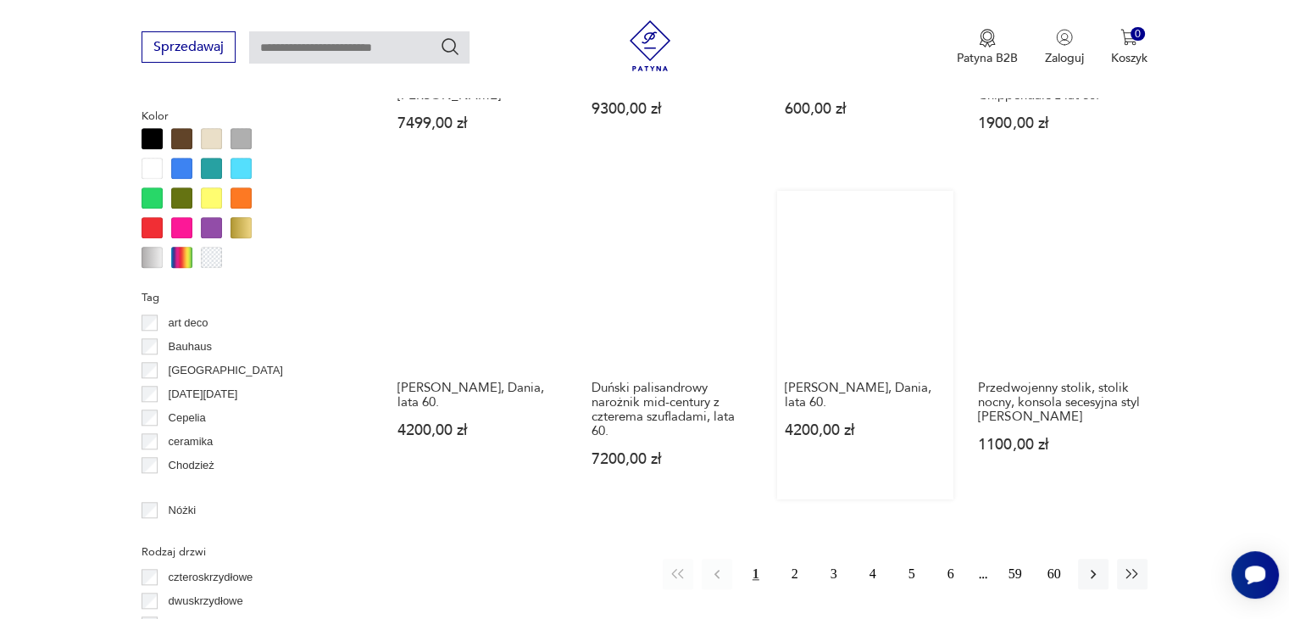
scroll to position [1636, 0]
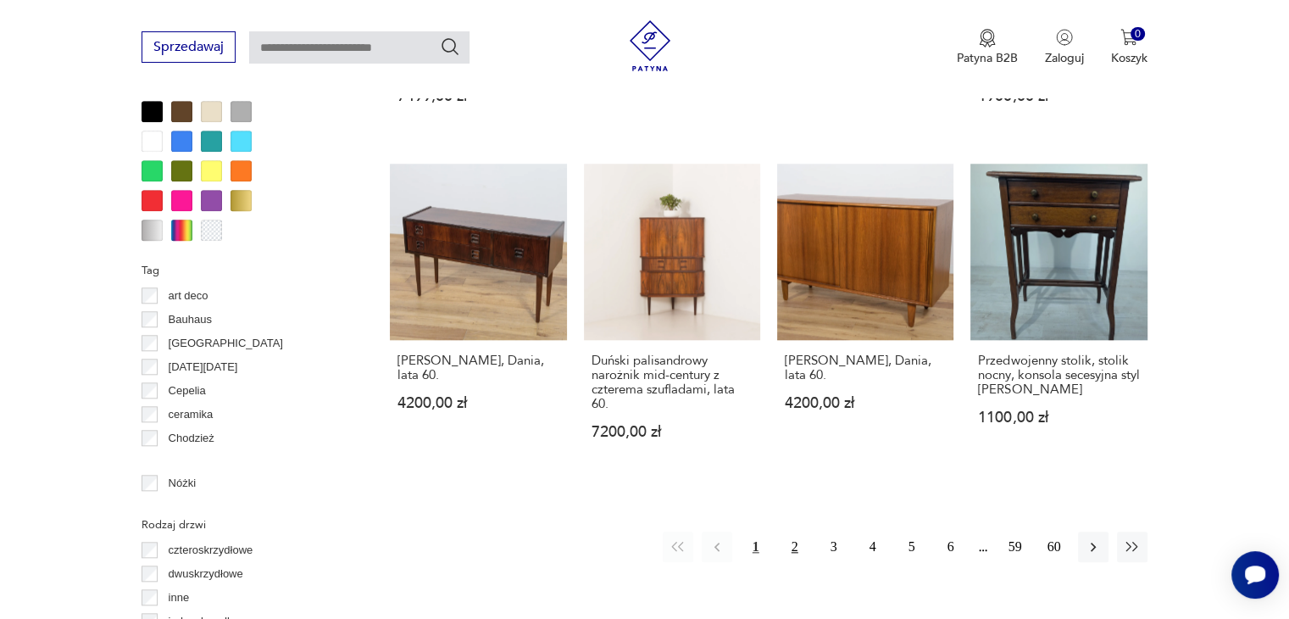
click at [793, 546] on button "2" at bounding box center [795, 547] width 31 height 31
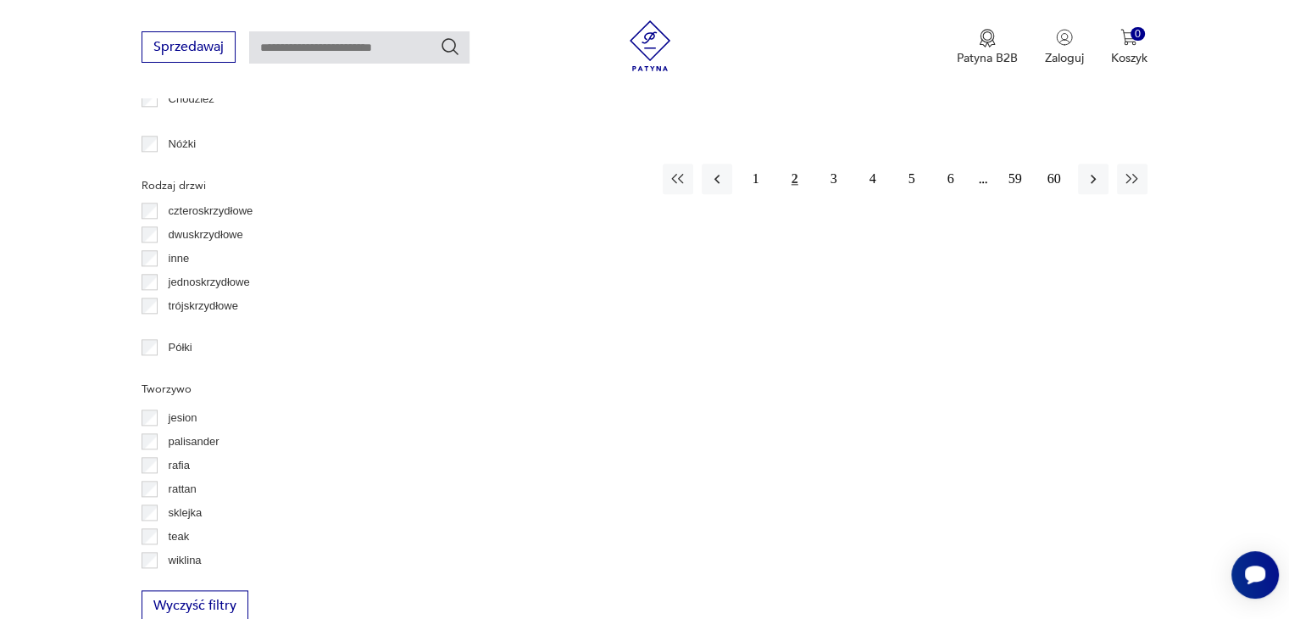
scroll to position [1551, 0]
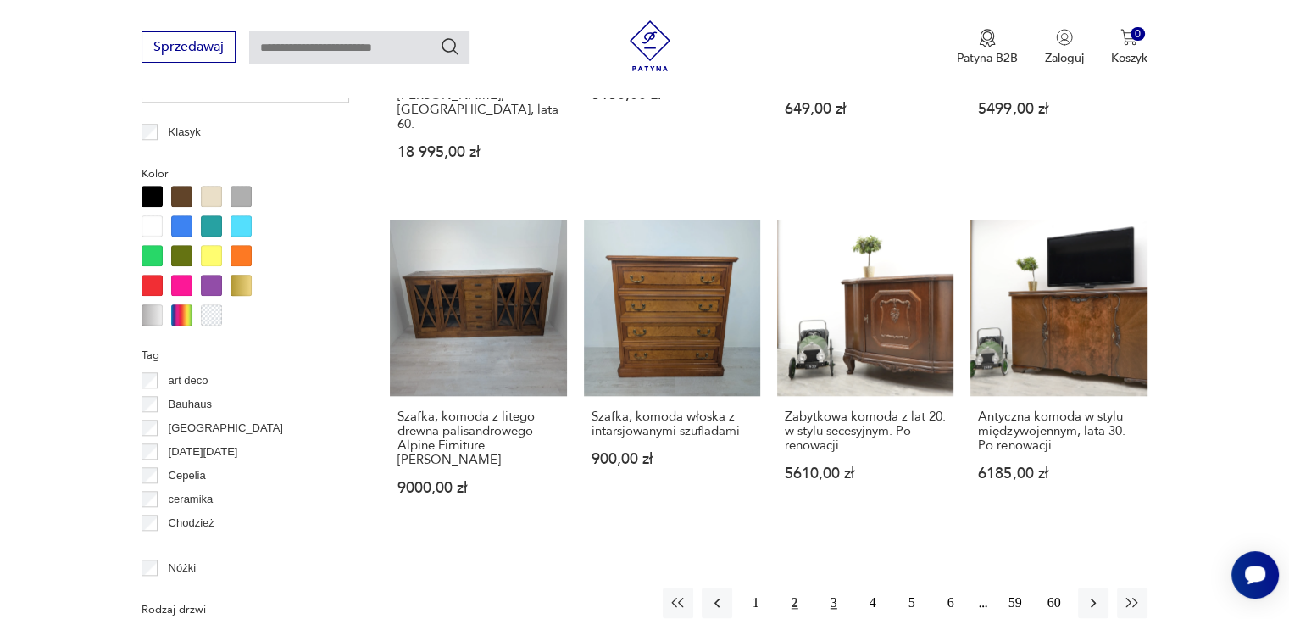
click at [831, 587] on button "3" at bounding box center [834, 602] width 31 height 31
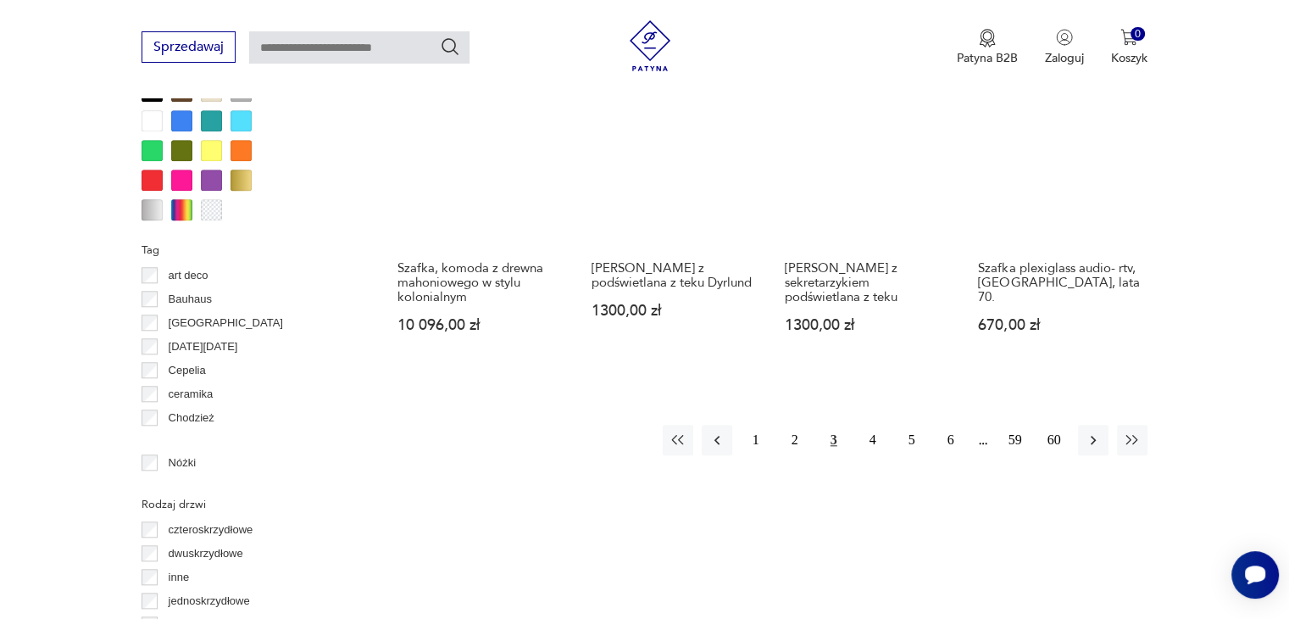
scroll to position [1721, 0]
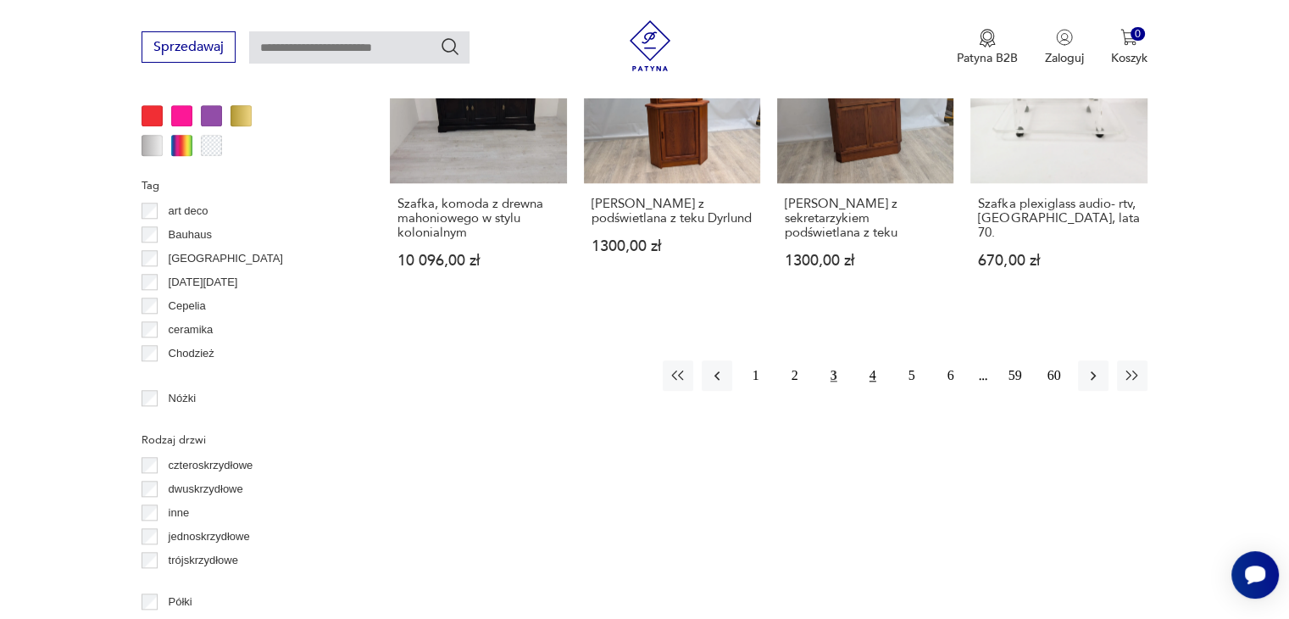
click at [877, 378] on button "4" at bounding box center [873, 375] width 31 height 31
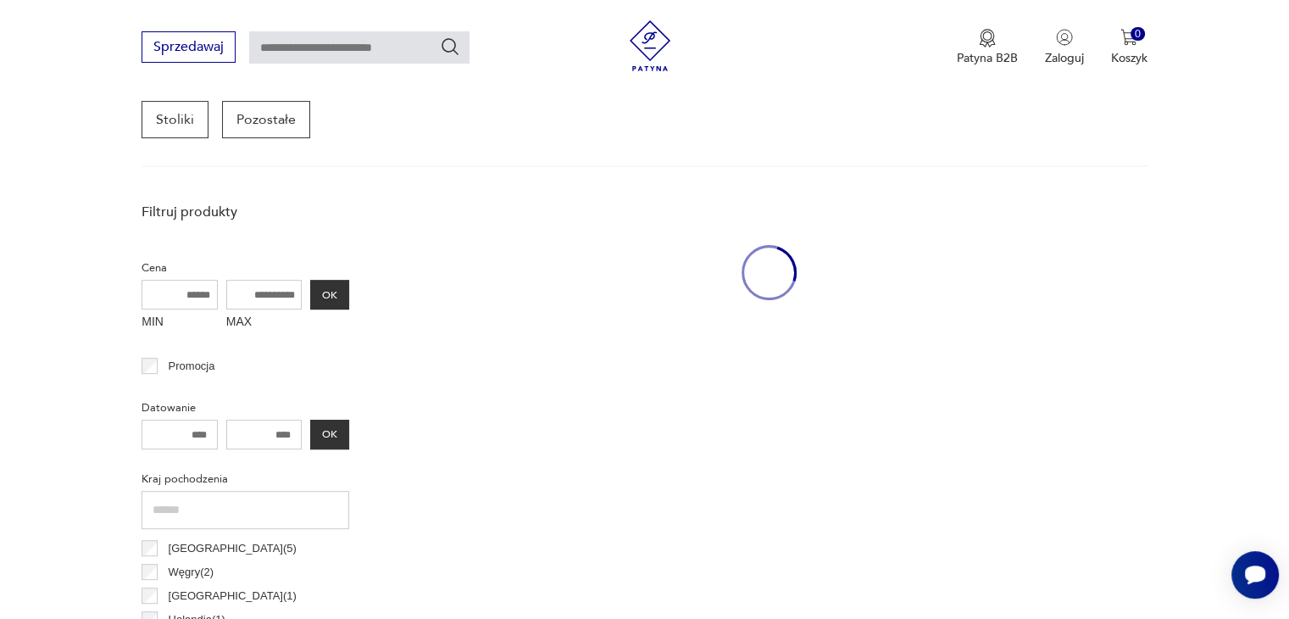
scroll to position [449, 0]
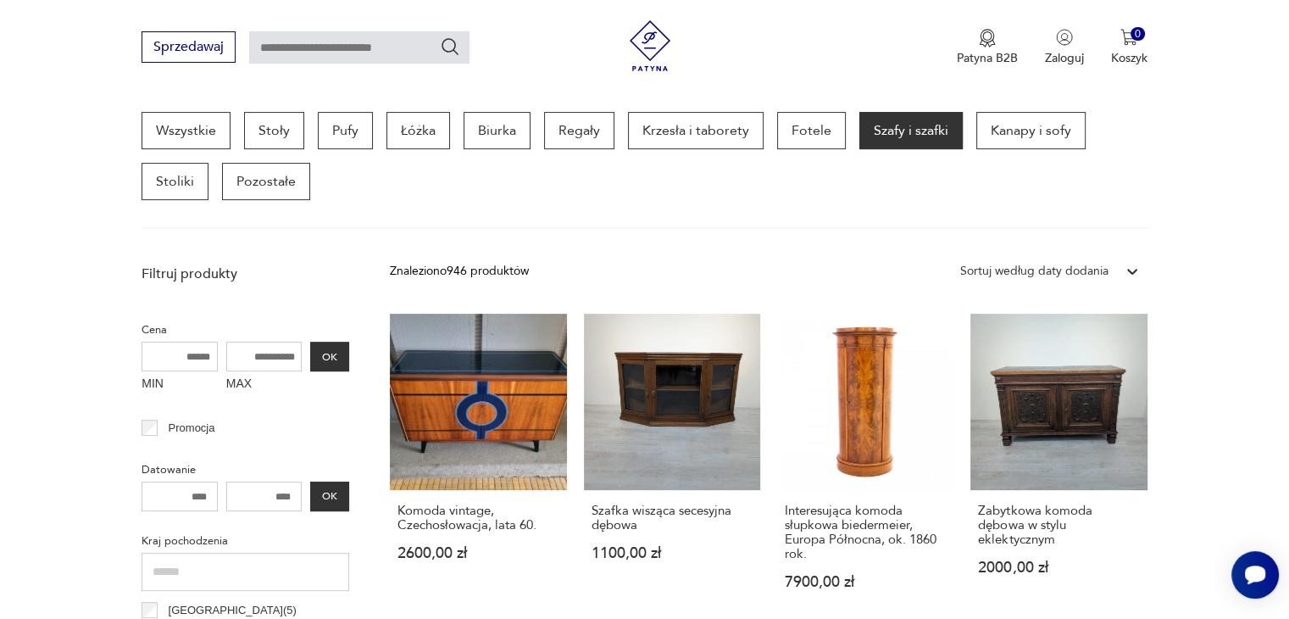
click at [329, 40] on input "text" at bounding box center [359, 47] width 220 height 32
type input "******"
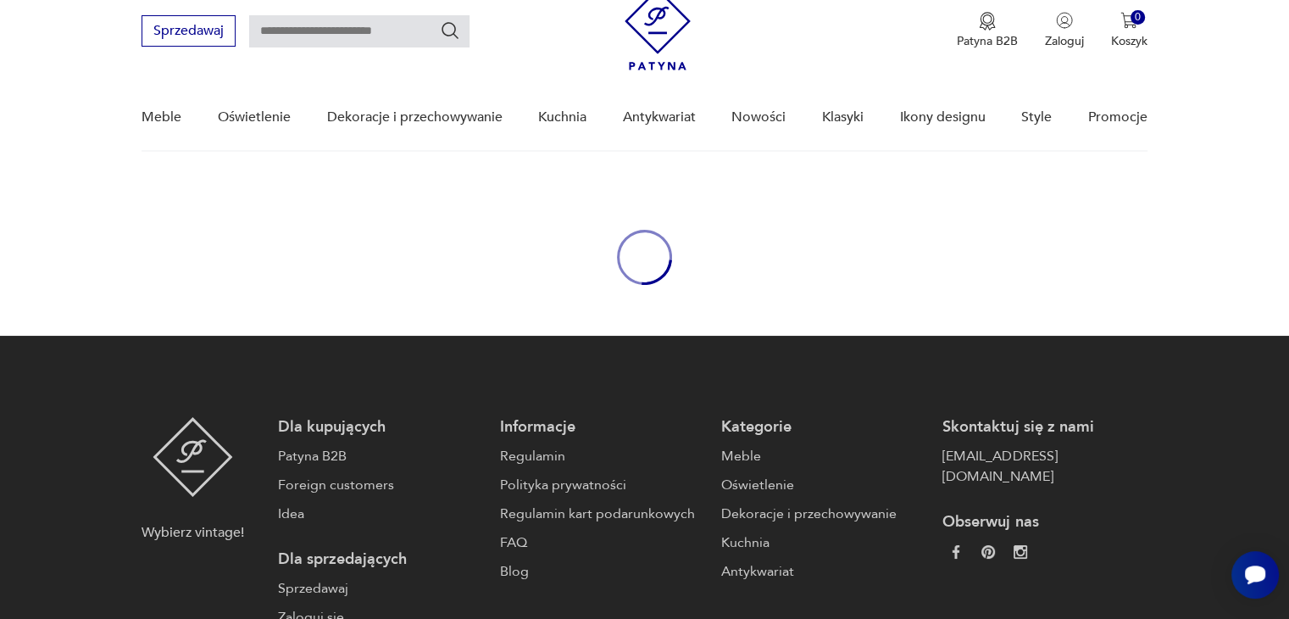
type input "******"
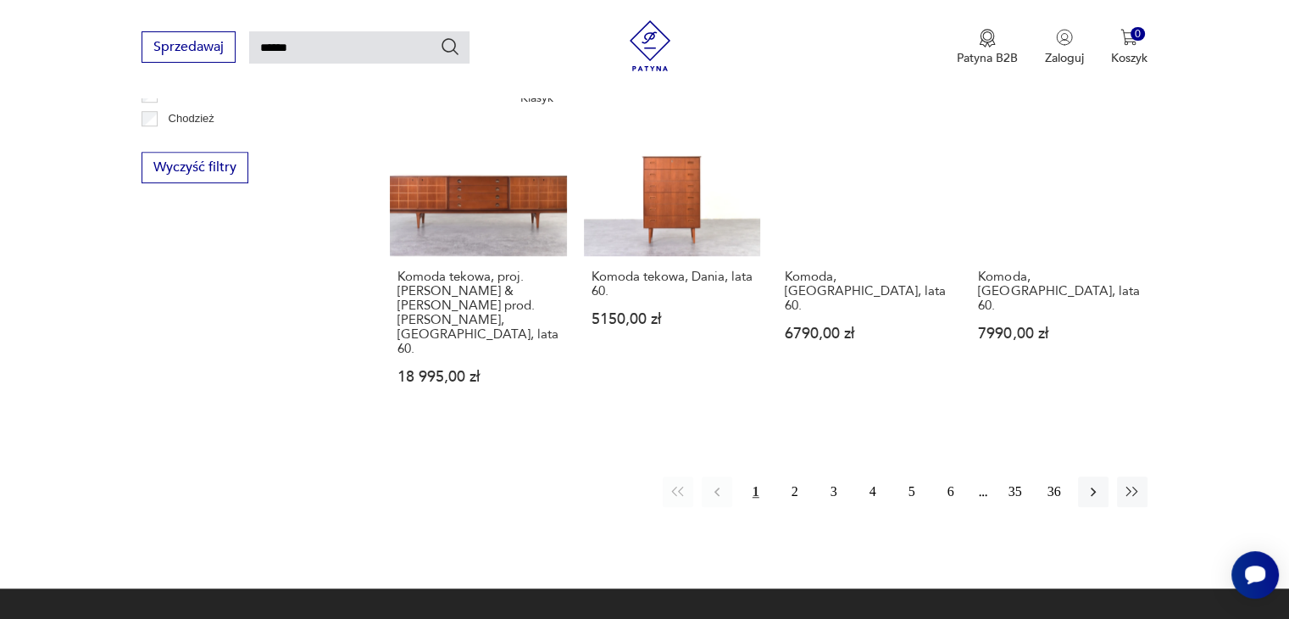
scroll to position [1321, 0]
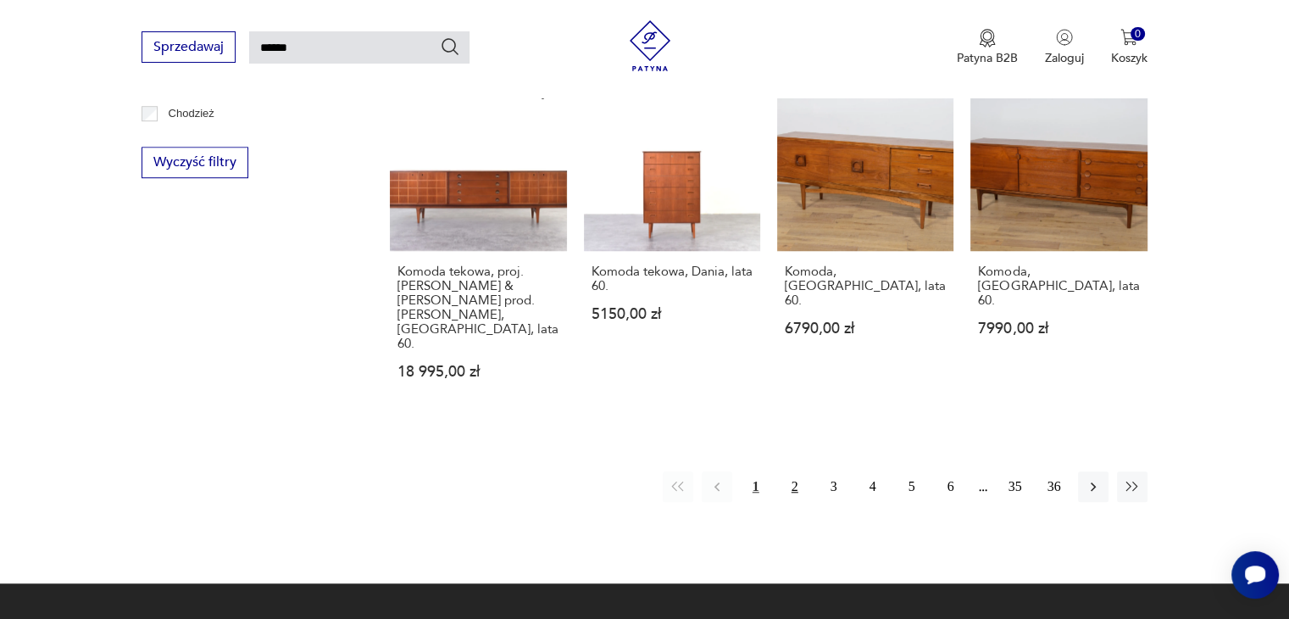
click at [798, 471] on button "2" at bounding box center [795, 486] width 31 height 31
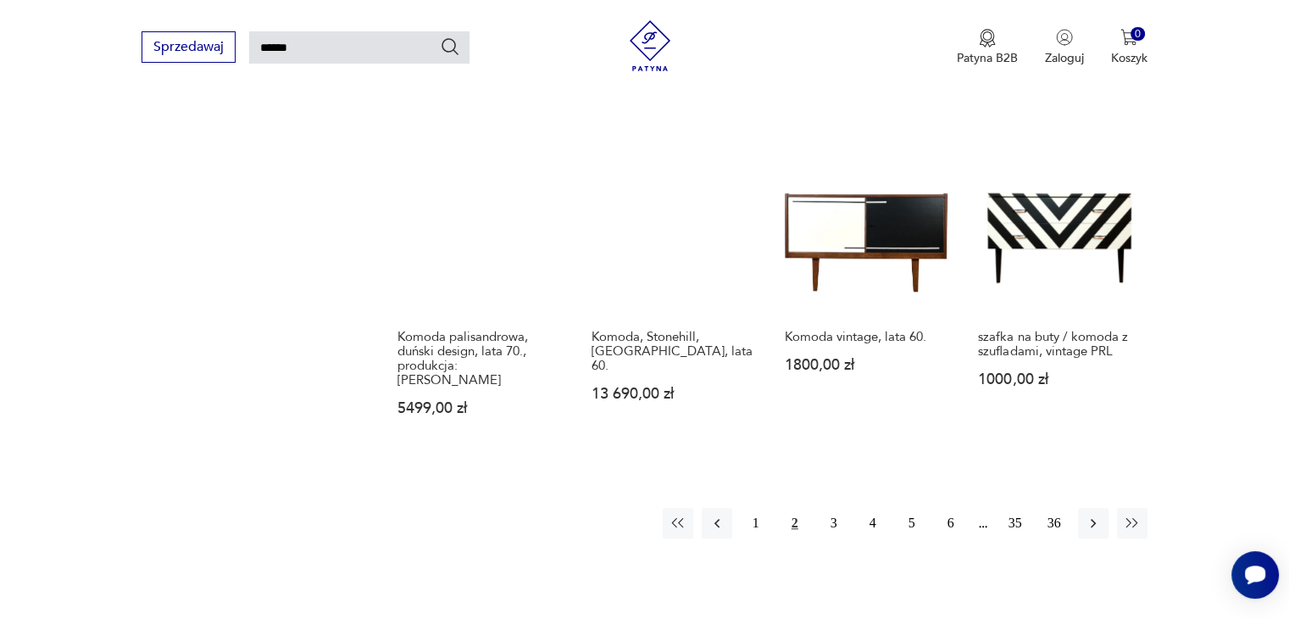
scroll to position [1247, 0]
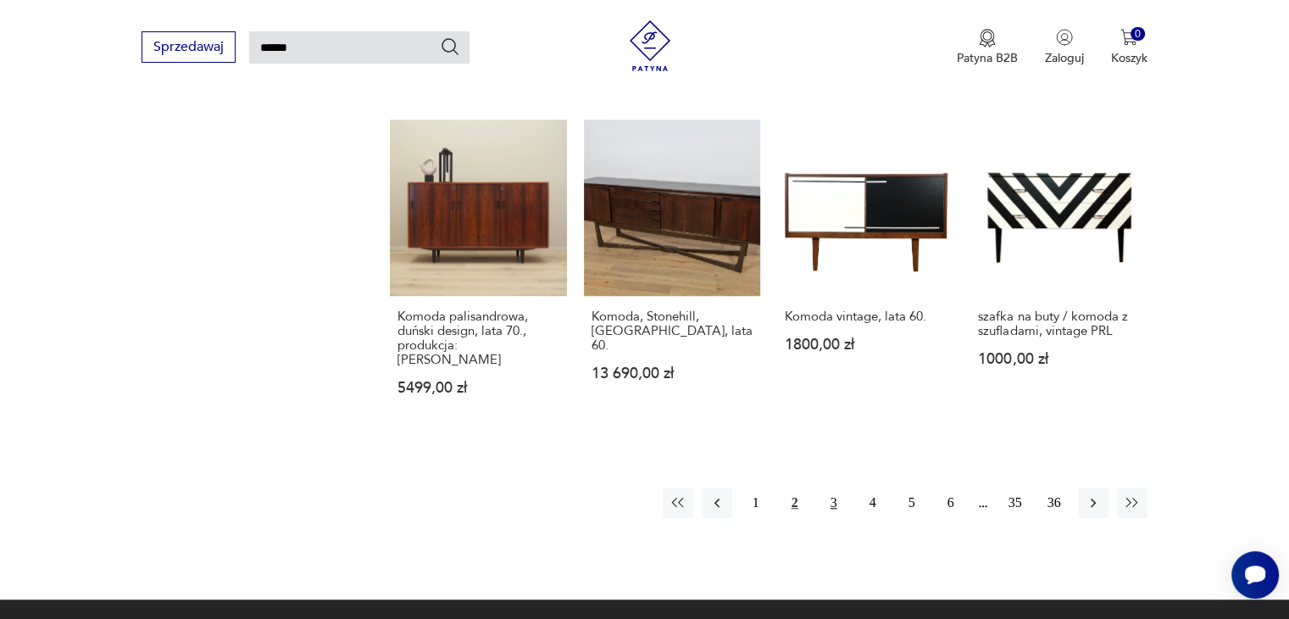
click at [827, 487] on button "3" at bounding box center [834, 502] width 31 height 31
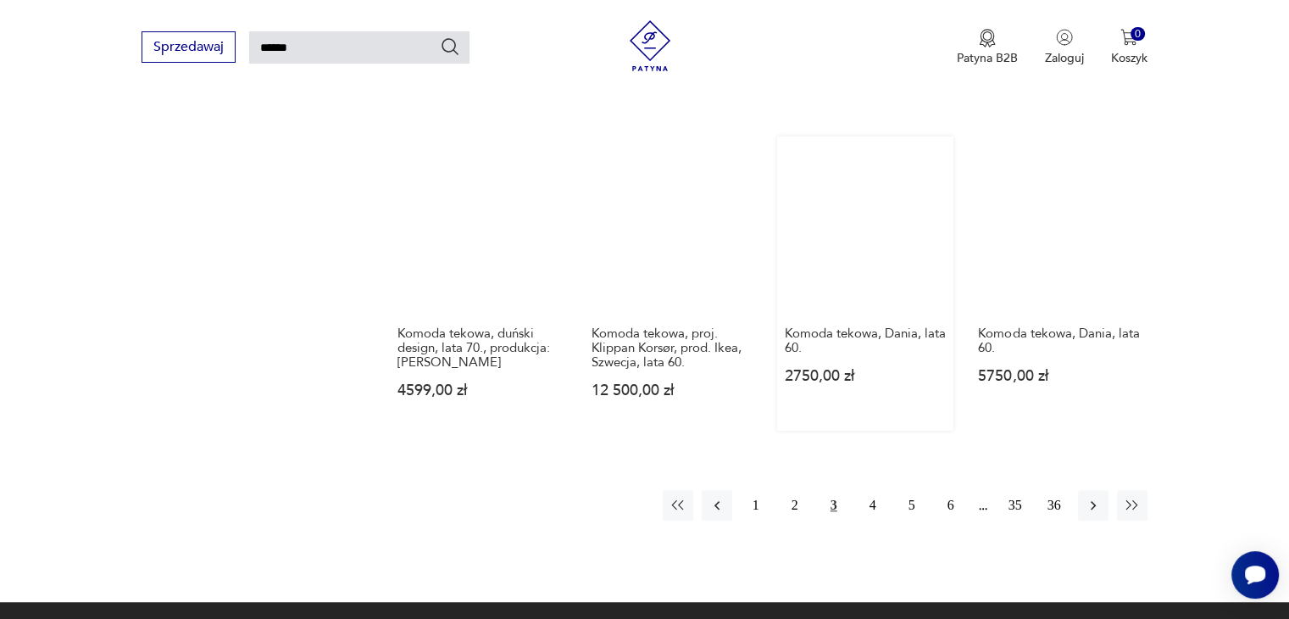
scroll to position [1247, 0]
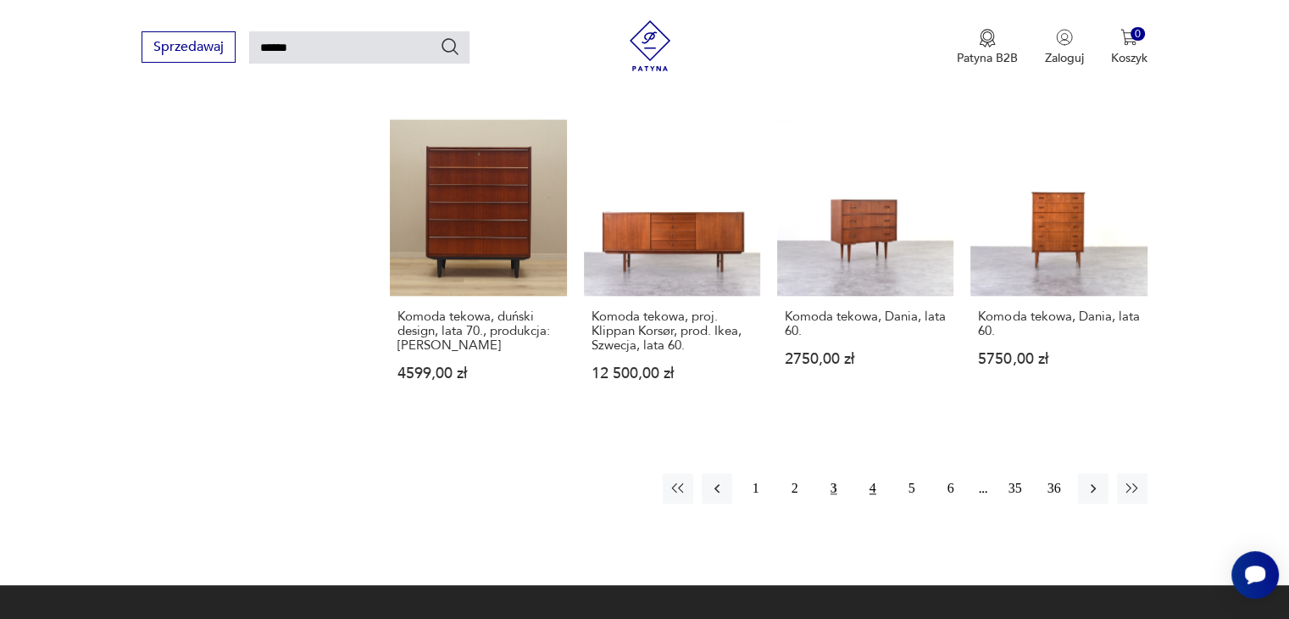
click at [867, 473] on button "4" at bounding box center [873, 488] width 31 height 31
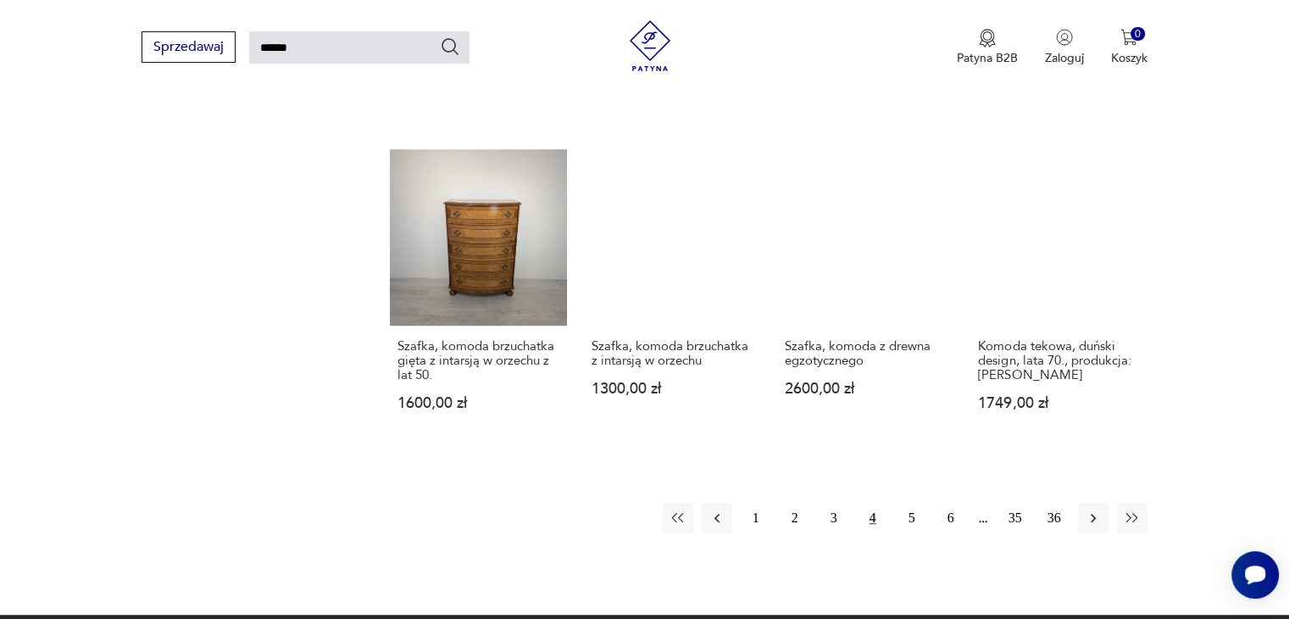
scroll to position [1247, 0]
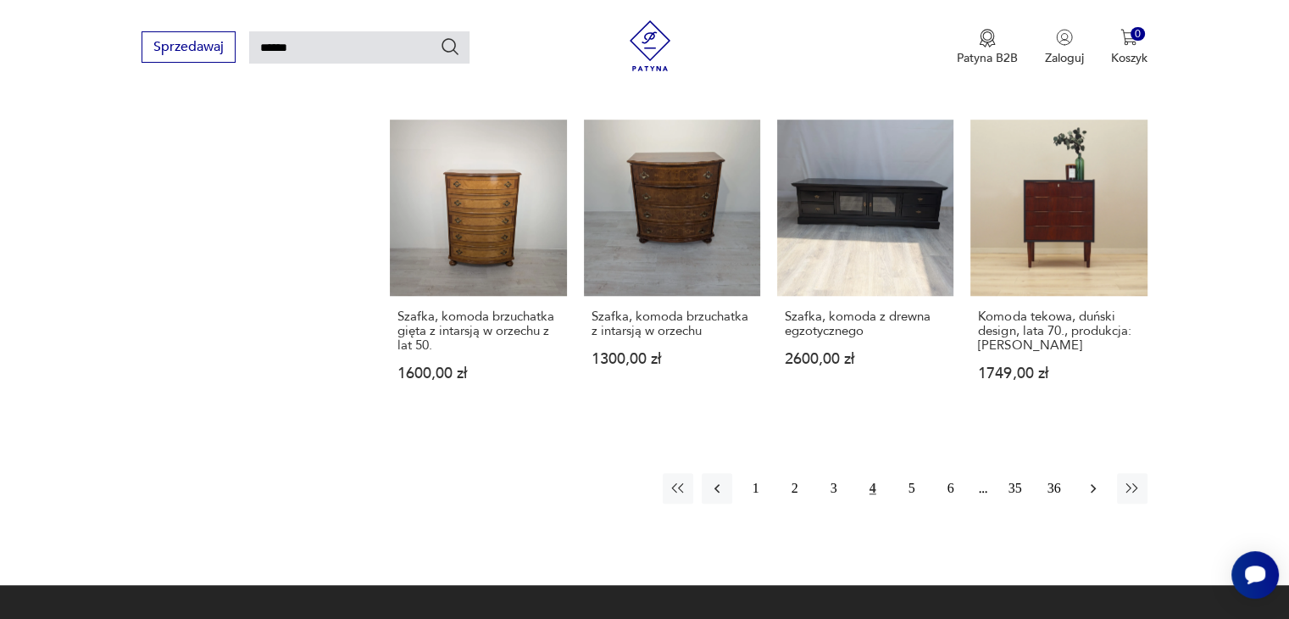
click at [1088, 481] on icon "button" at bounding box center [1093, 488] width 17 height 17
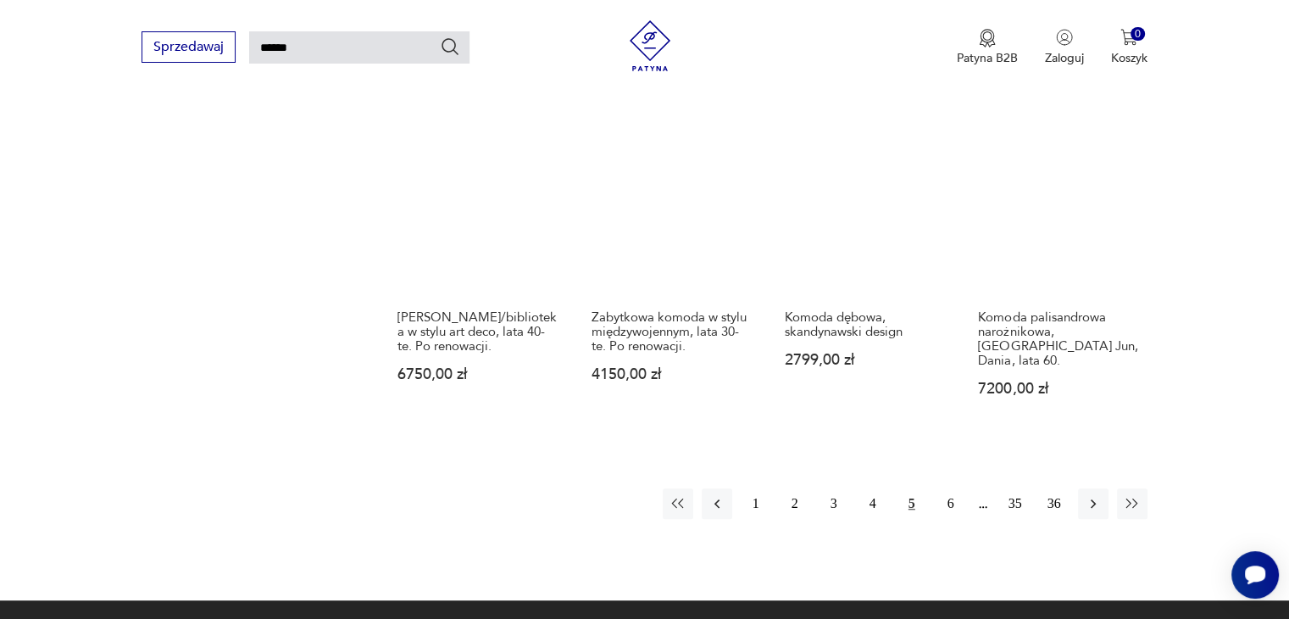
scroll to position [1247, 0]
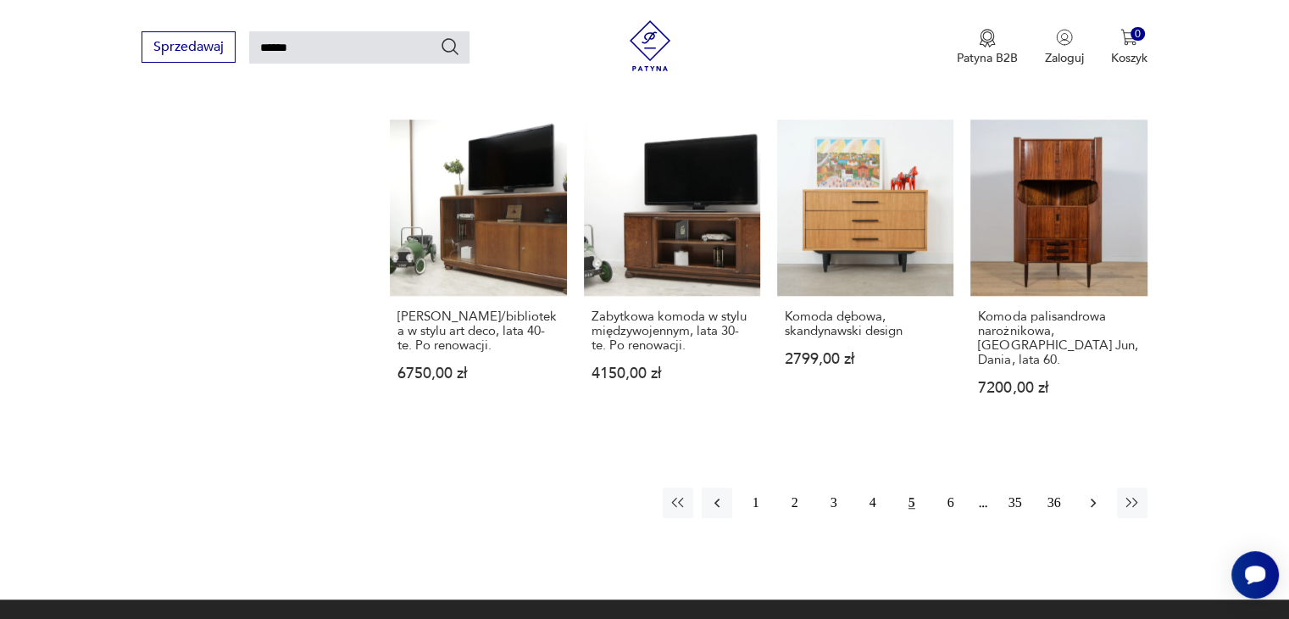
click at [1091, 509] on icon "button" at bounding box center [1093, 502] width 17 height 17
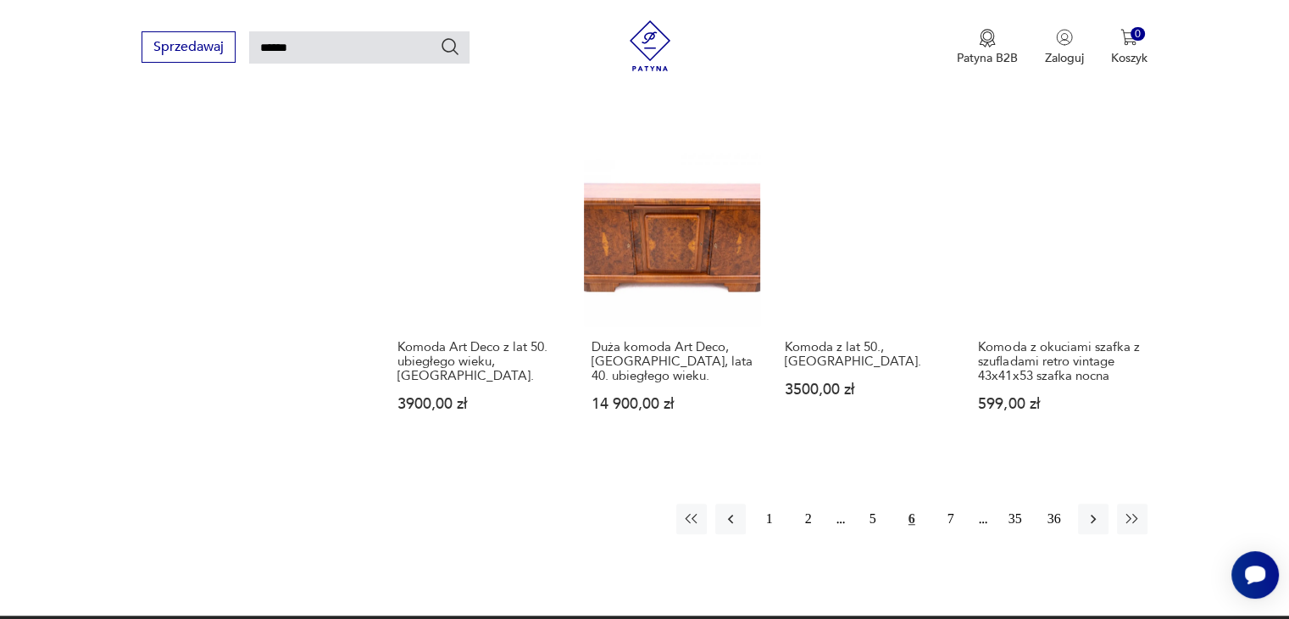
scroll to position [1247, 0]
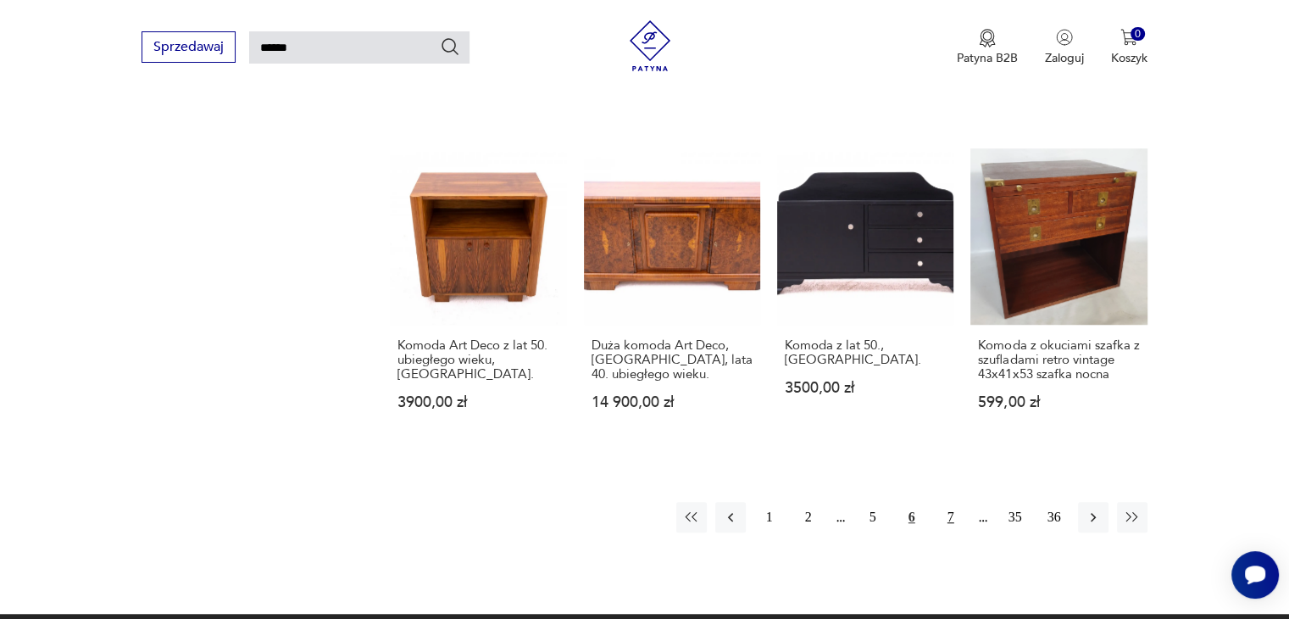
click at [953, 502] on button "7" at bounding box center [951, 517] width 31 height 31
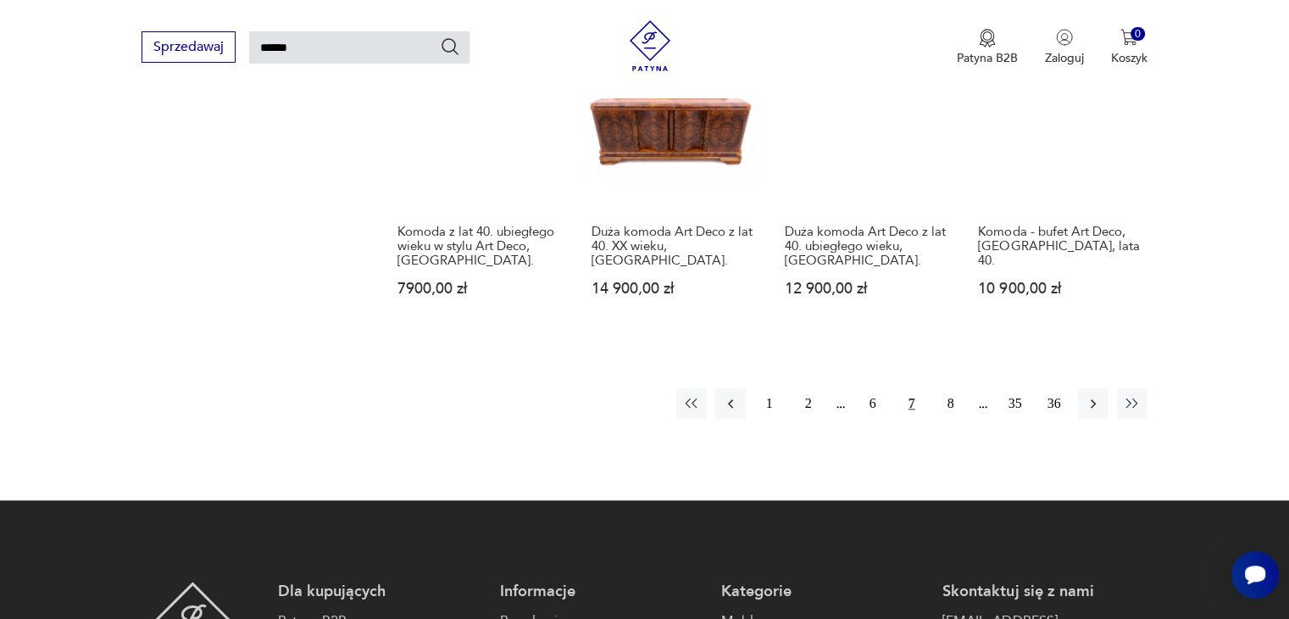
scroll to position [1417, 0]
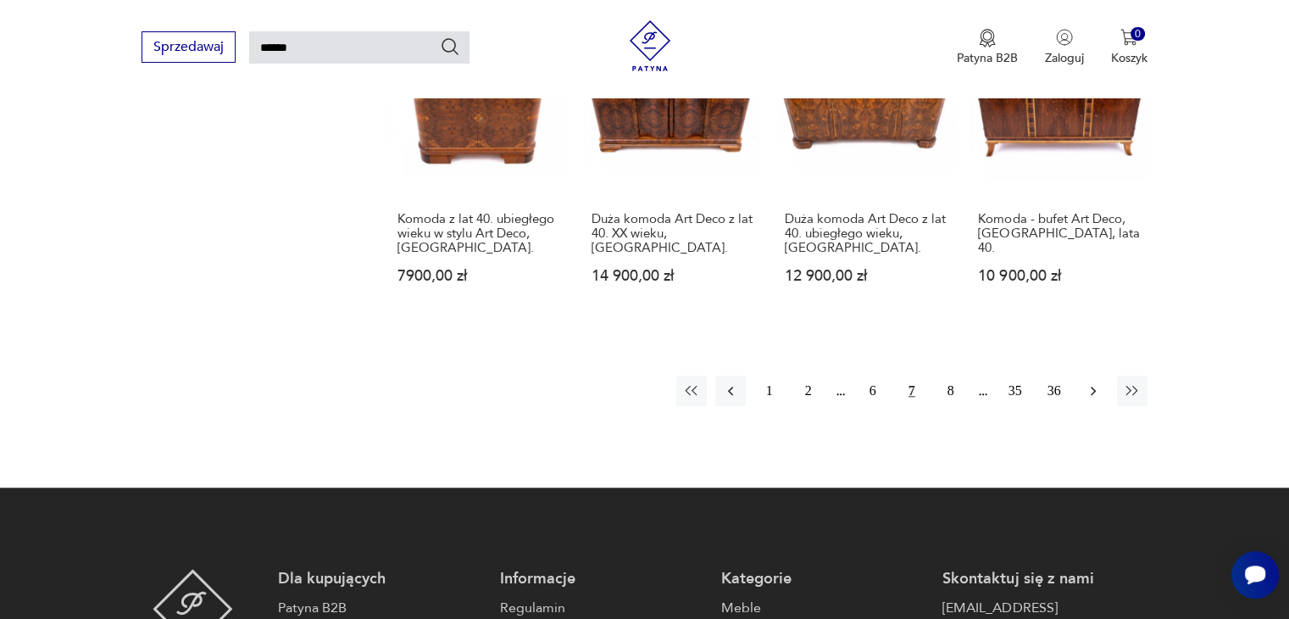
click at [1088, 382] on icon "button" at bounding box center [1093, 390] width 17 height 17
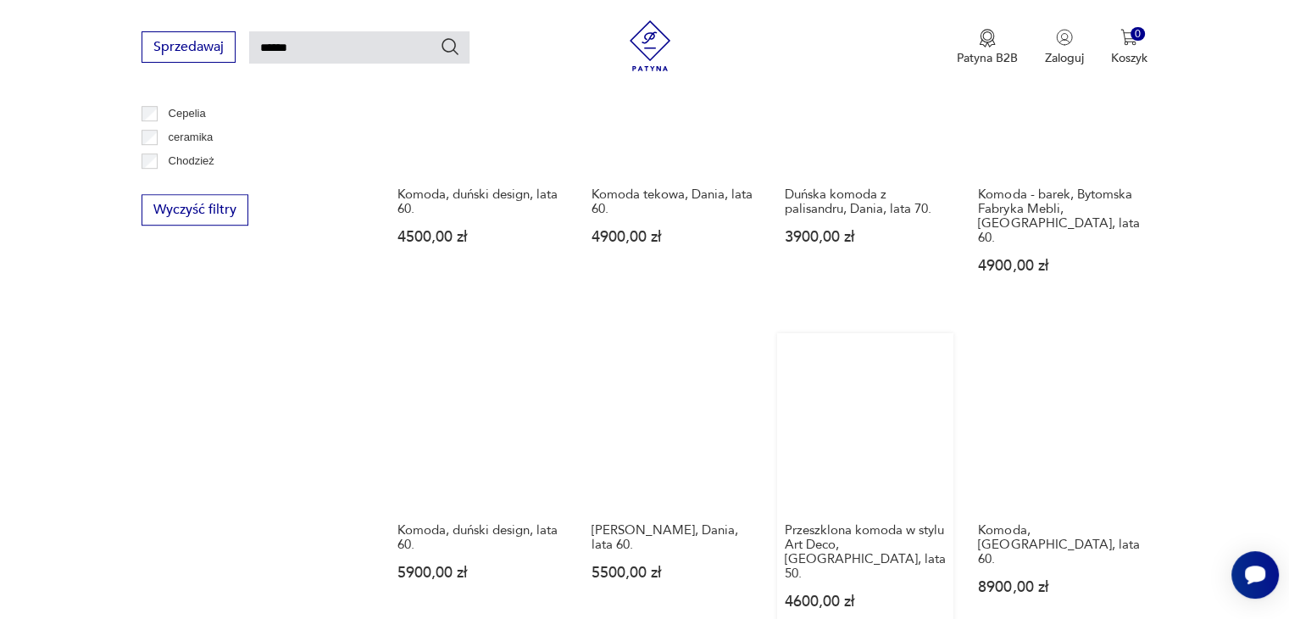
scroll to position [1247, 0]
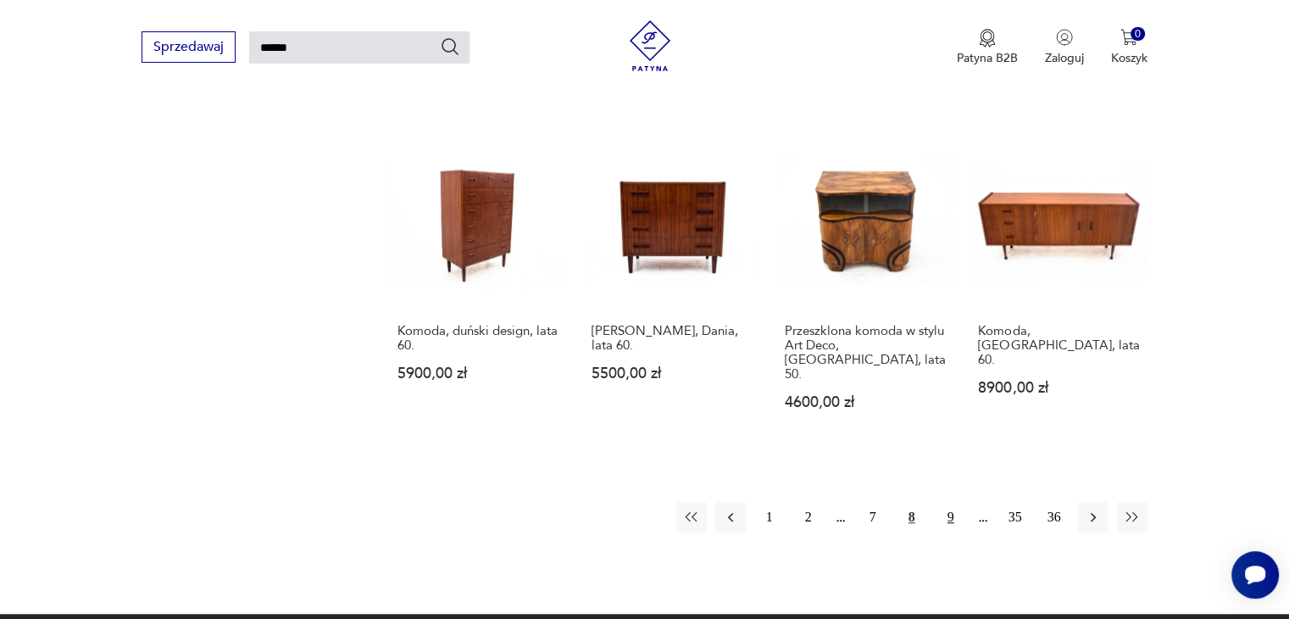
click at [956, 502] on button "9" at bounding box center [951, 517] width 31 height 31
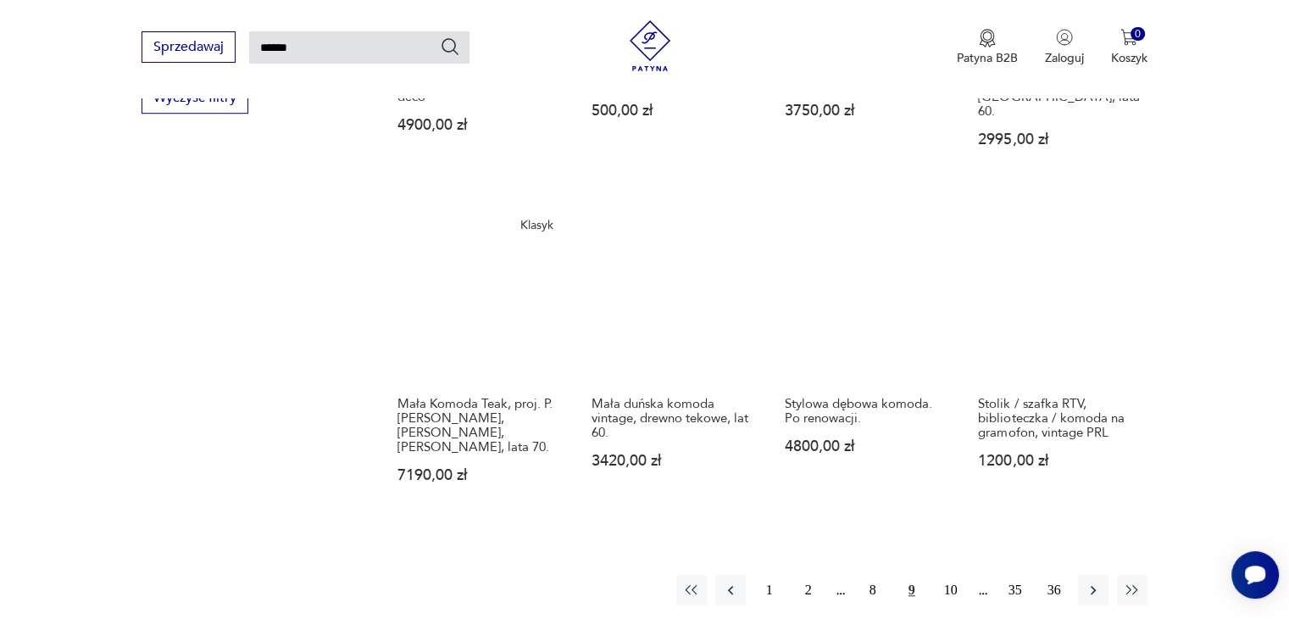
scroll to position [1162, 0]
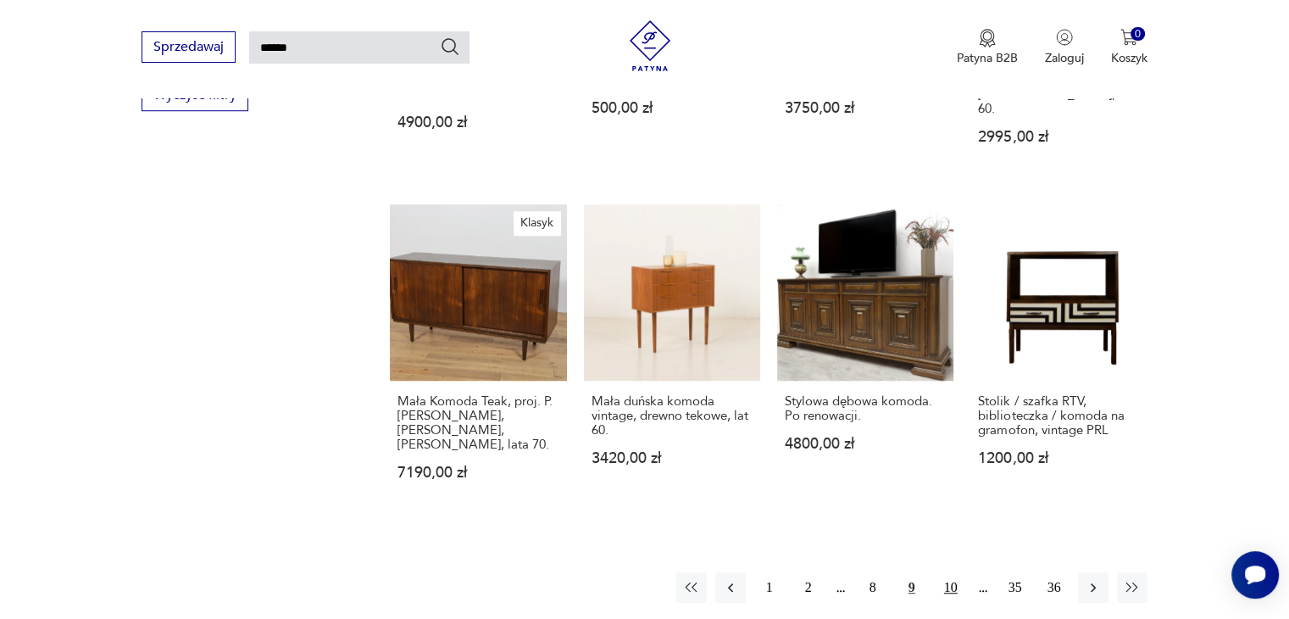
click at [947, 572] on button "10" at bounding box center [951, 587] width 31 height 31
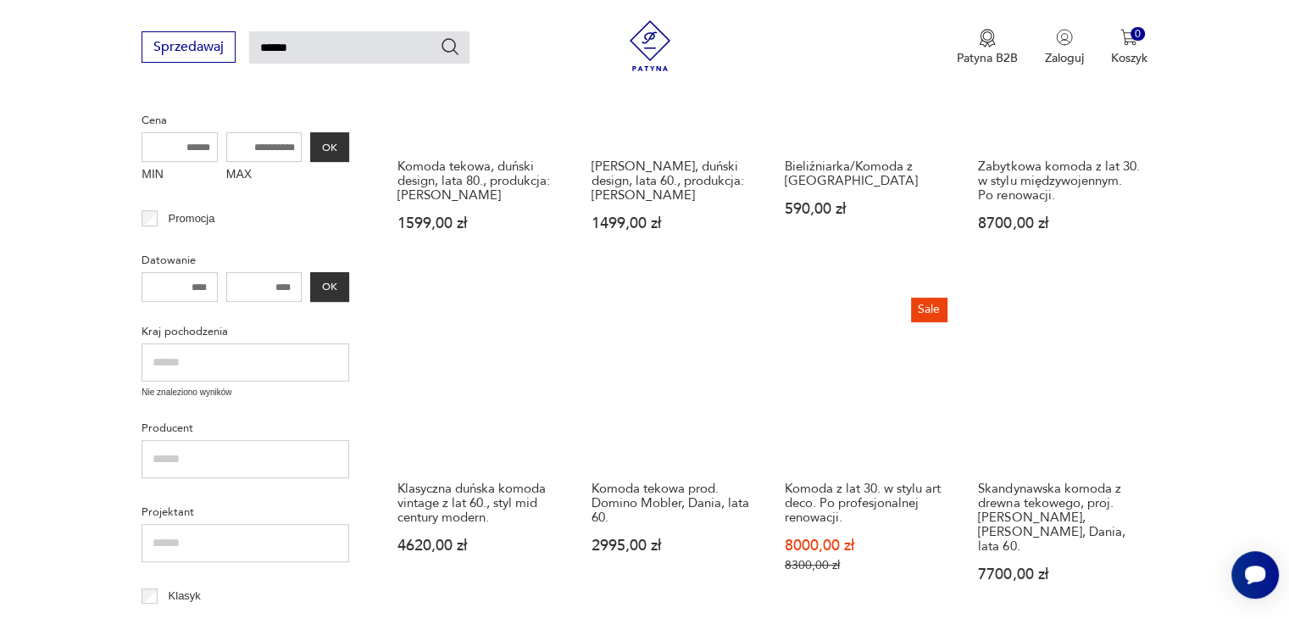
scroll to position [314, 0]
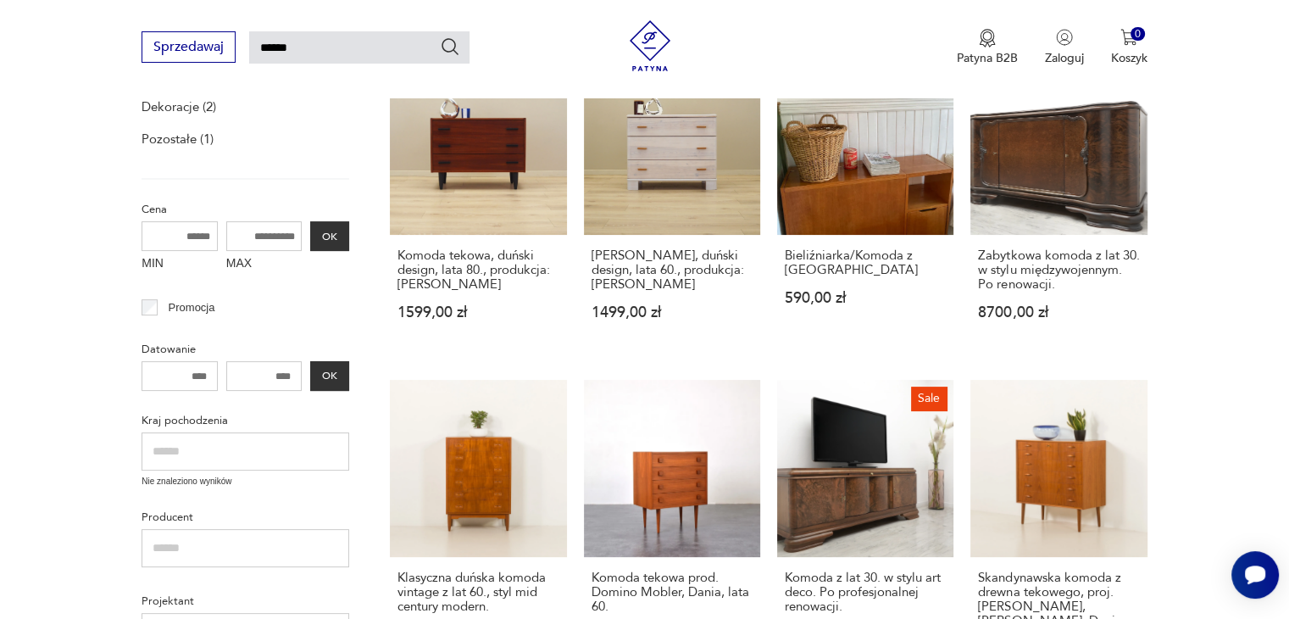
click at [259, 235] on input "MAX" at bounding box center [264, 236] width 76 height 30
drag, startPoint x: 292, startPoint y: 235, endPoint x: 214, endPoint y: 235, distance: 78.0
click at [214, 235] on div "MIN MAX OK" at bounding box center [246, 249] width 208 height 57
click at [244, 237] on input "MAX" at bounding box center [264, 236] width 76 height 30
click at [242, 237] on input "MAX" at bounding box center [264, 236] width 76 height 30
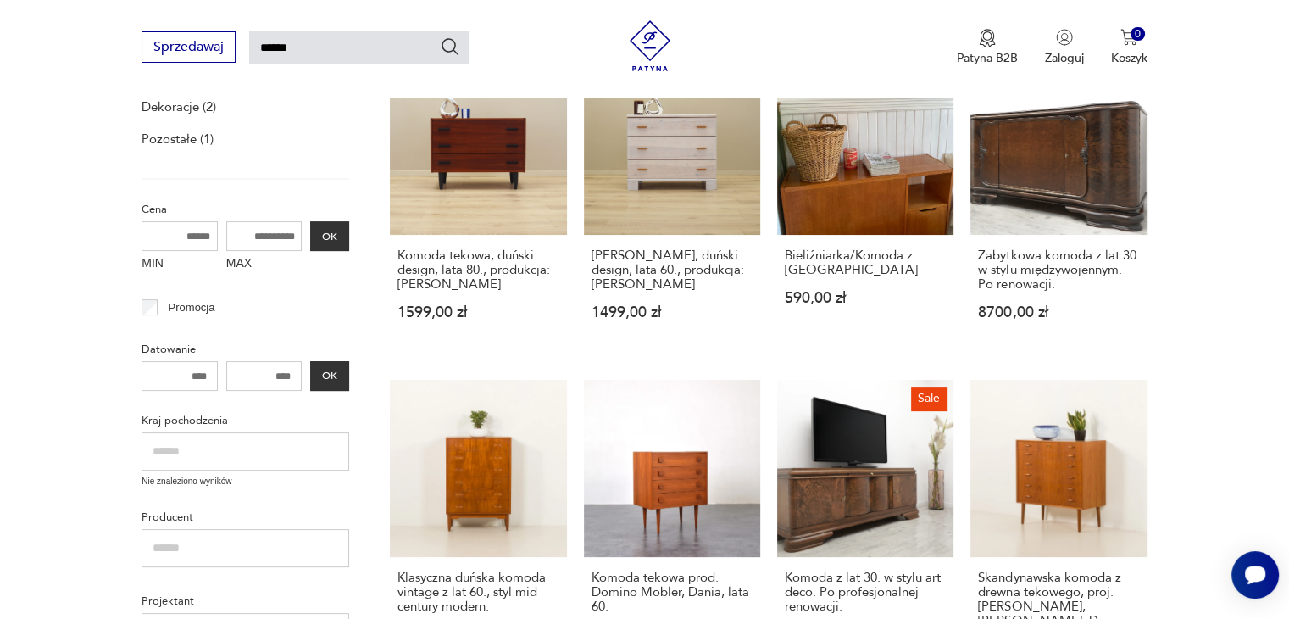
click at [287, 235] on input "MAX" at bounding box center [264, 236] width 76 height 30
type input "****"
click at [326, 232] on button "OK" at bounding box center [329, 236] width 39 height 30
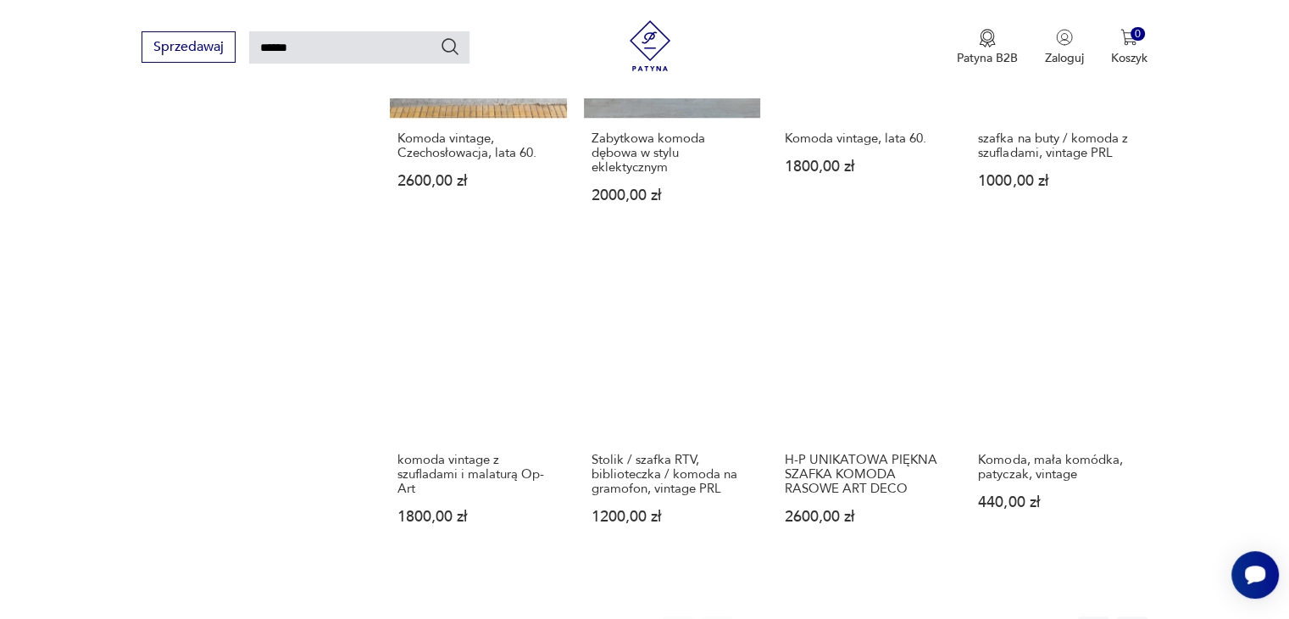
scroll to position [1247, 0]
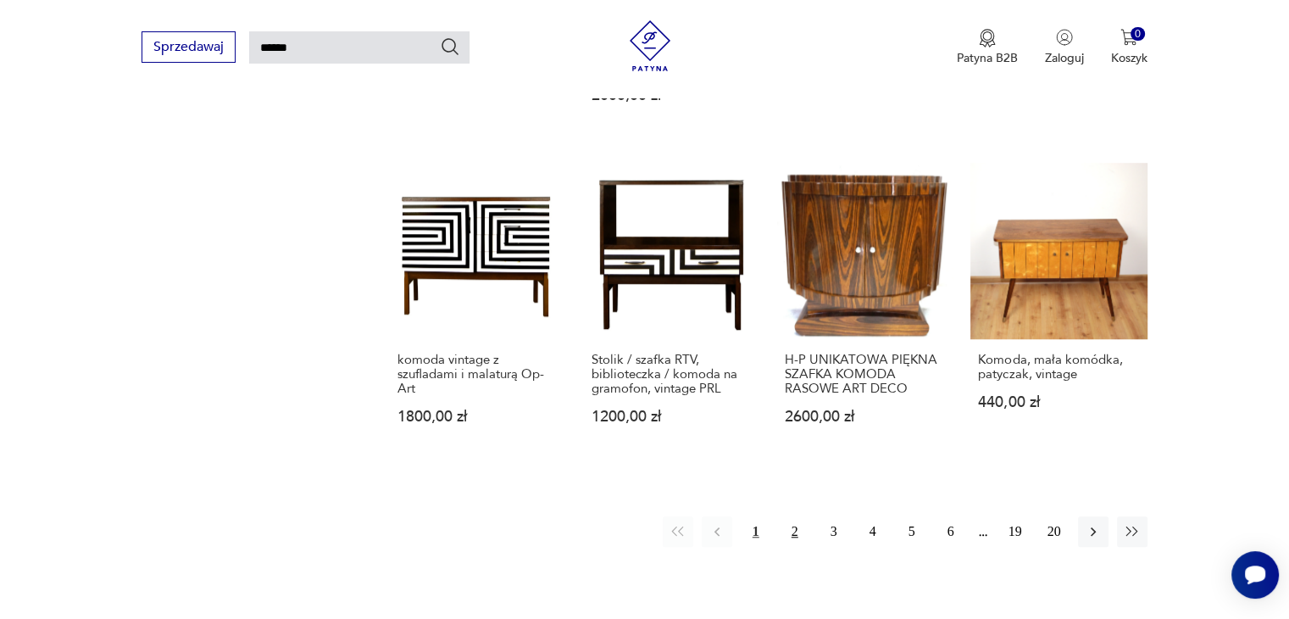
click at [800, 516] on button "2" at bounding box center [795, 531] width 31 height 31
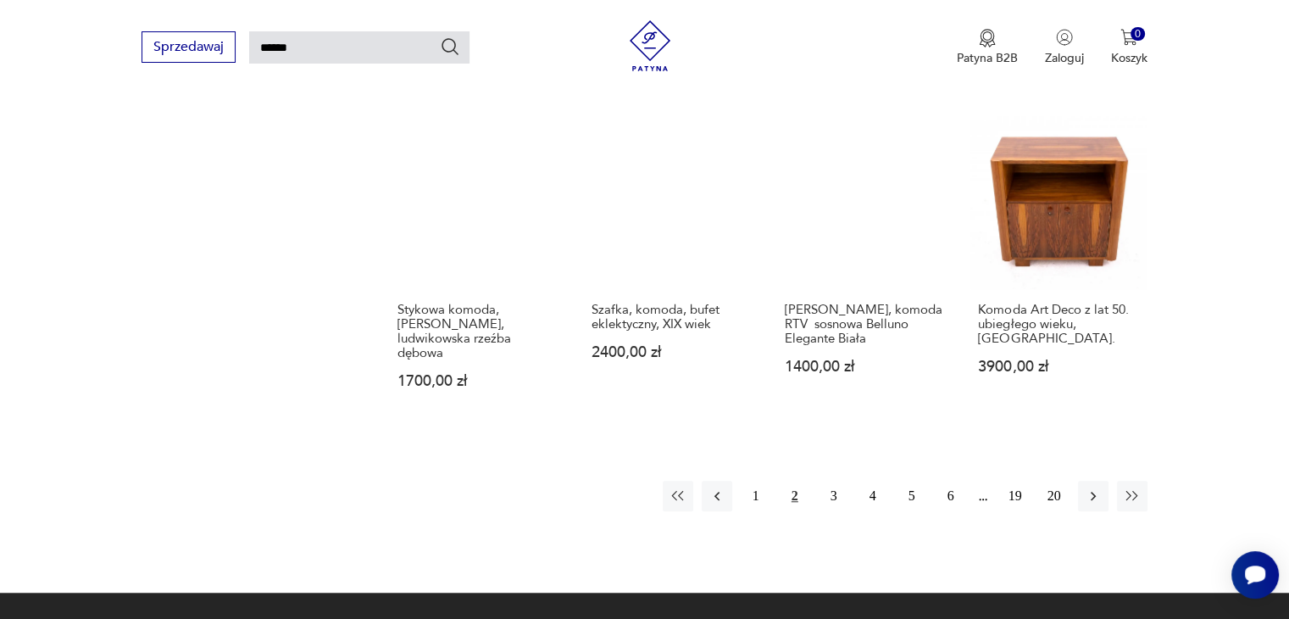
scroll to position [1247, 0]
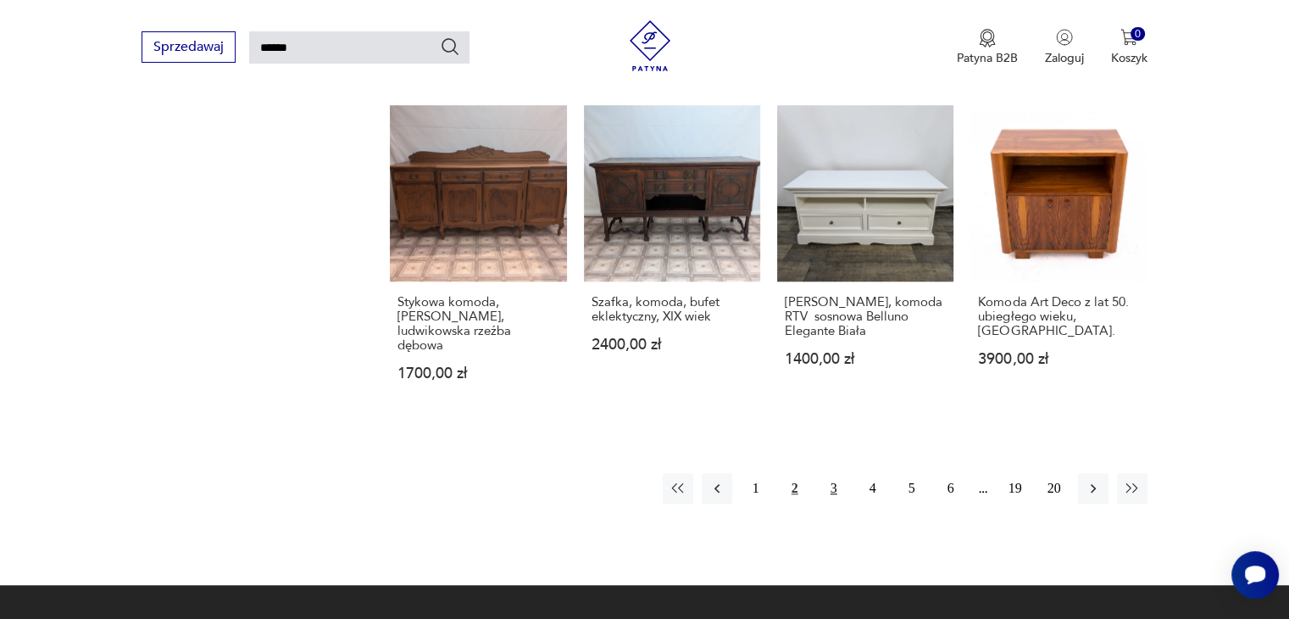
click at [834, 473] on button "3" at bounding box center [834, 488] width 31 height 31
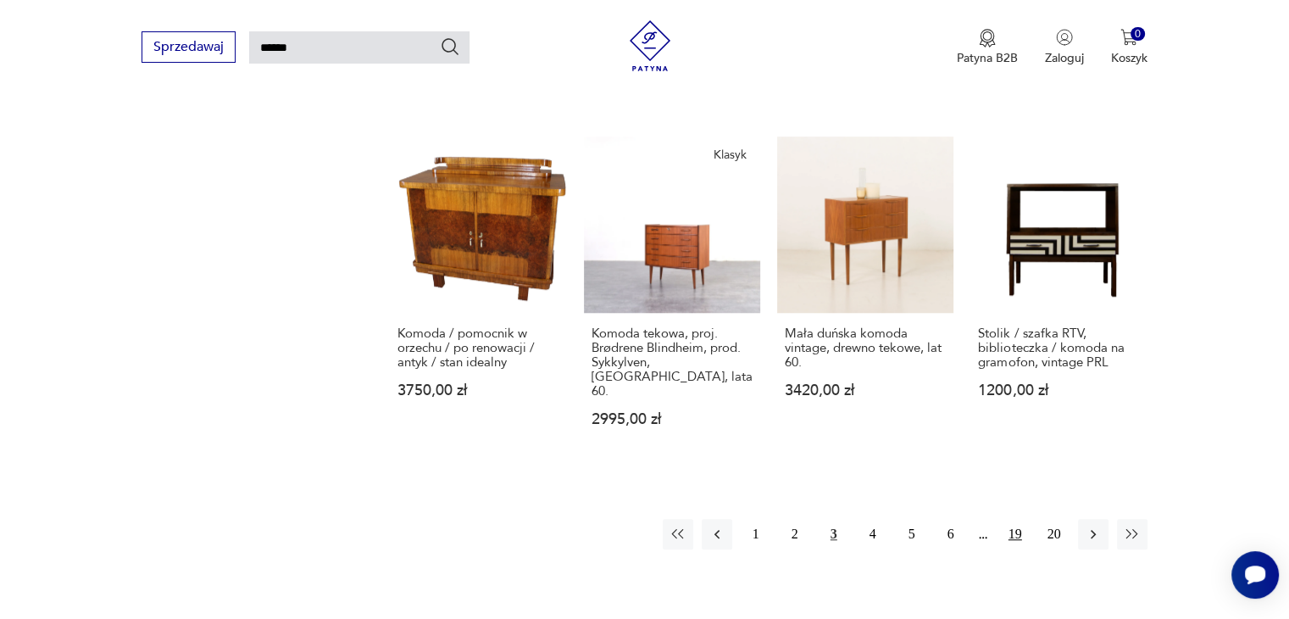
scroll to position [1247, 0]
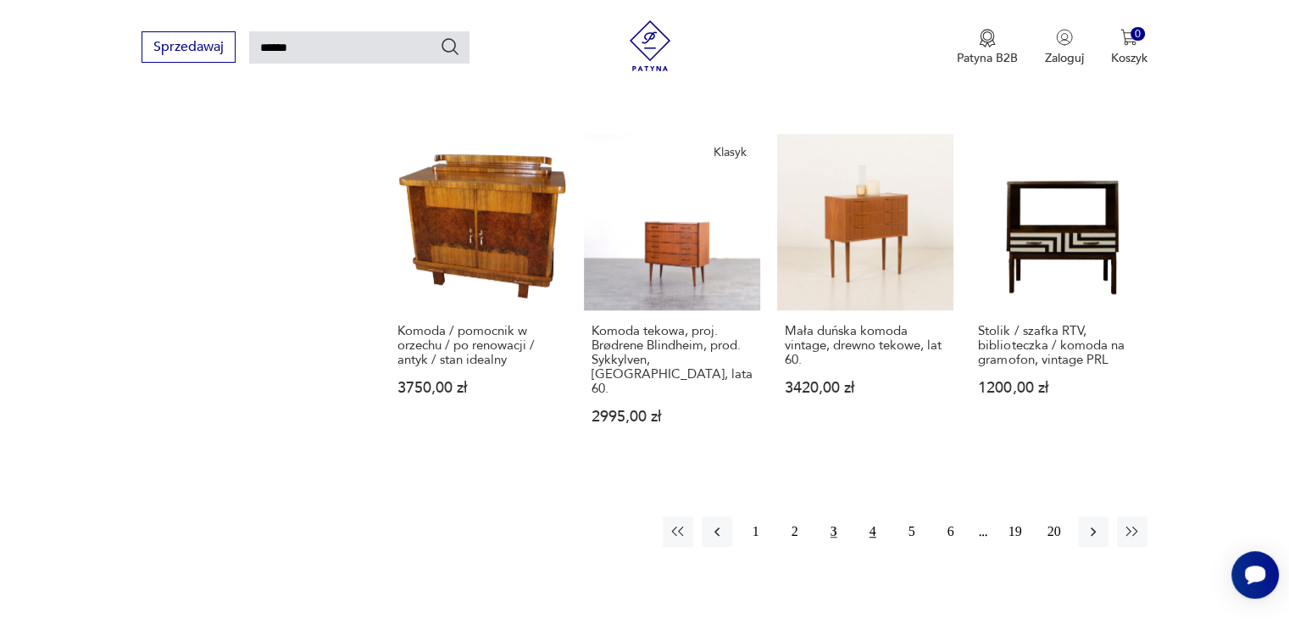
click at [865, 516] on button "4" at bounding box center [873, 531] width 31 height 31
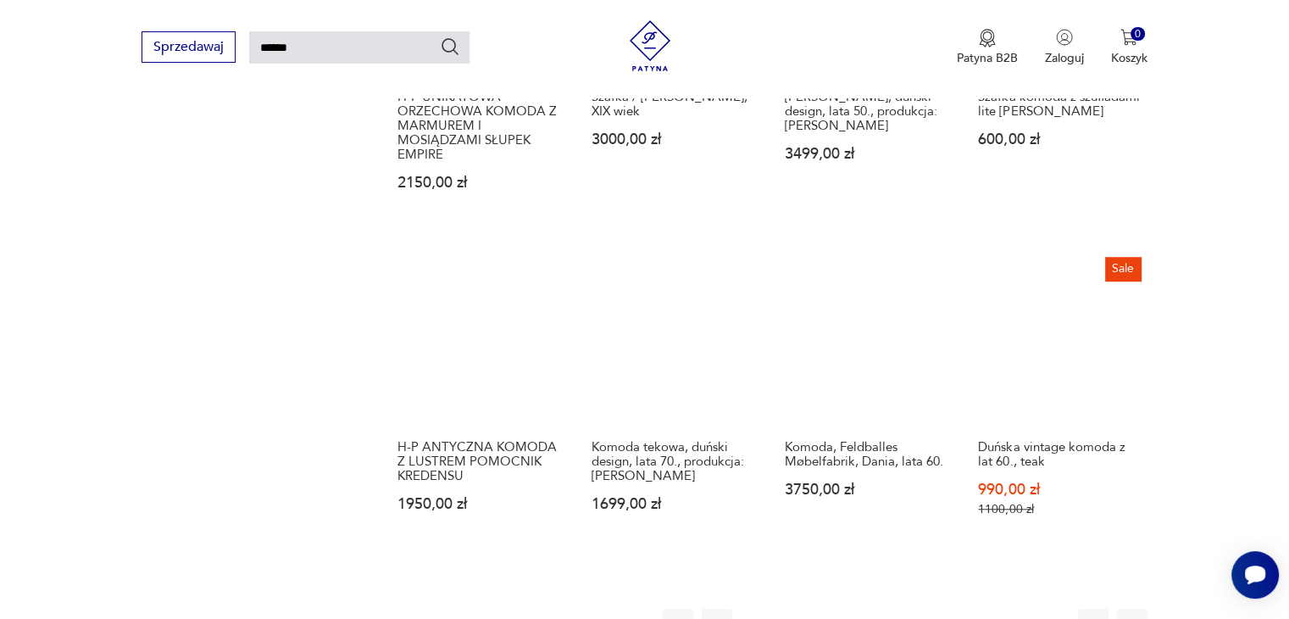
scroll to position [1162, 0]
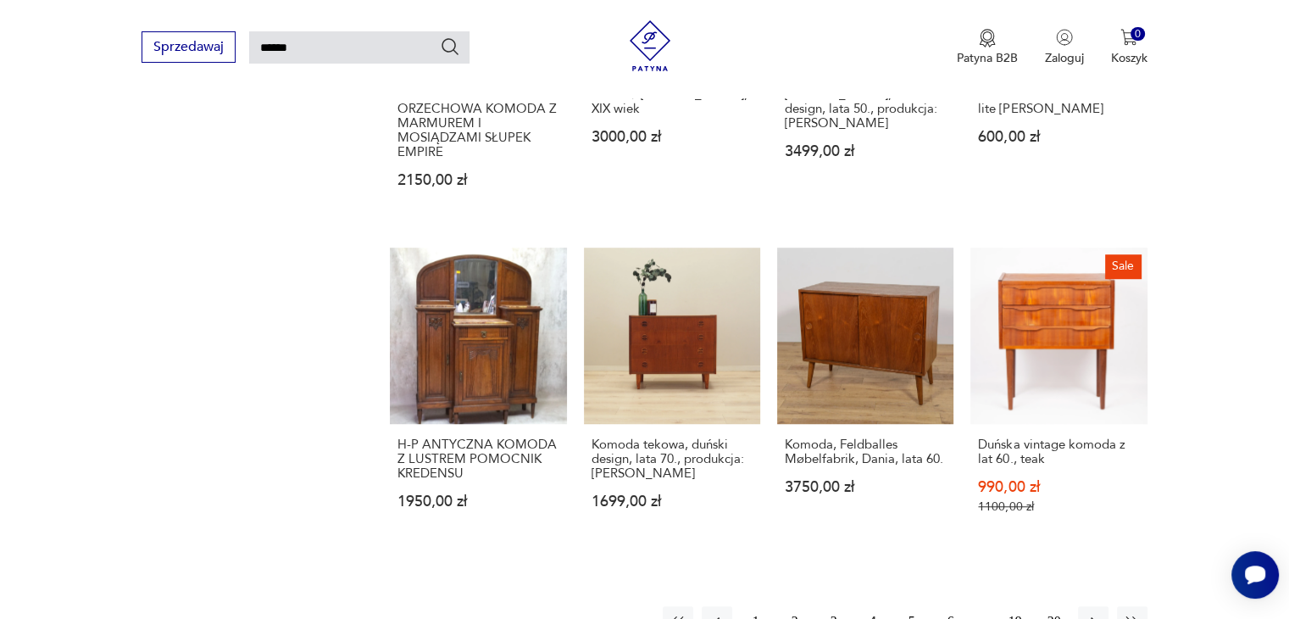
click at [920, 606] on button "5" at bounding box center [912, 621] width 31 height 31
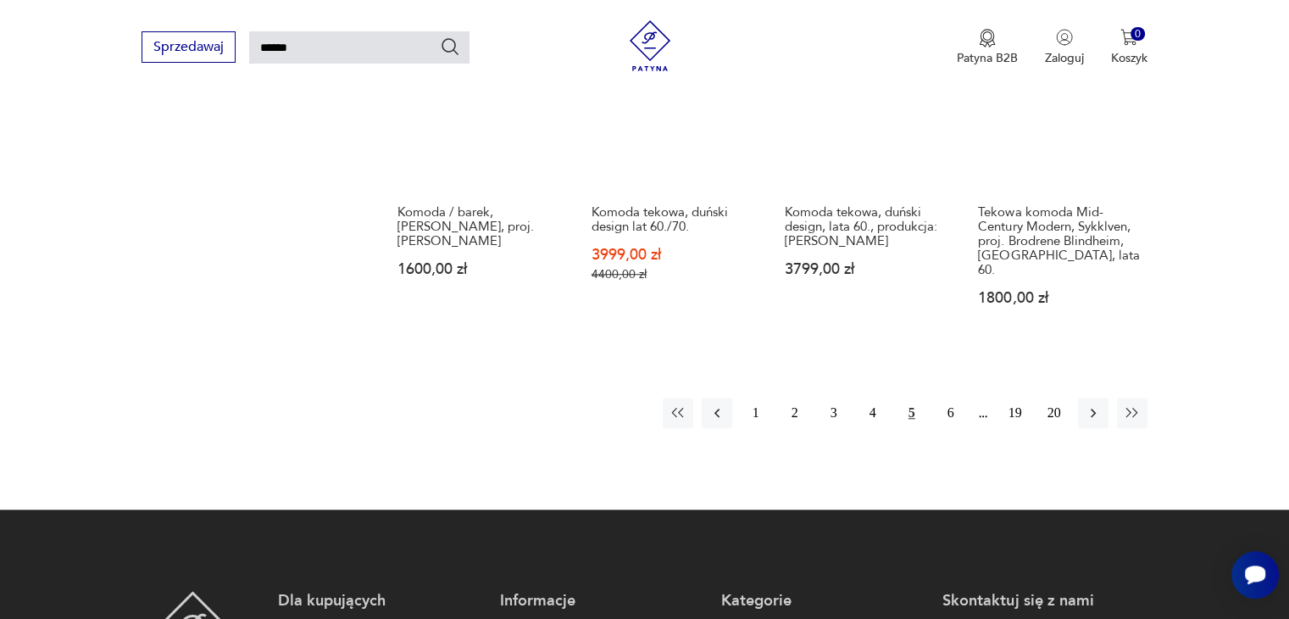
scroll to position [1332, 0]
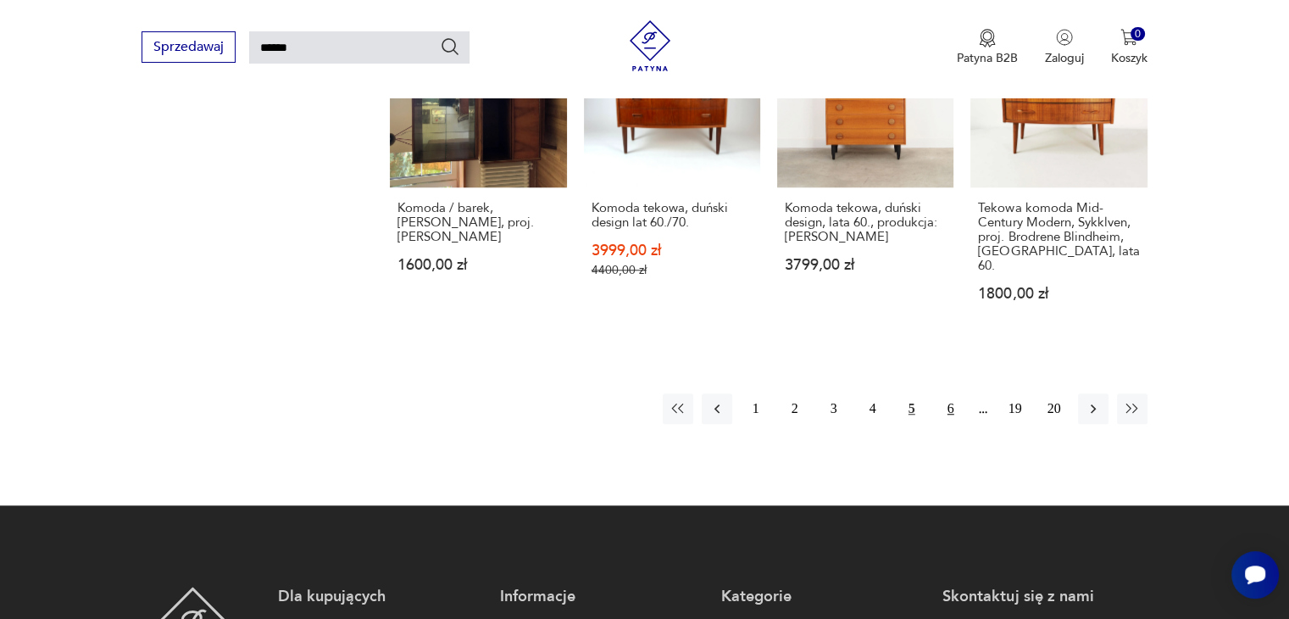
click at [949, 393] on button "6" at bounding box center [951, 408] width 31 height 31
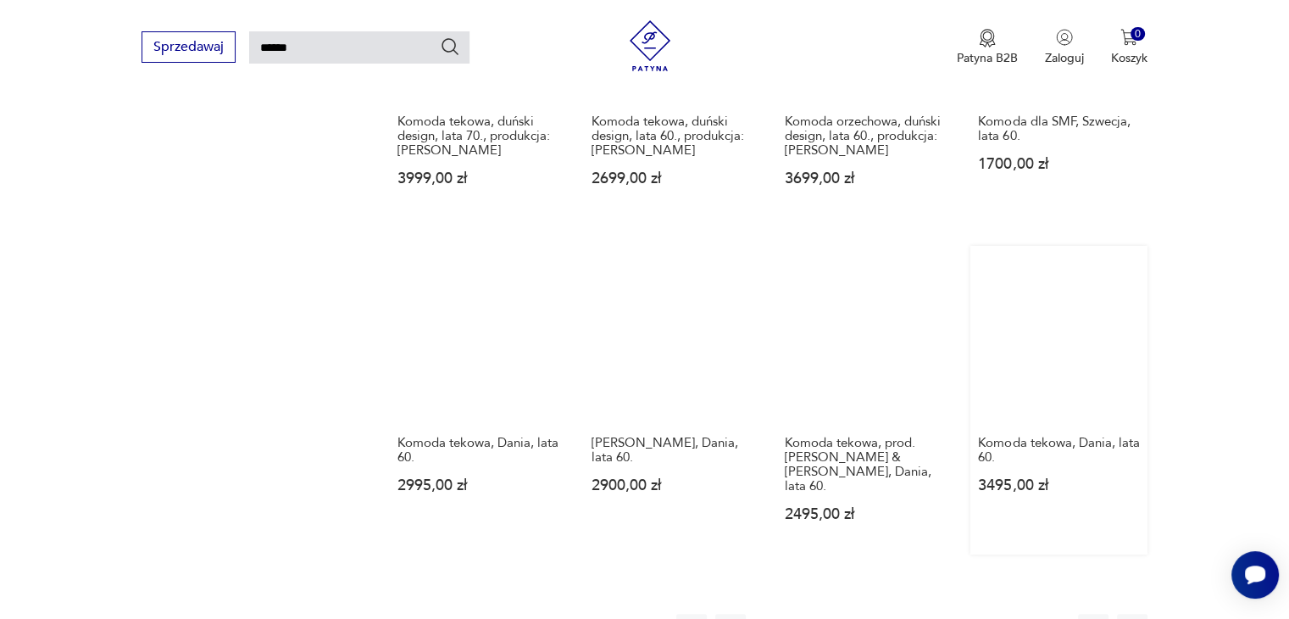
scroll to position [1162, 0]
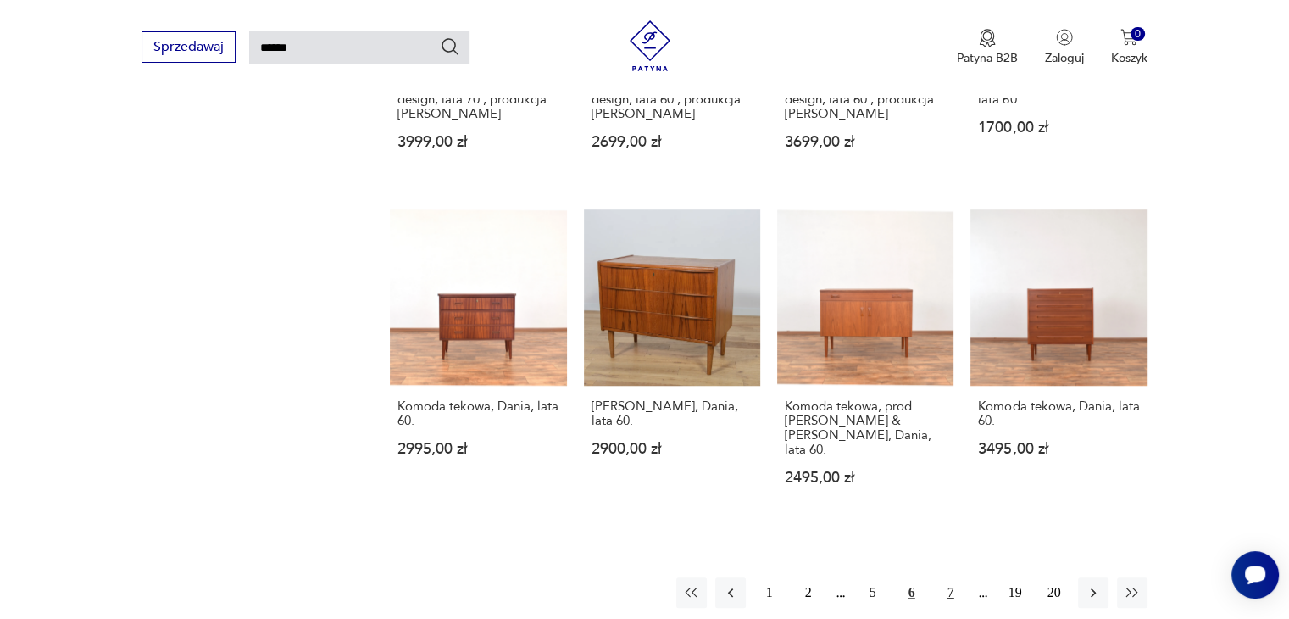
click at [946, 577] on button "7" at bounding box center [951, 592] width 31 height 31
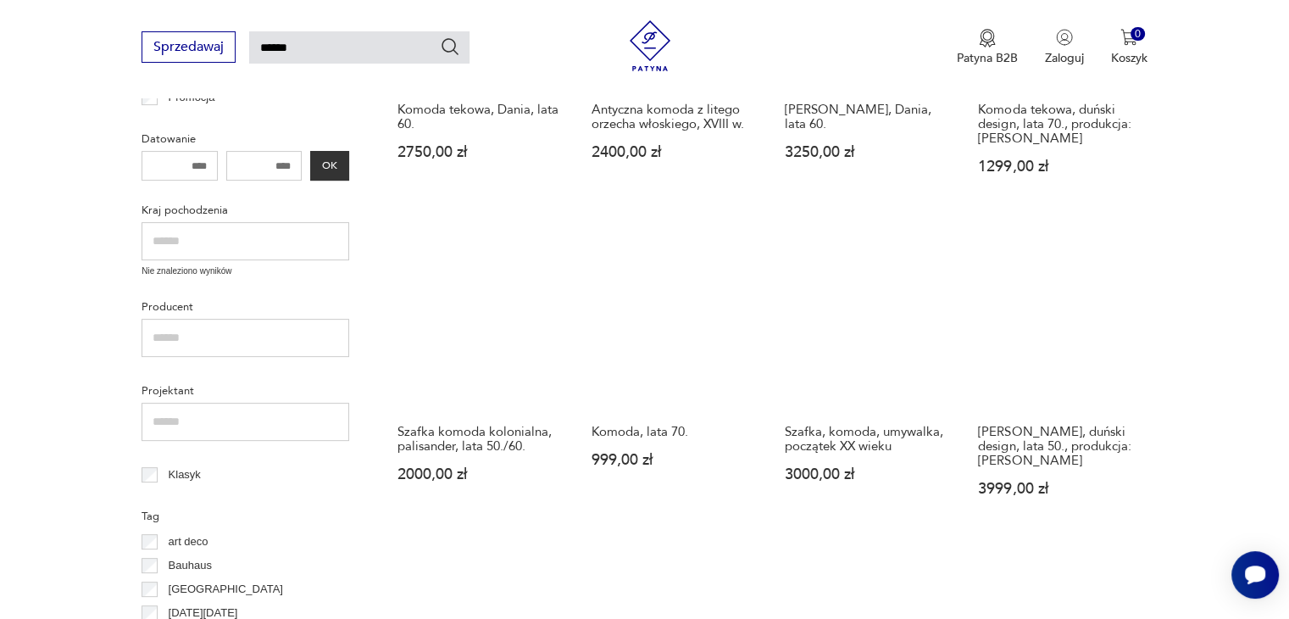
scroll to position [484, 0]
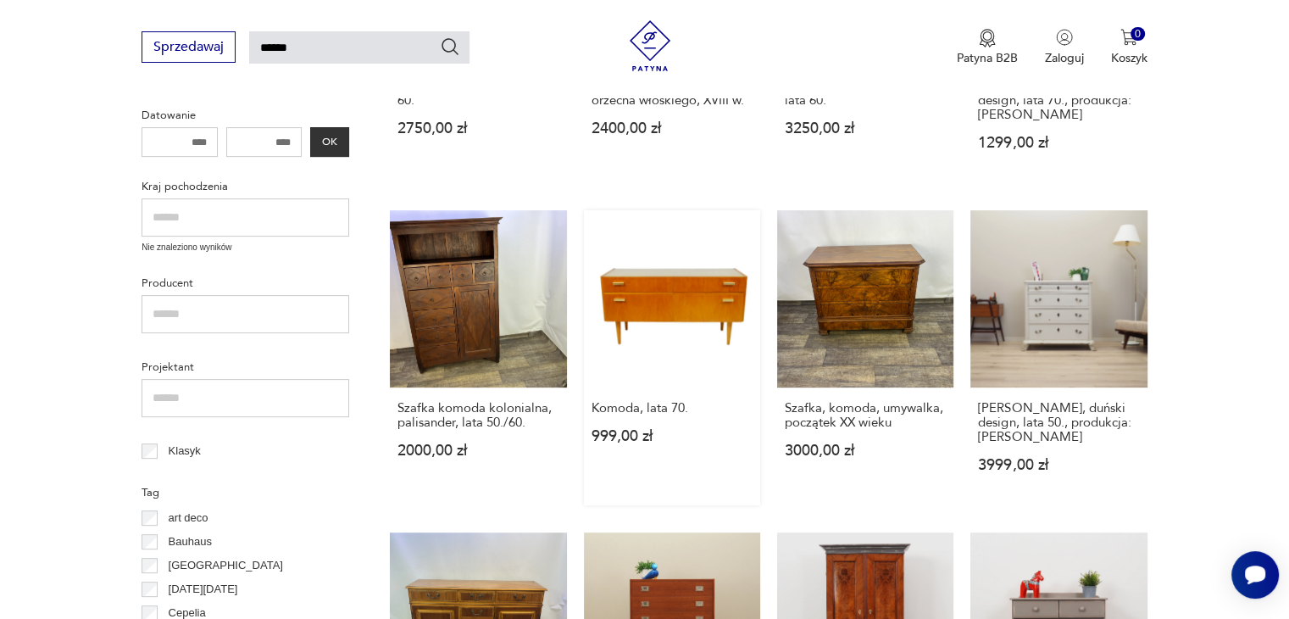
click at [651, 296] on link "Komoda, lata 70. 999,00 zł" at bounding box center [672, 357] width 176 height 294
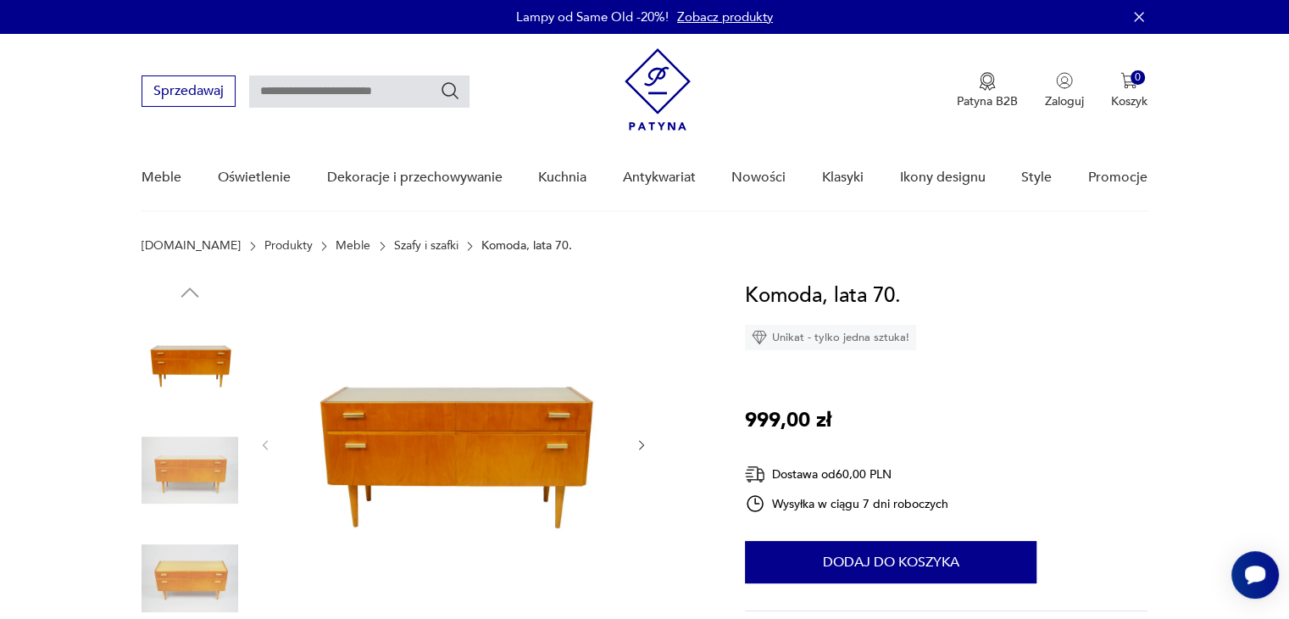
click at [644, 444] on icon "button" at bounding box center [642, 445] width 14 height 14
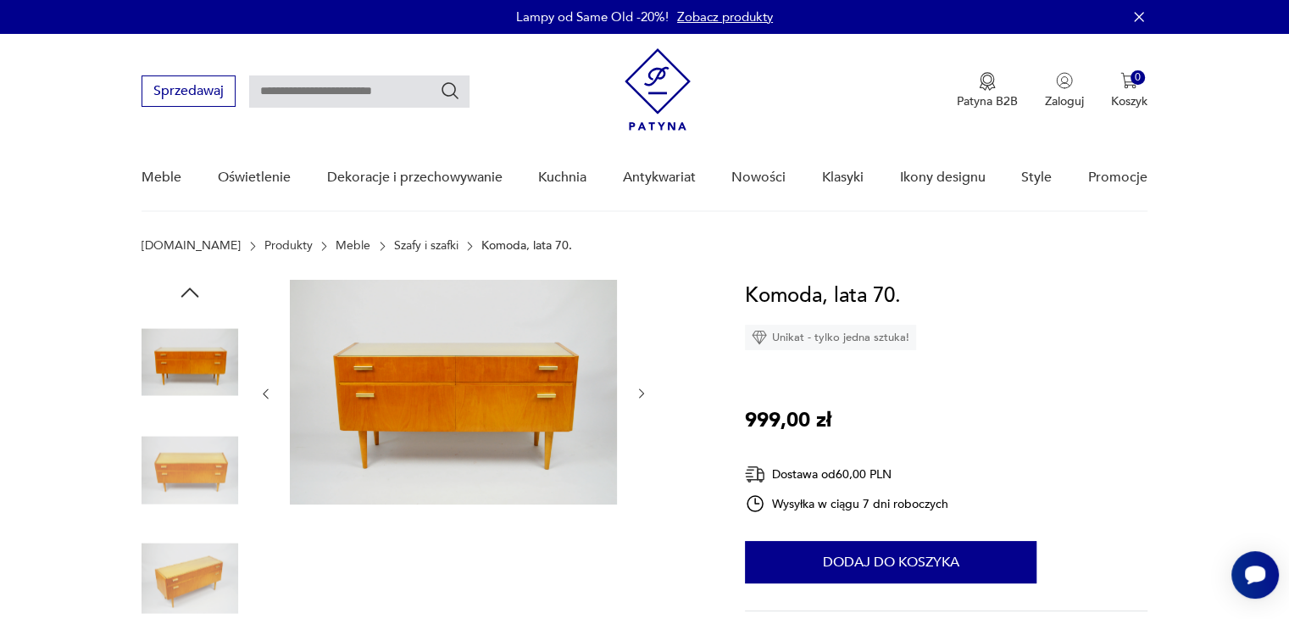
click at [644, 444] on div at bounding box center [454, 394] width 390 height 228
click at [635, 395] on icon "button" at bounding box center [642, 394] width 14 height 14
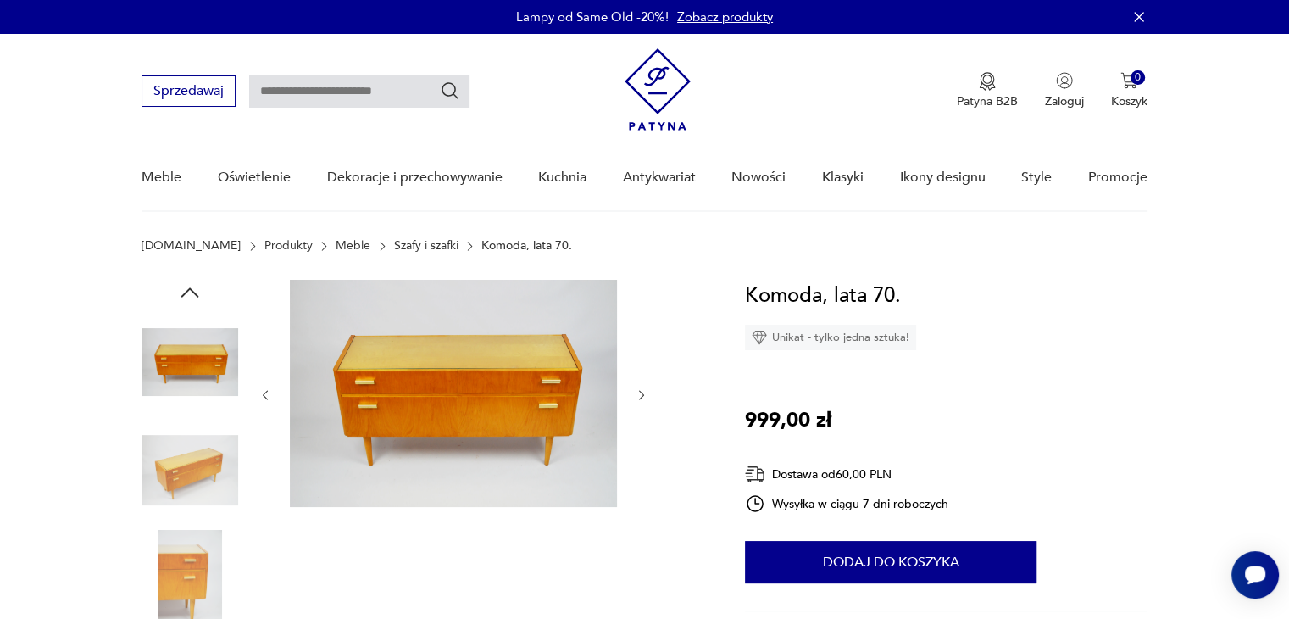
click at [635, 395] on icon "button" at bounding box center [642, 395] width 14 height 14
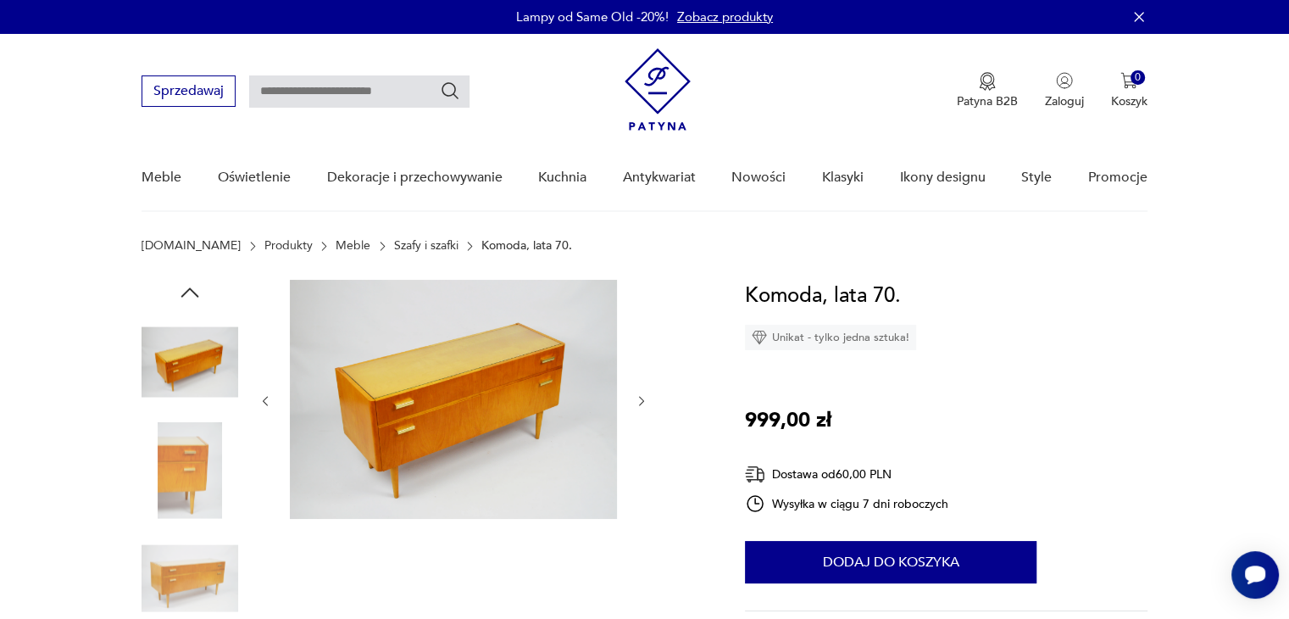
click at [635, 395] on icon "button" at bounding box center [642, 401] width 14 height 14
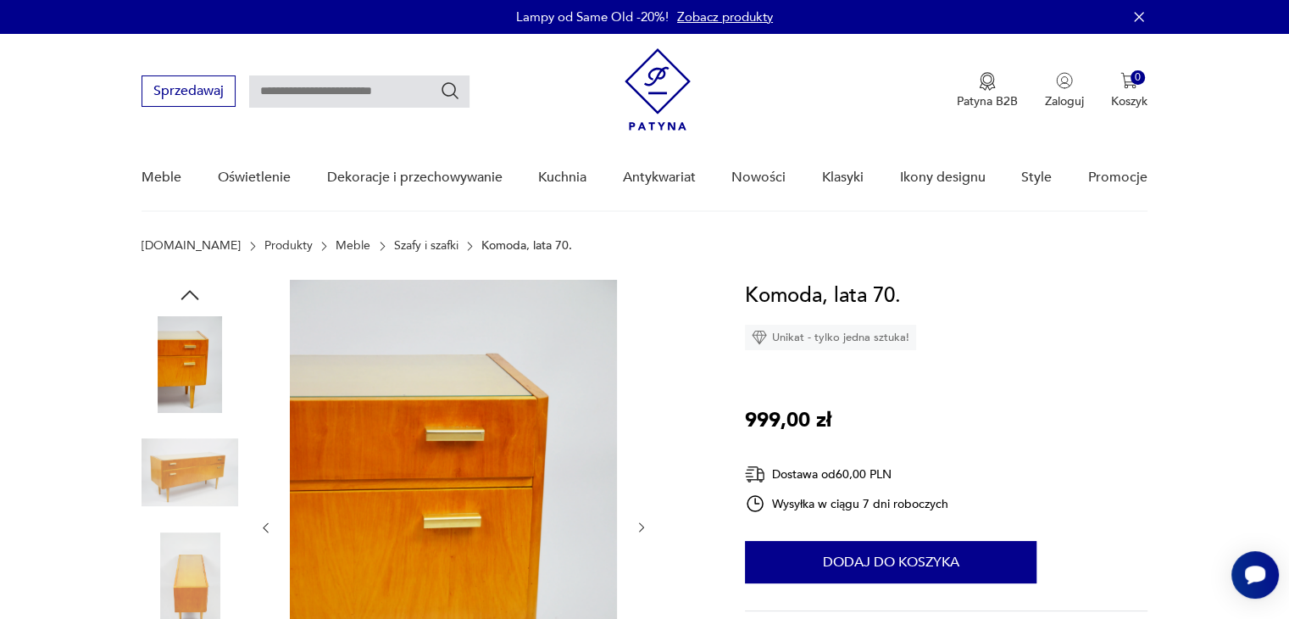
click at [636, 521] on icon "button" at bounding box center [642, 527] width 14 height 14
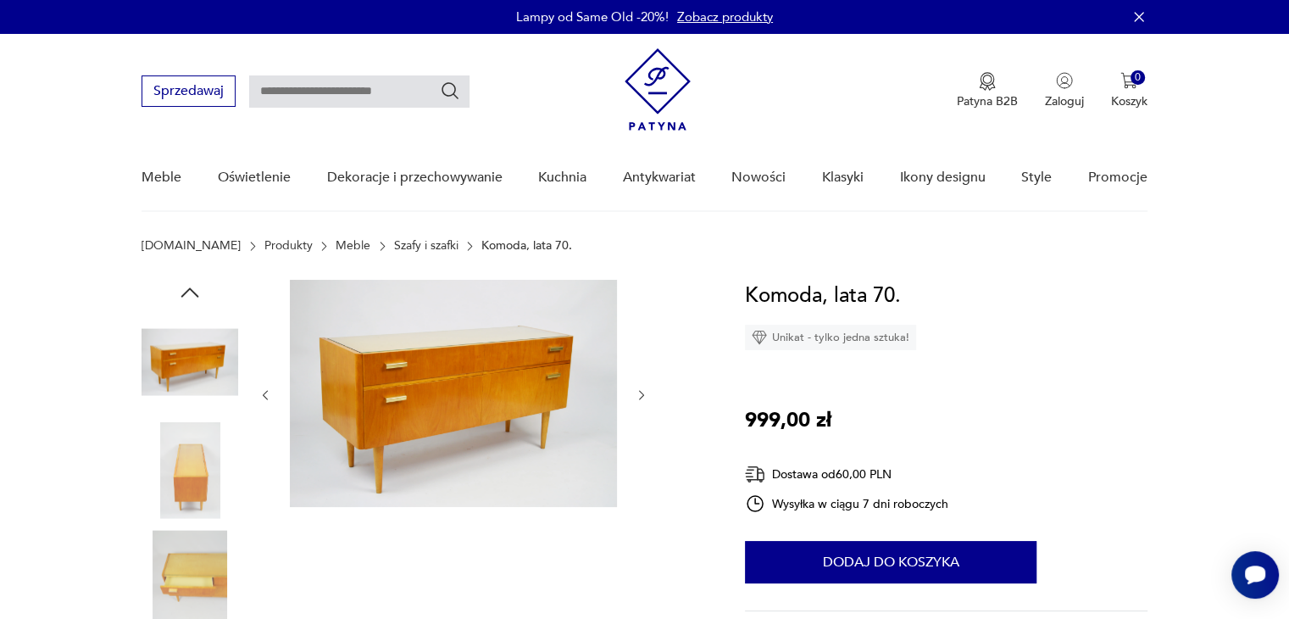
click at [640, 394] on icon "button" at bounding box center [642, 395] width 14 height 14
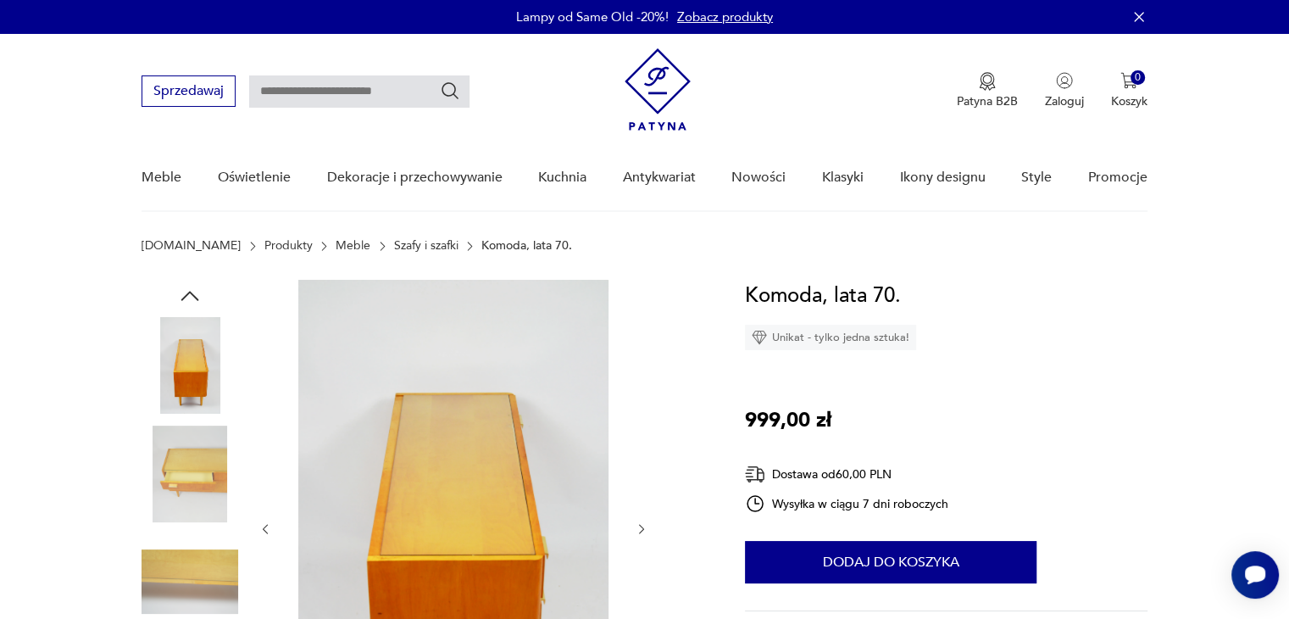
click at [641, 523] on icon "button" at bounding box center [642, 529] width 14 height 14
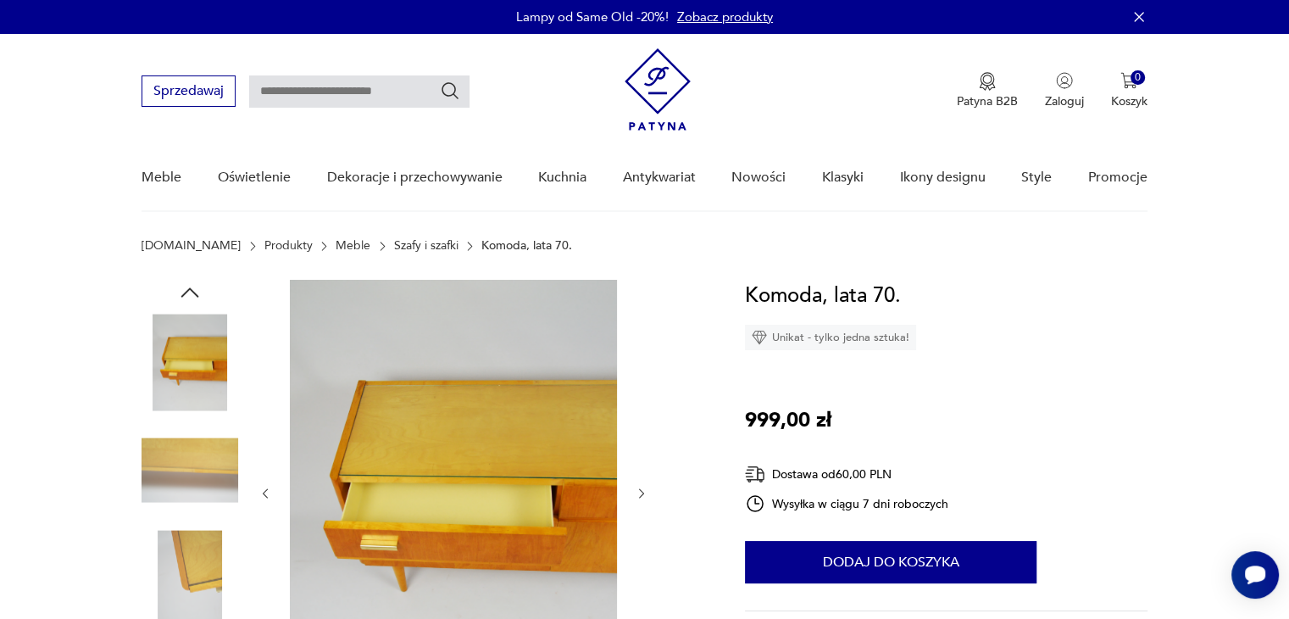
click at [637, 493] on icon "button" at bounding box center [642, 494] width 14 height 14
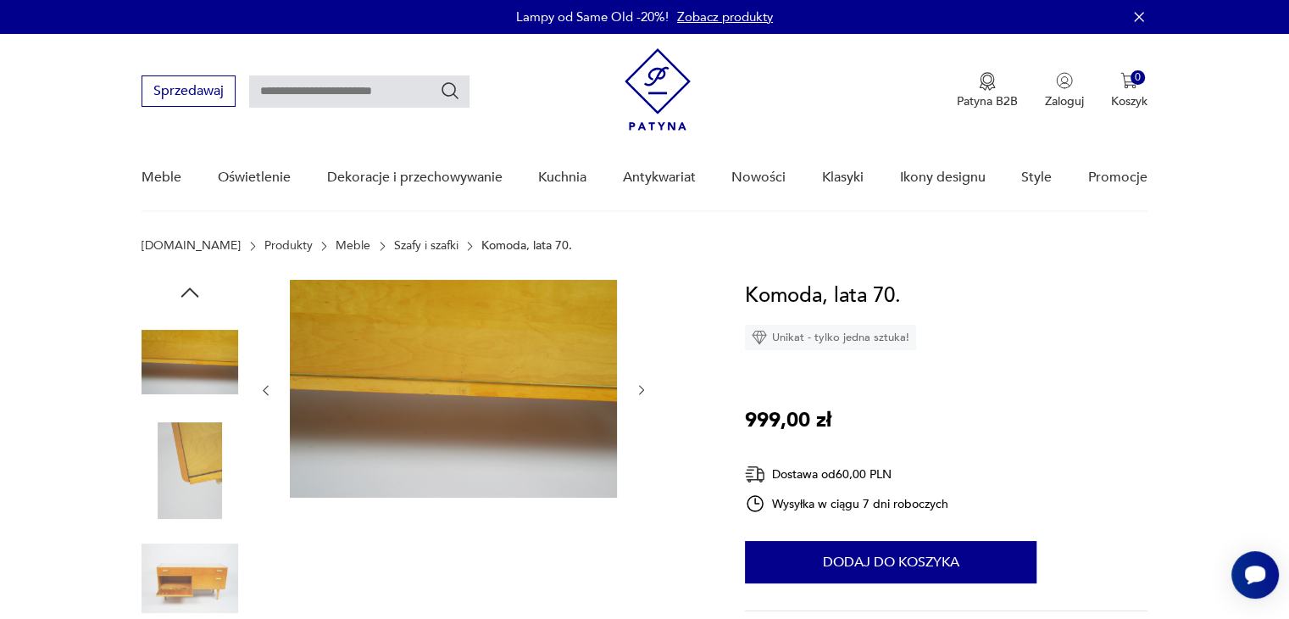
click at [636, 387] on icon "button" at bounding box center [642, 390] width 14 height 14
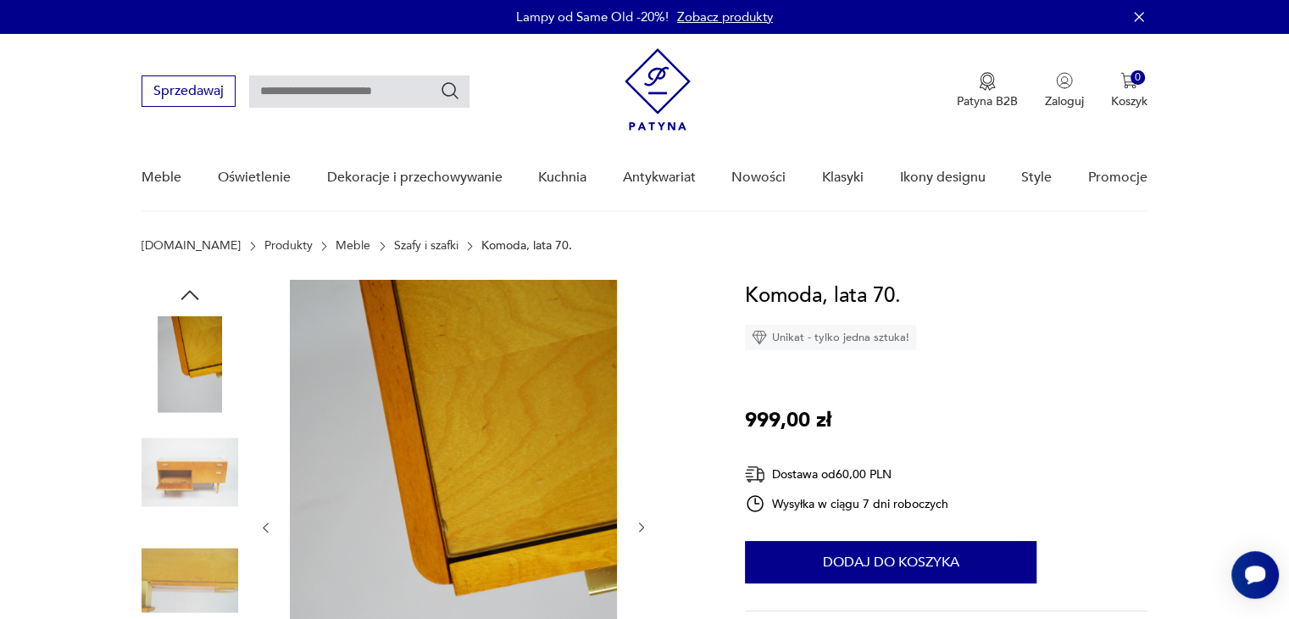
click at [643, 524] on icon "button" at bounding box center [642, 527] width 14 height 14
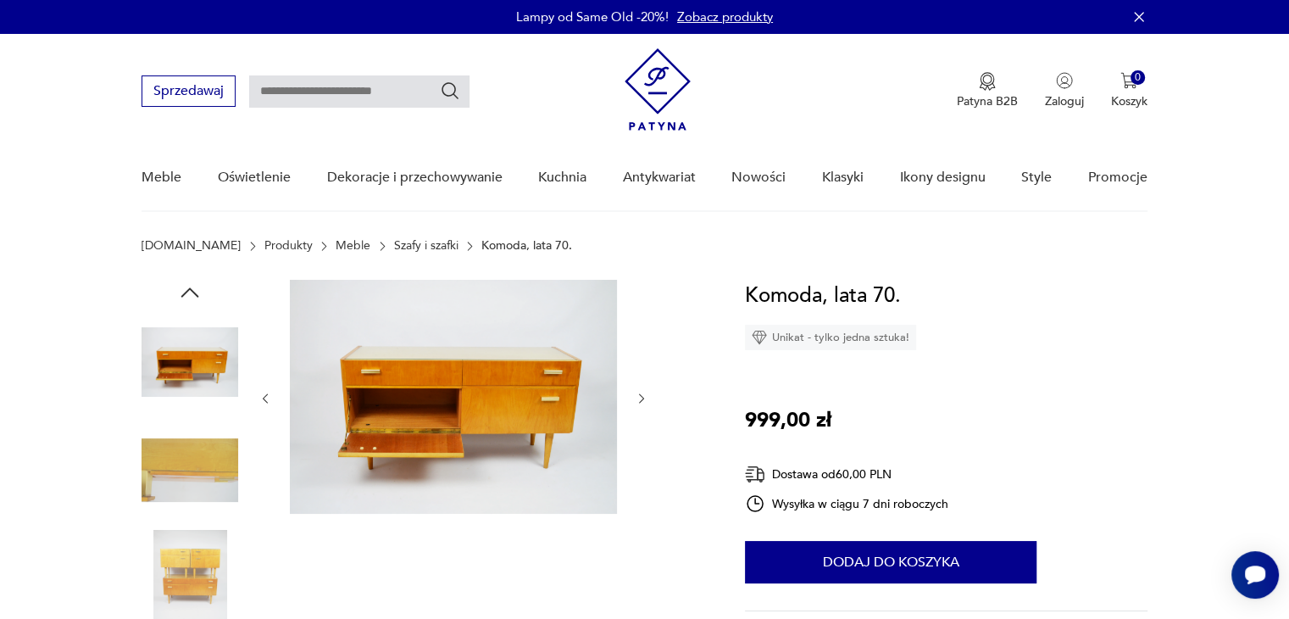
click at [639, 399] on icon "button" at bounding box center [642, 399] width 14 height 14
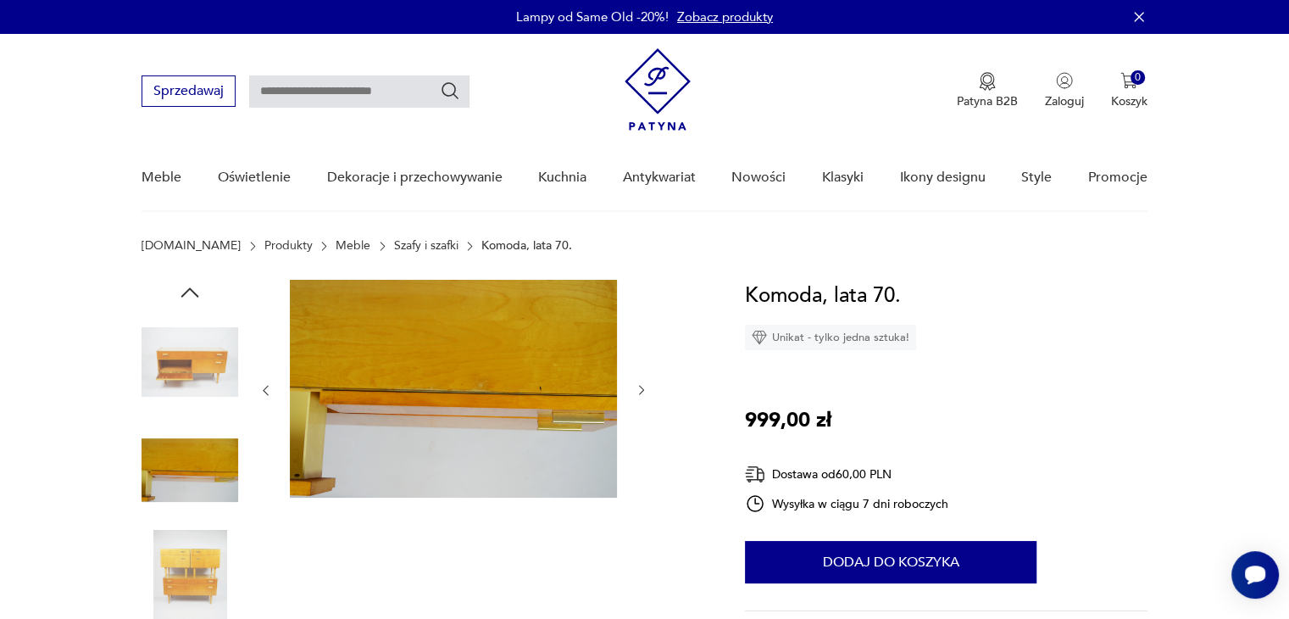
click at [639, 399] on div at bounding box center [454, 390] width 390 height 221
click at [639, 391] on icon "button" at bounding box center [642, 390] width 14 height 14
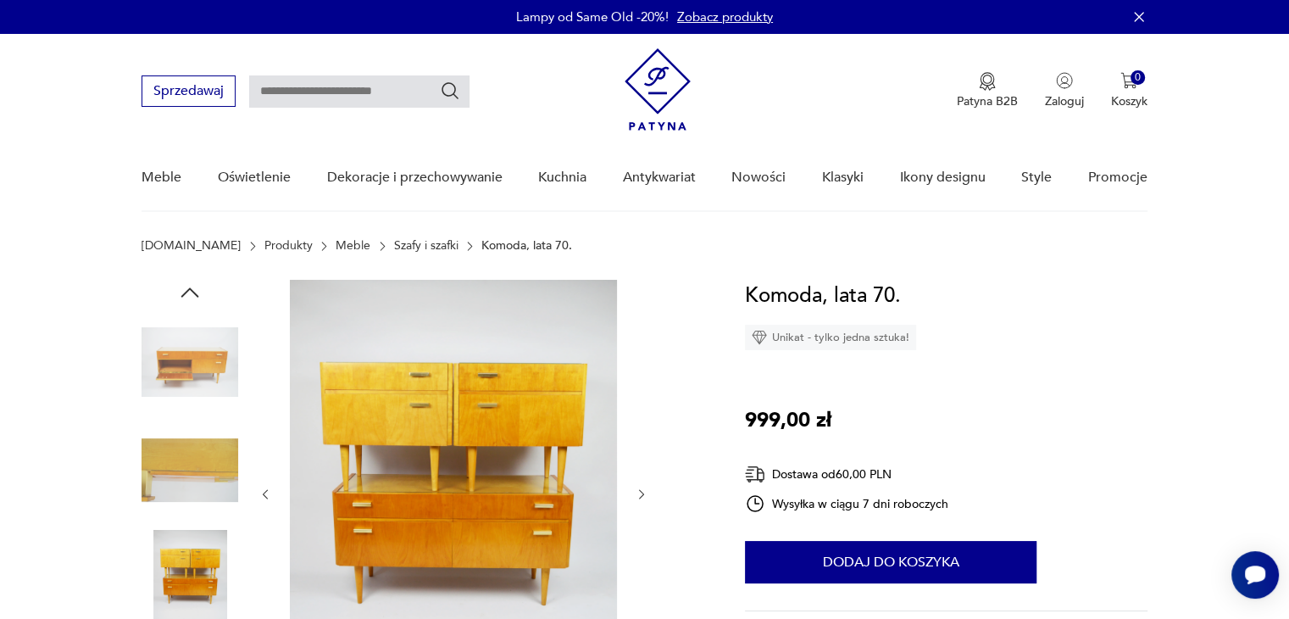
click at [640, 489] on icon "button" at bounding box center [642, 494] width 14 height 14
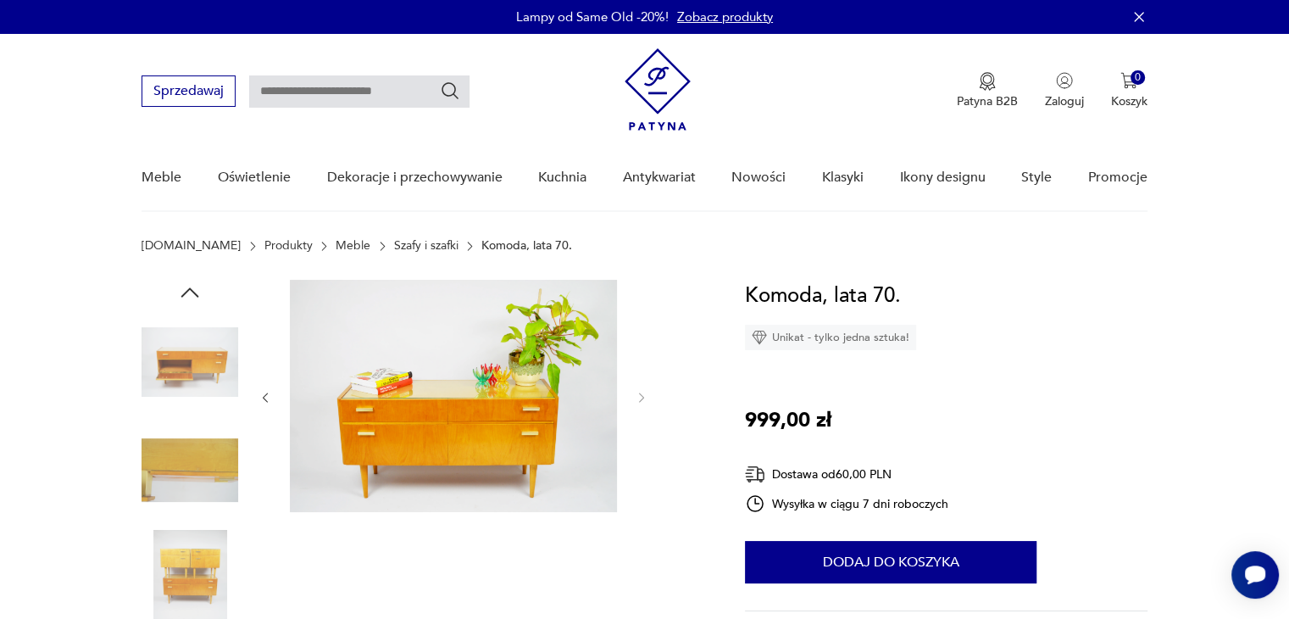
click at [640, 489] on div at bounding box center [454, 398] width 390 height 236
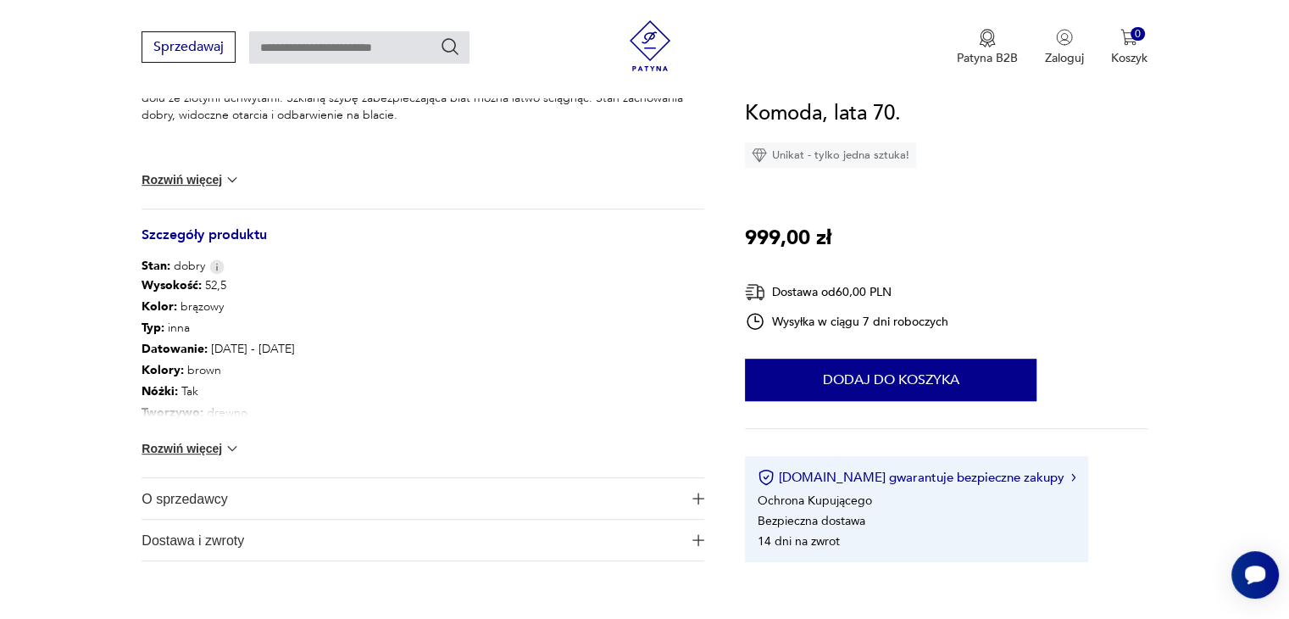
scroll to position [763, 0]
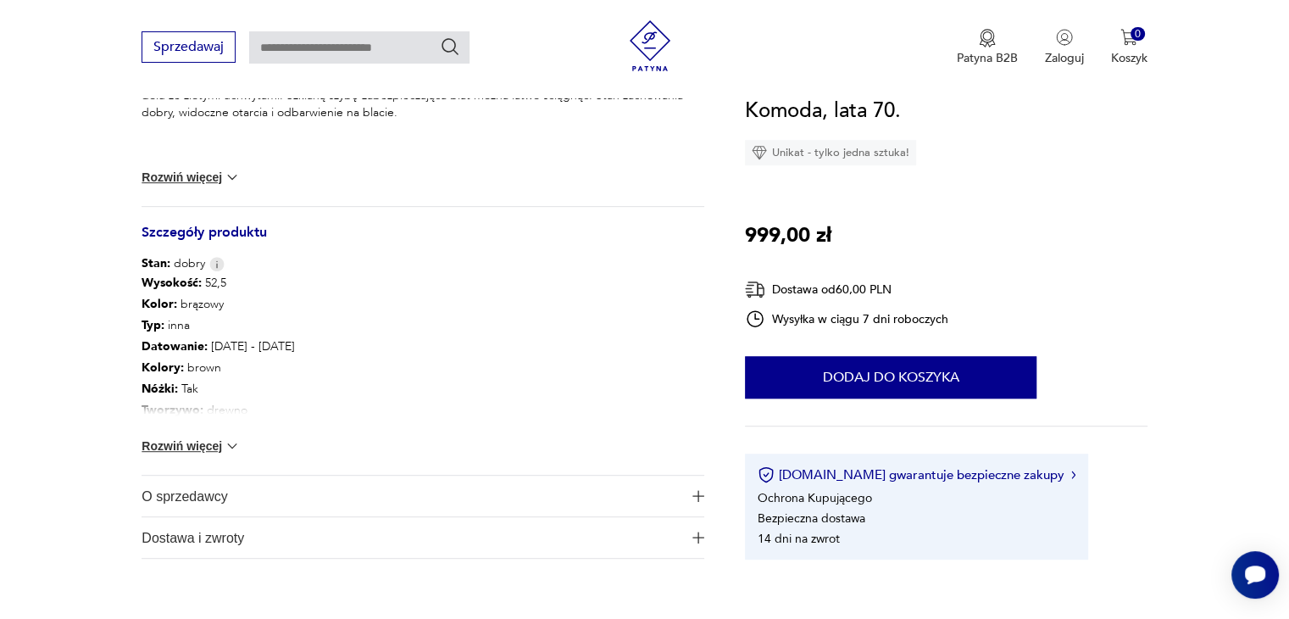
click at [201, 445] on button "Rozwiń więcej" at bounding box center [191, 445] width 98 height 17
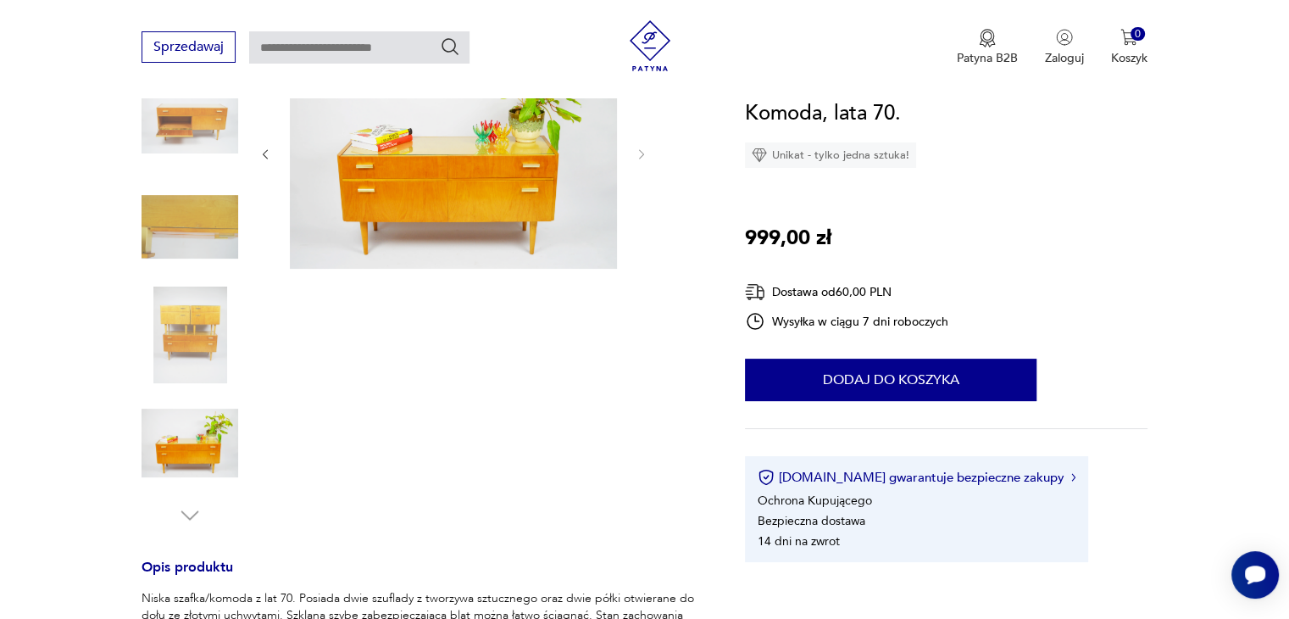
scroll to position [0, 0]
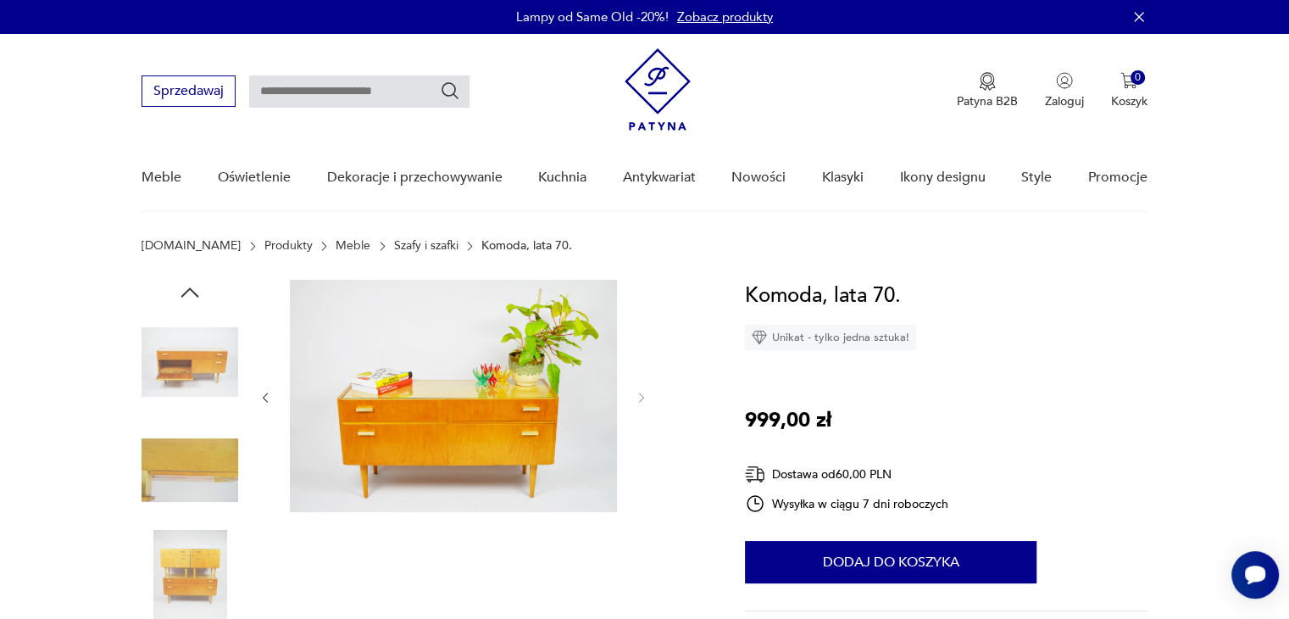
type input "******"
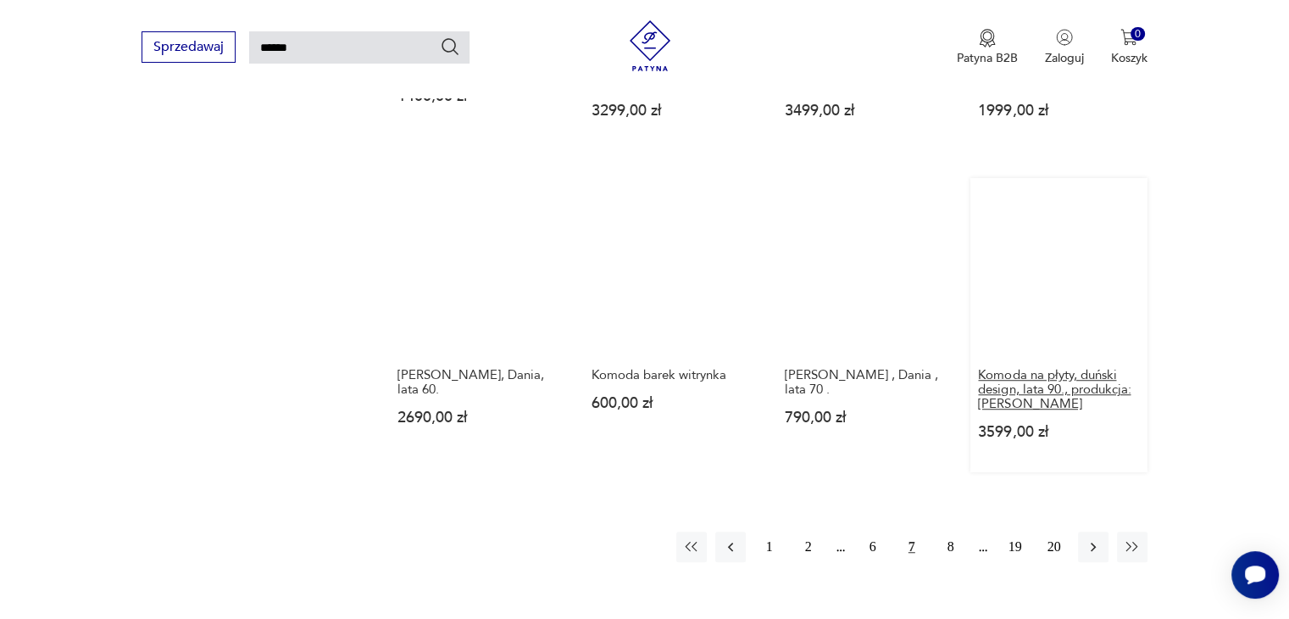
scroll to position [1162, 0]
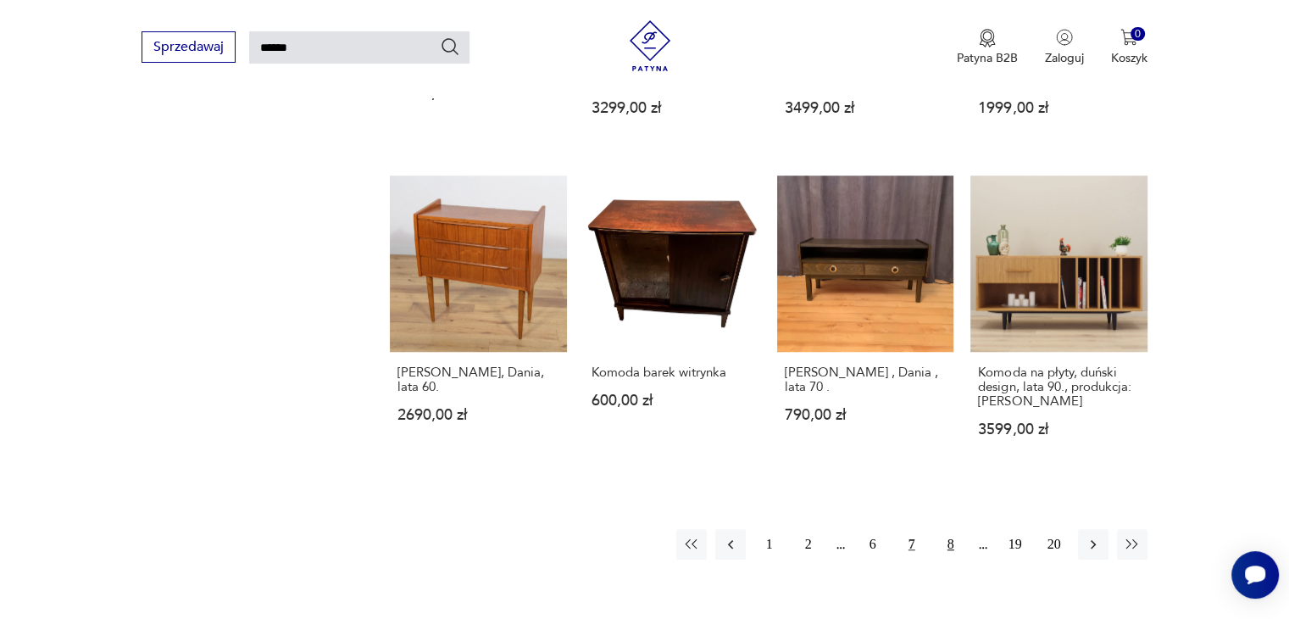
click at [950, 547] on button "8" at bounding box center [951, 544] width 31 height 31
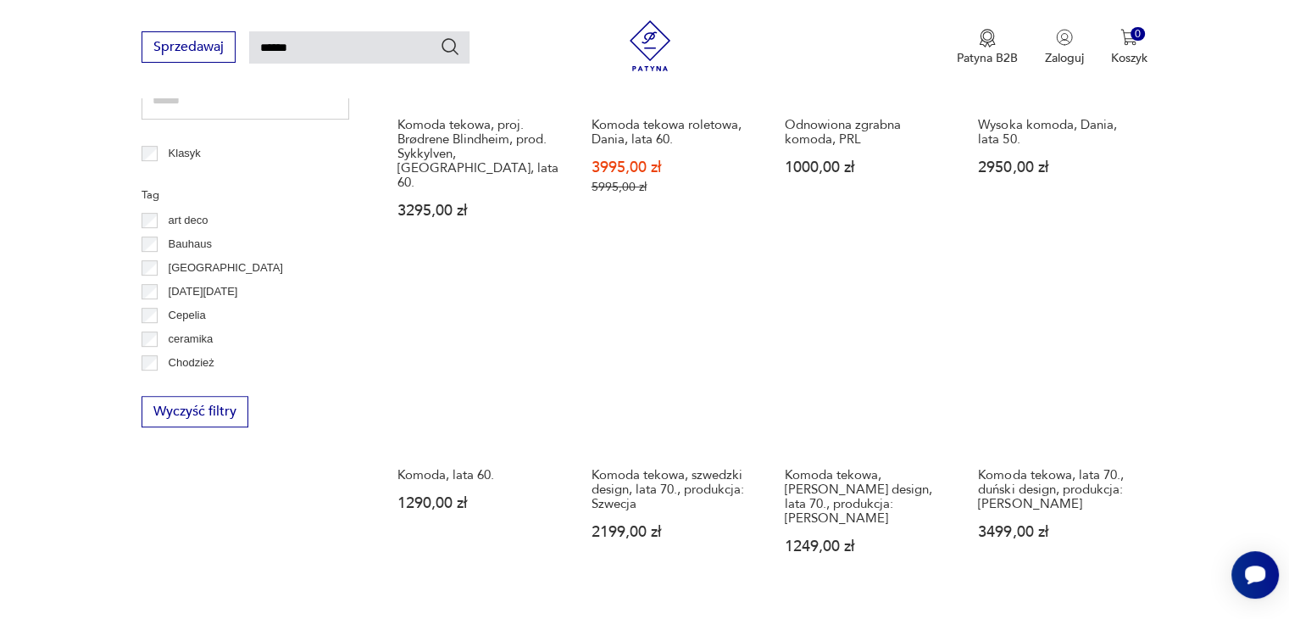
scroll to position [823, 0]
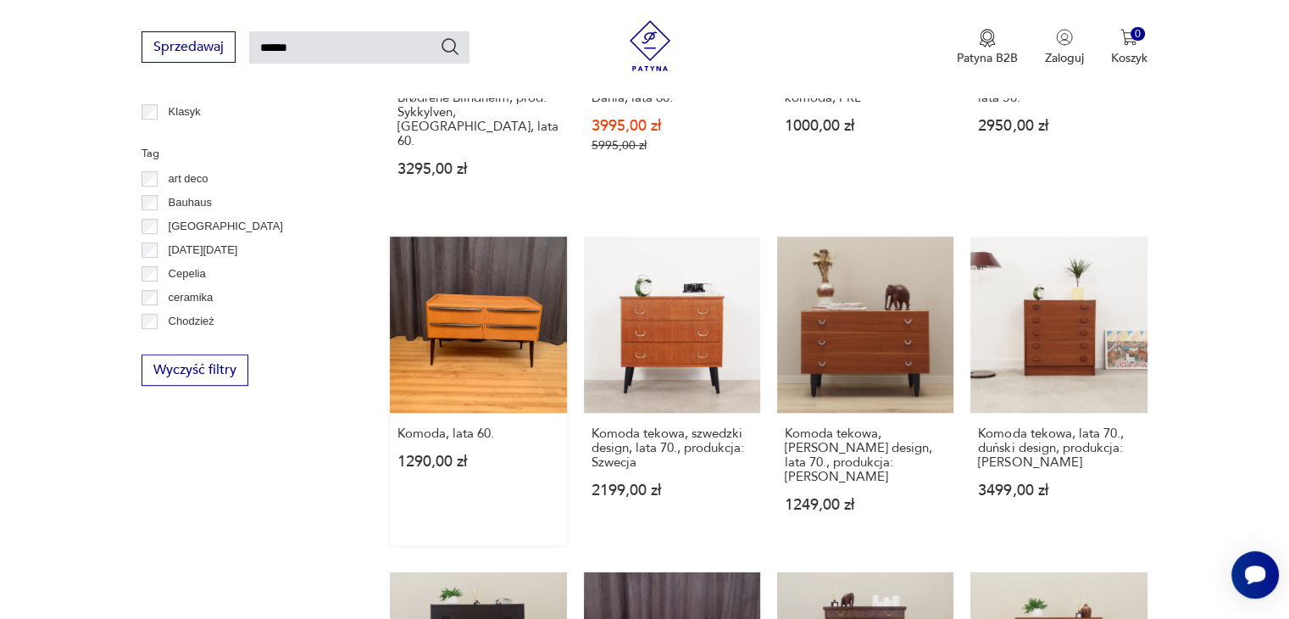
click at [486, 316] on link "Komoda, lata 60. 1290,00 zł" at bounding box center [478, 391] width 176 height 309
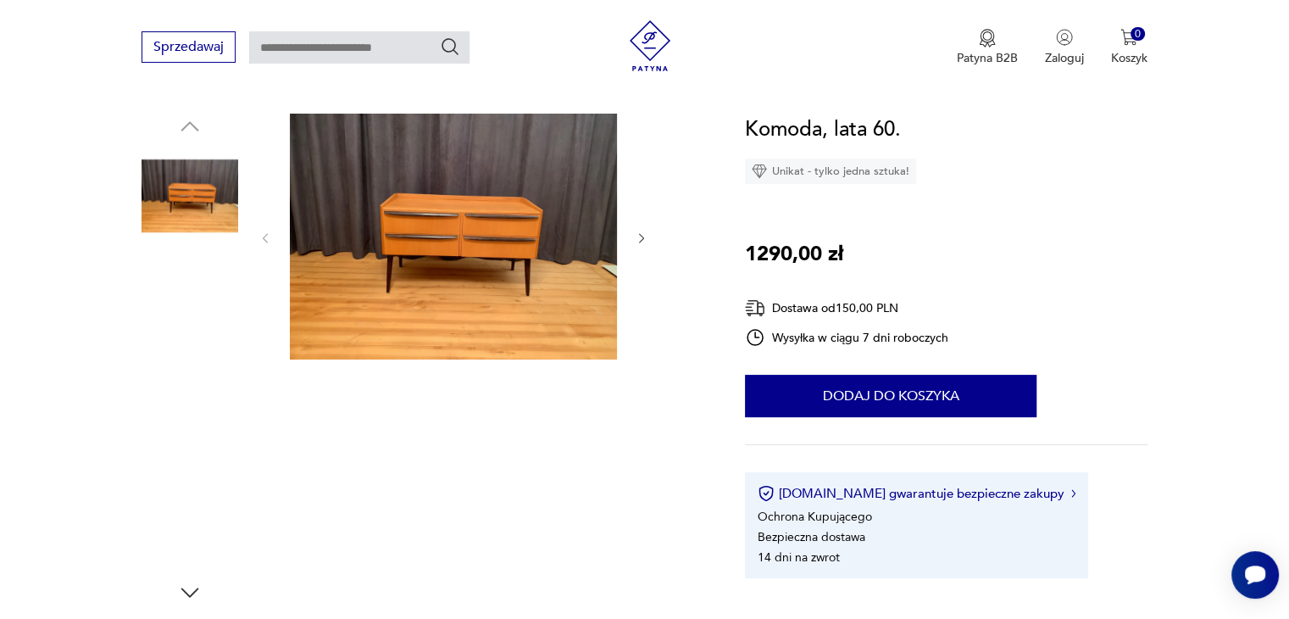
scroll to position [170, 0]
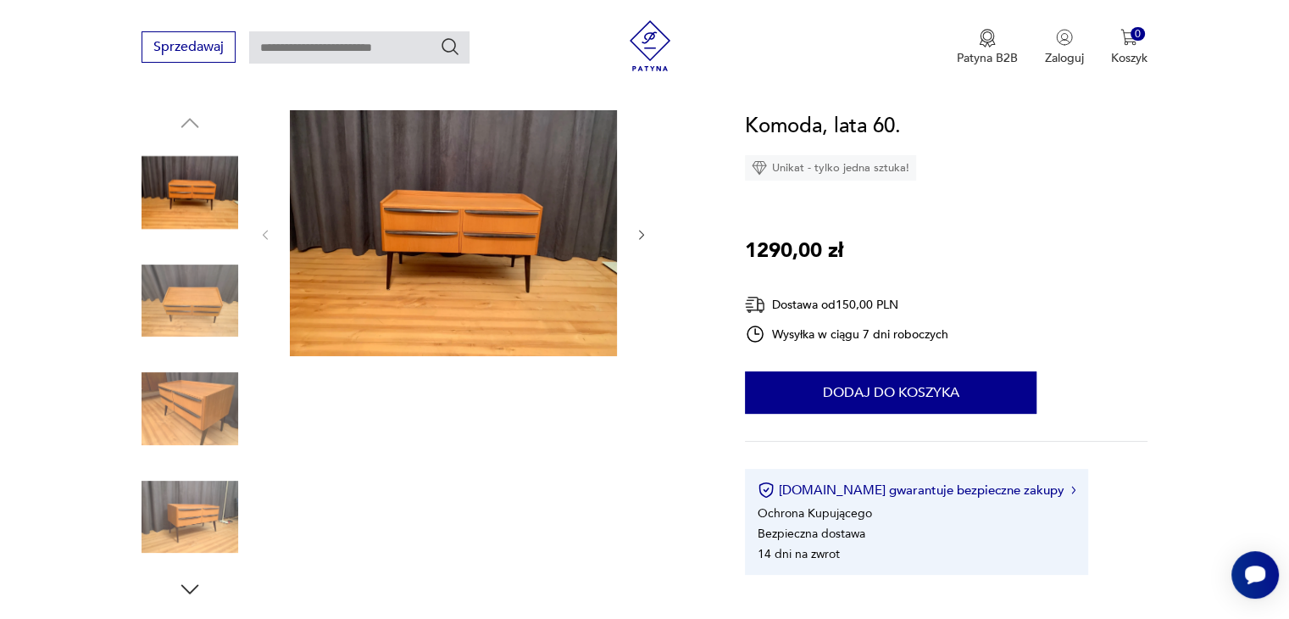
click at [197, 301] on img at bounding box center [190, 301] width 97 height 97
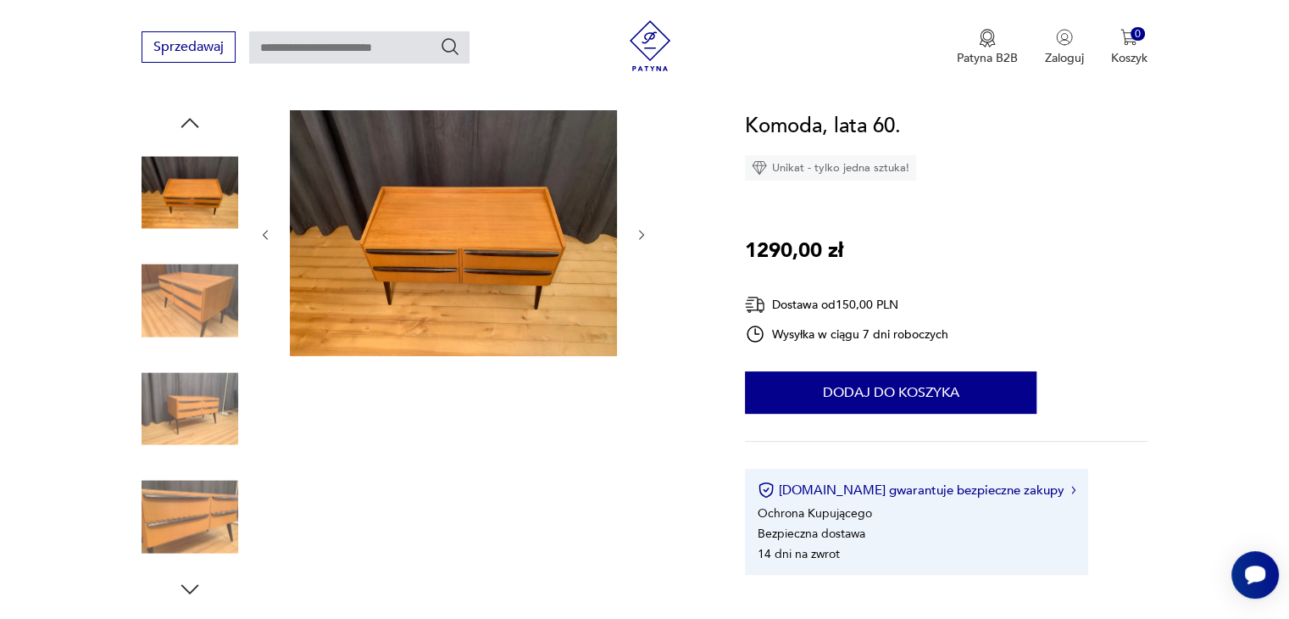
click at [195, 307] on img at bounding box center [190, 301] width 97 height 97
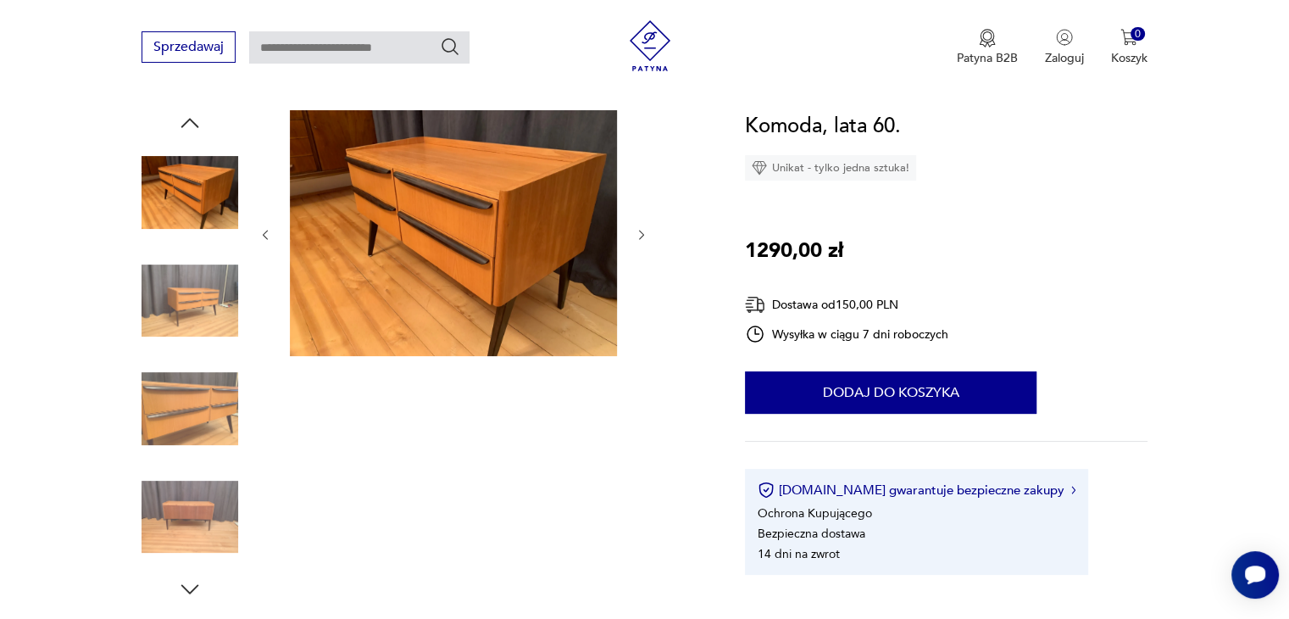
click at [190, 411] on img at bounding box center [190, 408] width 97 height 97
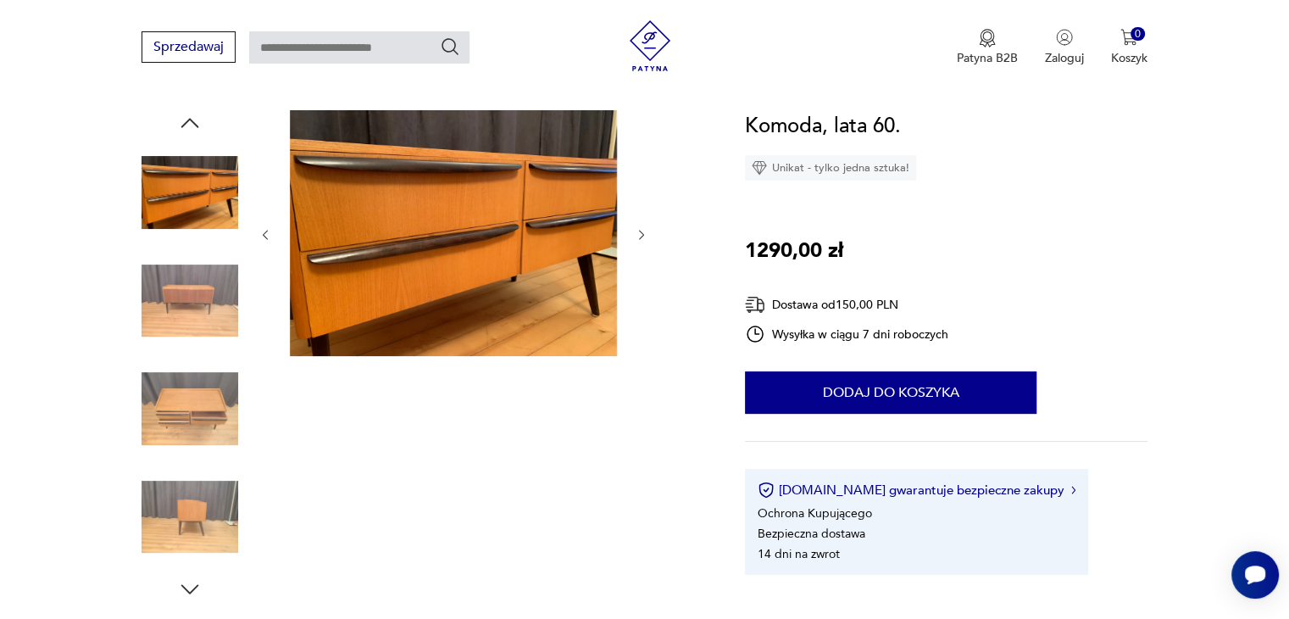
click at [192, 388] on img at bounding box center [190, 408] width 97 height 97
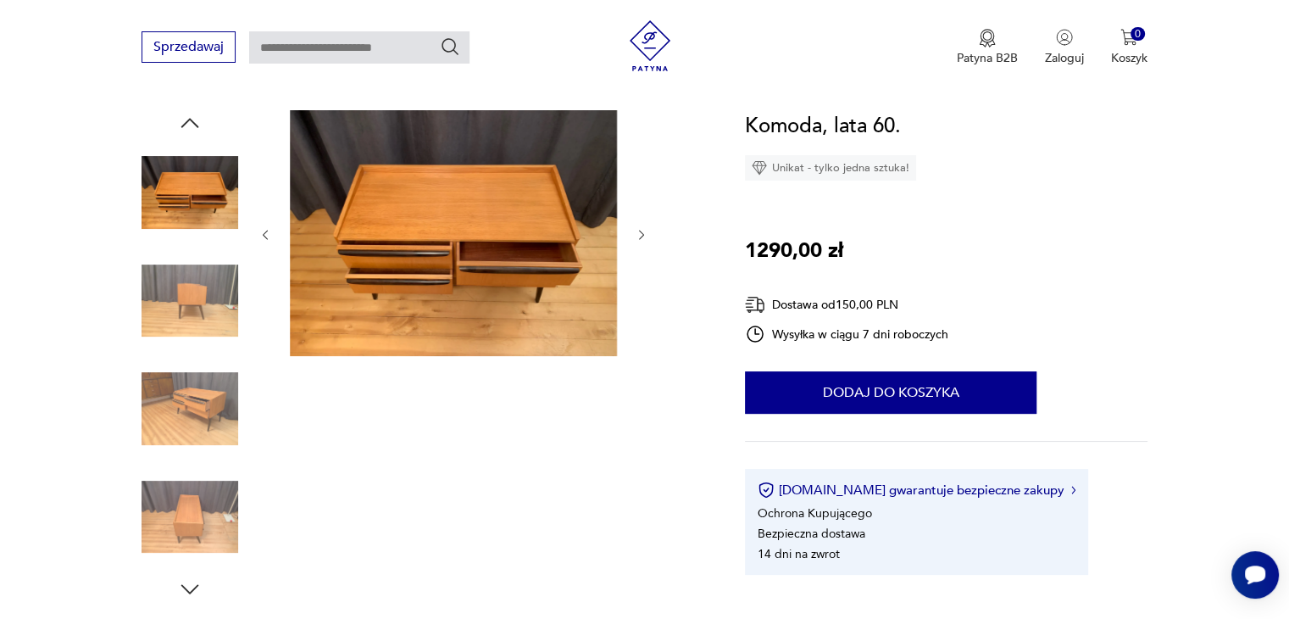
click at [204, 431] on img at bounding box center [190, 408] width 97 height 97
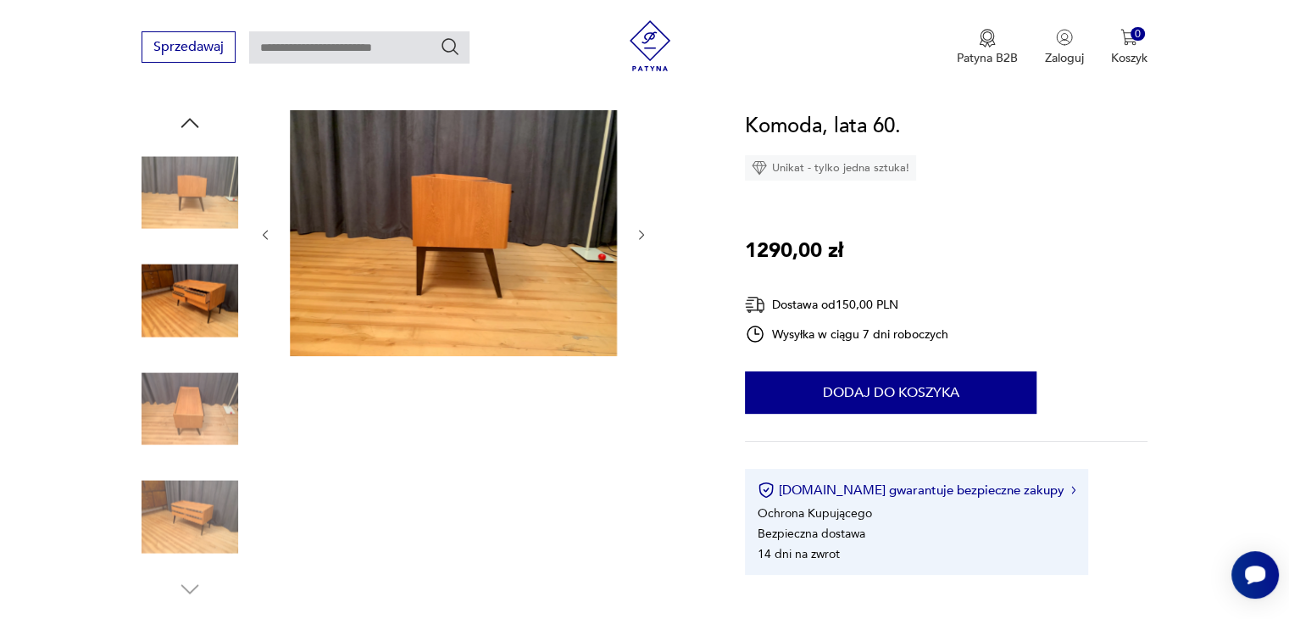
click at [204, 428] on img at bounding box center [190, 408] width 97 height 97
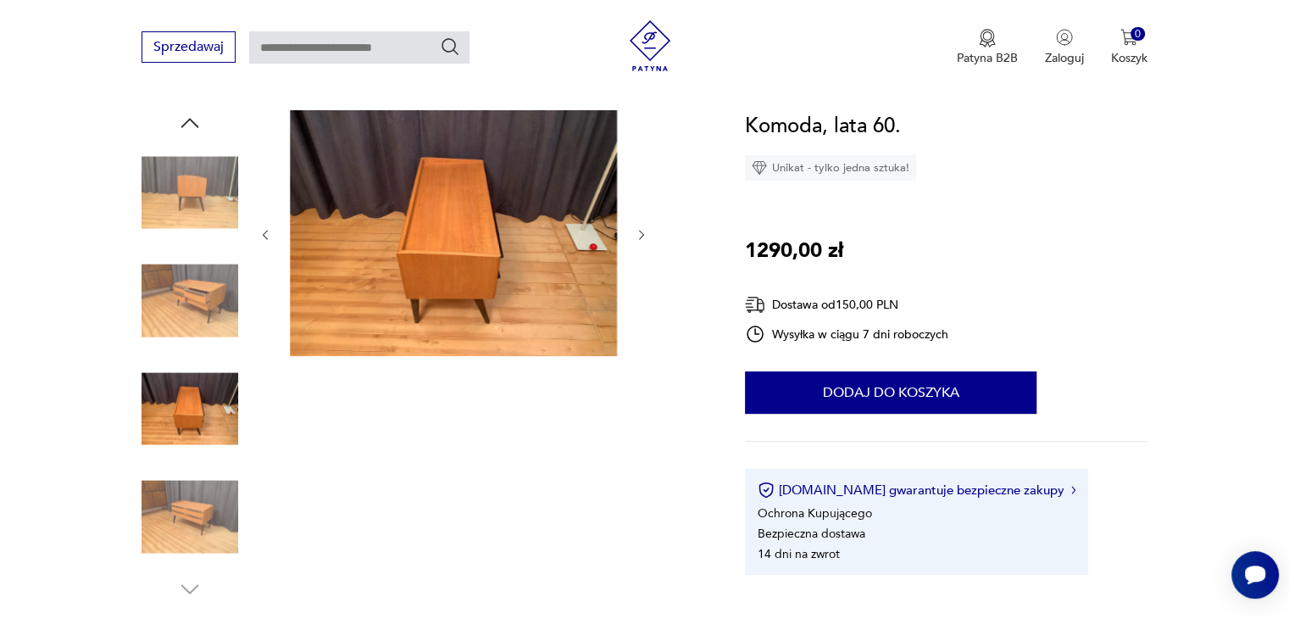
click at [203, 491] on img at bounding box center [190, 517] width 97 height 97
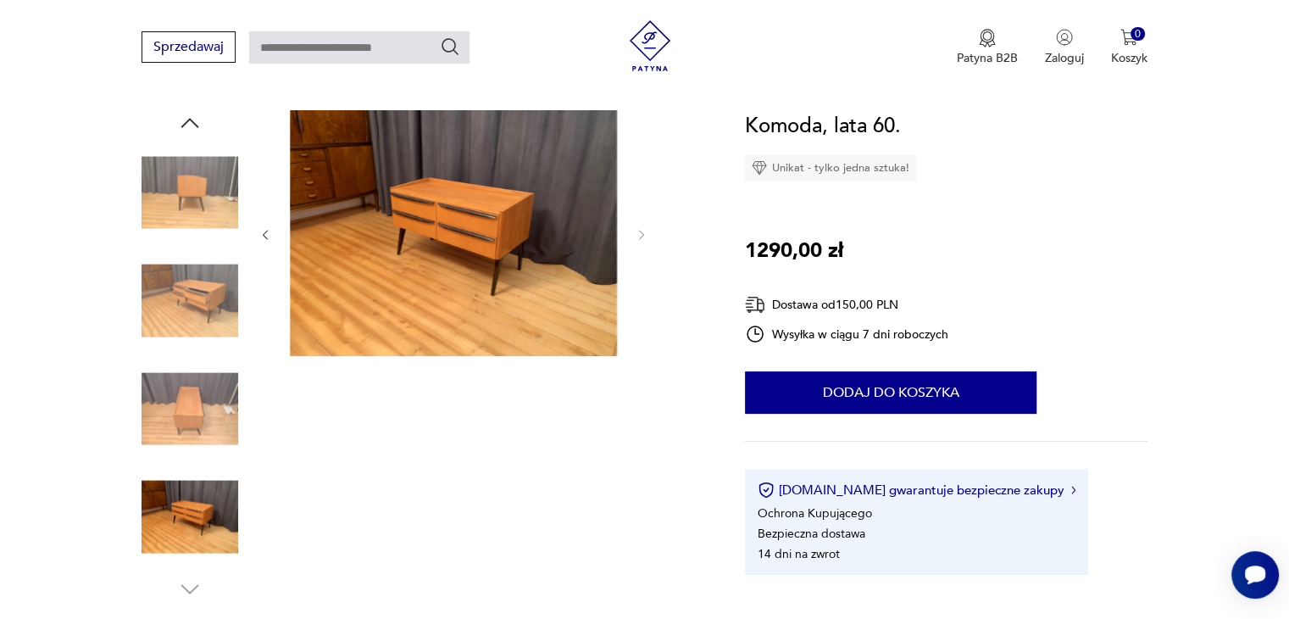
type input "******"
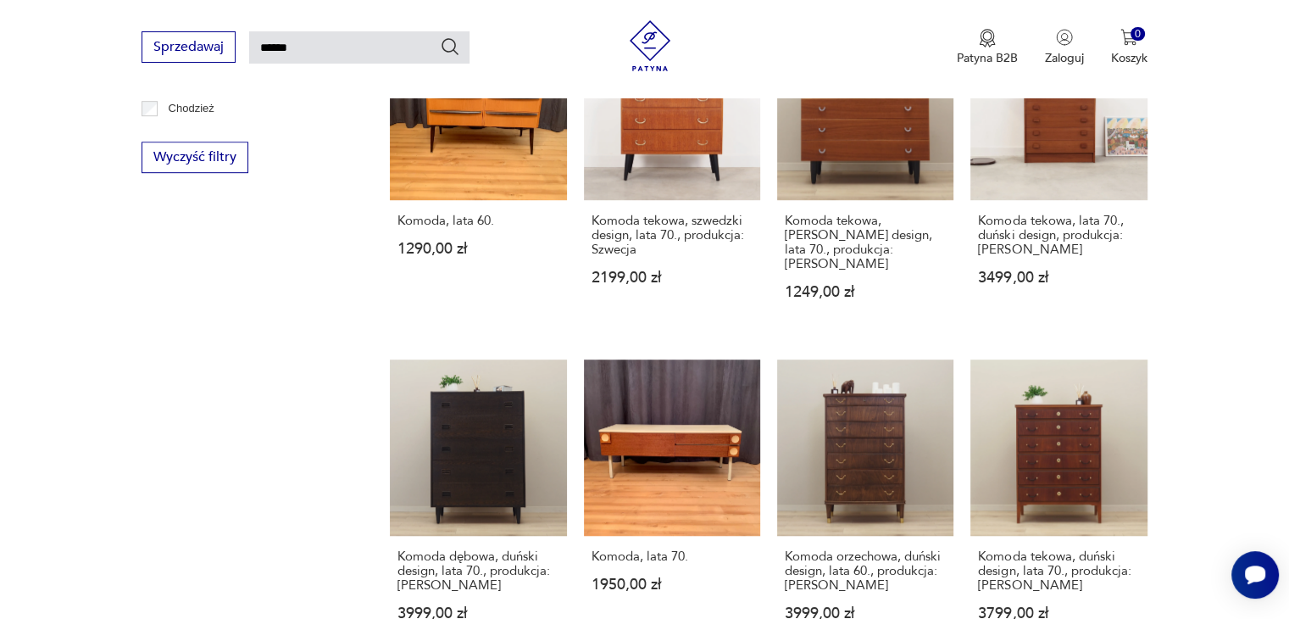
scroll to position [1356, 0]
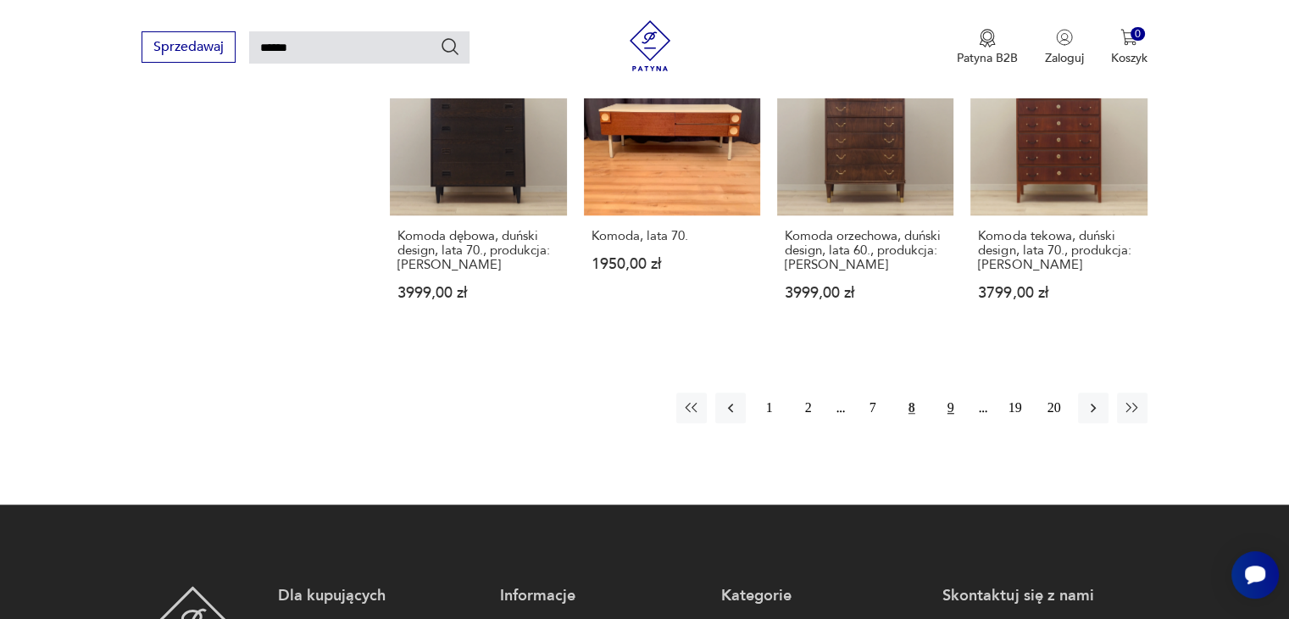
click at [955, 392] on button "9" at bounding box center [951, 407] width 31 height 31
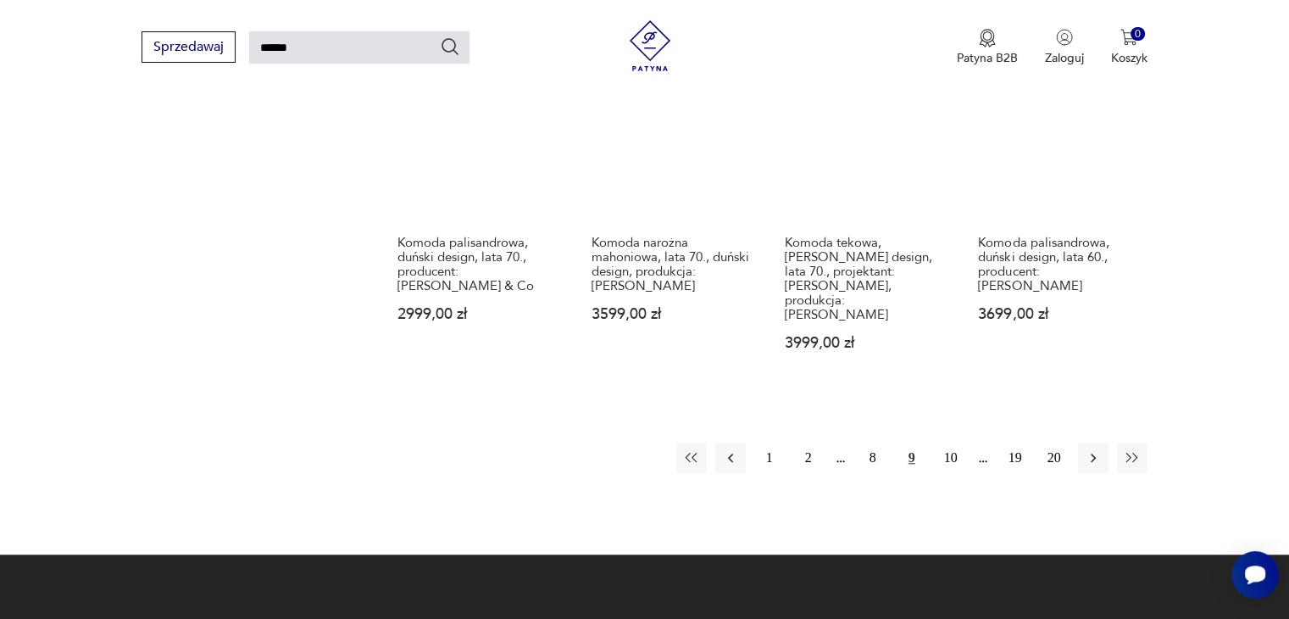
scroll to position [1332, 0]
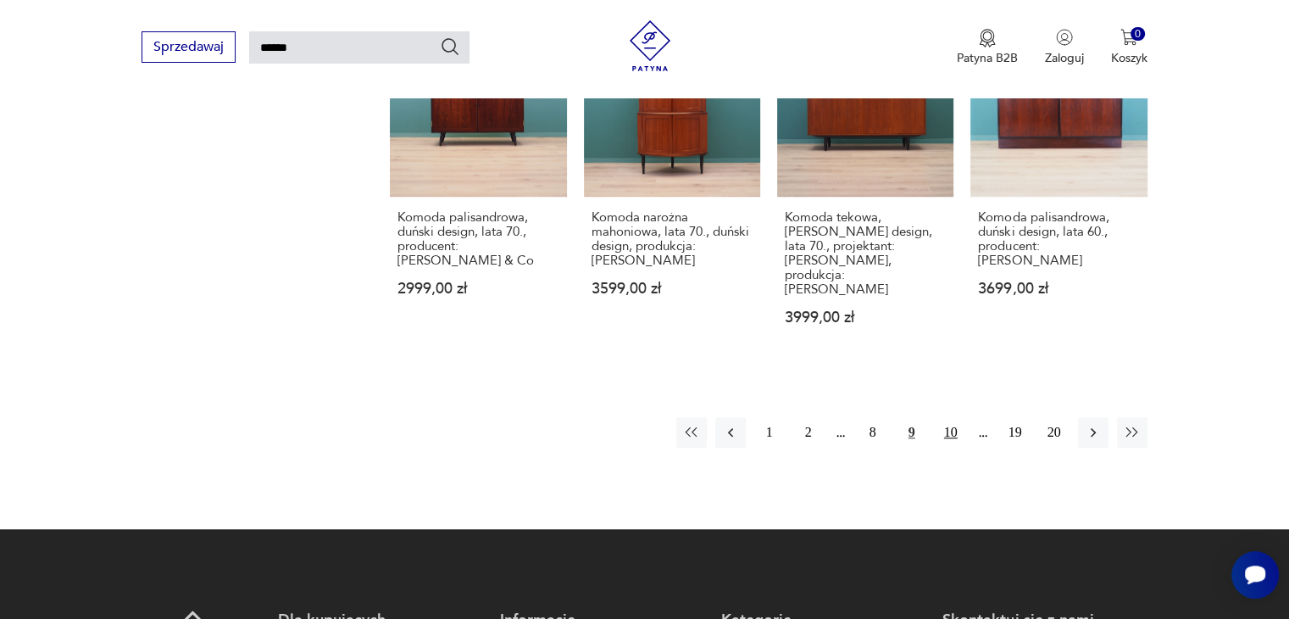
click at [943, 417] on button "10" at bounding box center [951, 432] width 31 height 31
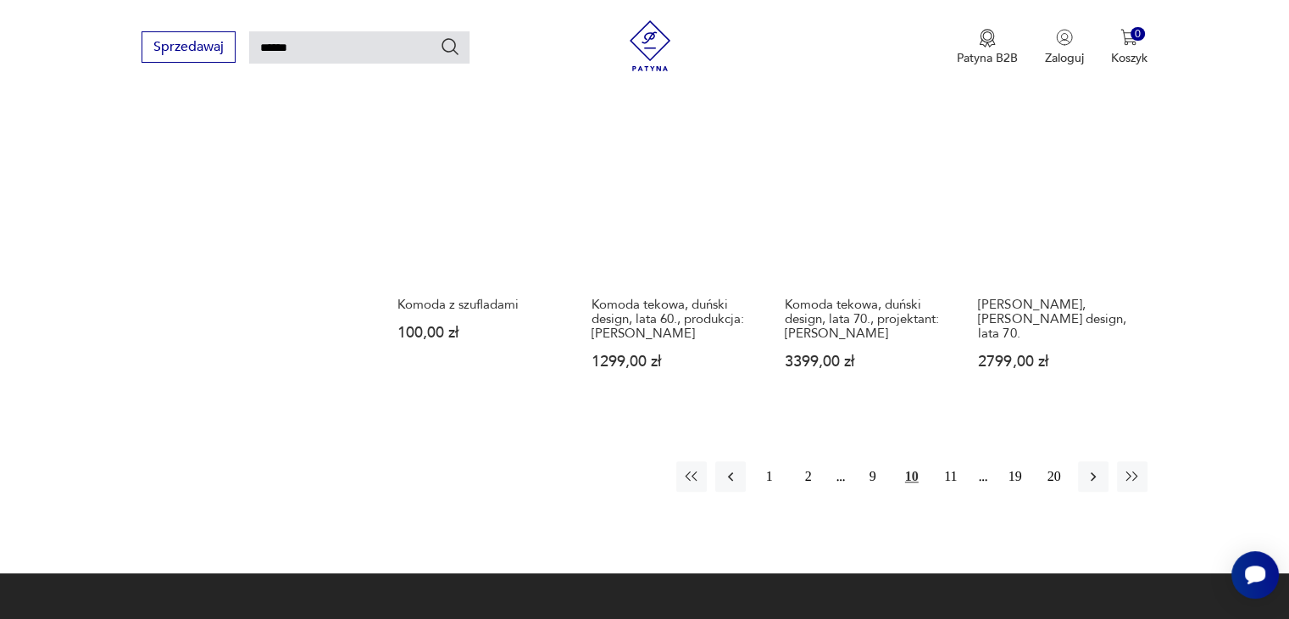
scroll to position [1247, 0]
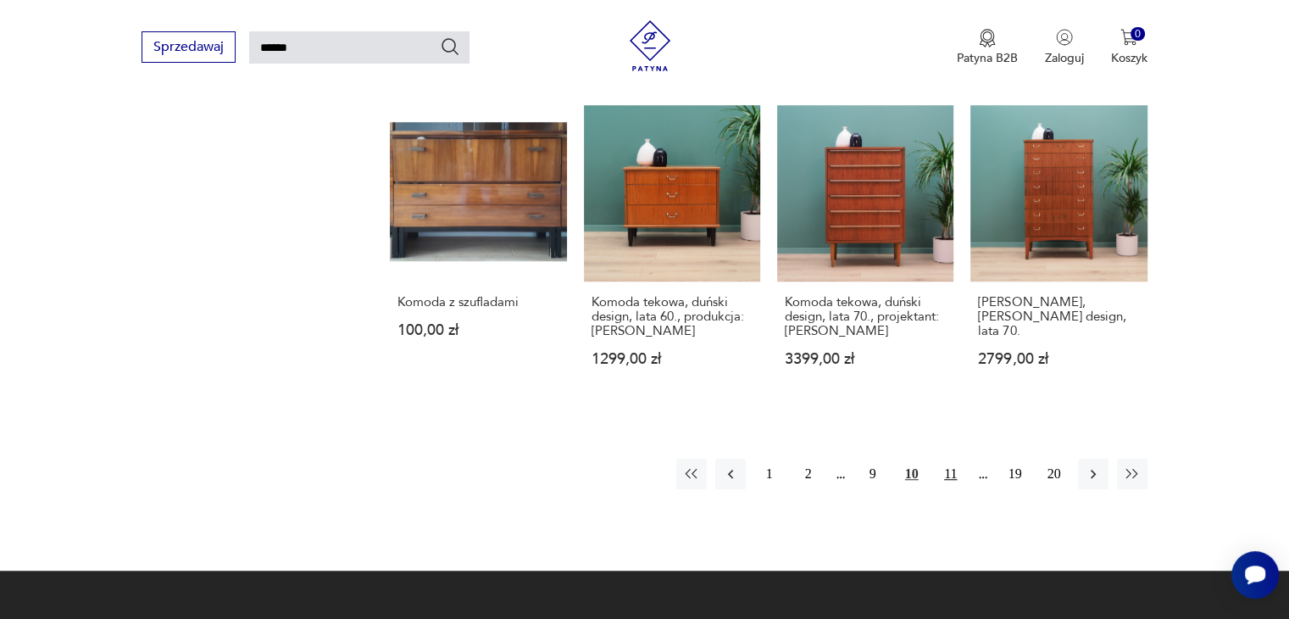
click at [951, 459] on button "11" at bounding box center [951, 474] width 31 height 31
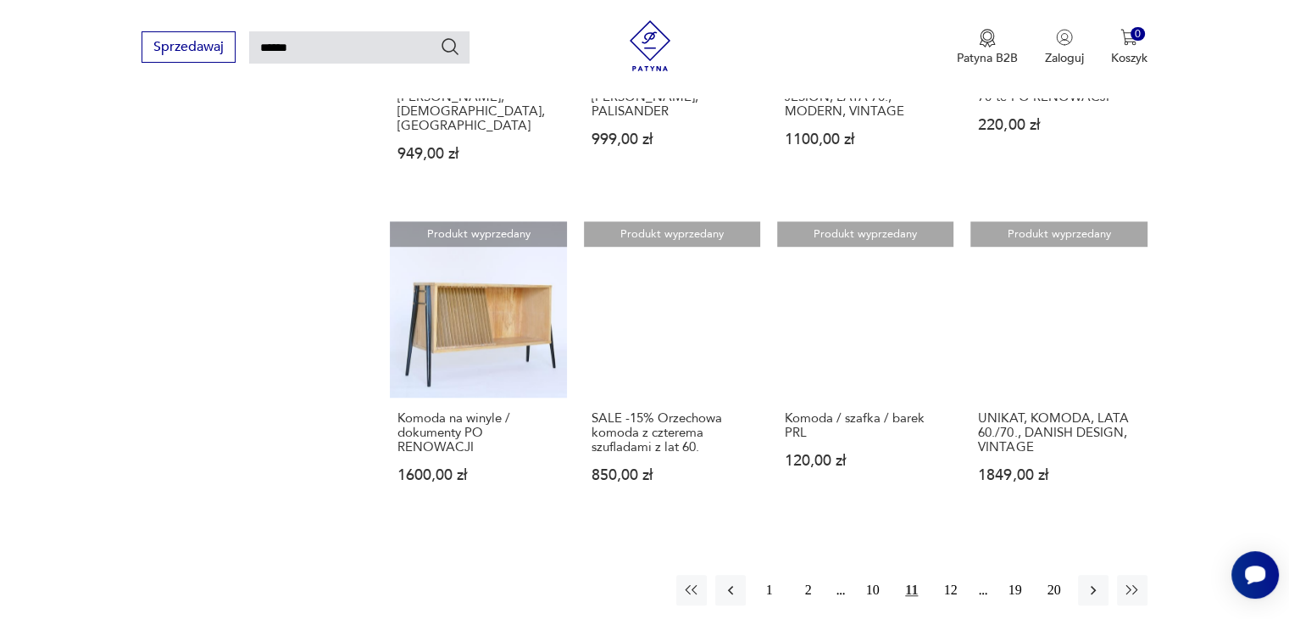
scroll to position [1162, 0]
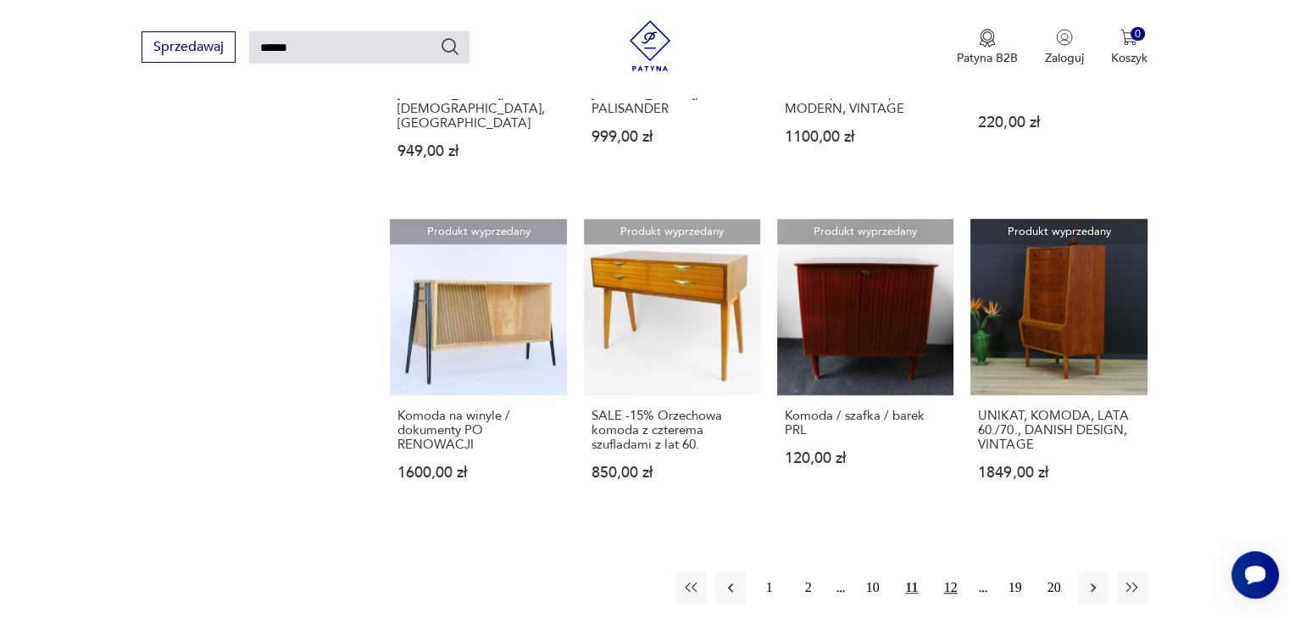
click at [950, 572] on button "12" at bounding box center [951, 587] width 31 height 31
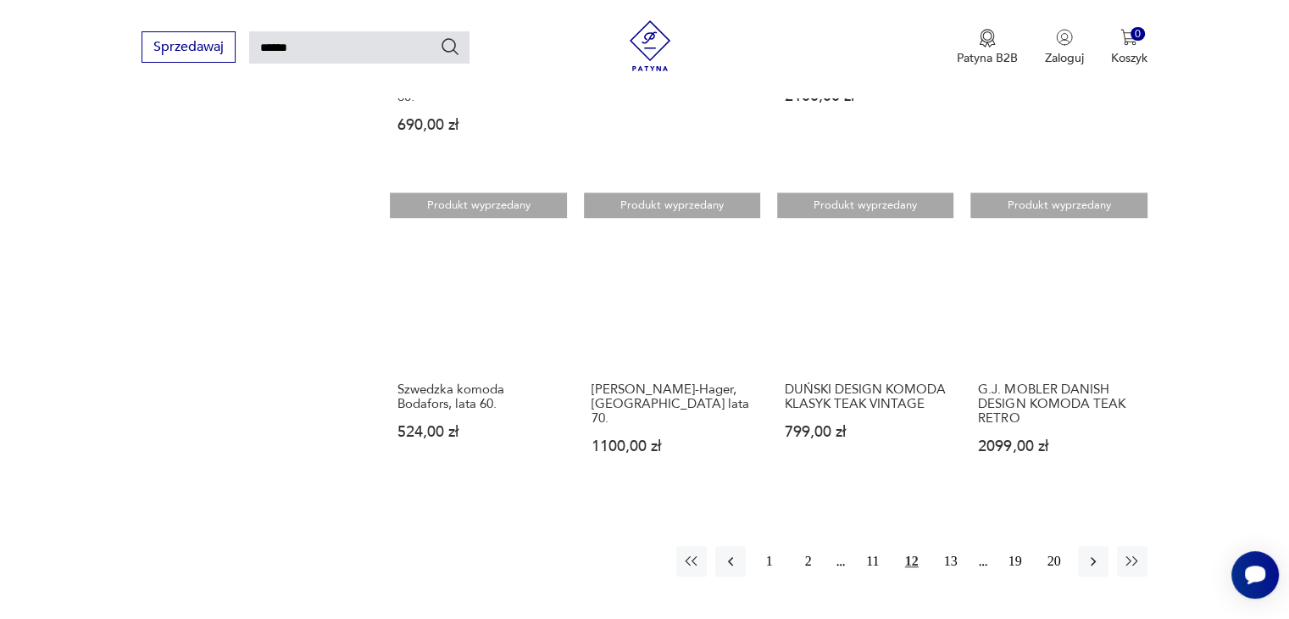
scroll to position [1162, 0]
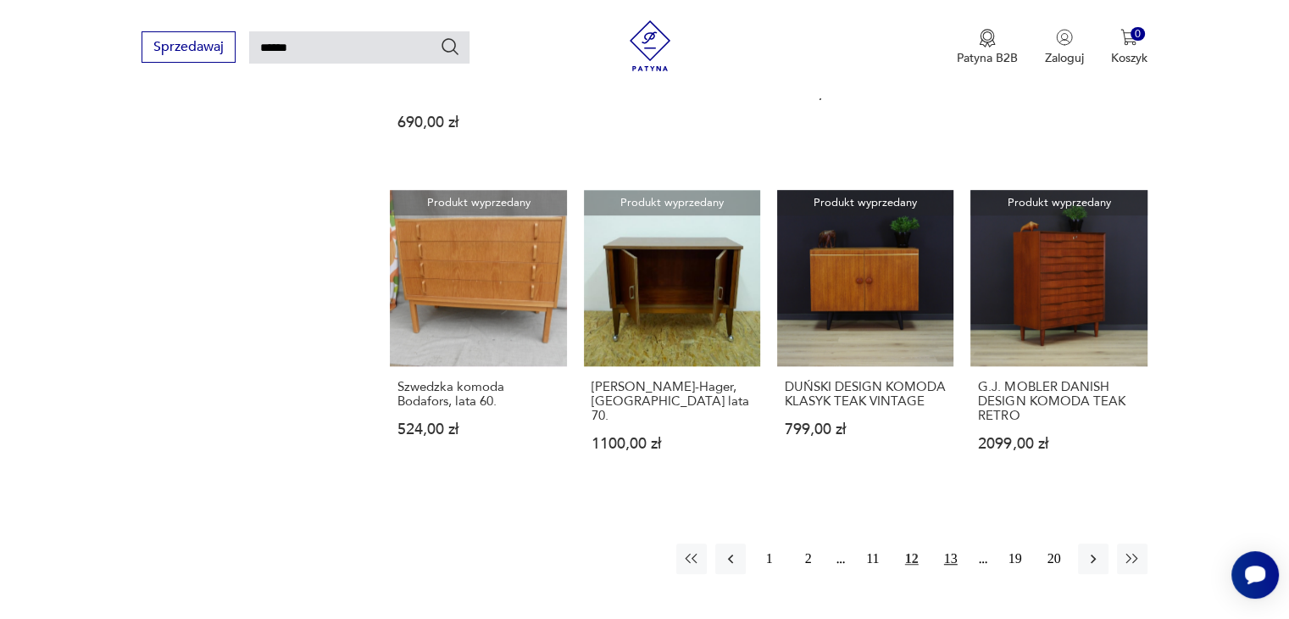
click at [951, 548] on button "13" at bounding box center [951, 558] width 31 height 31
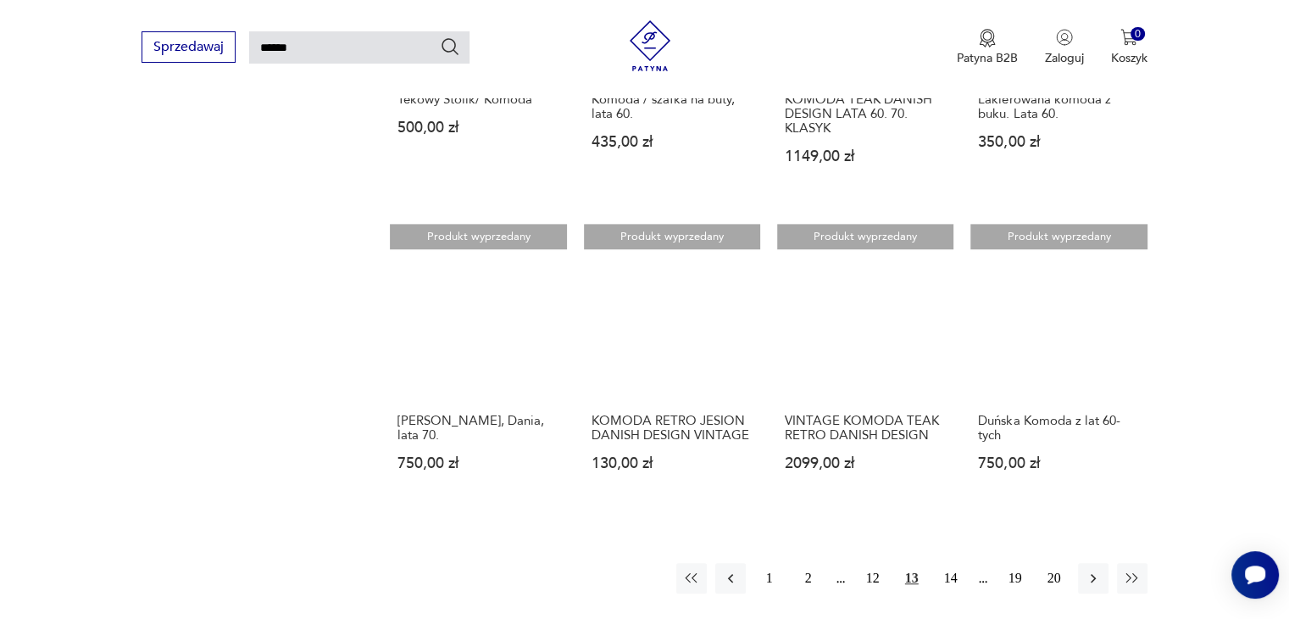
scroll to position [1162, 0]
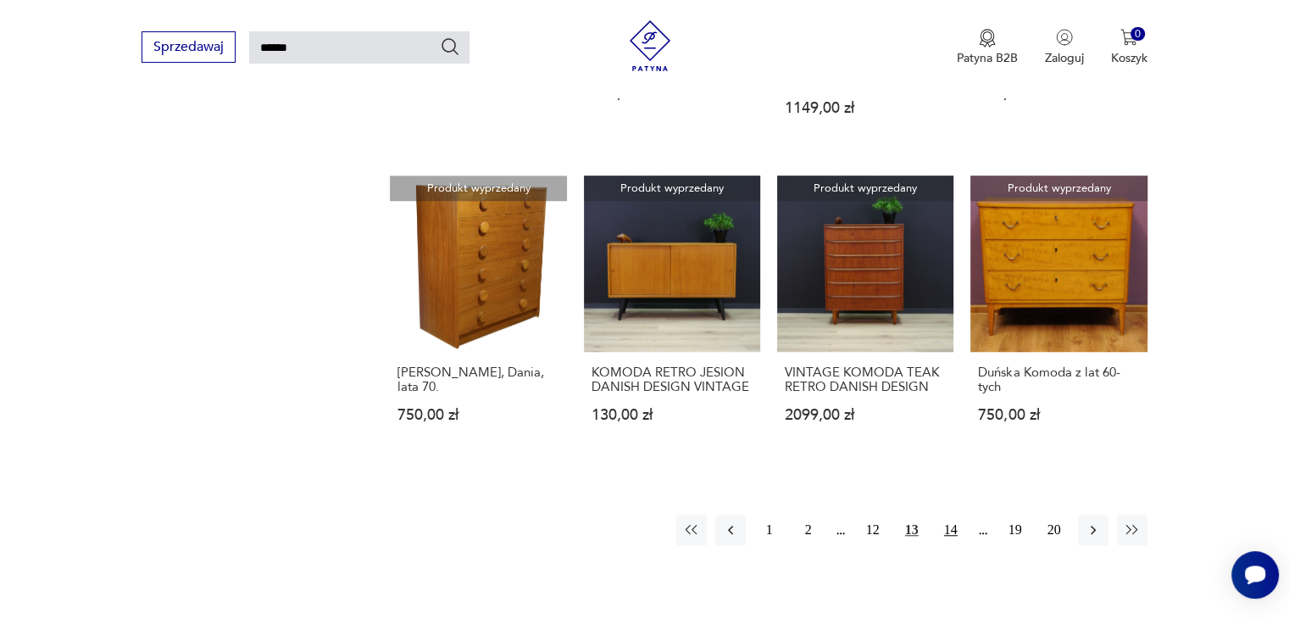
click at [943, 532] on button "14" at bounding box center [951, 530] width 31 height 31
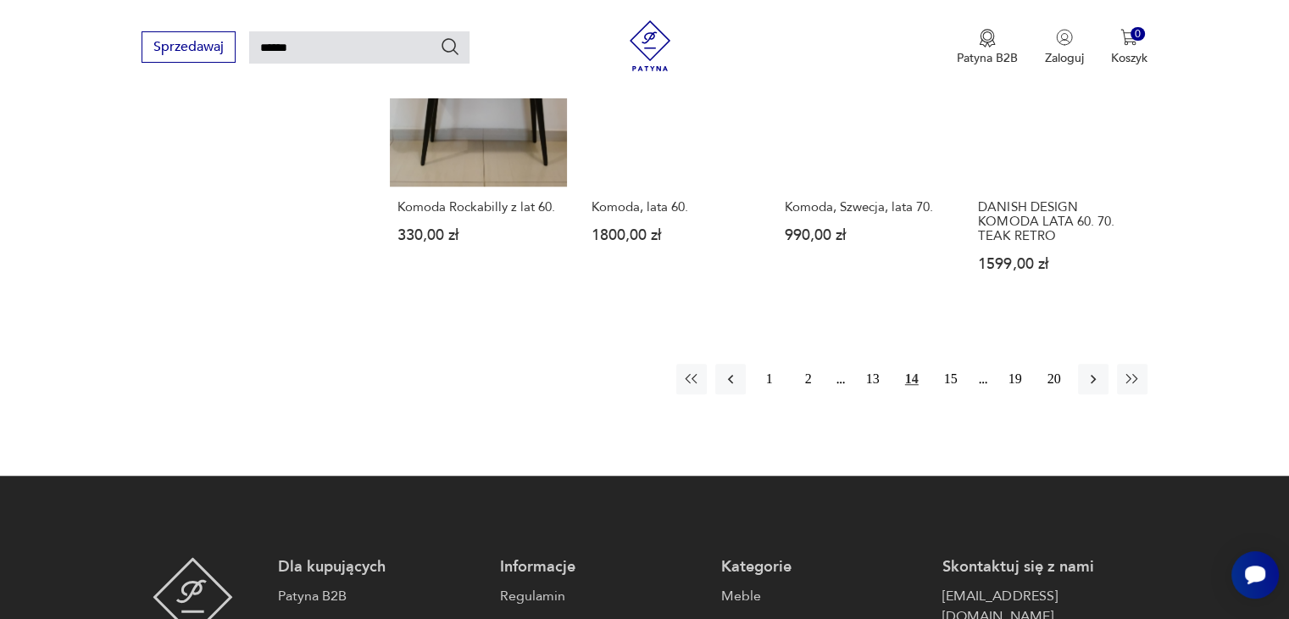
scroll to position [1332, 0]
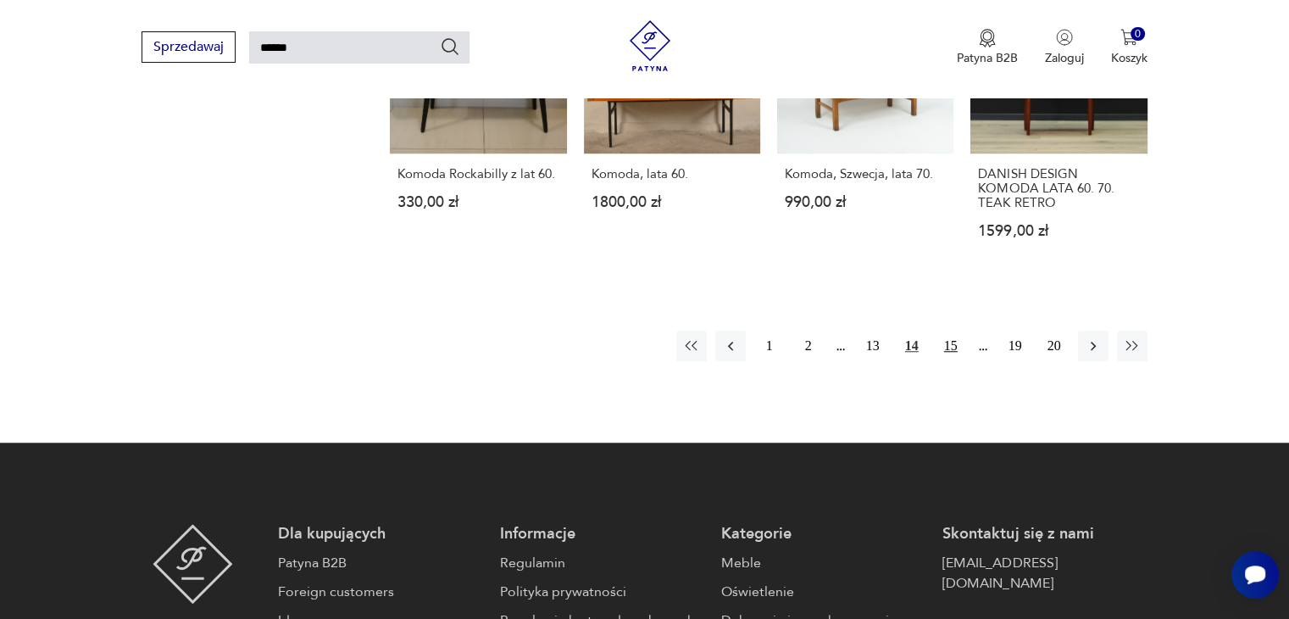
click at [953, 331] on button "15" at bounding box center [951, 346] width 31 height 31
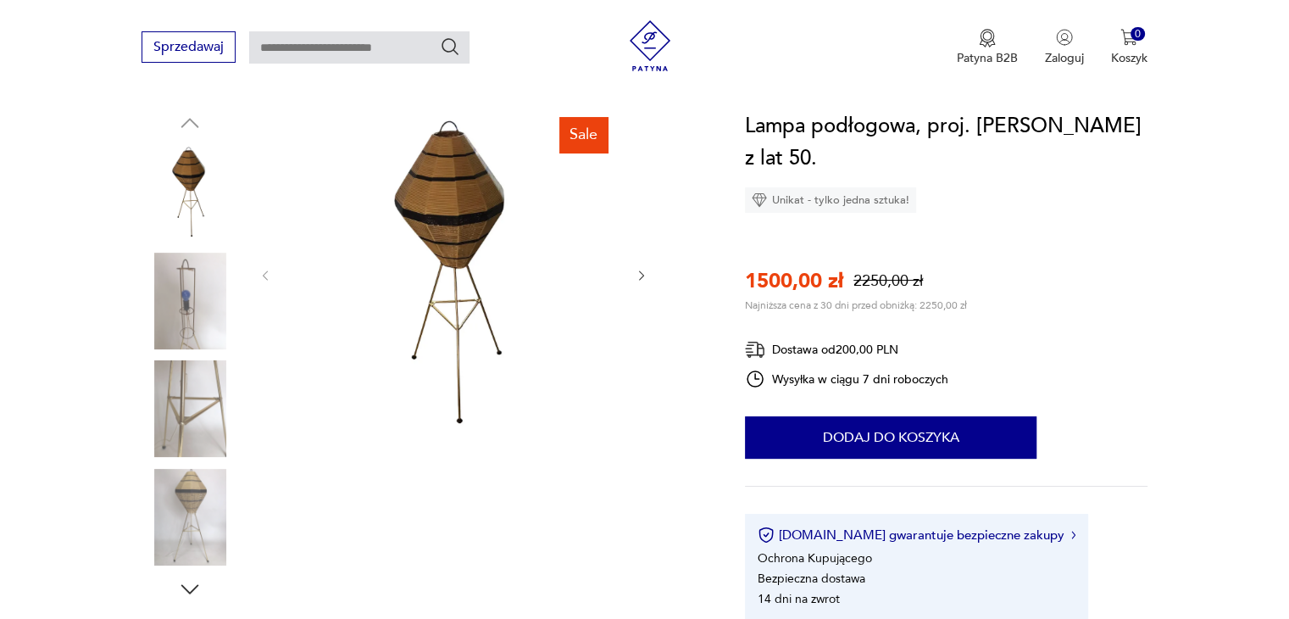
click at [190, 281] on img at bounding box center [190, 301] width 97 height 97
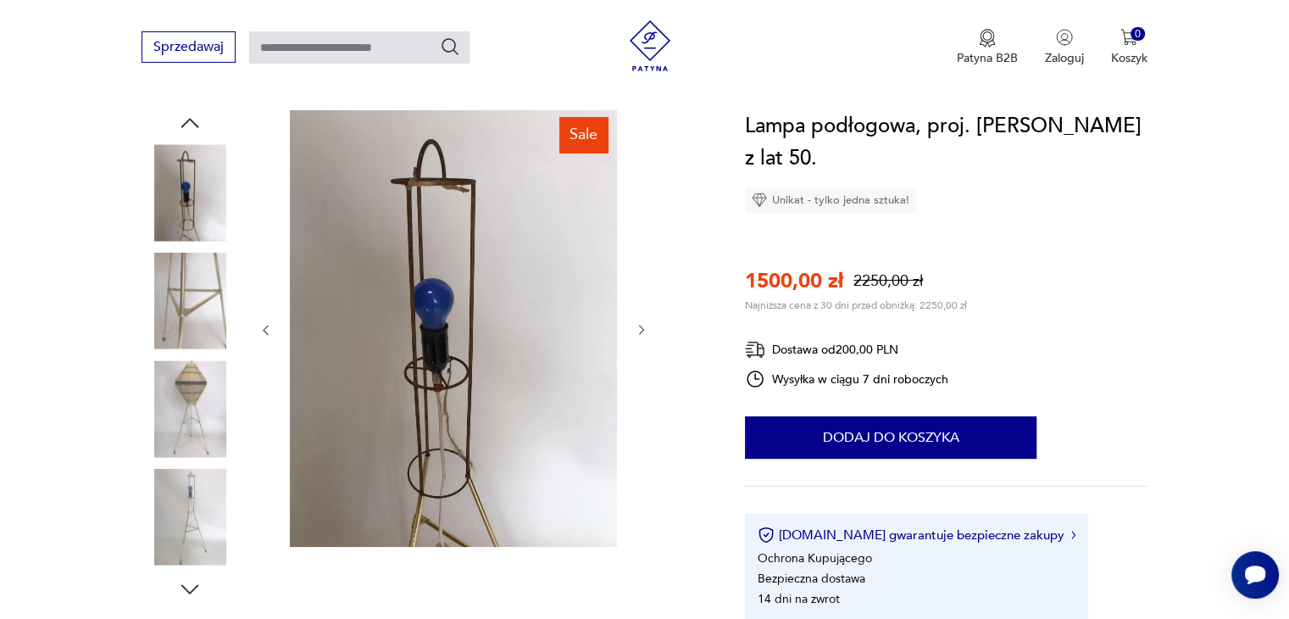
click at [192, 371] on img at bounding box center [190, 408] width 97 height 97
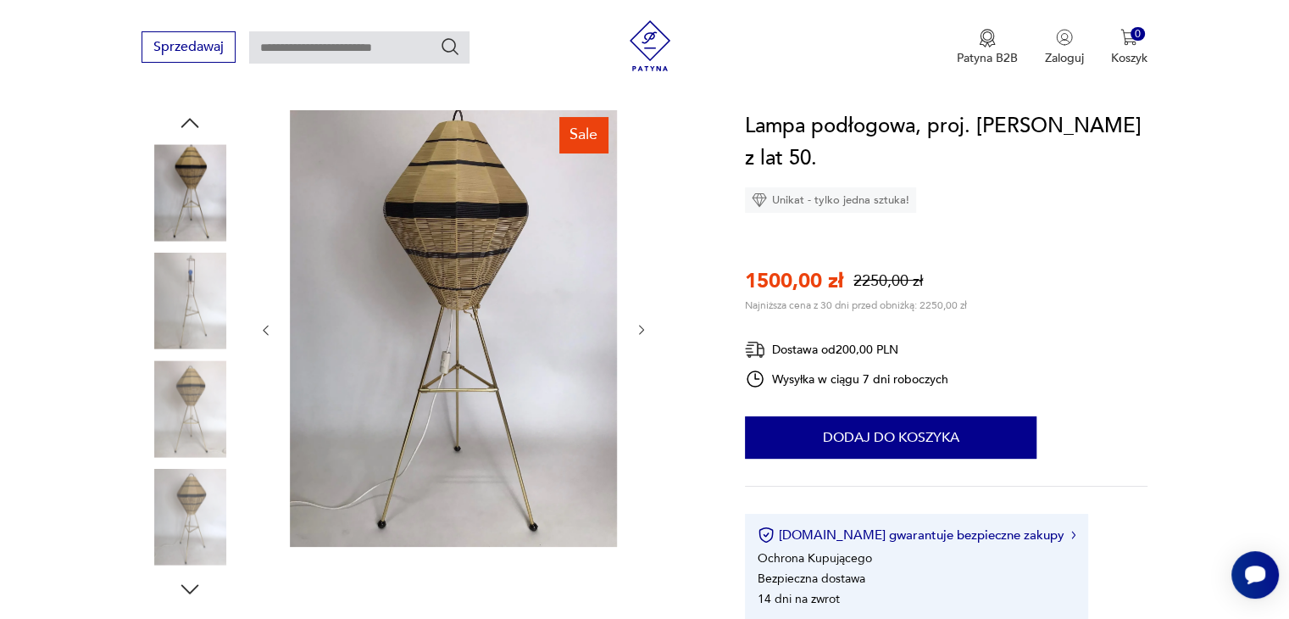
click at [195, 307] on img at bounding box center [190, 301] width 97 height 97
